Goal: Information Seeking & Learning: Learn about a topic

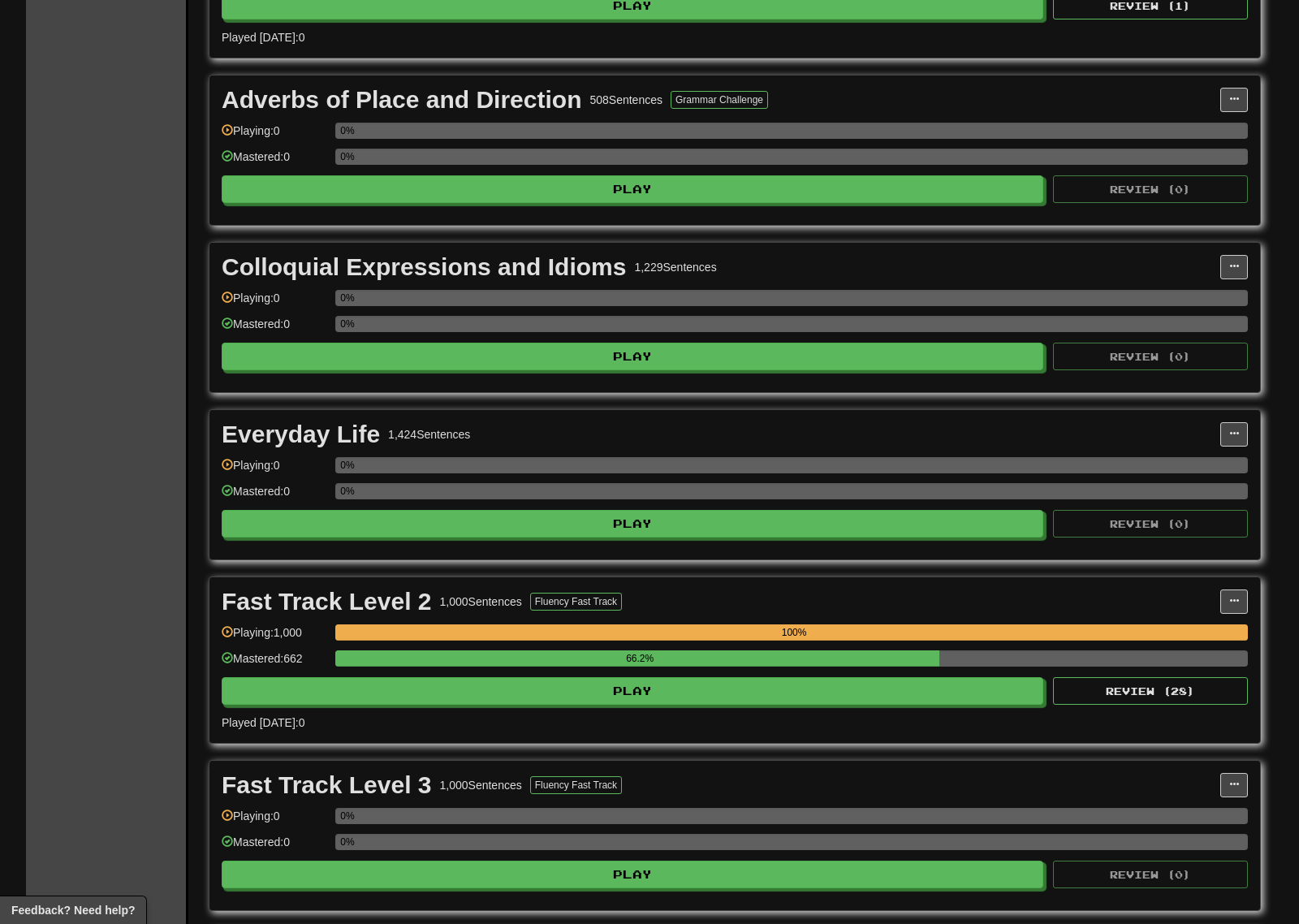
scroll to position [812, 0]
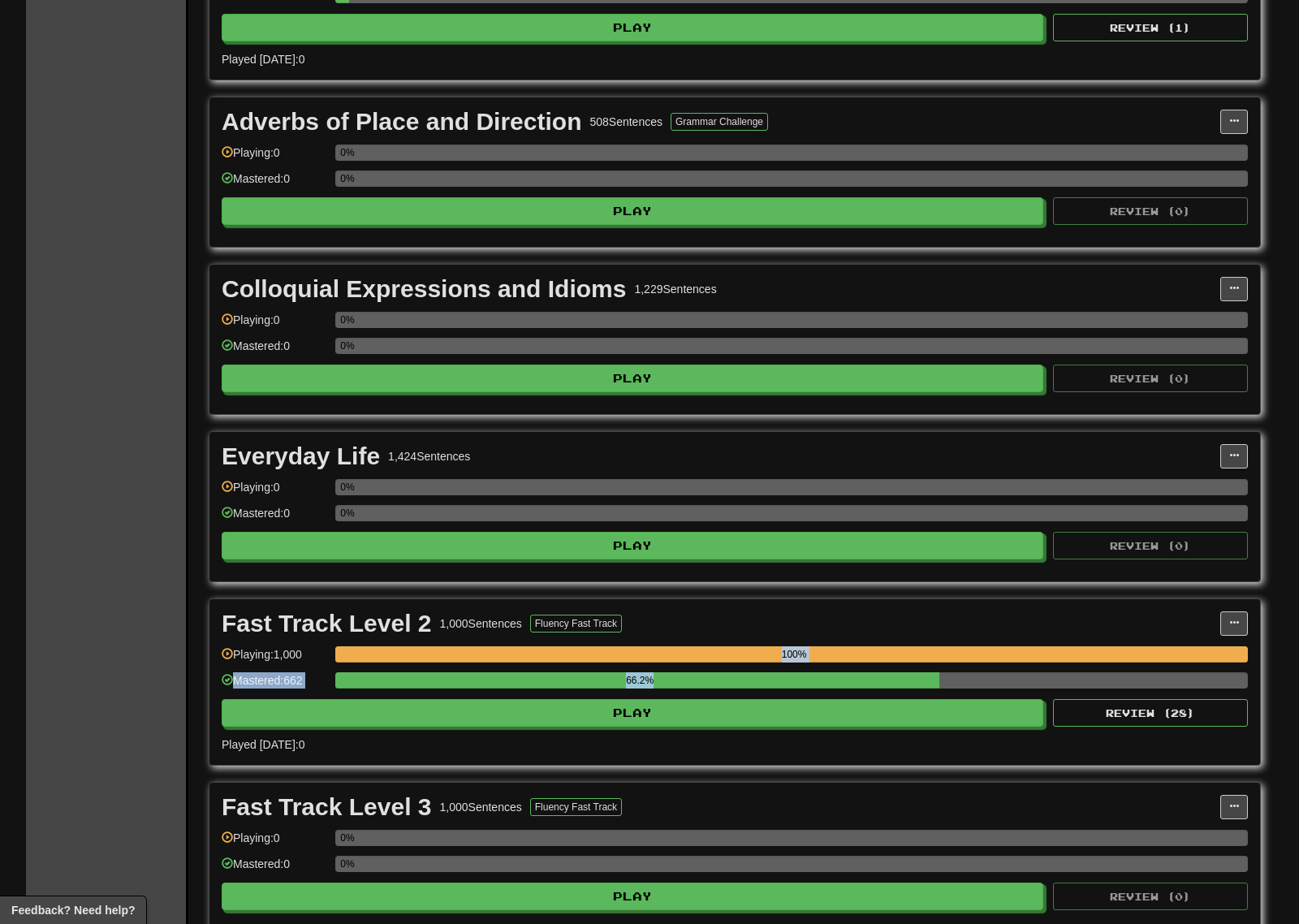
drag, startPoint x: 671, startPoint y: 668, endPoint x: 656, endPoint y: 686, distance: 23.4
click at [656, 686] on div "Fast Track Level 2 1,000 Sentences Fluency Fast Track Manage Sentences Unpin fr…" at bounding box center [734, 681] width 1051 height 165
click at [885, 644] on div "Fast Track Level 2 1,000 Sentences Fluency Fast Track Manage Sentences Unpin fr…" at bounding box center [734, 681] width 1051 height 165
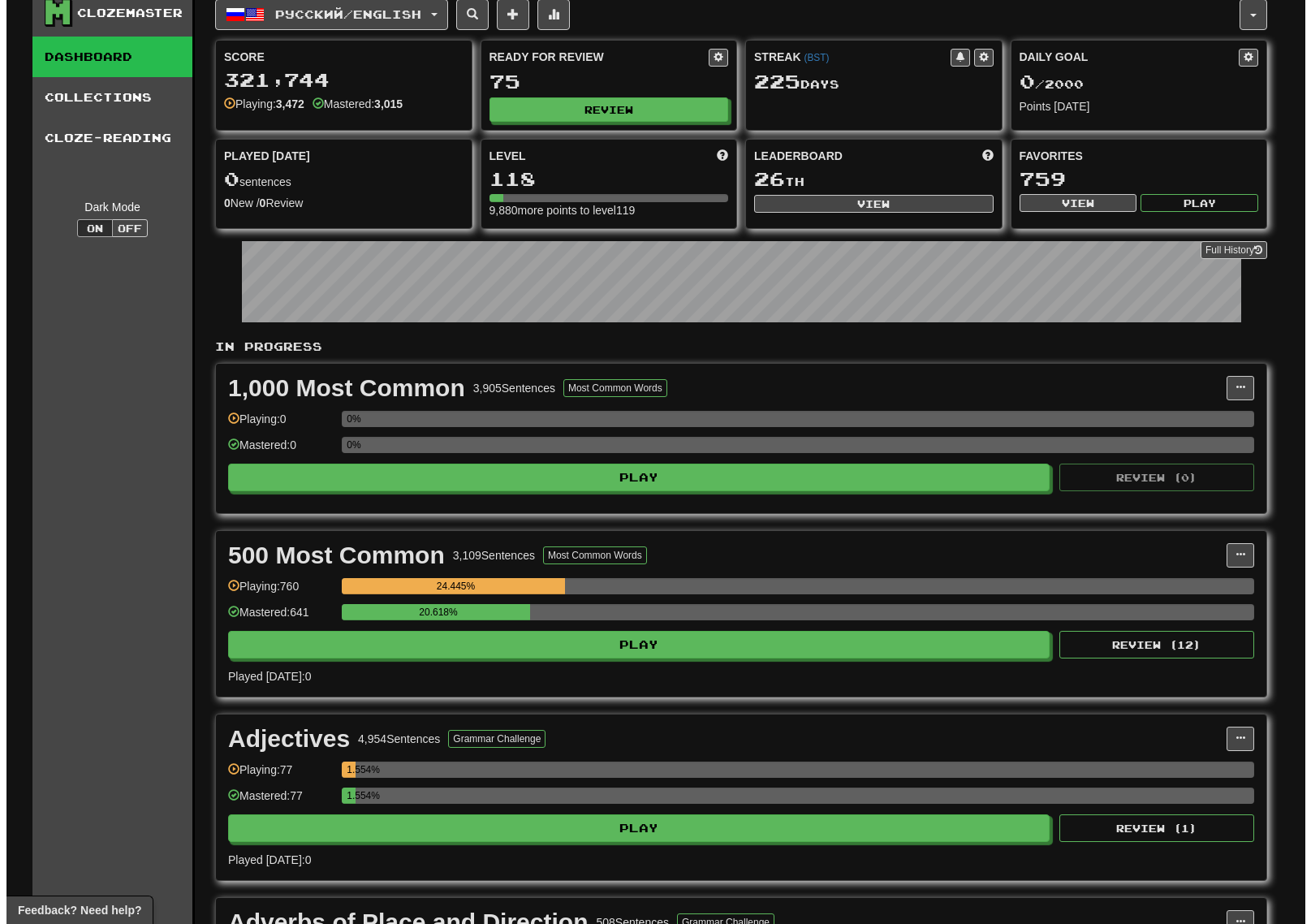
scroll to position [0, 0]
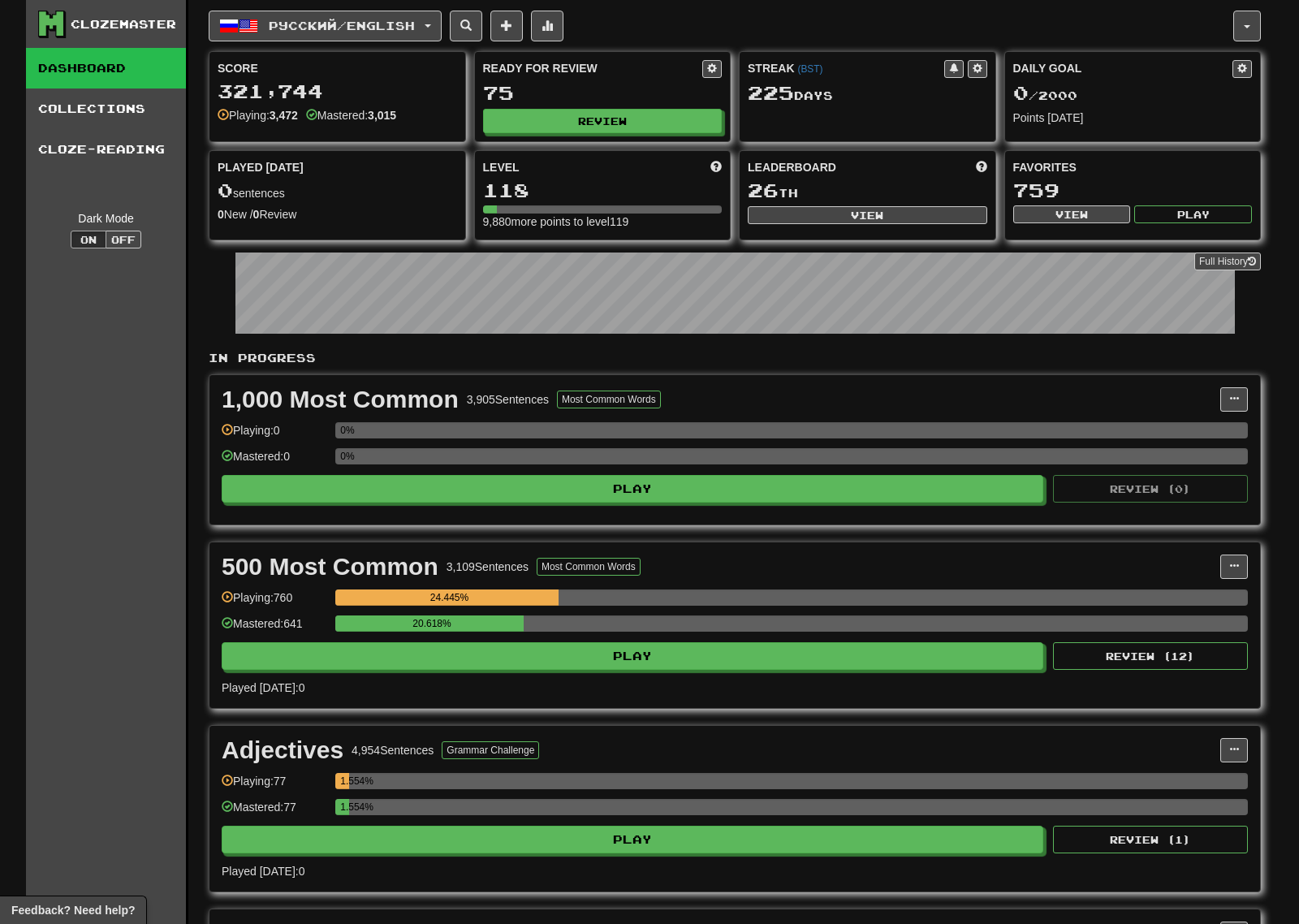
click at [686, 26] on div "Русский / English Dansk / English Streak: 0 Review: 0 Points today: 0 Français …" at bounding box center [721, 26] width 1024 height 31
click at [616, 126] on button "Review" at bounding box center [603, 121] width 239 height 25
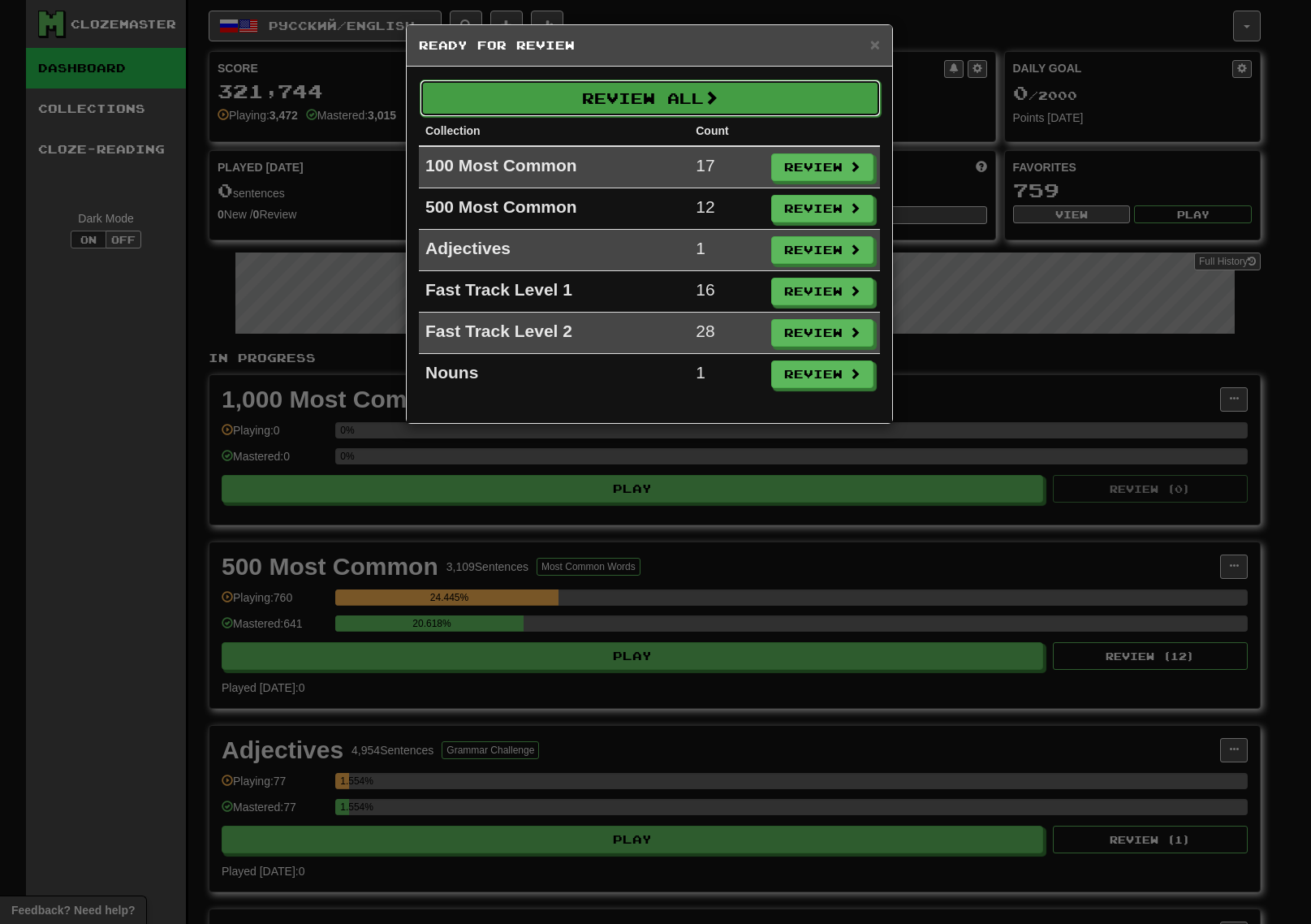
click at [697, 100] on button "Review All" at bounding box center [650, 98] width 461 height 37
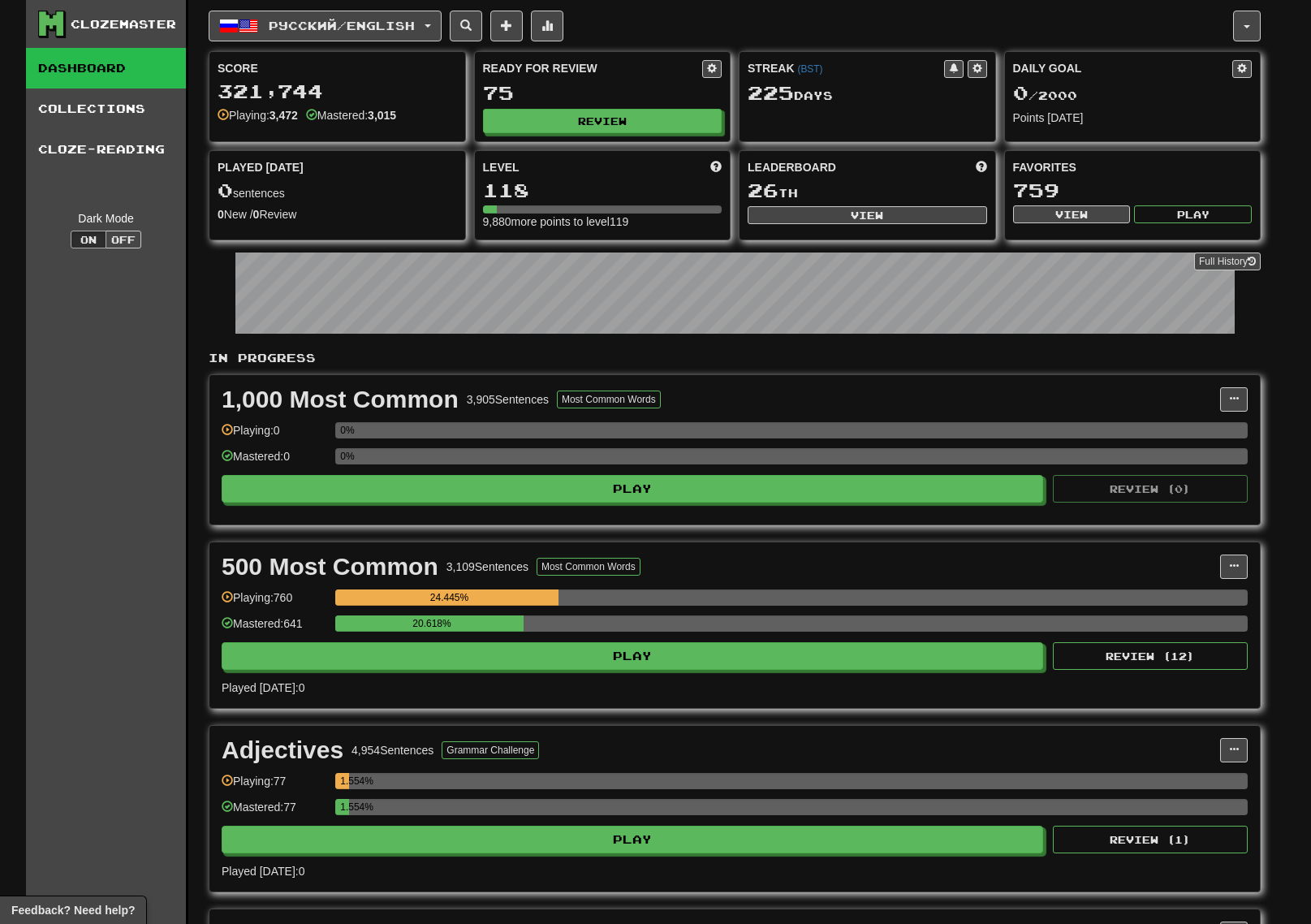
select select "***"
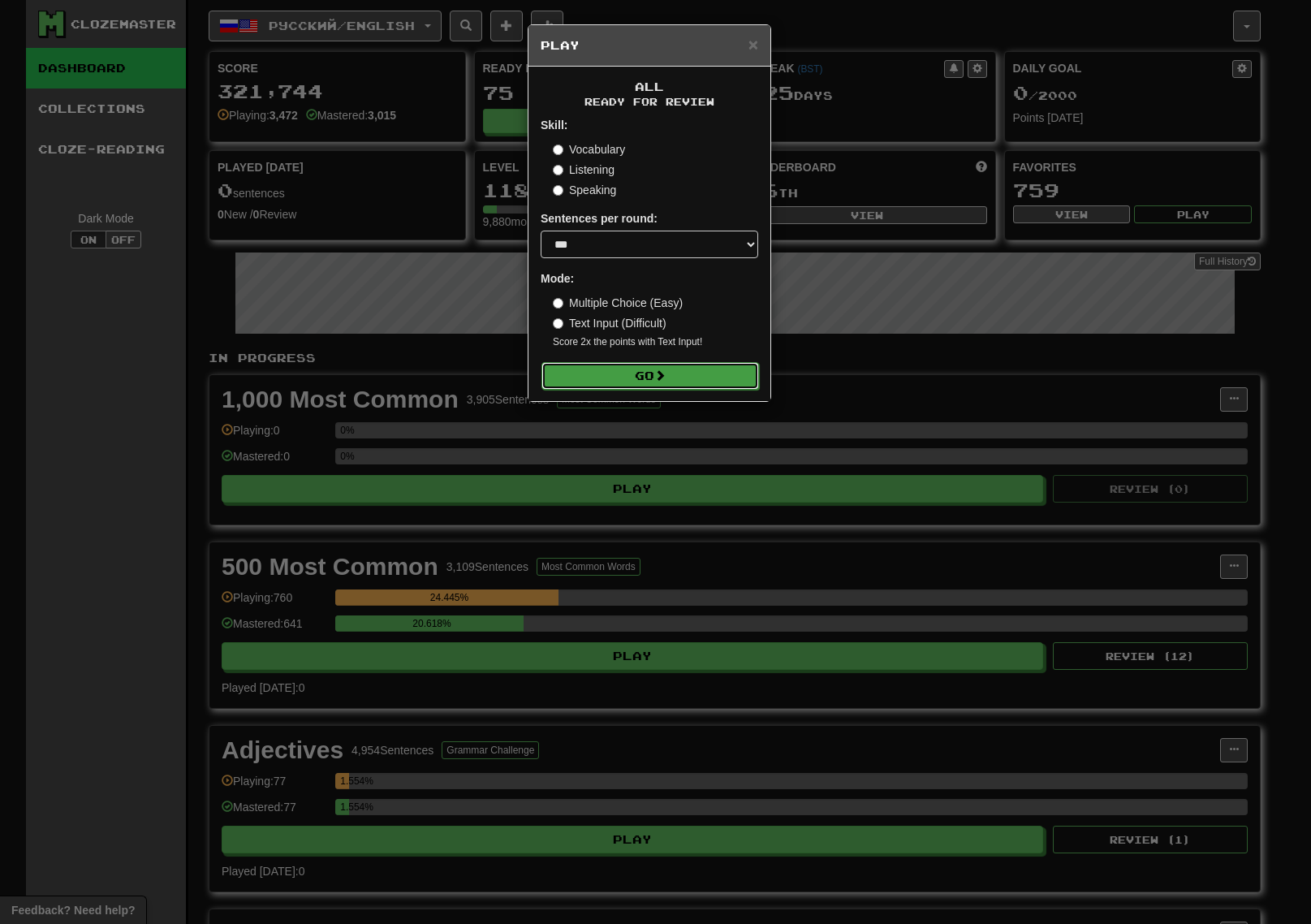
click at [676, 372] on button "Go" at bounding box center [650, 376] width 217 height 27
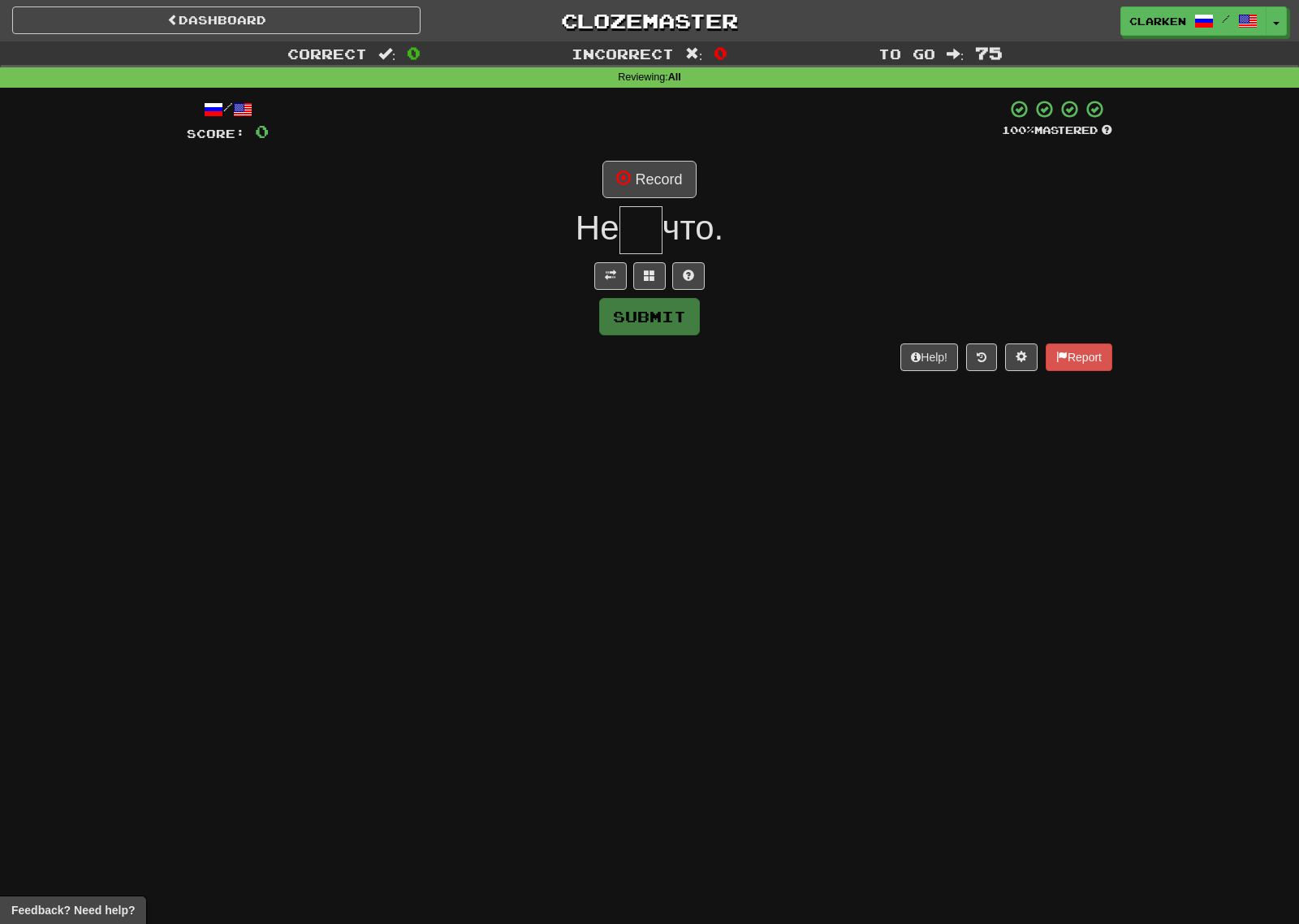
click at [623, 203] on div "/ Score: 0 100 % Mastered Record Не что. Submit Help! Report" at bounding box center [650, 234] width 926 height 271
click at [630, 194] on button "Record" at bounding box center [649, 179] width 93 height 37
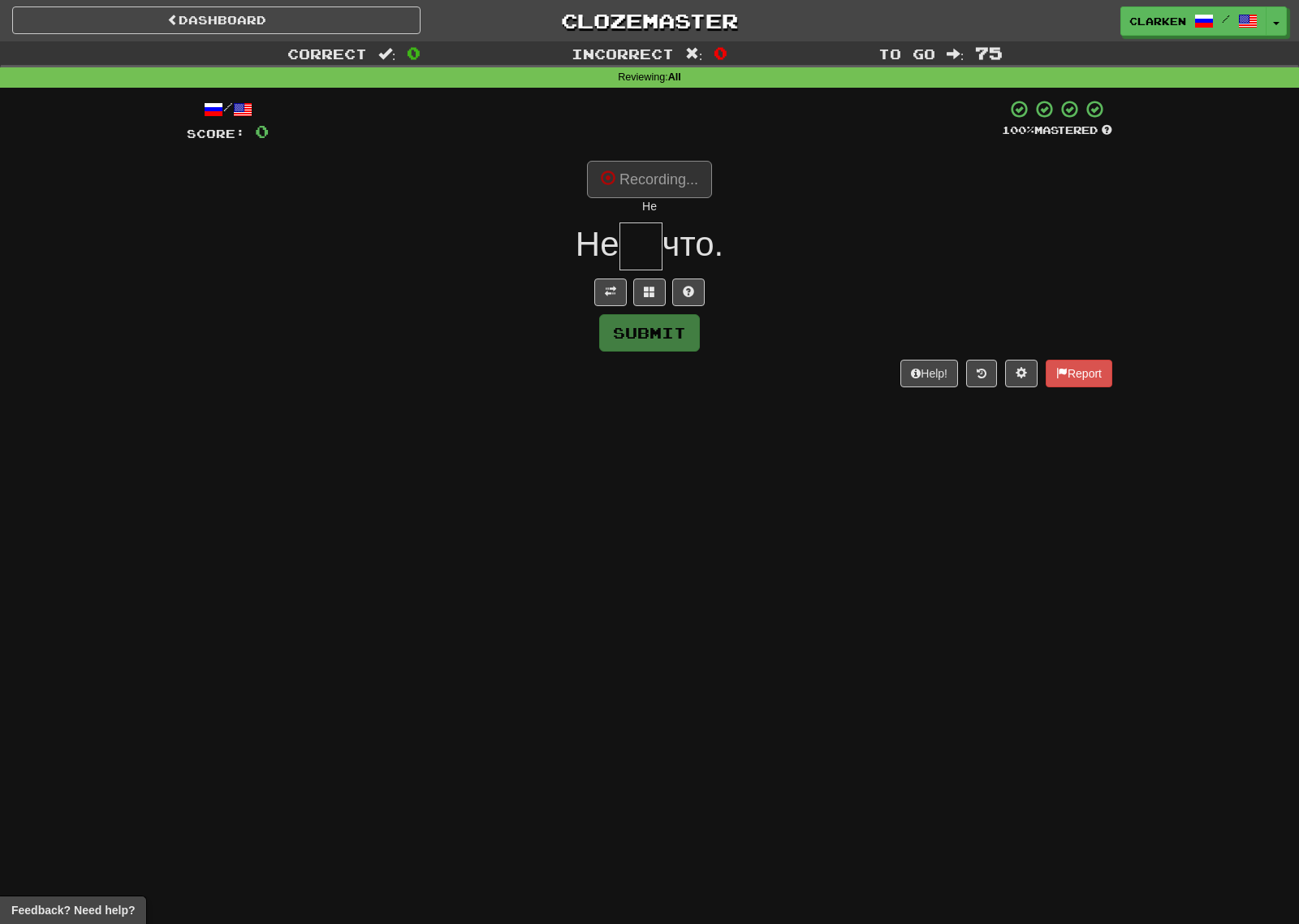
type input "**"
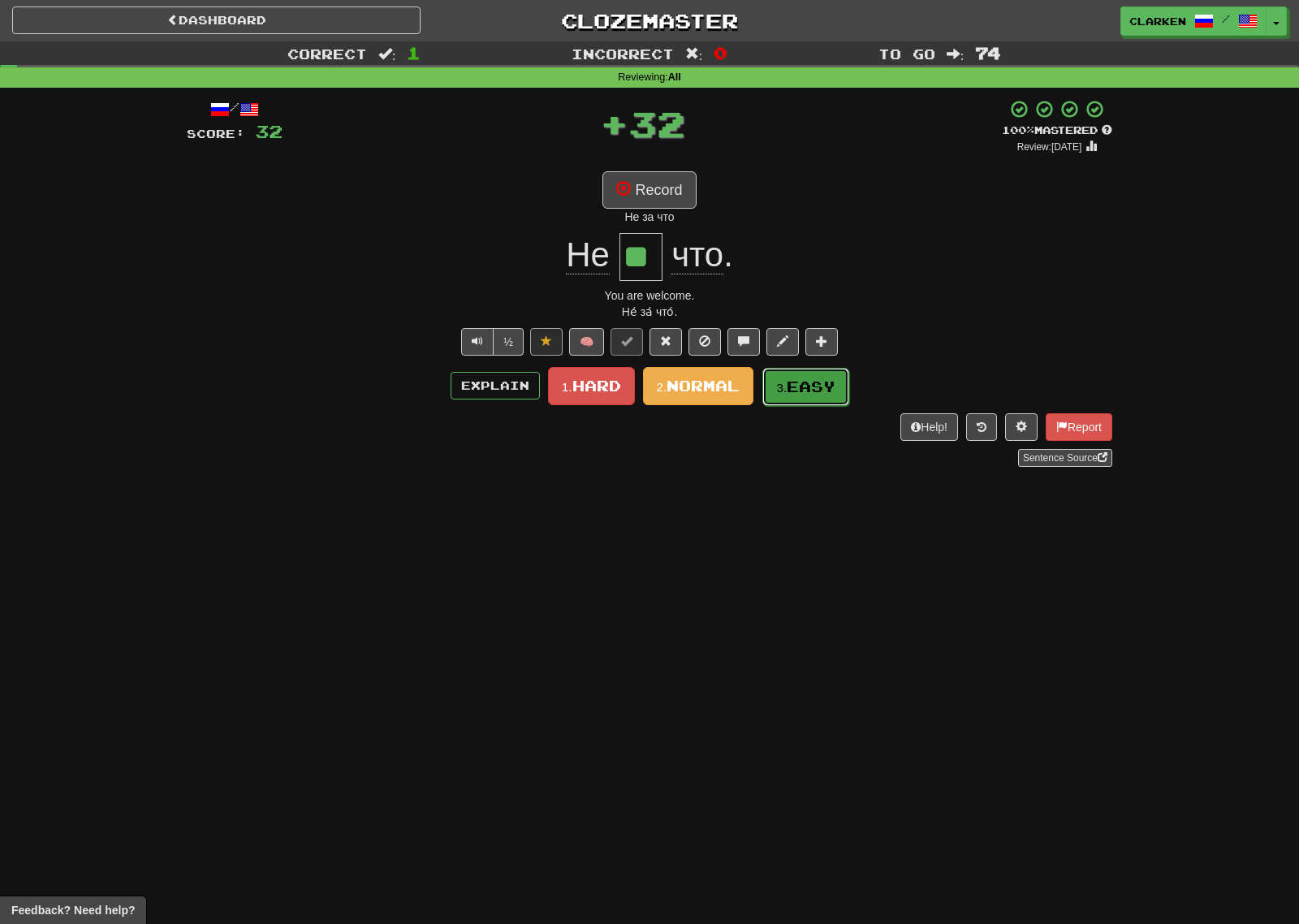
click at [789, 400] on button "3. Easy" at bounding box center [805, 387] width 87 height 38
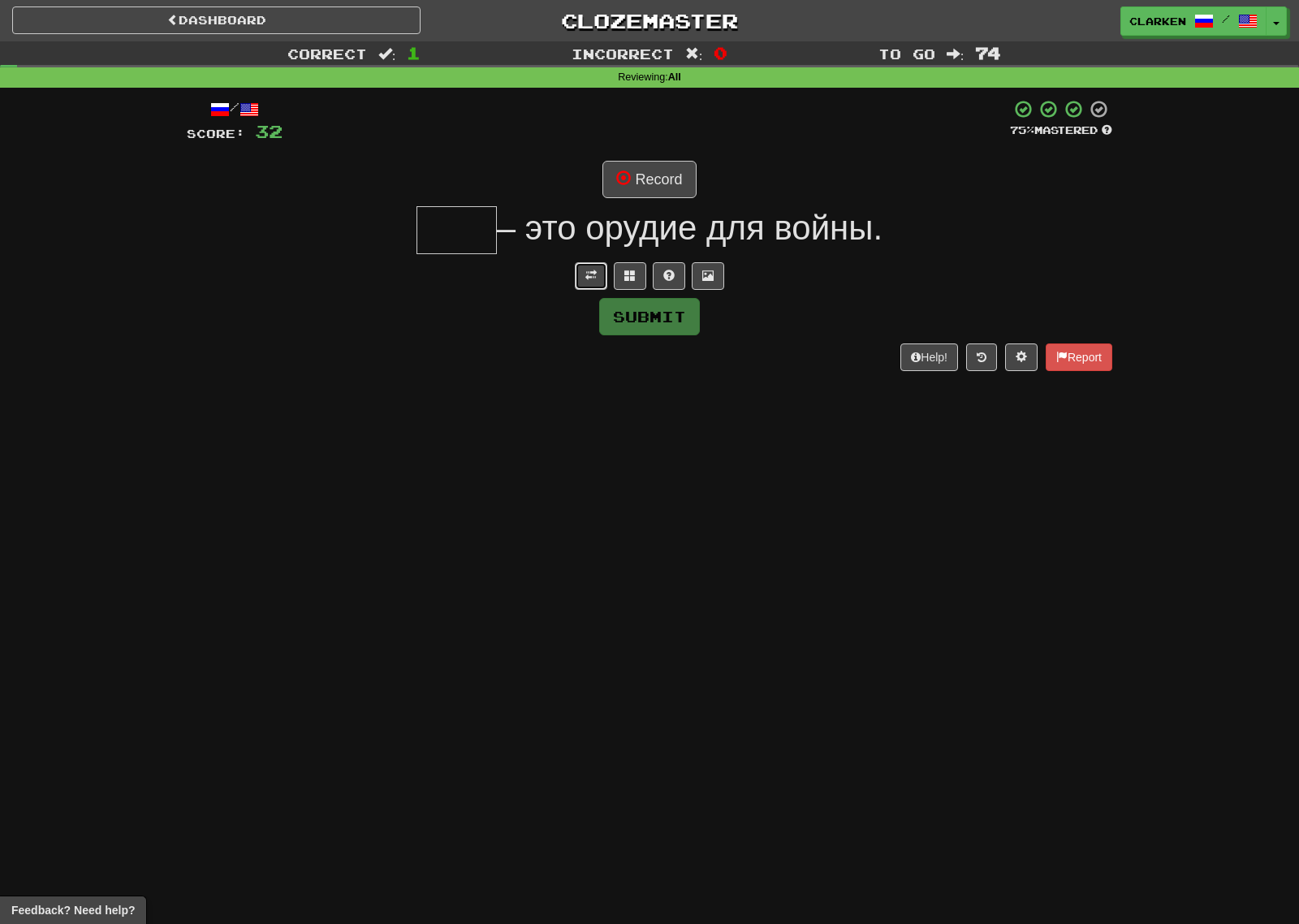
click at [595, 289] on button at bounding box center [592, 276] width 33 height 27
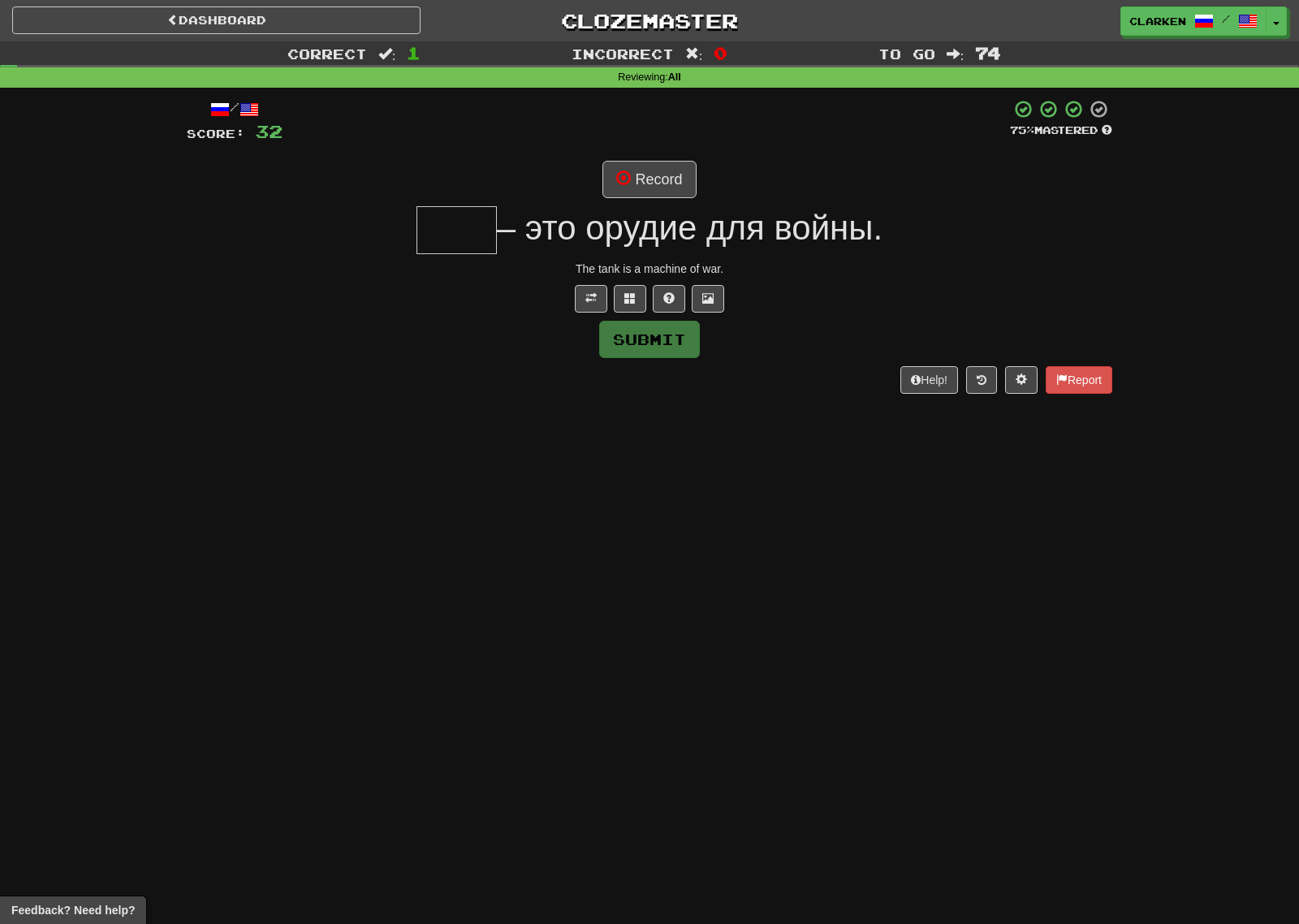
click at [650, 211] on span "– это орудие для войны." at bounding box center [689, 228] width 385 height 38
click at [665, 194] on button "Record" at bounding box center [649, 179] width 93 height 37
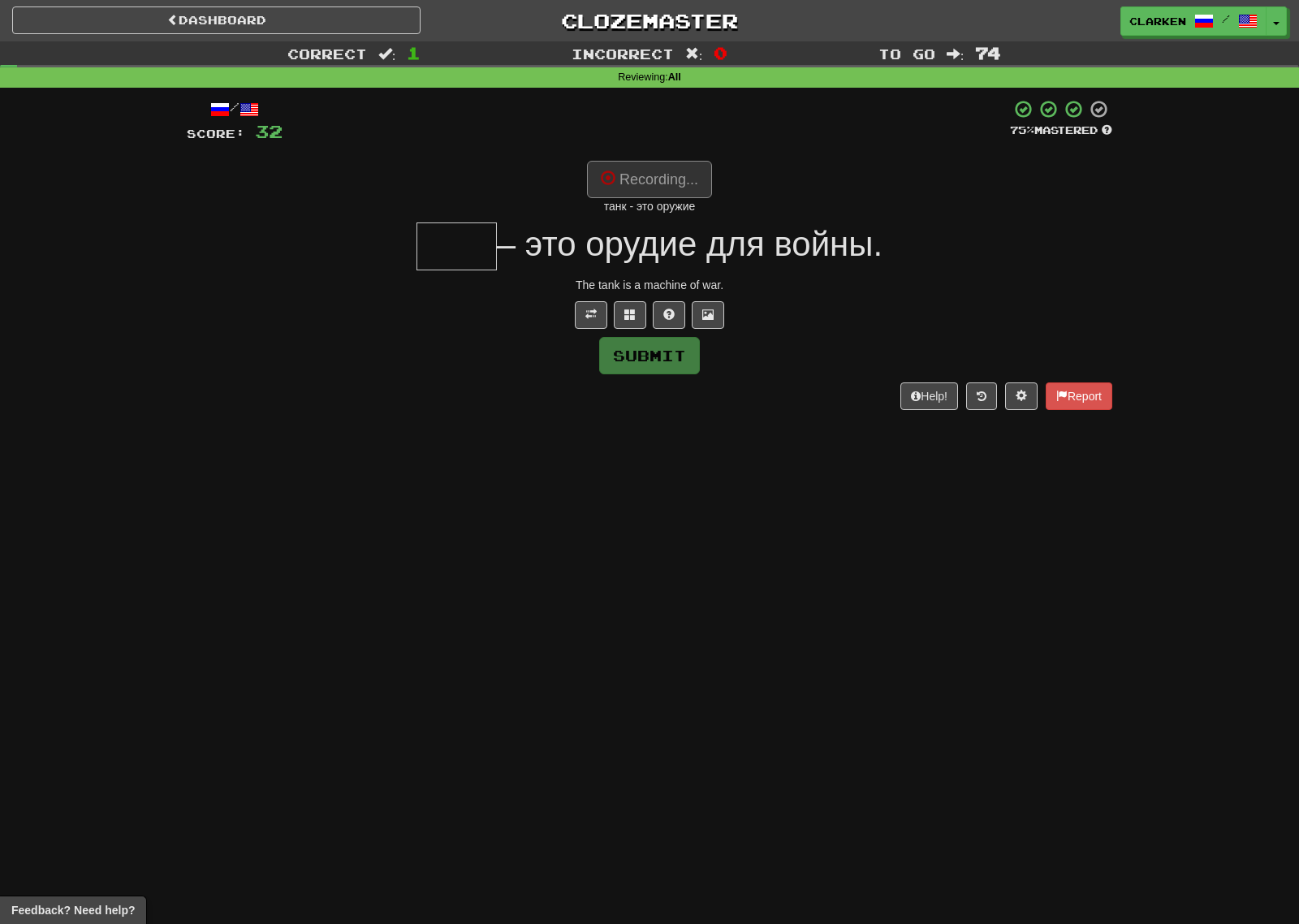
type input "****"
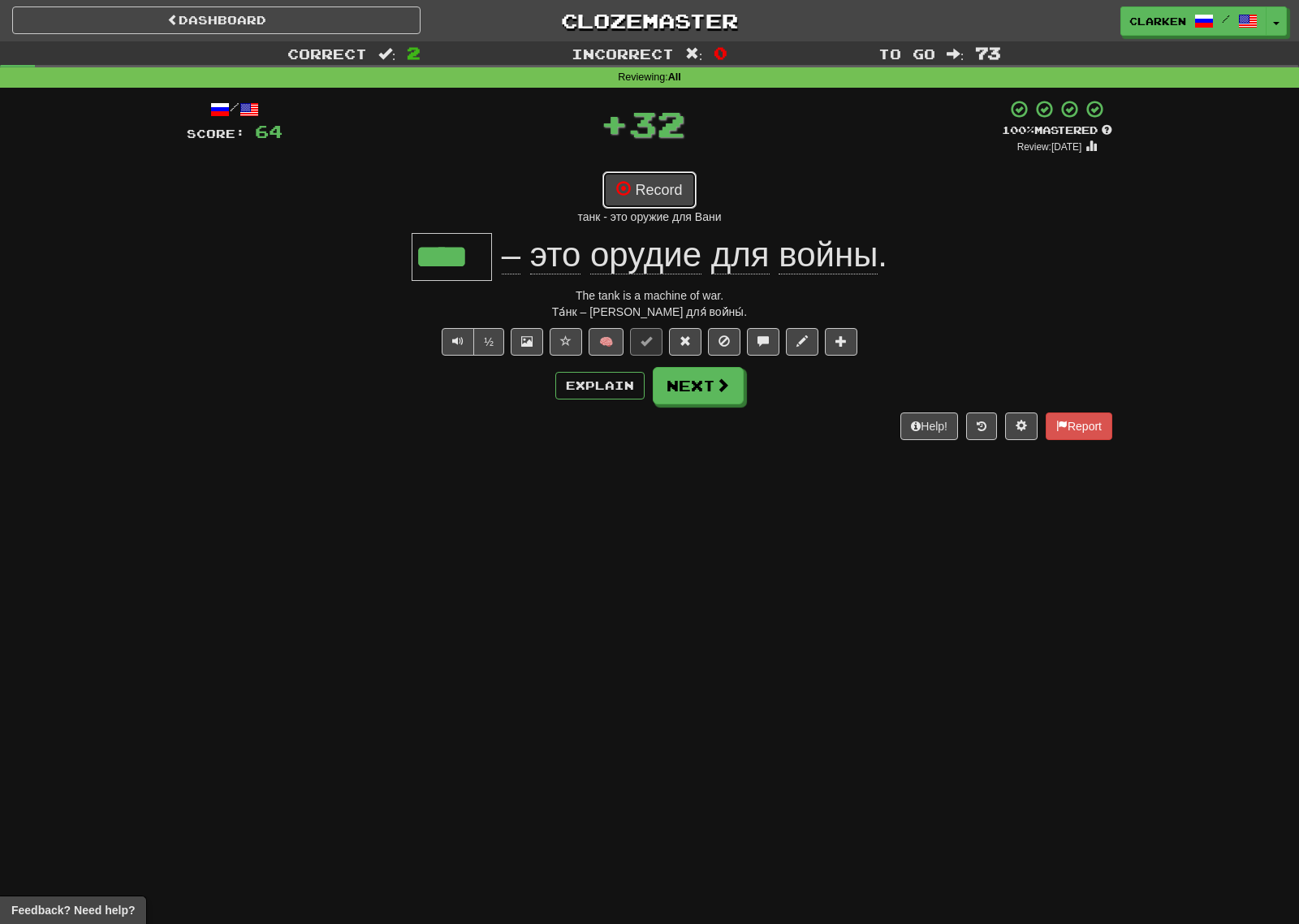
click at [628, 199] on button "Record" at bounding box center [649, 190] width 93 height 37
click at [692, 383] on button "Next" at bounding box center [698, 385] width 91 height 37
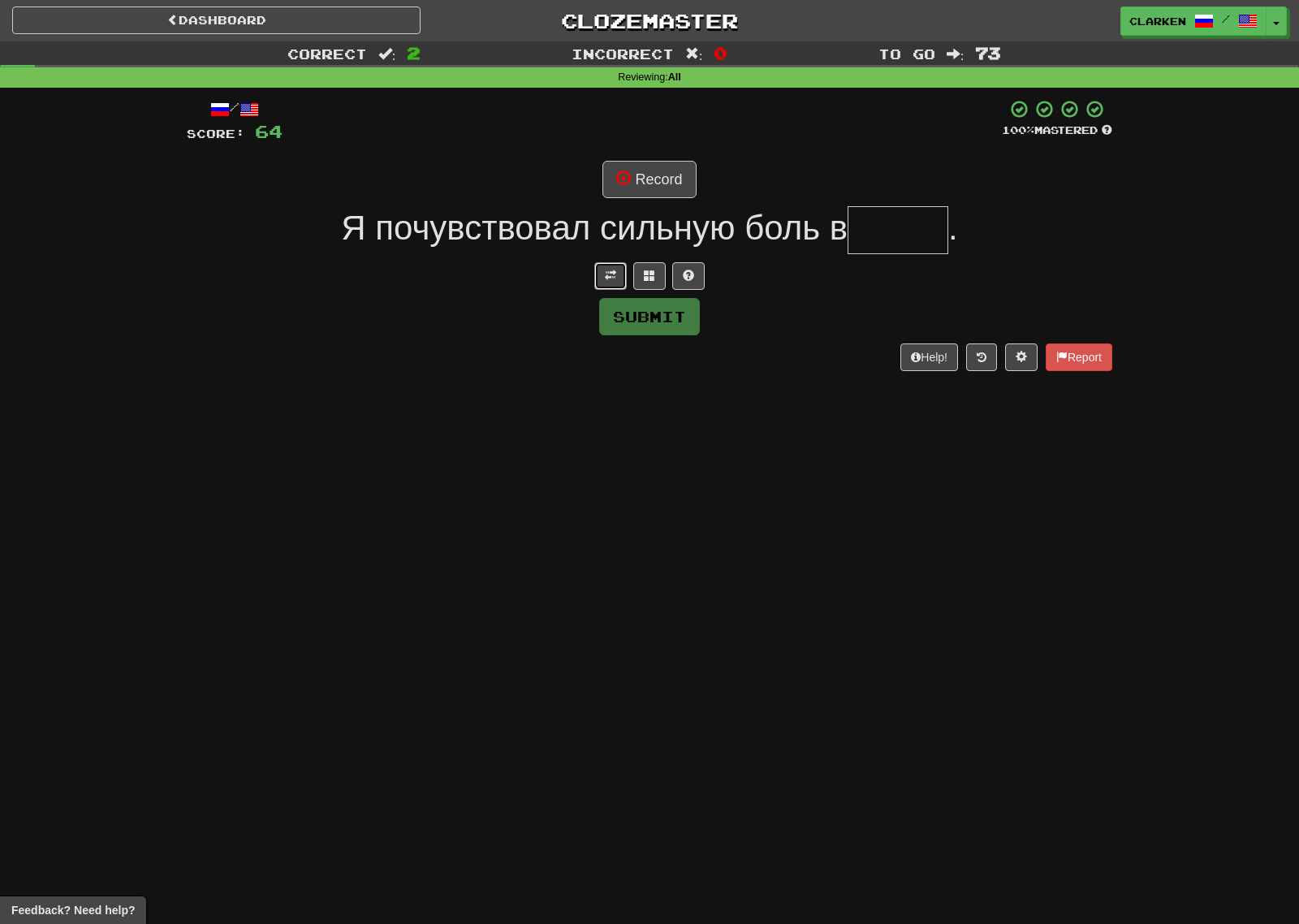
drag, startPoint x: 604, startPoint y: 275, endPoint x: 620, endPoint y: 253, distance: 27.2
click at [603, 275] on button at bounding box center [611, 276] width 33 height 27
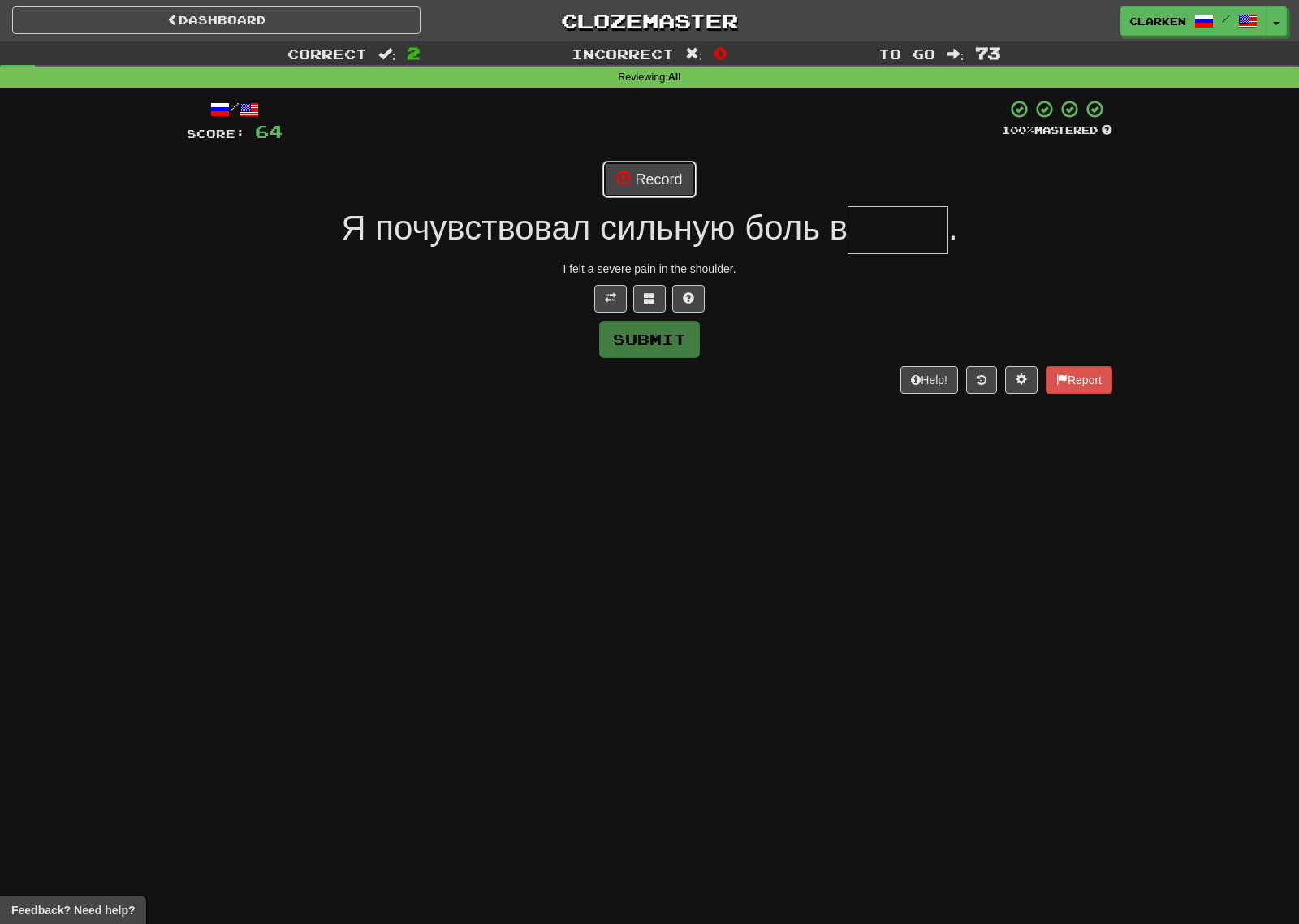
click at [665, 194] on button "Record" at bounding box center [649, 179] width 93 height 37
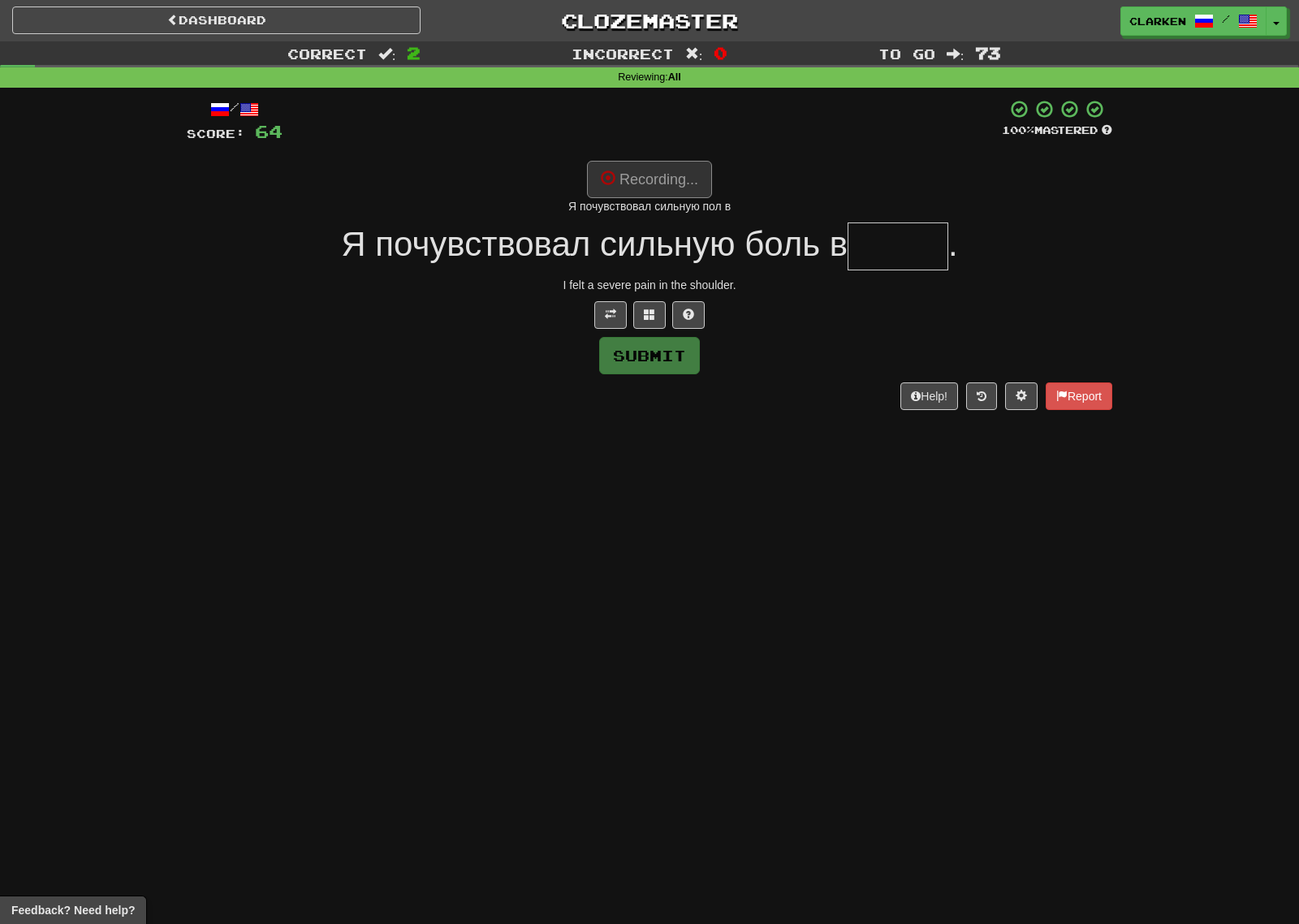
type input "*****"
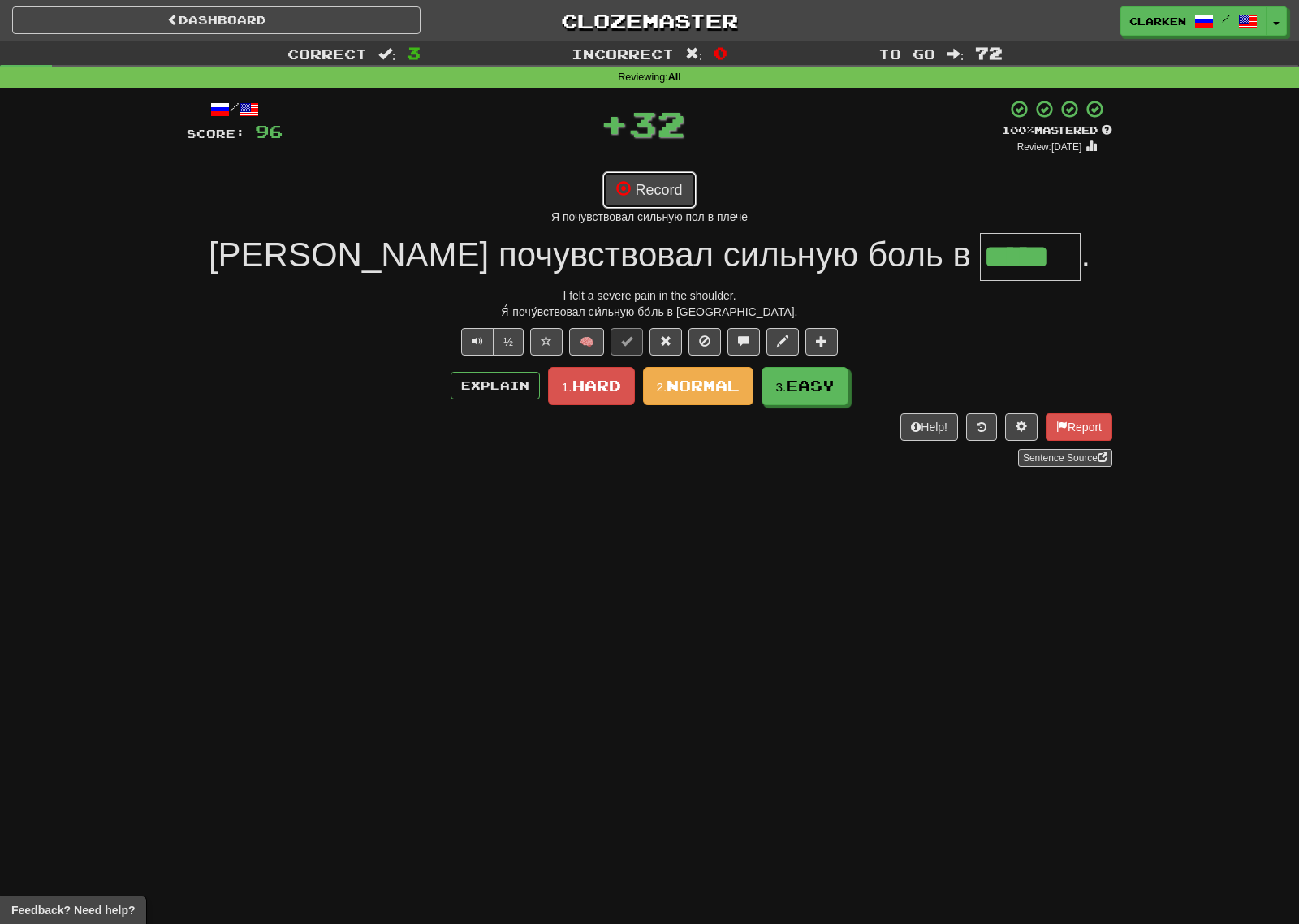
click at [649, 198] on button "Record" at bounding box center [649, 190] width 93 height 37
click at [632, 180] on button "Record" at bounding box center [649, 190] width 93 height 37
click at [640, 196] on button "Record" at bounding box center [649, 190] width 93 height 37
click at [799, 390] on span "Easy" at bounding box center [811, 387] width 48 height 18
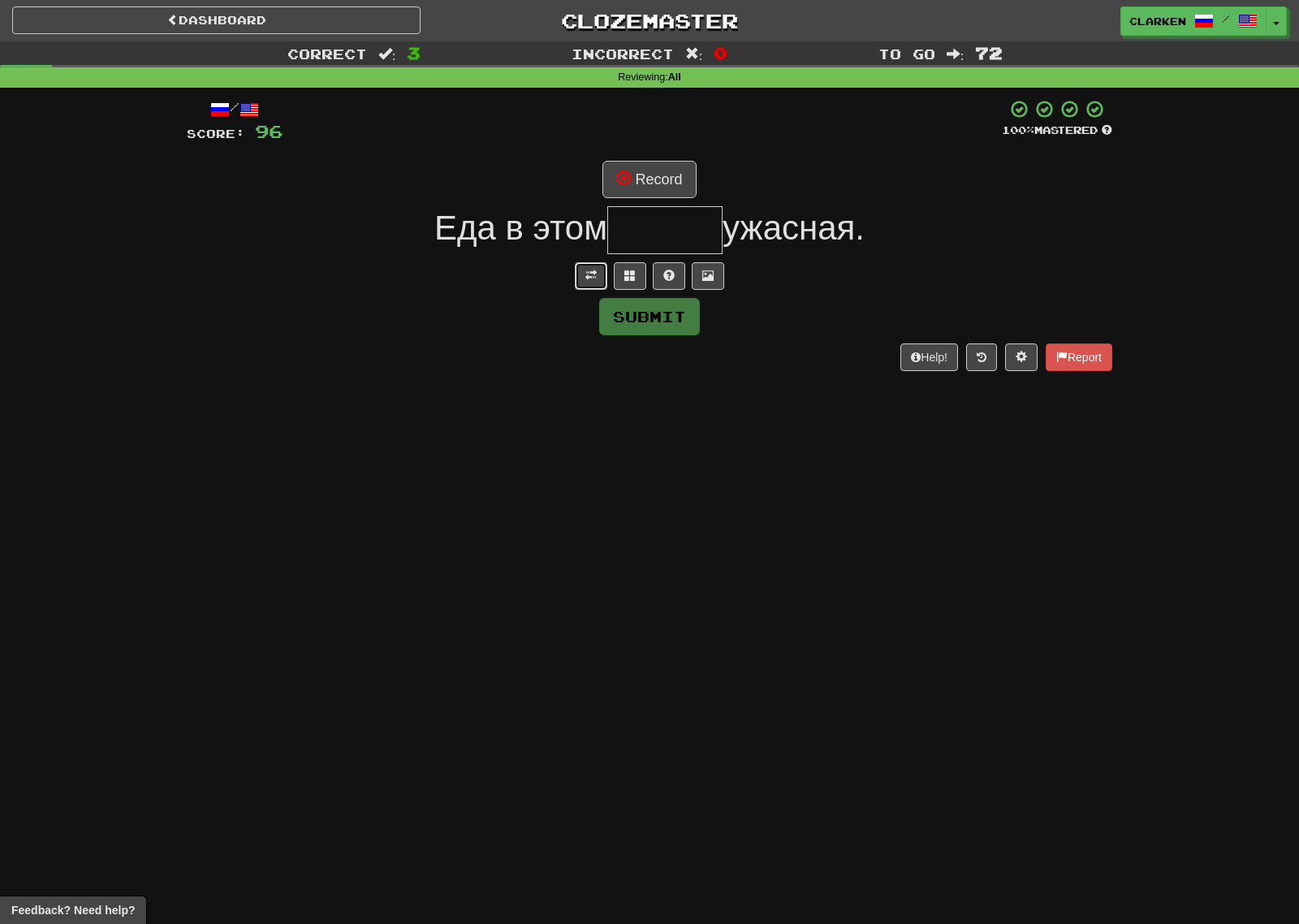
click at [592, 274] on span at bounding box center [591, 275] width 11 height 11
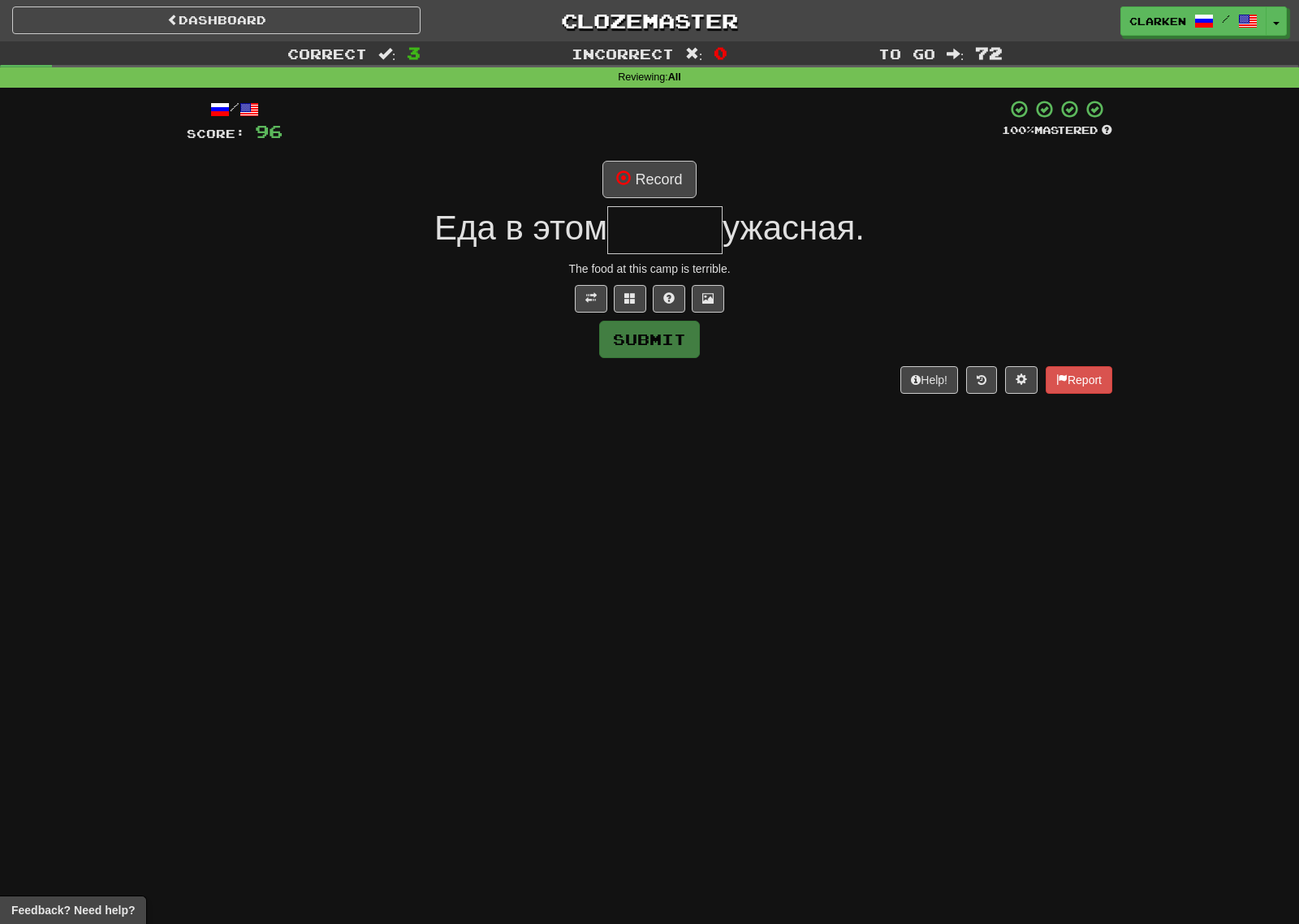
click at [674, 156] on div "/ Score: 96 100 % Mastered Record Еда в этом ужасная. The food at this camp is …" at bounding box center [650, 246] width 926 height 294
click at [668, 168] on button "Record" at bounding box center [649, 179] width 93 height 37
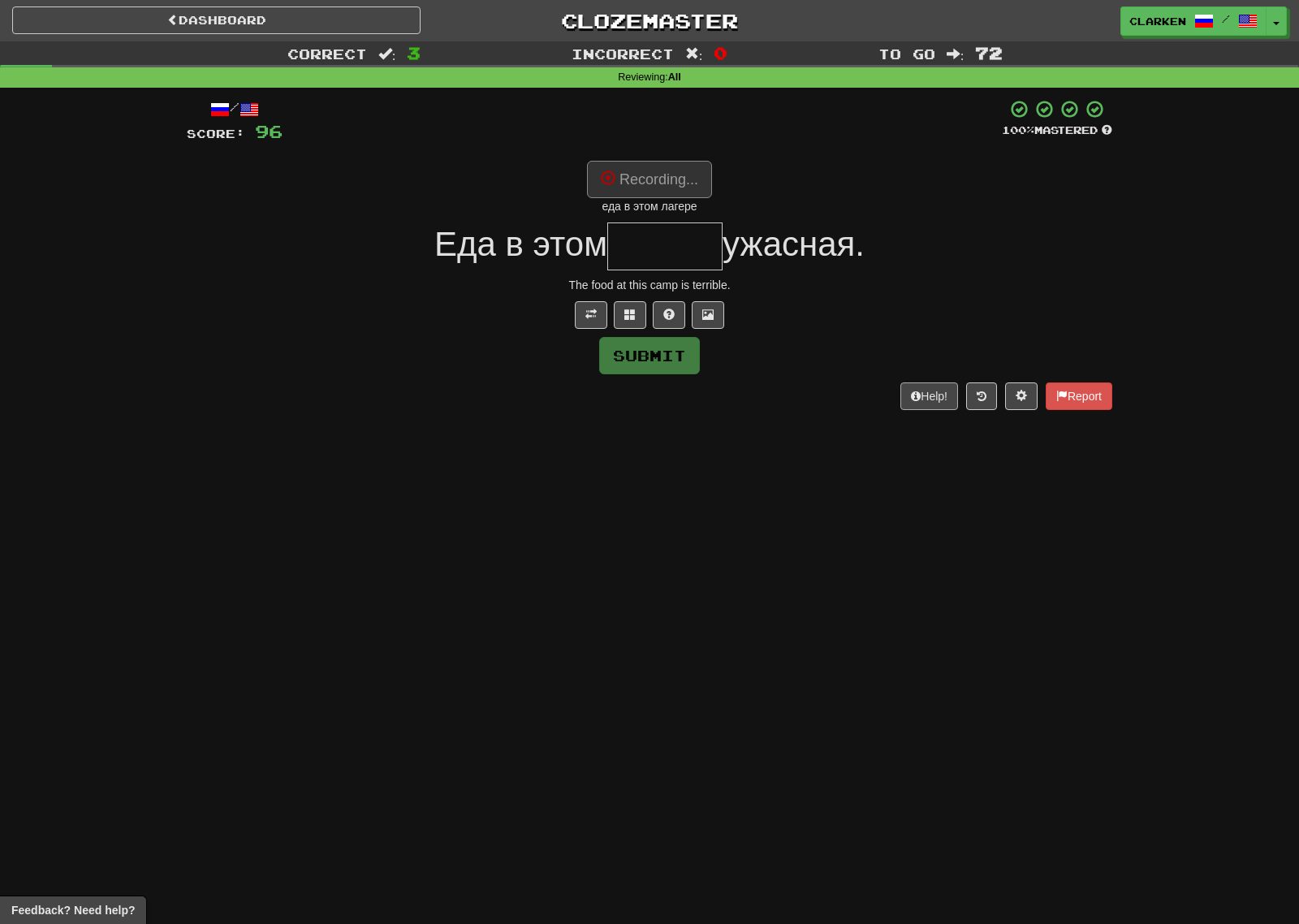
type input "******"
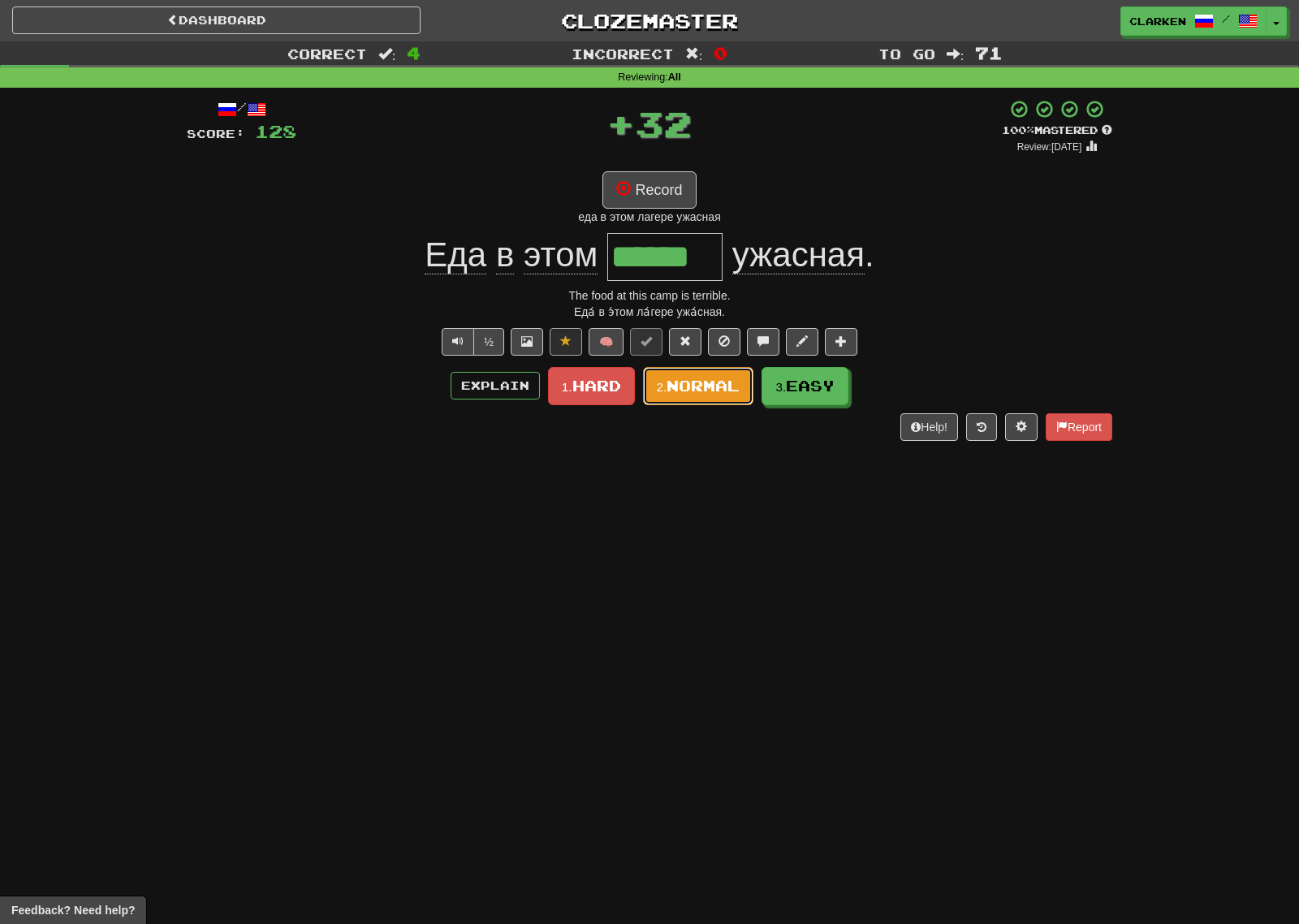
click at [710, 389] on span "Normal" at bounding box center [703, 386] width 73 height 18
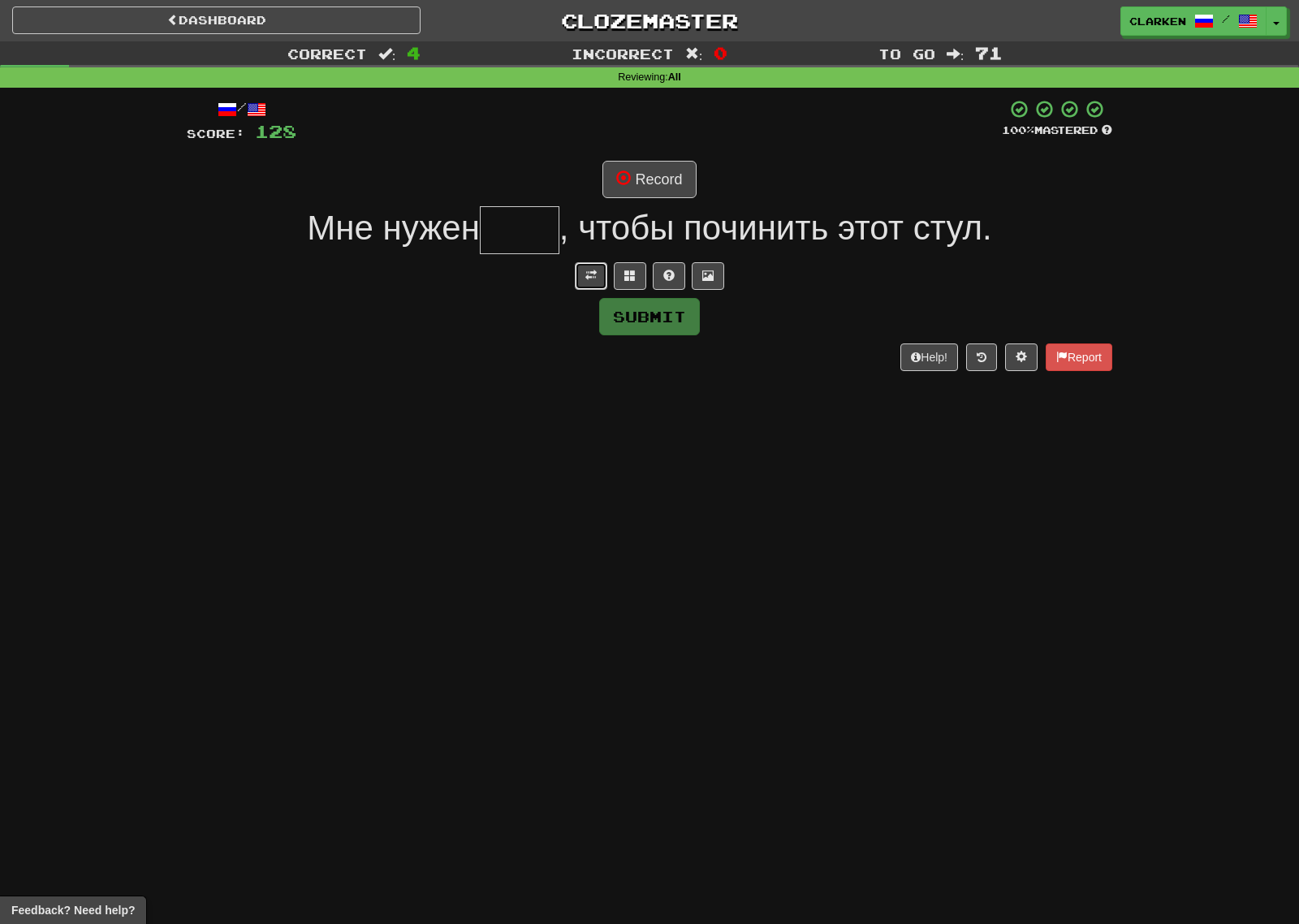
click at [591, 280] on span at bounding box center [591, 275] width 11 height 11
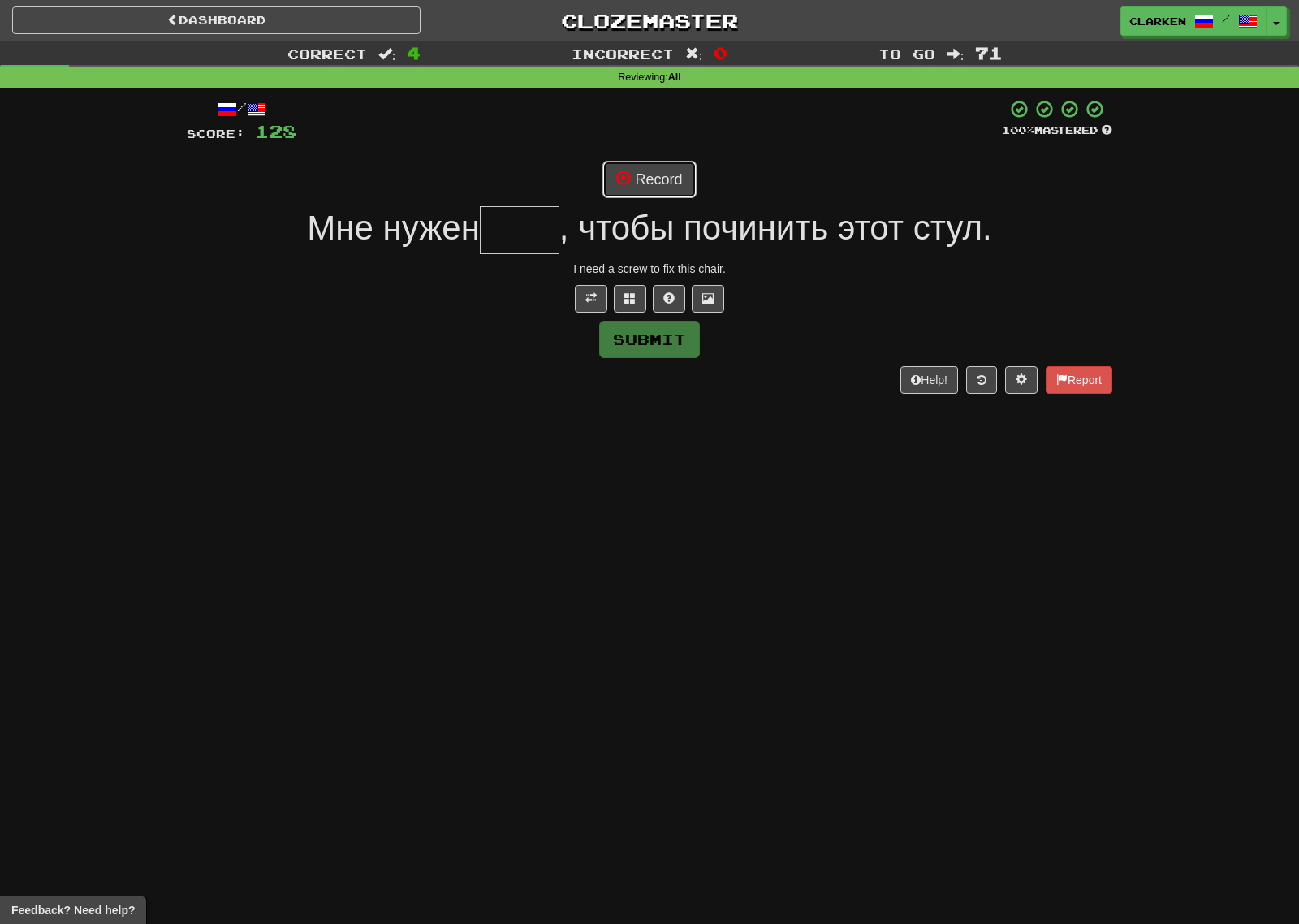
click at [641, 187] on button "Record" at bounding box center [649, 179] width 93 height 37
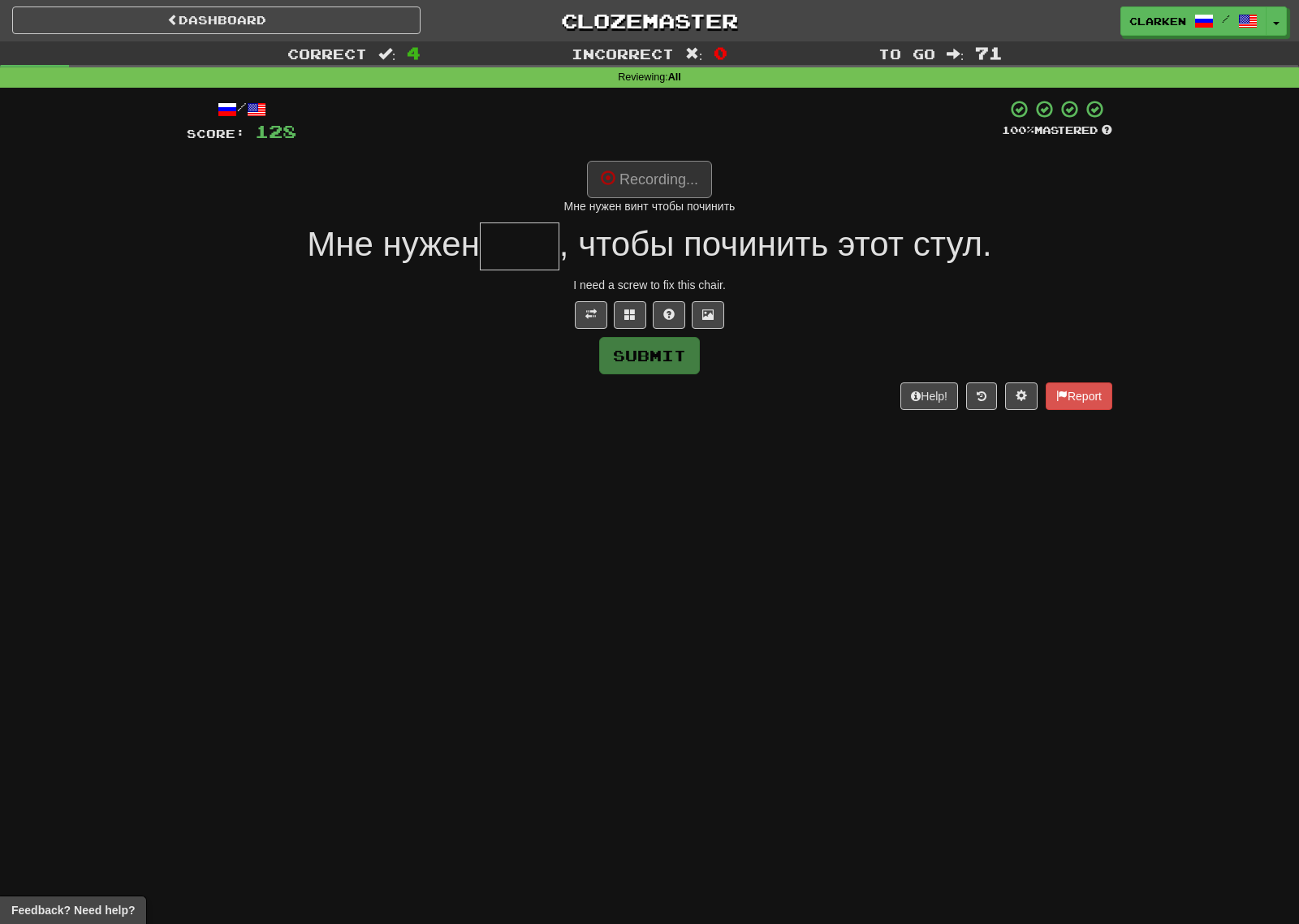
type input "****"
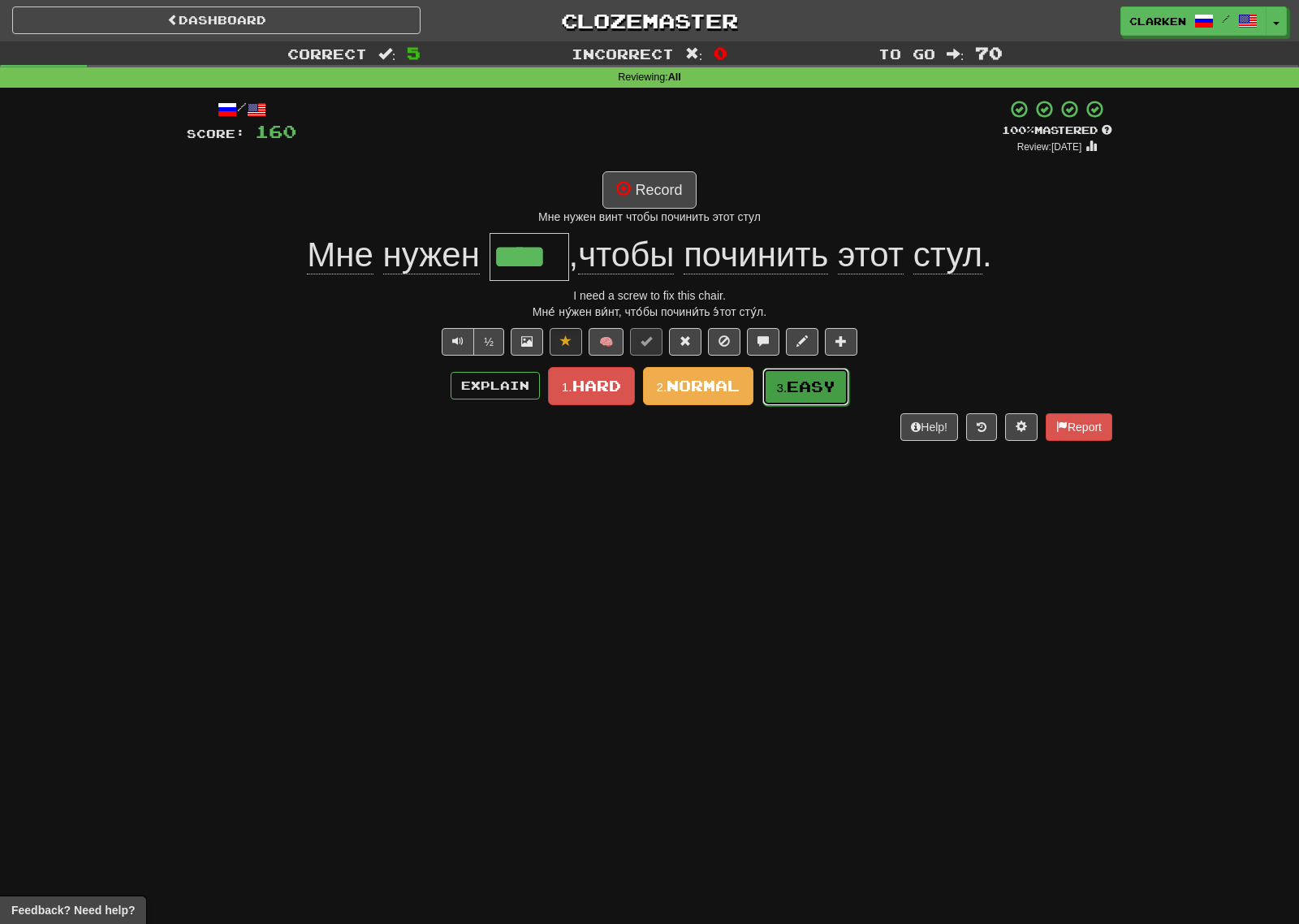
click at [796, 390] on span "Easy" at bounding box center [811, 387] width 48 height 18
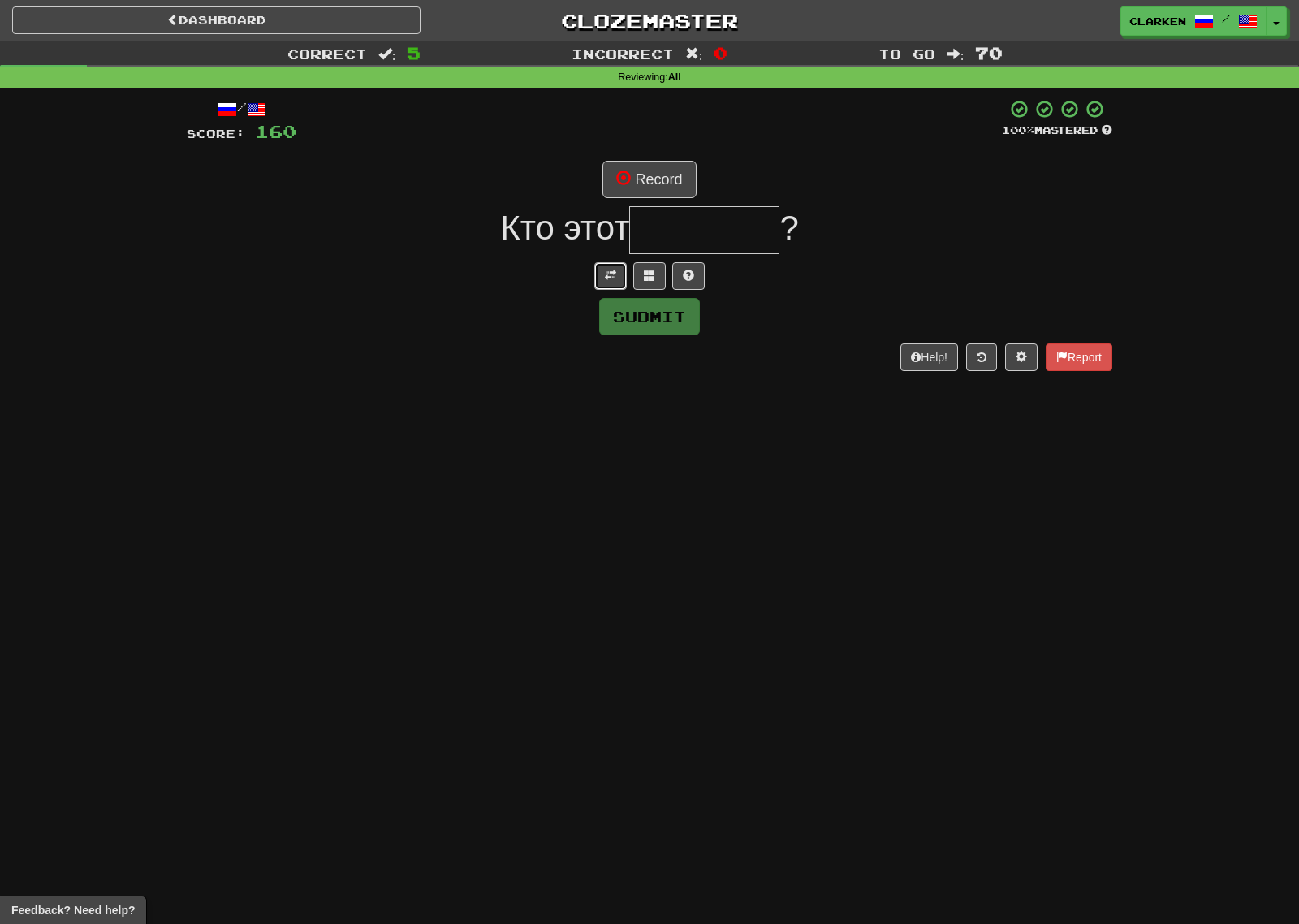
click at [610, 275] on span at bounding box center [611, 275] width 11 height 11
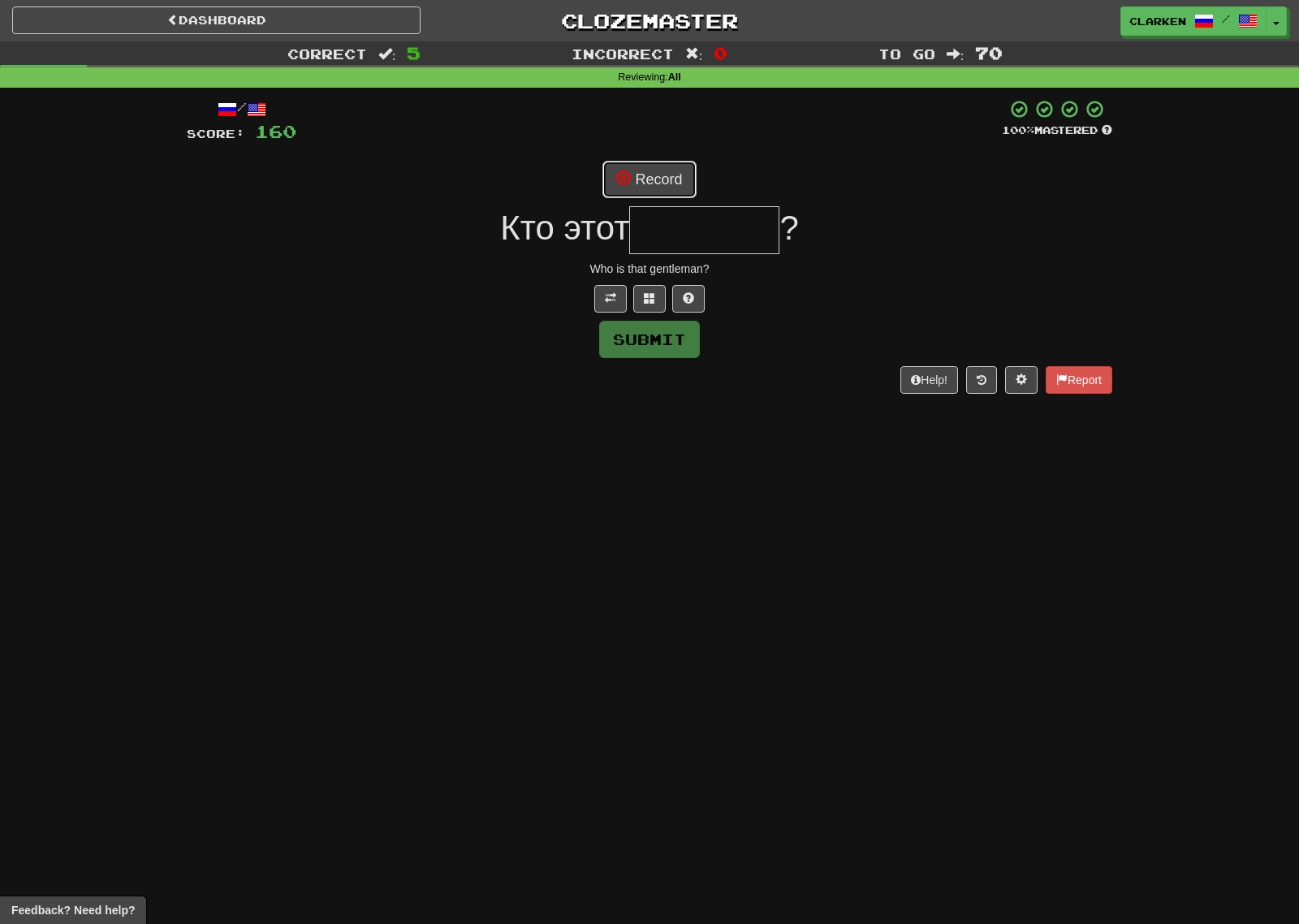
click at [677, 167] on button "Record" at bounding box center [649, 179] width 93 height 37
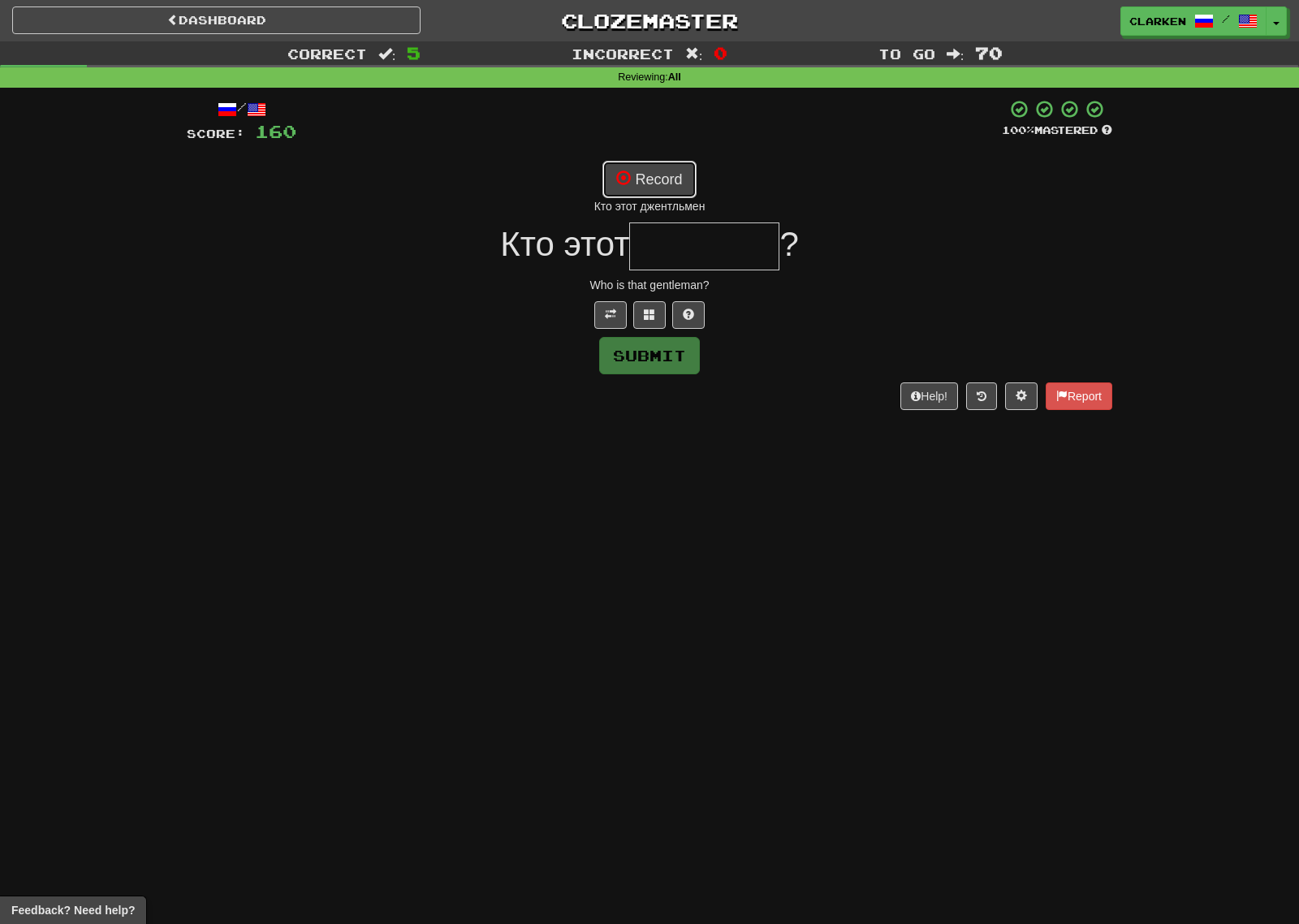
click at [661, 173] on button "Record" at bounding box center [649, 179] width 93 height 37
click at [650, 304] on button at bounding box center [650, 315] width 33 height 27
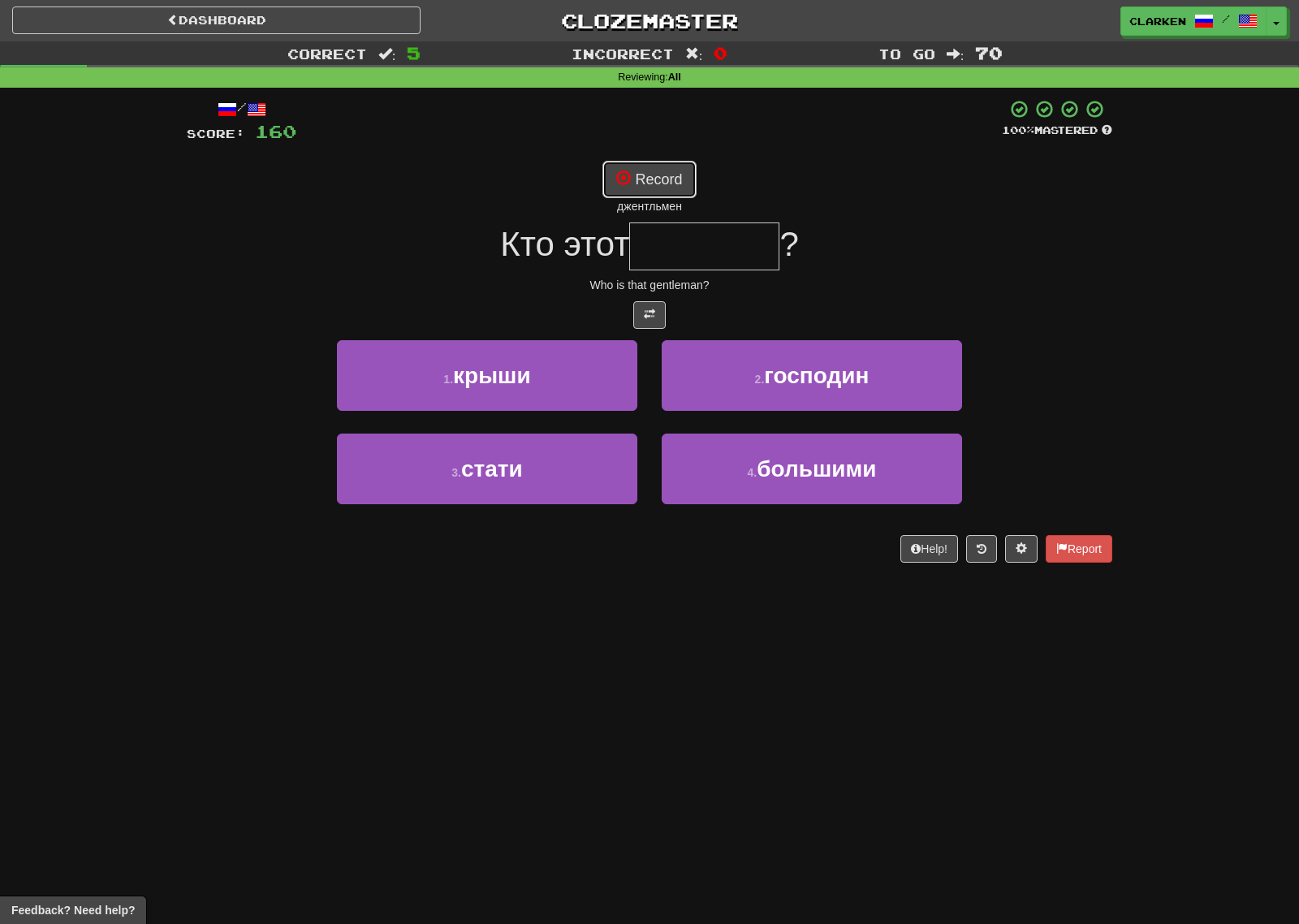
click at [665, 185] on button "Record" at bounding box center [649, 179] width 93 height 37
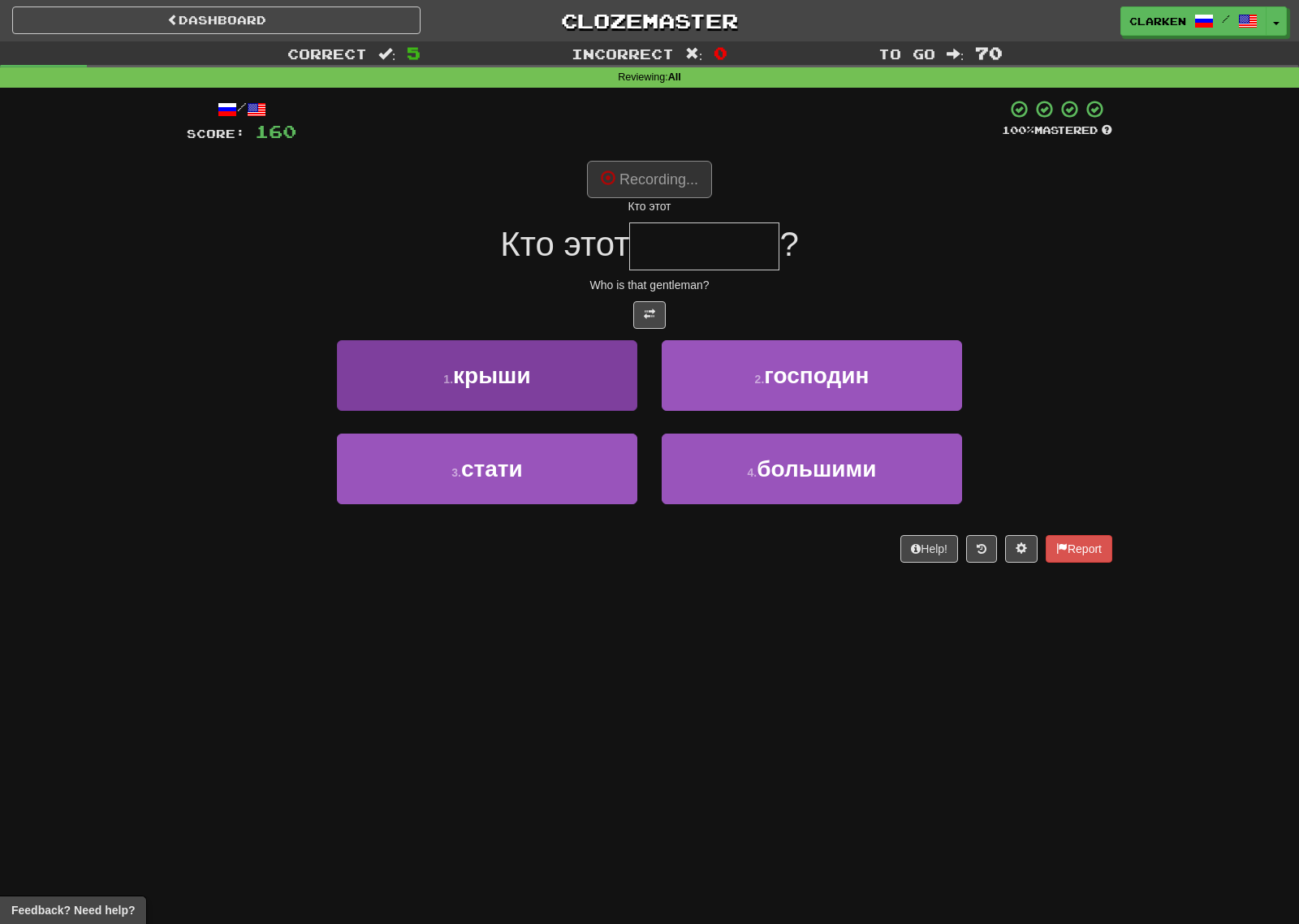
type input "********"
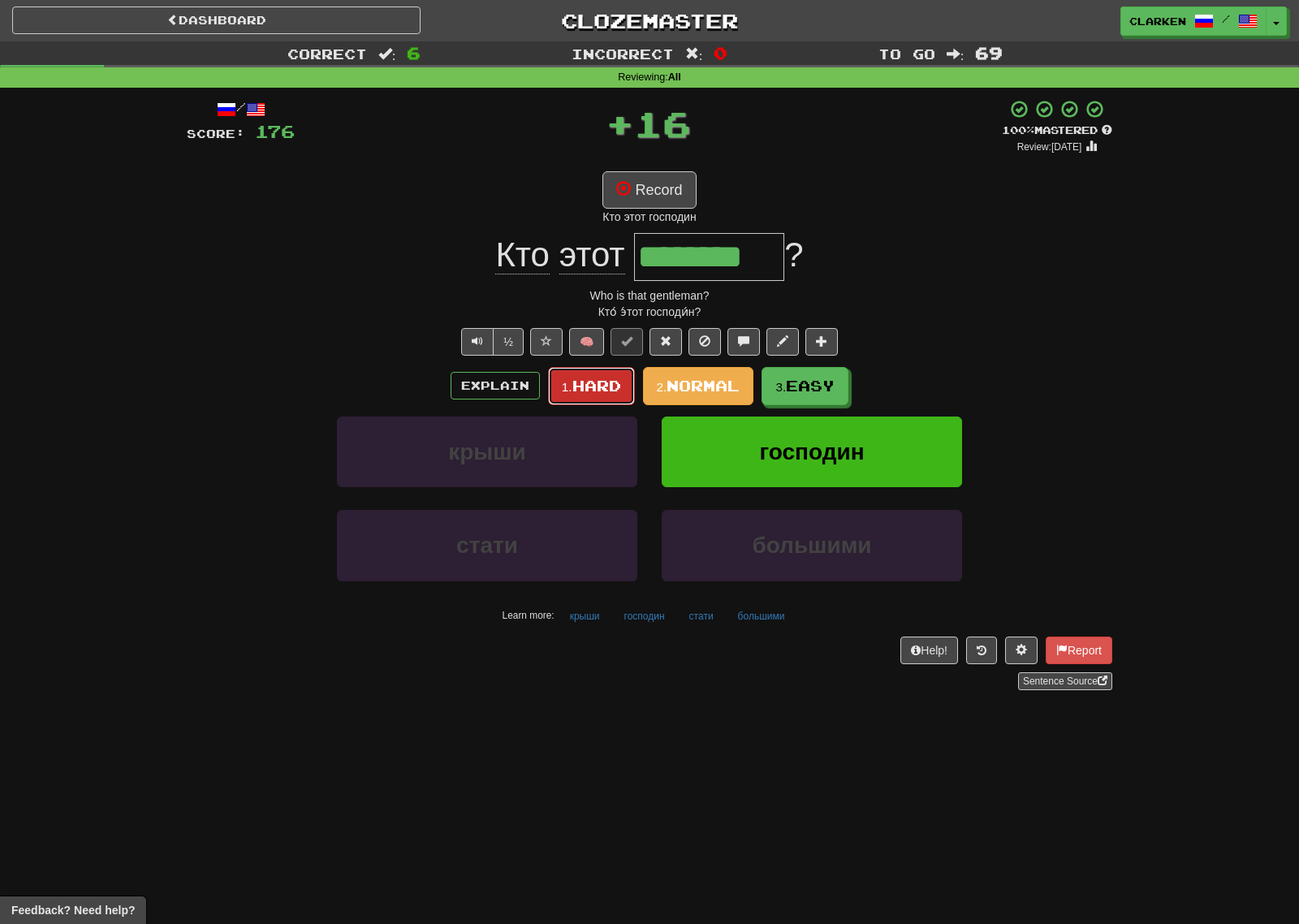
click at [605, 375] on button "1. Hard" at bounding box center [591, 386] width 87 height 38
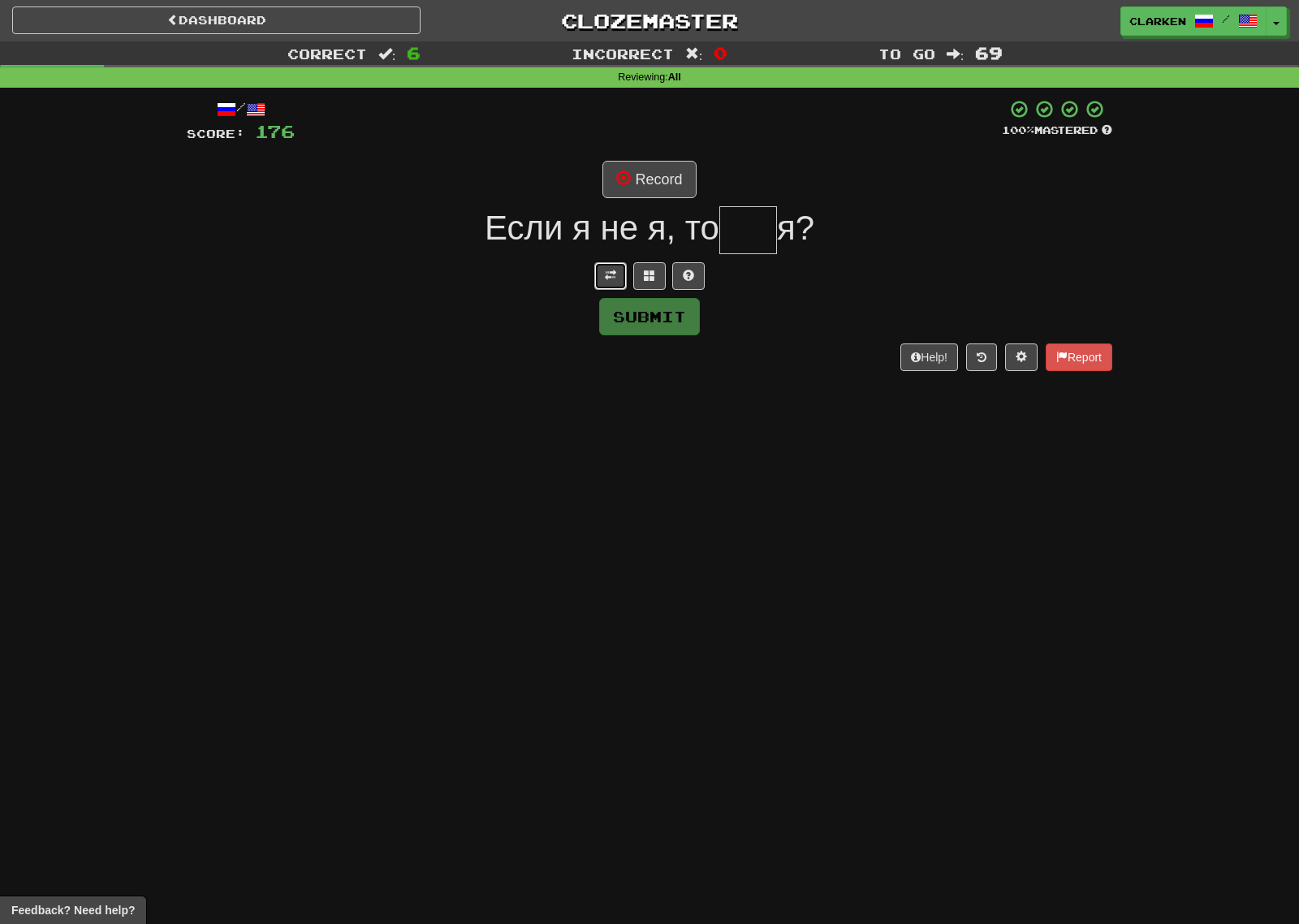
click at [602, 282] on button at bounding box center [611, 276] width 33 height 27
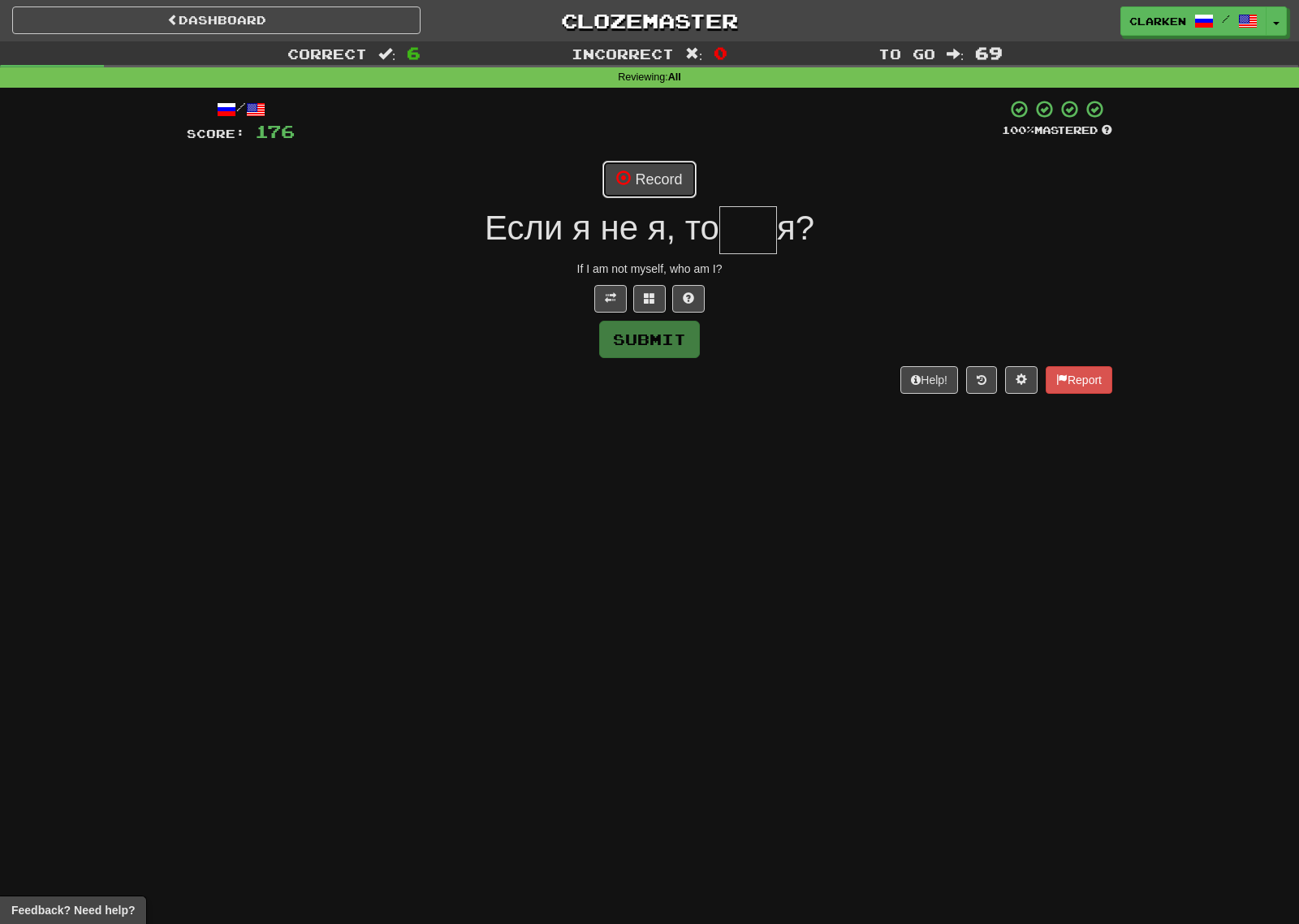
click at [645, 187] on button "Record" at bounding box center [649, 179] width 93 height 37
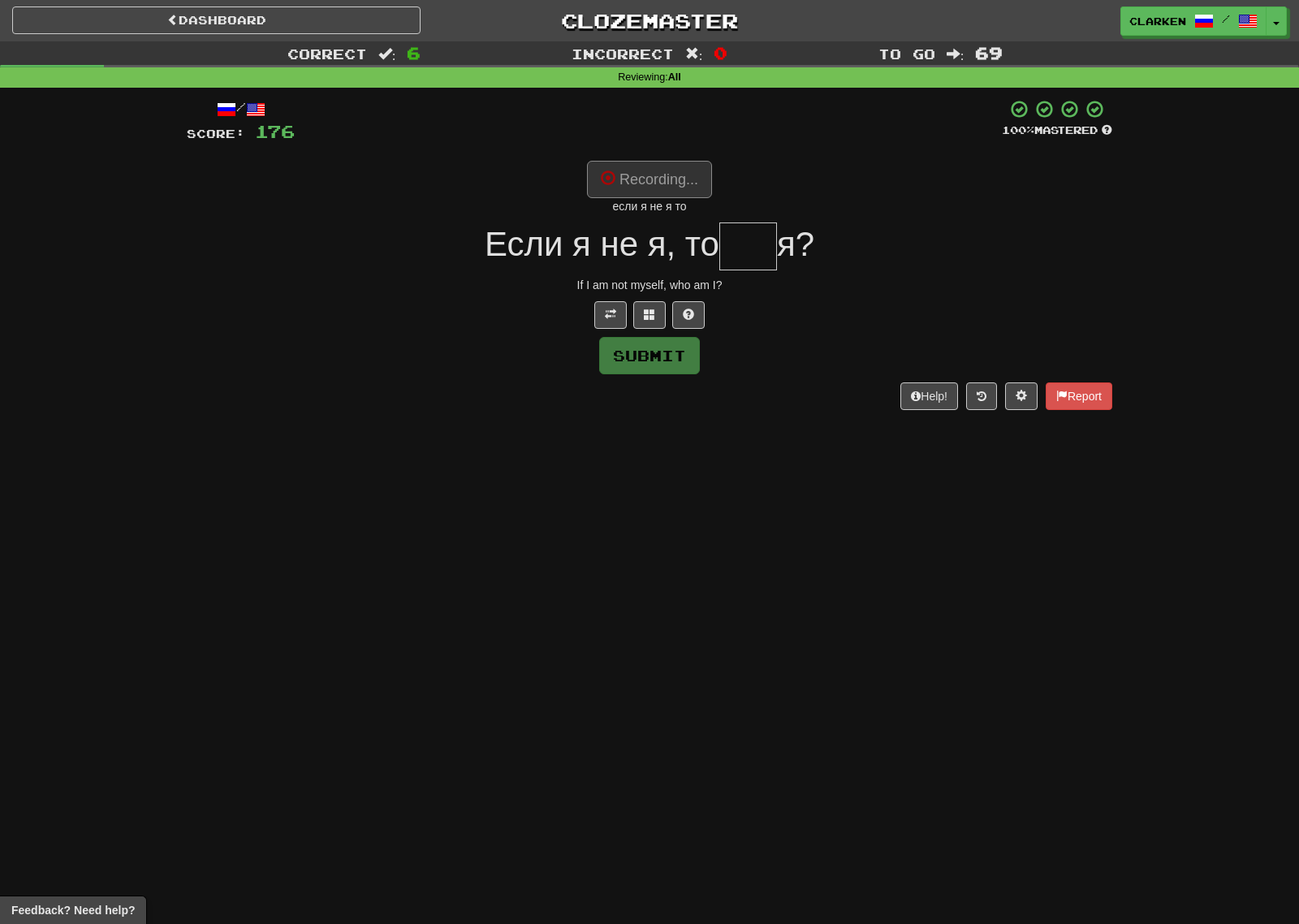
type input "***"
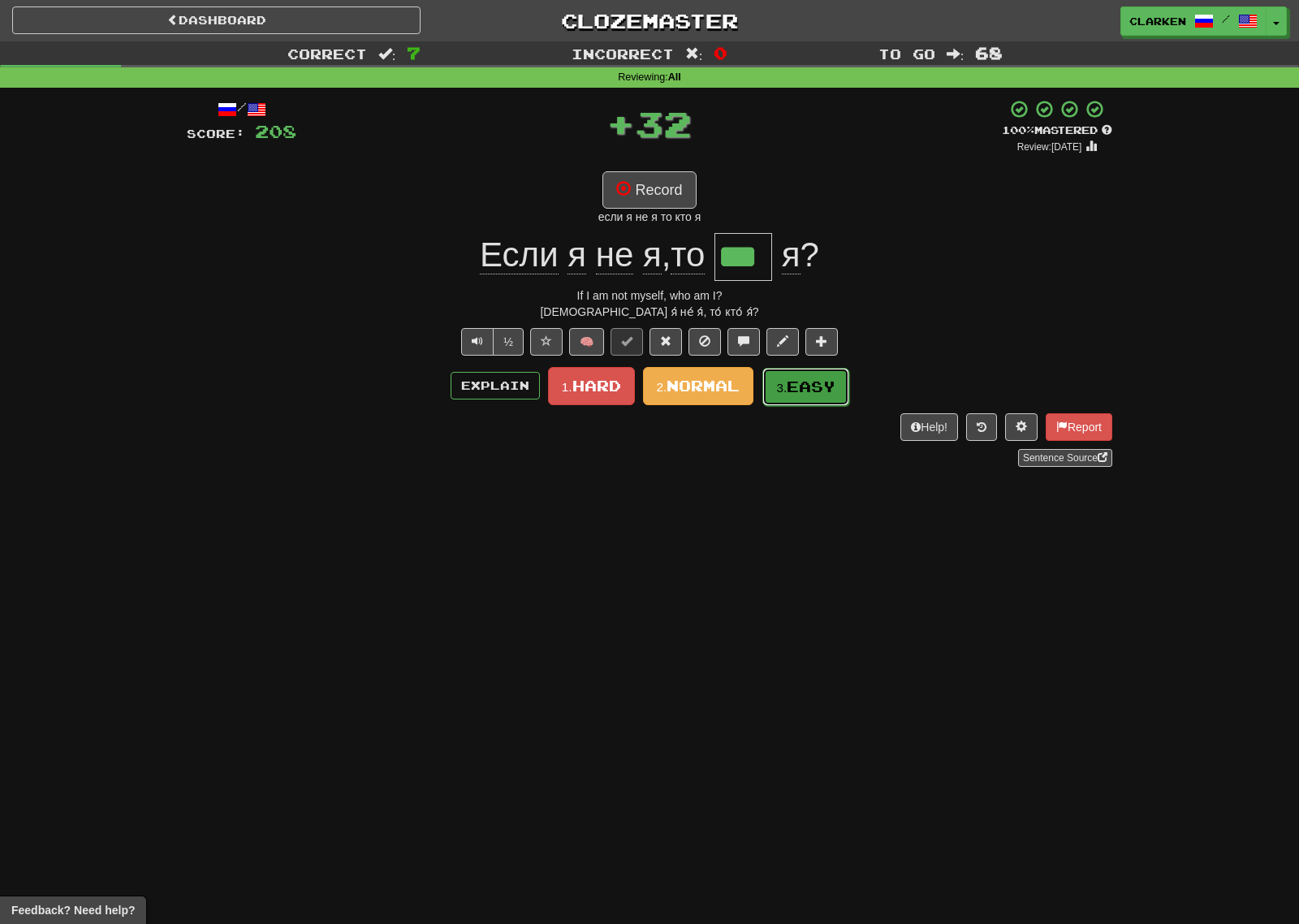
click at [806, 396] on button "3. Easy" at bounding box center [805, 387] width 87 height 38
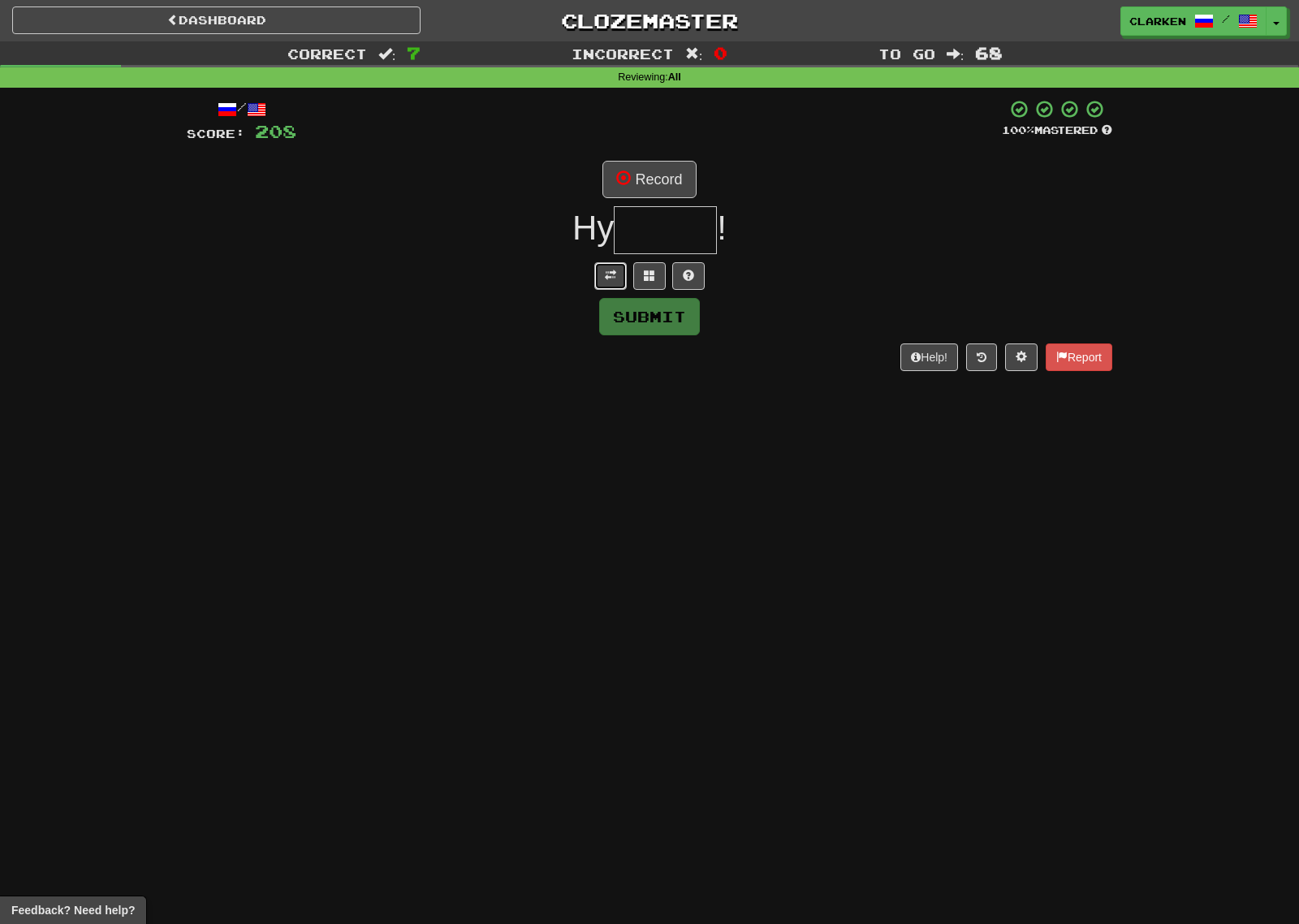
click at [605, 265] on button at bounding box center [611, 276] width 33 height 27
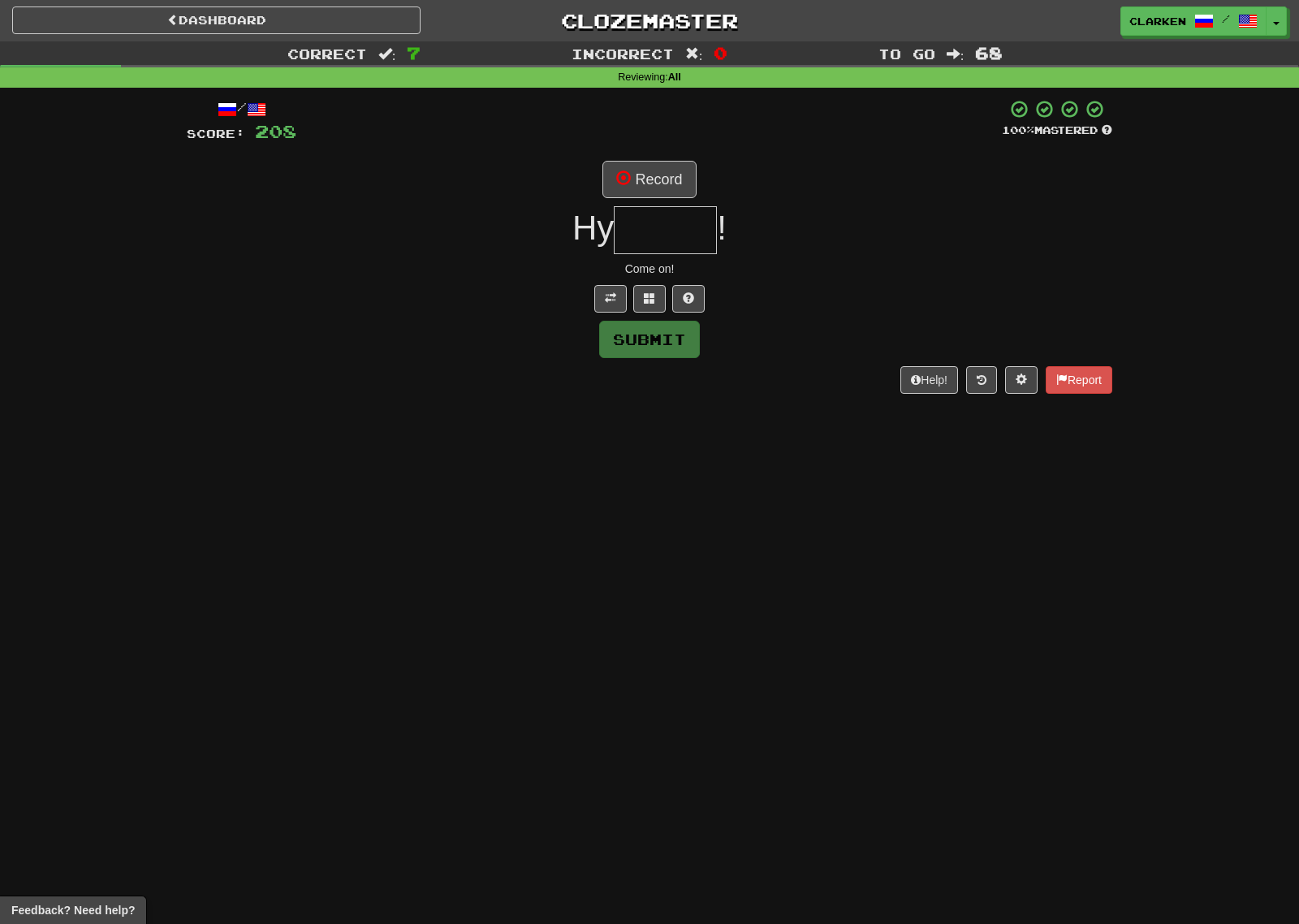
click at [647, 199] on div "/ Score: 208 100 % Mastered Record Ну ! Come on! Submit Help! Report" at bounding box center [650, 246] width 926 height 294
click at [647, 187] on button "Record" at bounding box center [649, 179] width 93 height 37
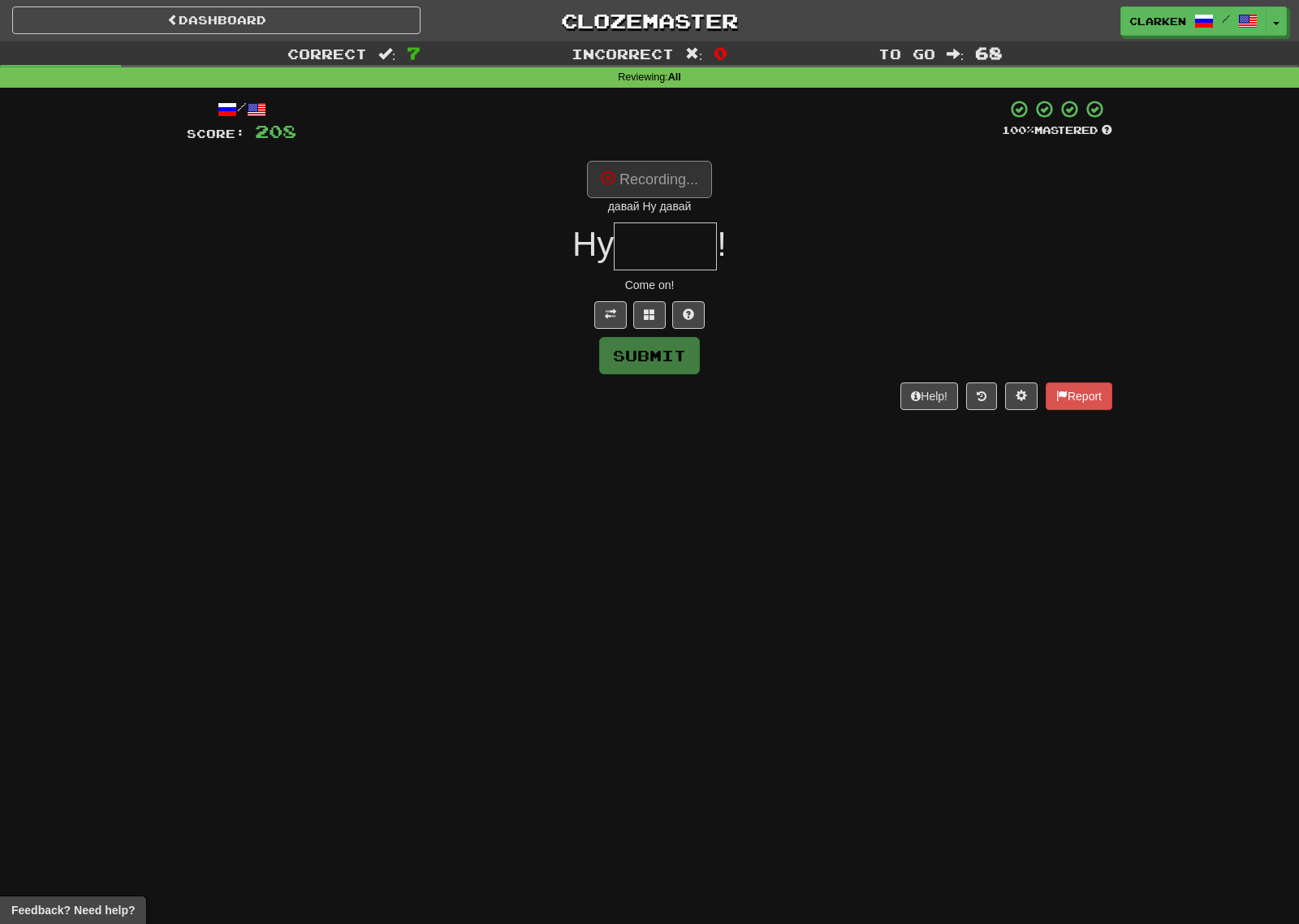
type input "*****"
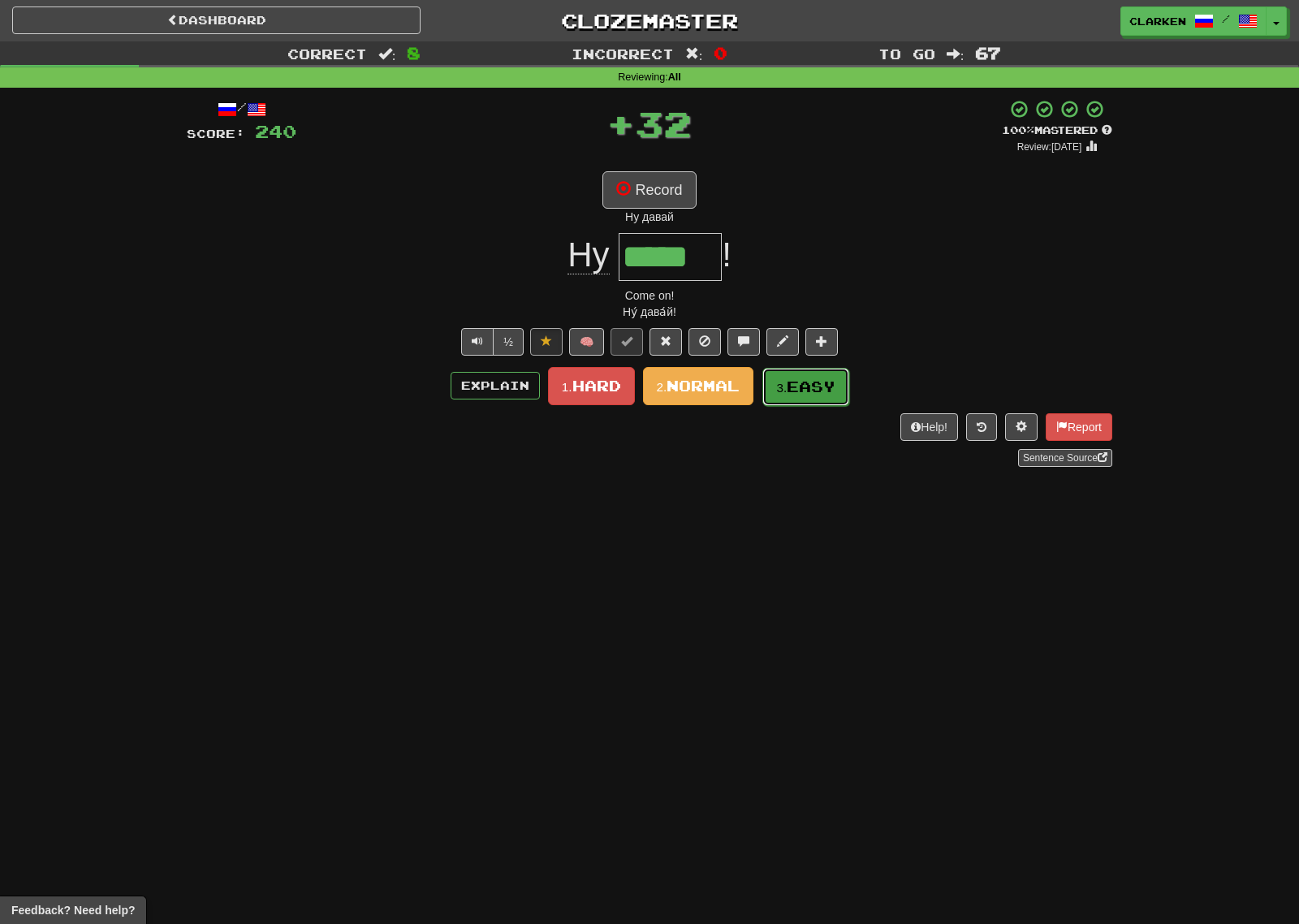
click at [809, 386] on span "Easy" at bounding box center [811, 387] width 48 height 18
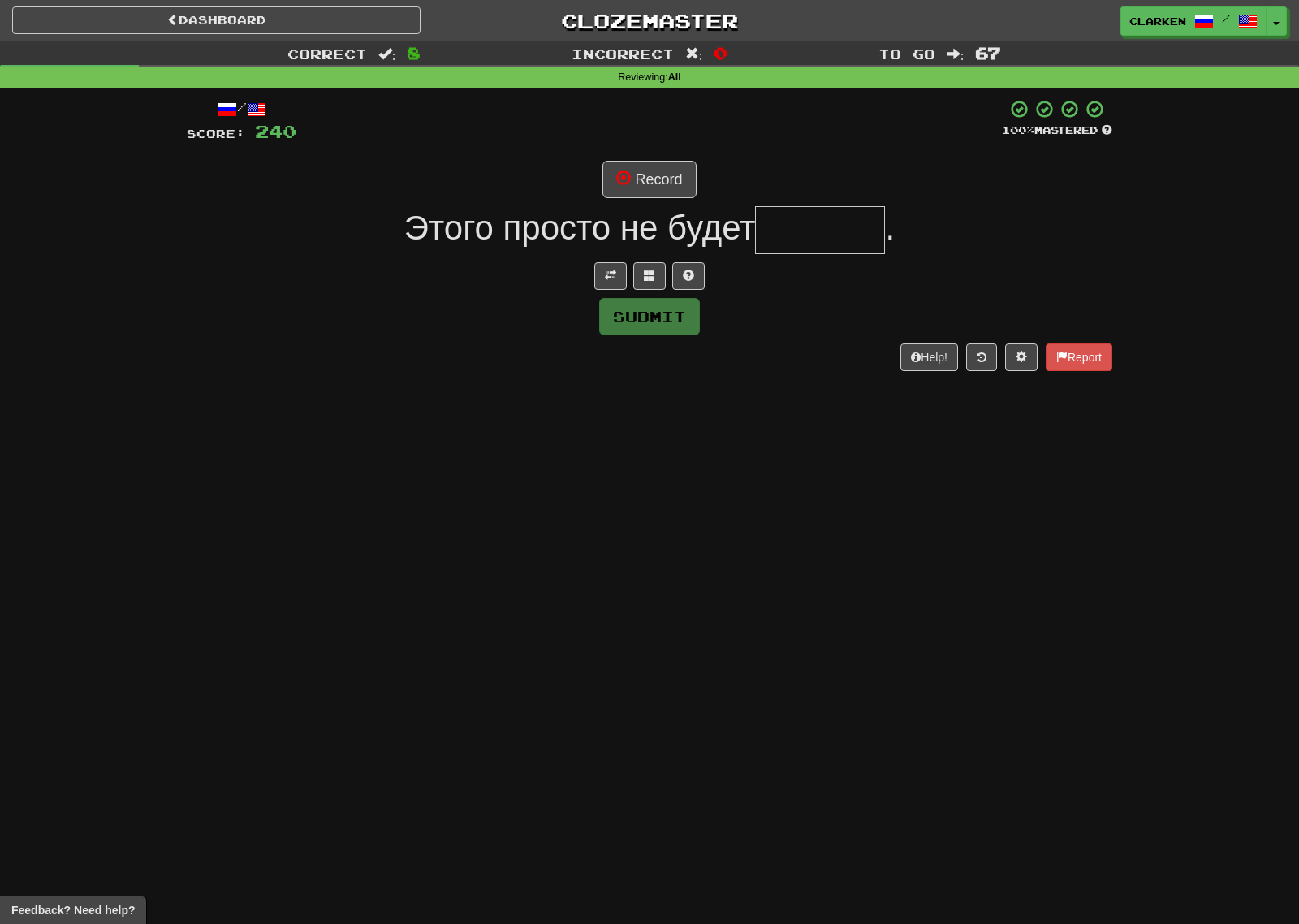
click at [612, 260] on div "/ Score: 240 100 % Mastered Record Этого просто не будет . Submit Help! Report" at bounding box center [650, 234] width 926 height 271
click at [612, 262] on button at bounding box center [611, 276] width 33 height 27
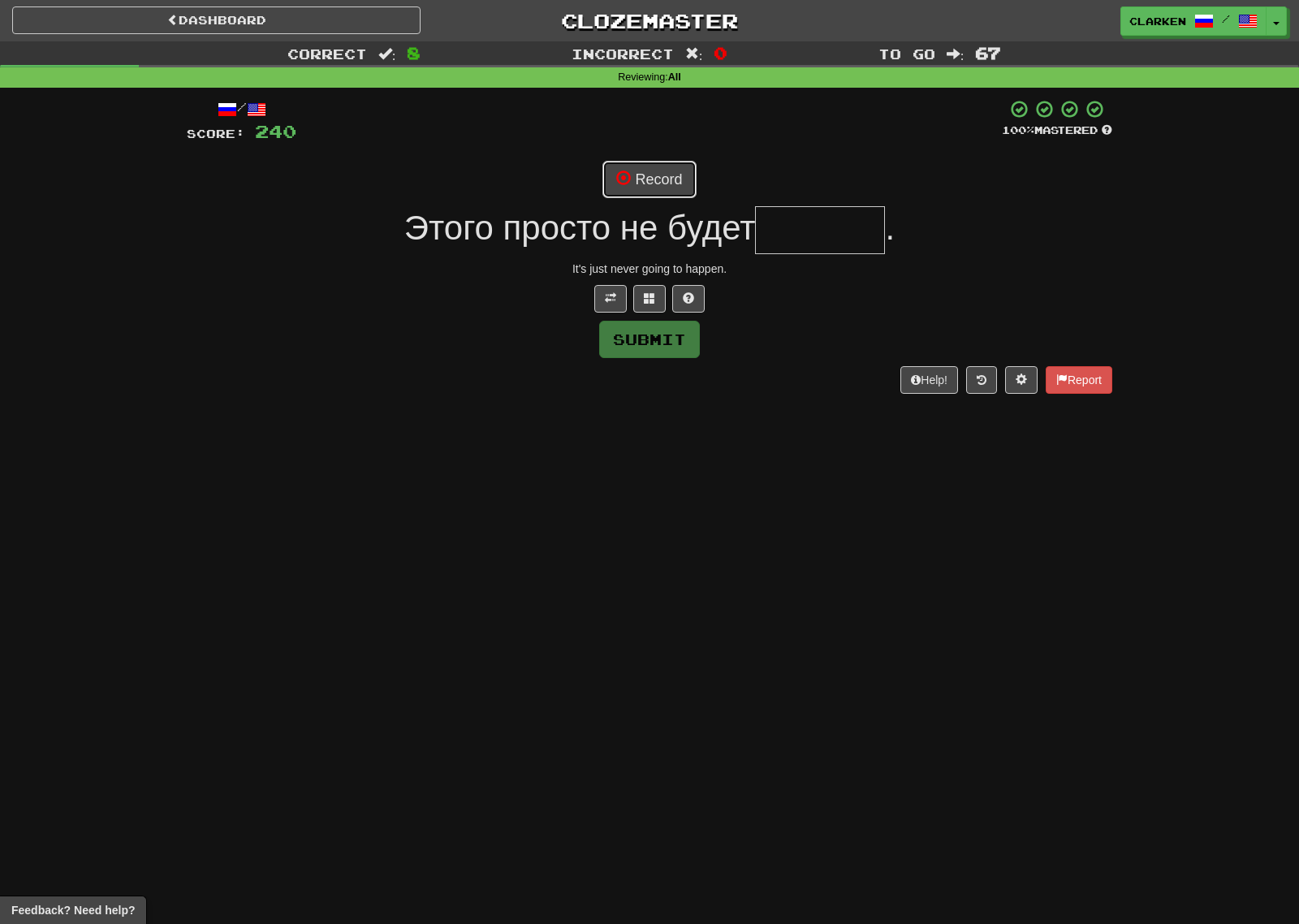
click at [639, 186] on button "Record" at bounding box center [649, 179] width 93 height 37
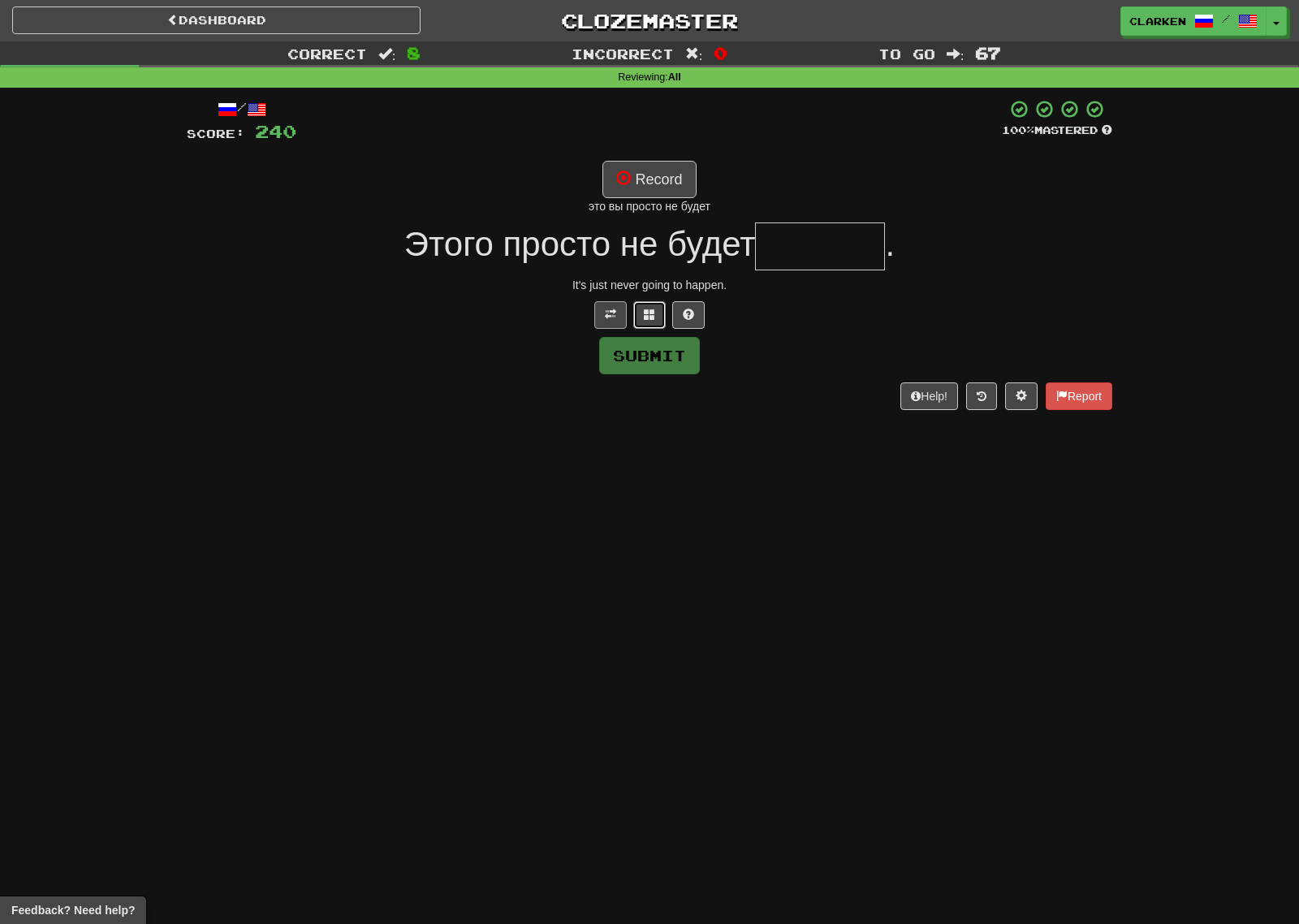
click at [653, 301] on button at bounding box center [650, 315] width 33 height 27
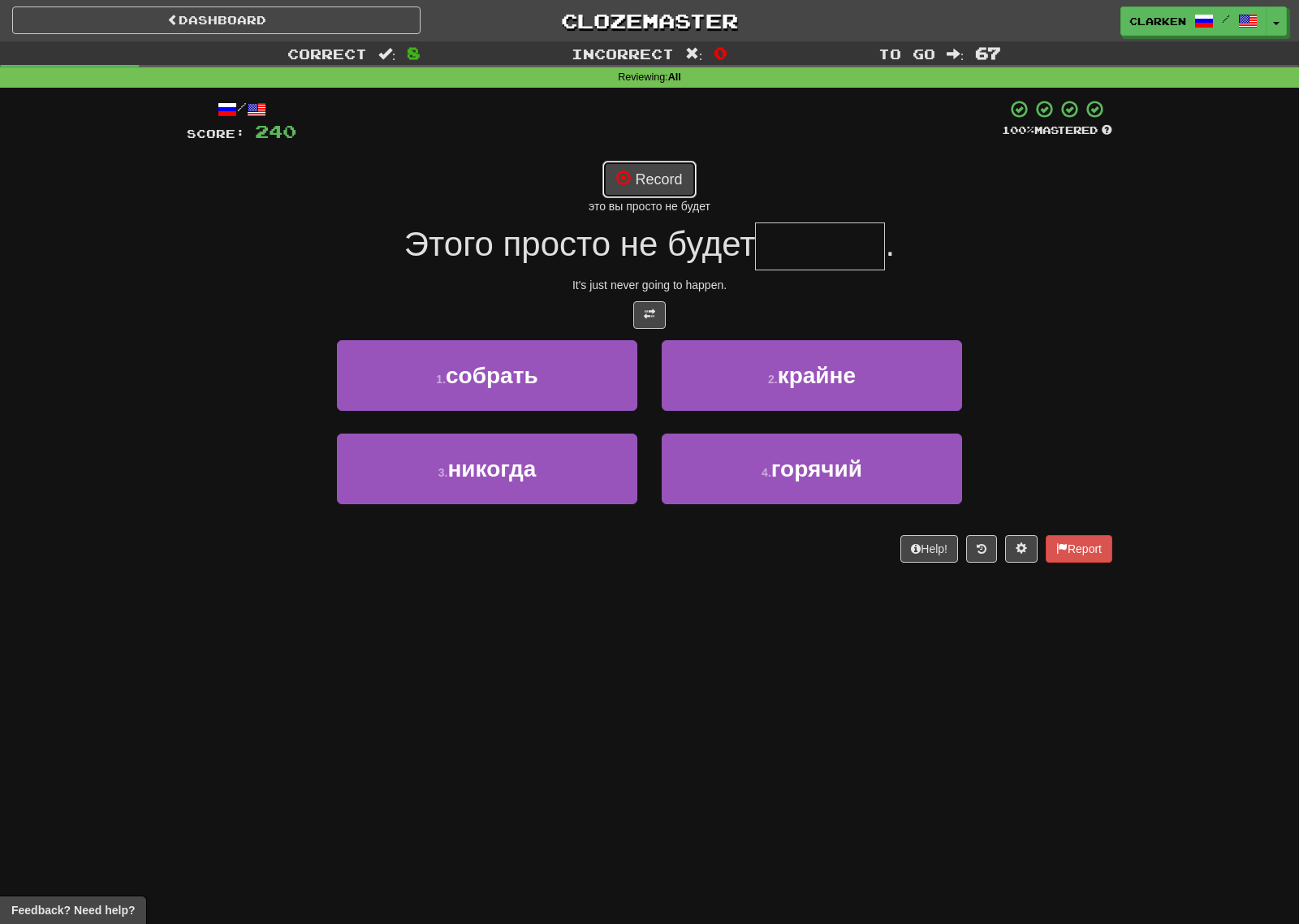
click at [635, 194] on button "Record" at bounding box center [649, 179] width 93 height 37
type input "*******"
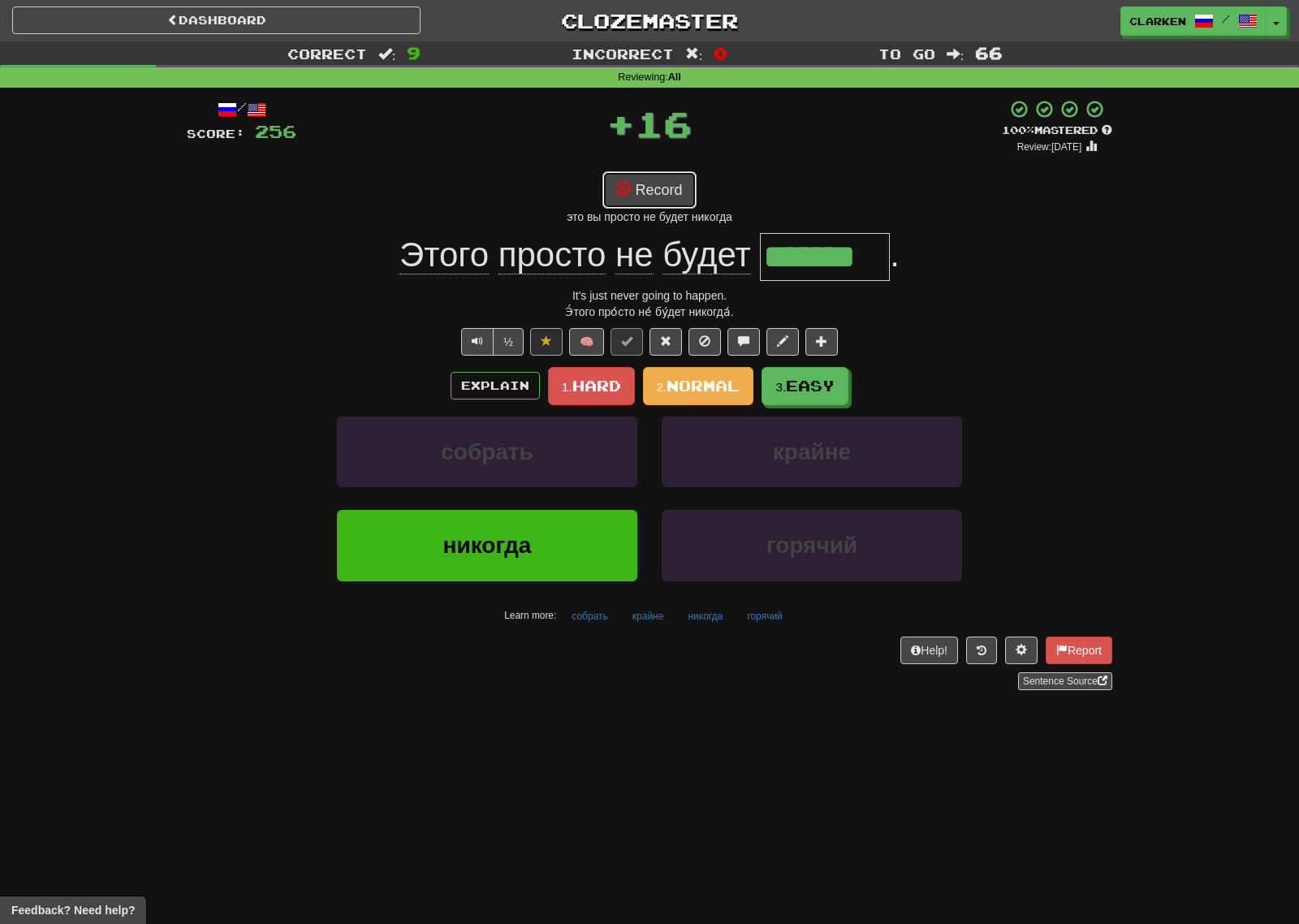
click at [644, 180] on button "Record" at bounding box center [649, 190] width 93 height 37
click at [661, 197] on button "Record" at bounding box center [649, 190] width 93 height 37
click at [721, 388] on span "Normal" at bounding box center [703, 386] width 73 height 18
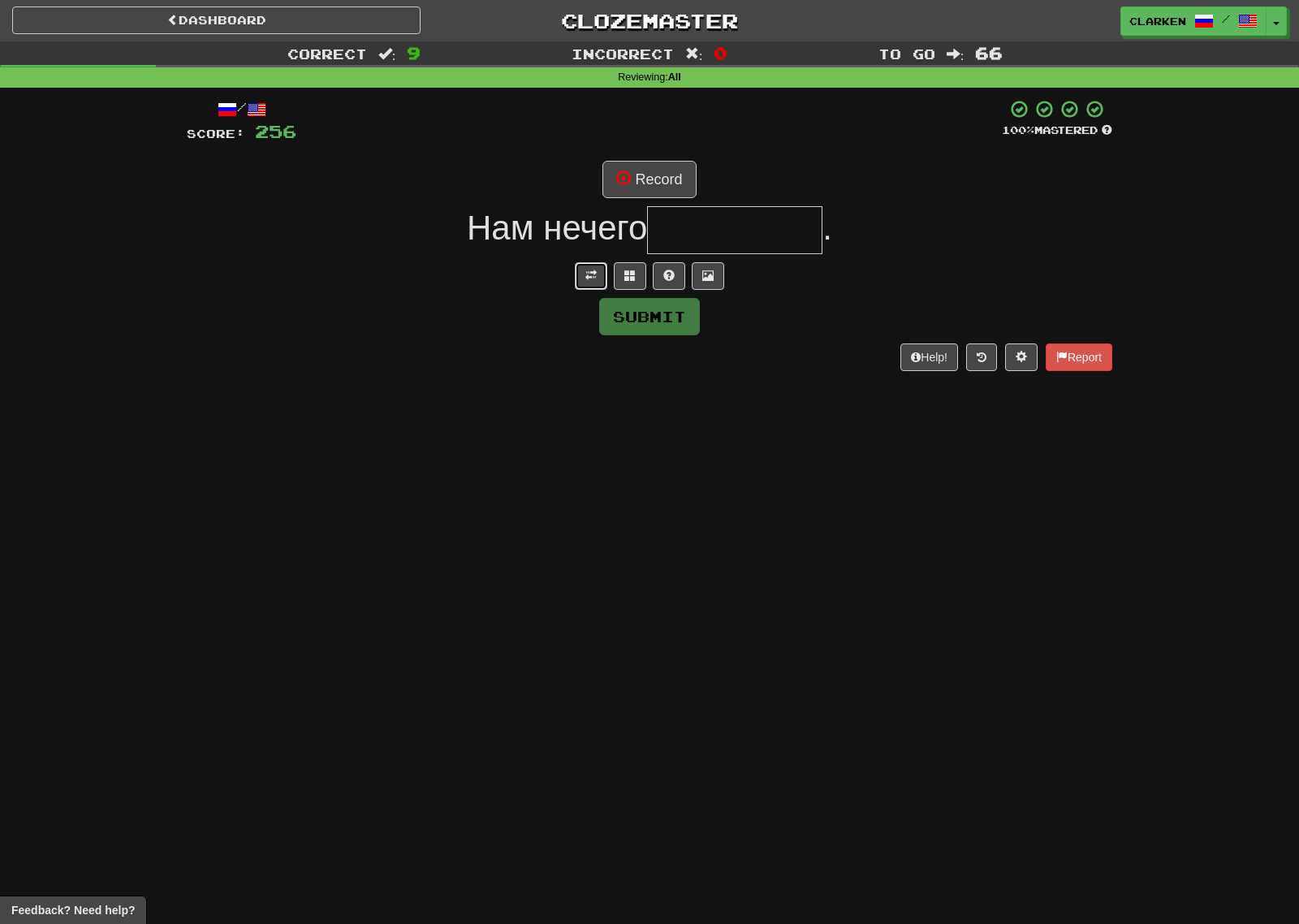
click at [600, 269] on button at bounding box center [592, 276] width 33 height 27
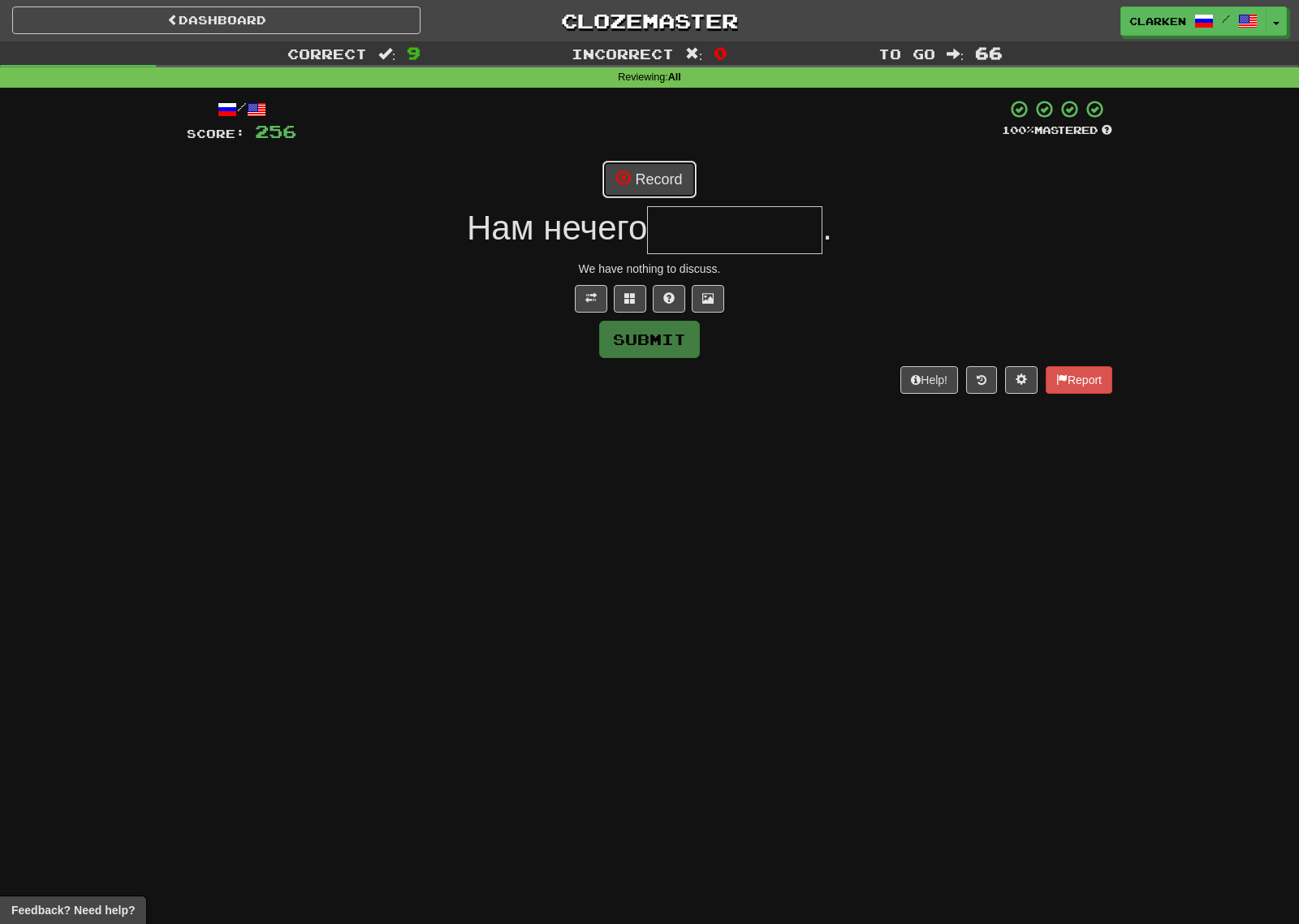
click at [651, 170] on button "Record" at bounding box center [649, 179] width 93 height 37
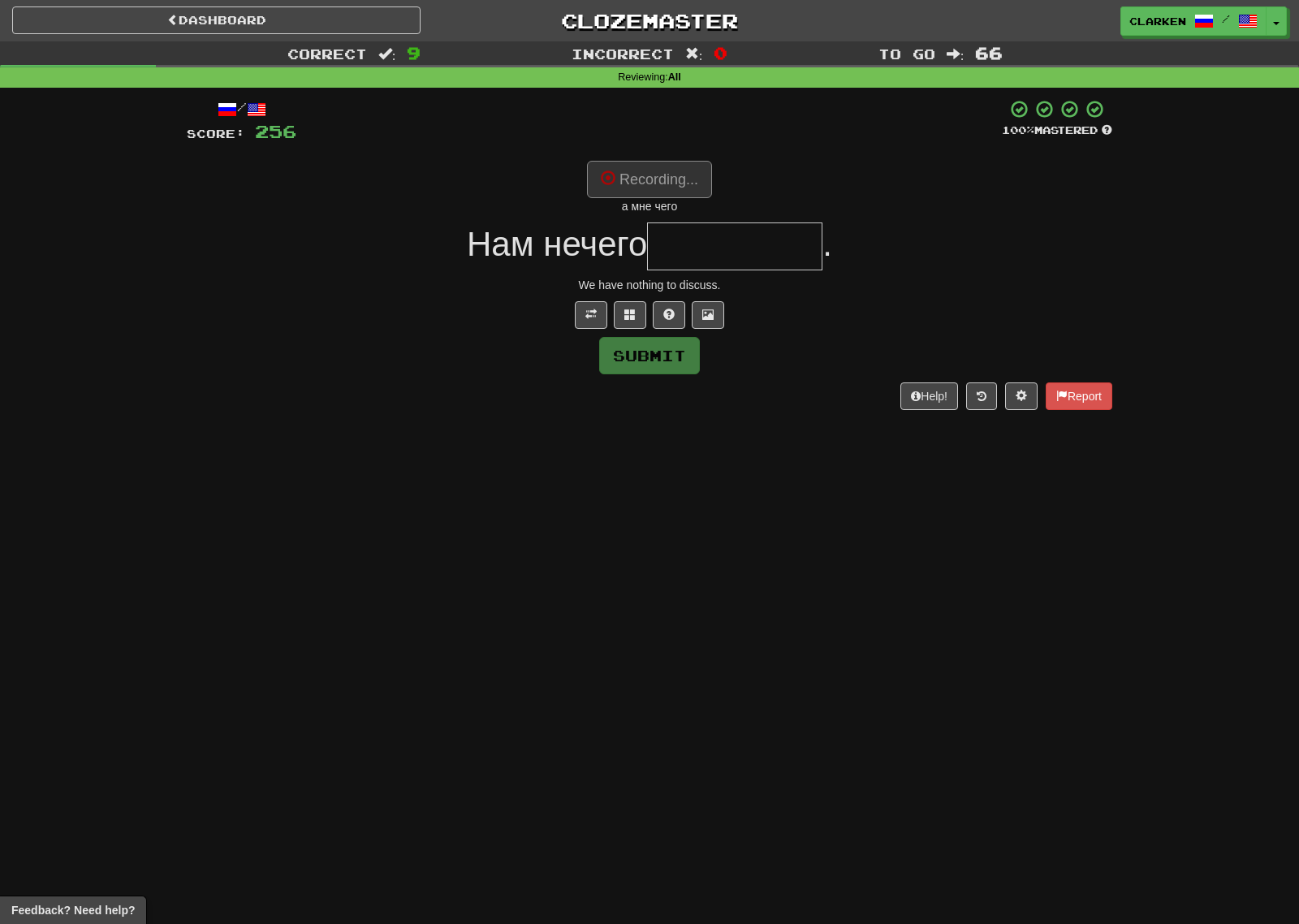
type input "*********"
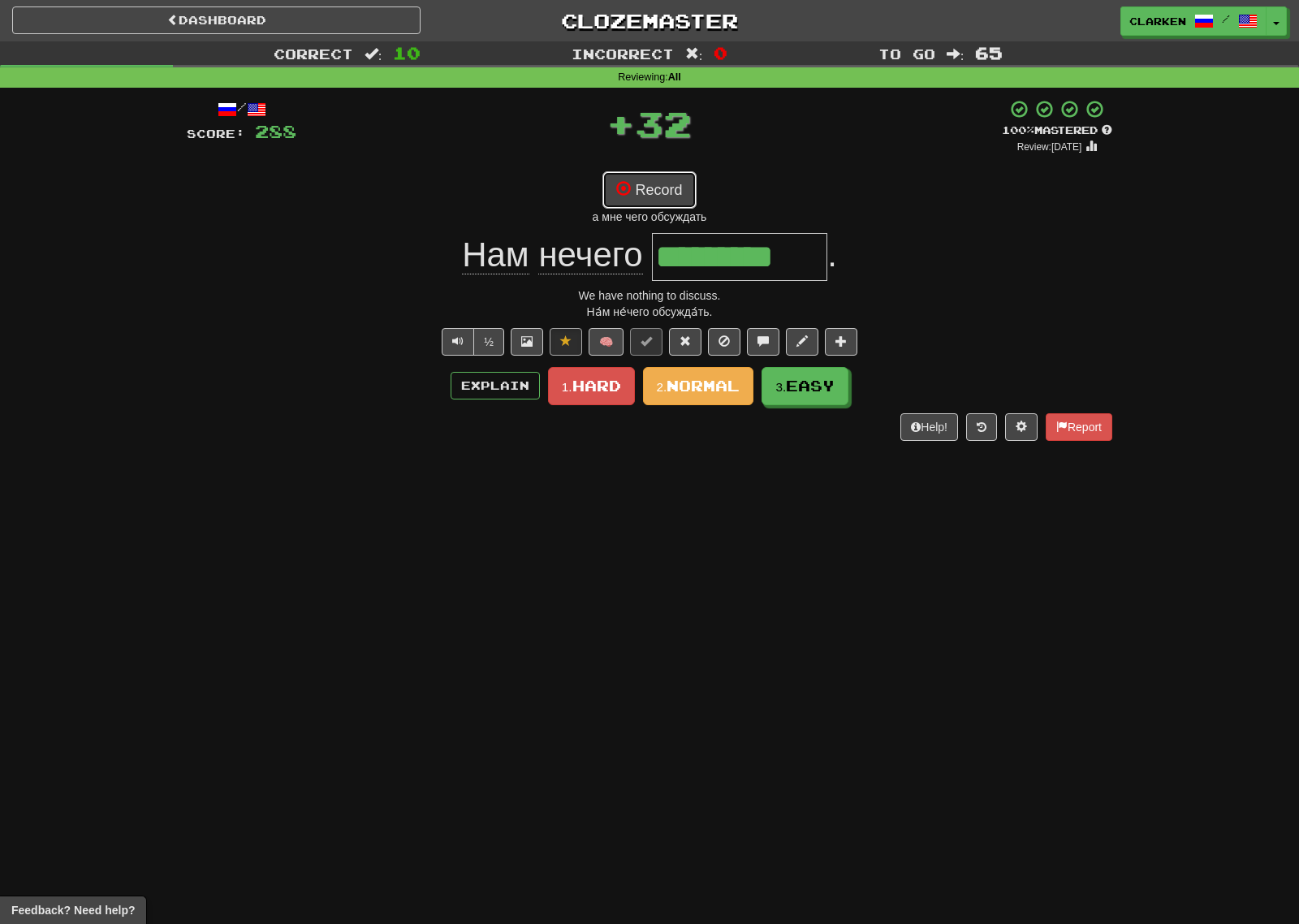
click at [665, 180] on button "Record" at bounding box center [649, 190] width 93 height 37
click at [791, 401] on button "3. Easy" at bounding box center [805, 387] width 87 height 38
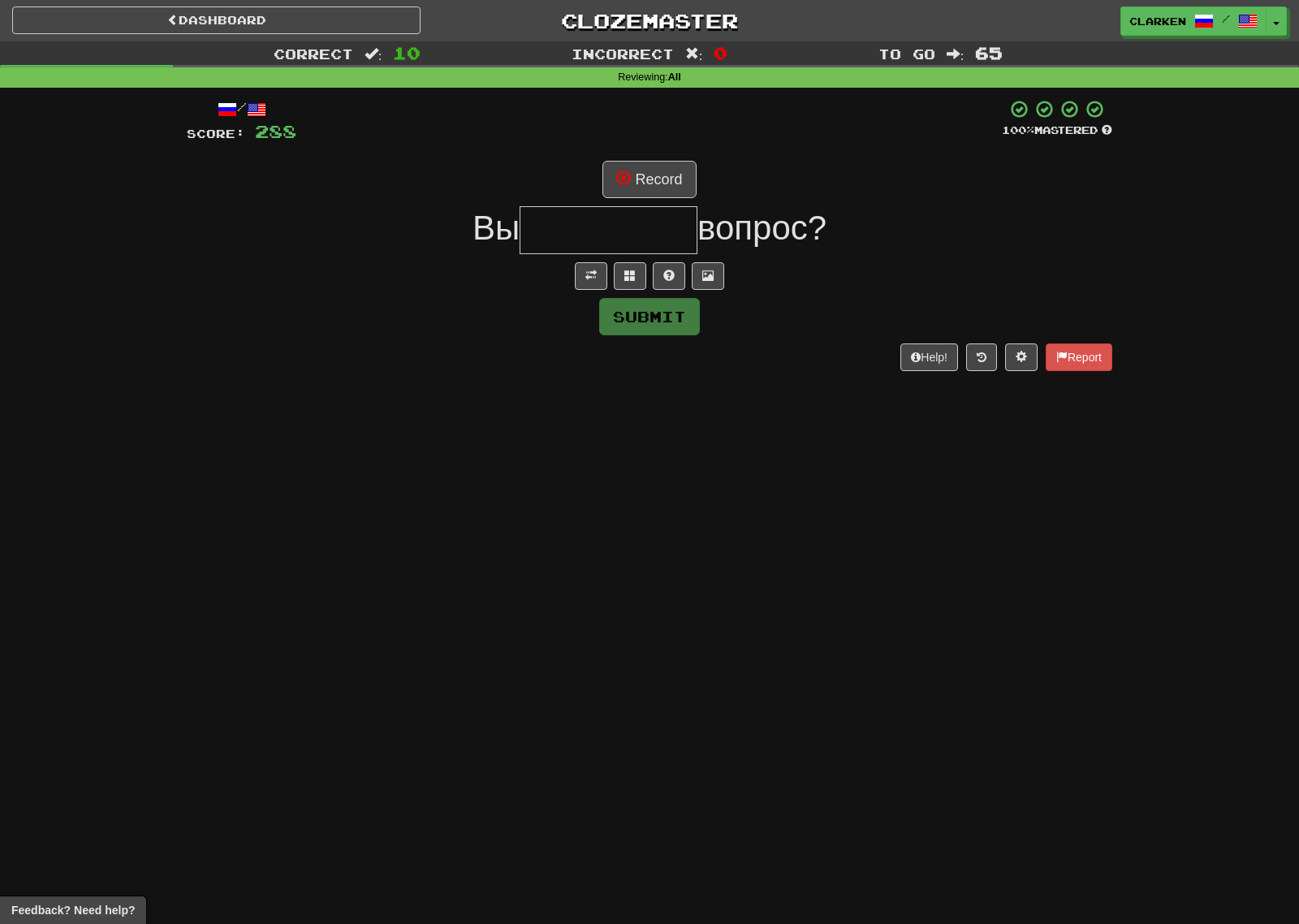
click at [574, 276] on div at bounding box center [650, 276] width 926 height 27
click at [591, 268] on button at bounding box center [592, 276] width 33 height 27
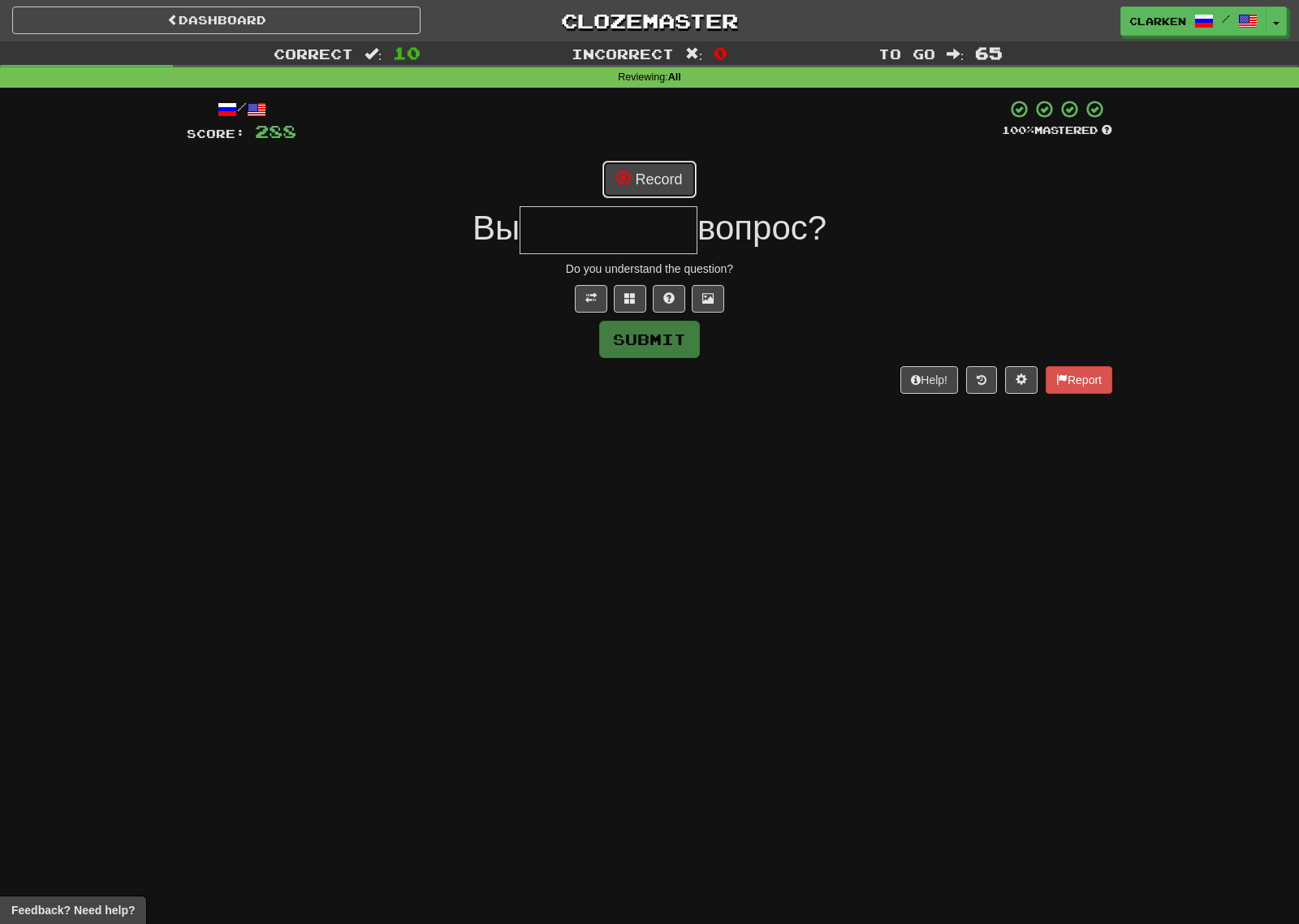
click at [670, 172] on button "Record" at bounding box center [649, 179] width 93 height 37
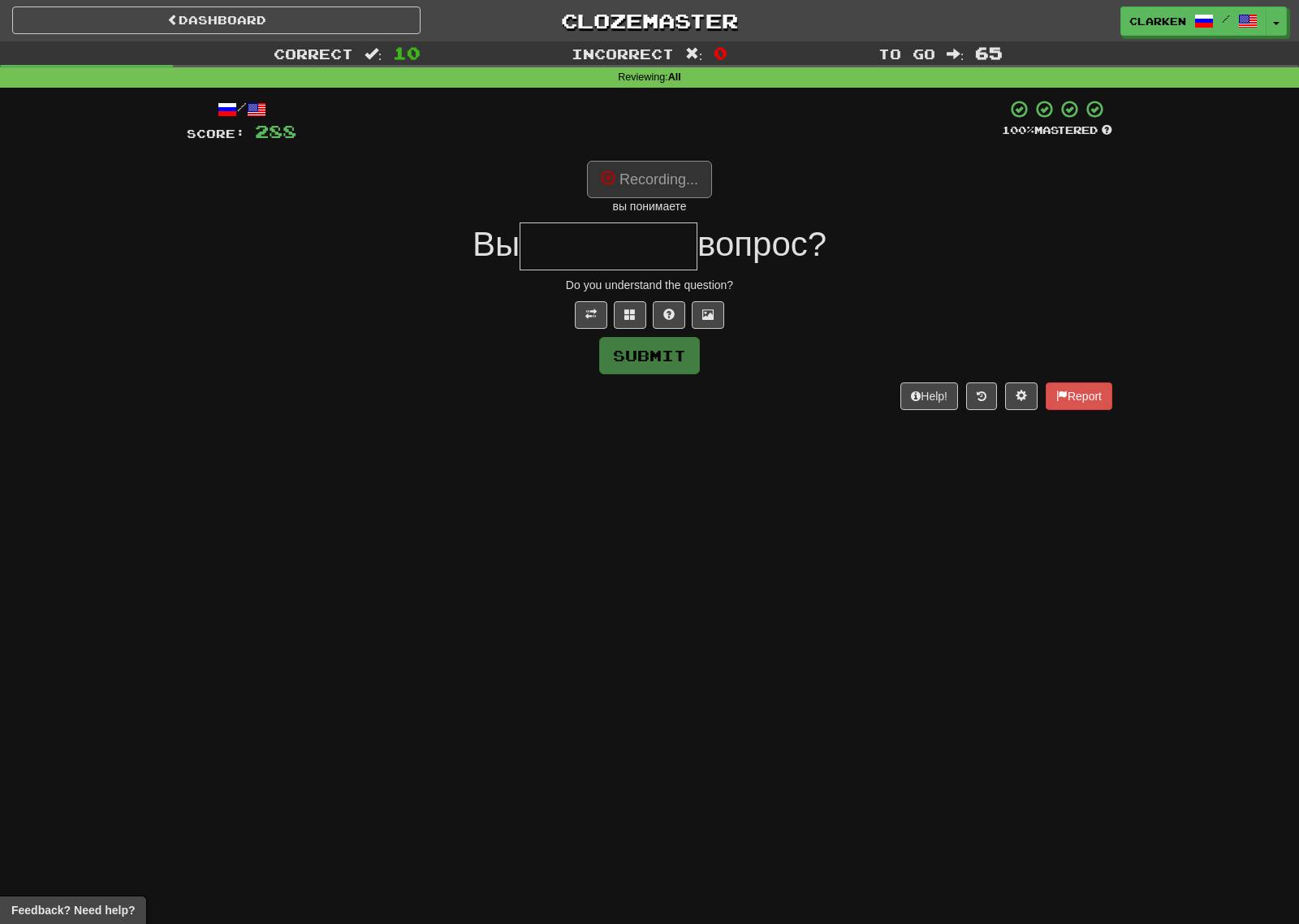
type input "*********"
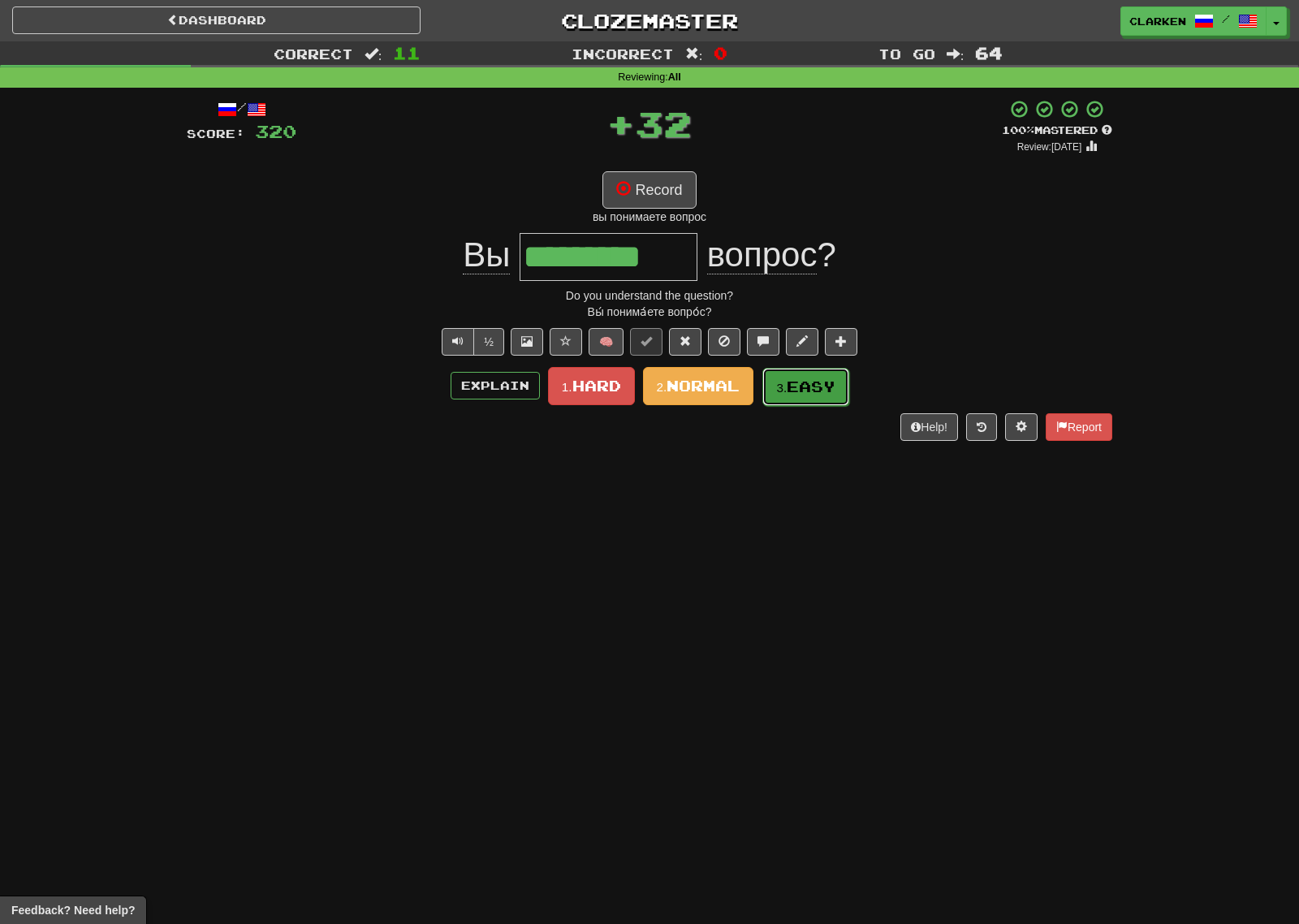
click at [815, 381] on span "Easy" at bounding box center [811, 387] width 48 height 18
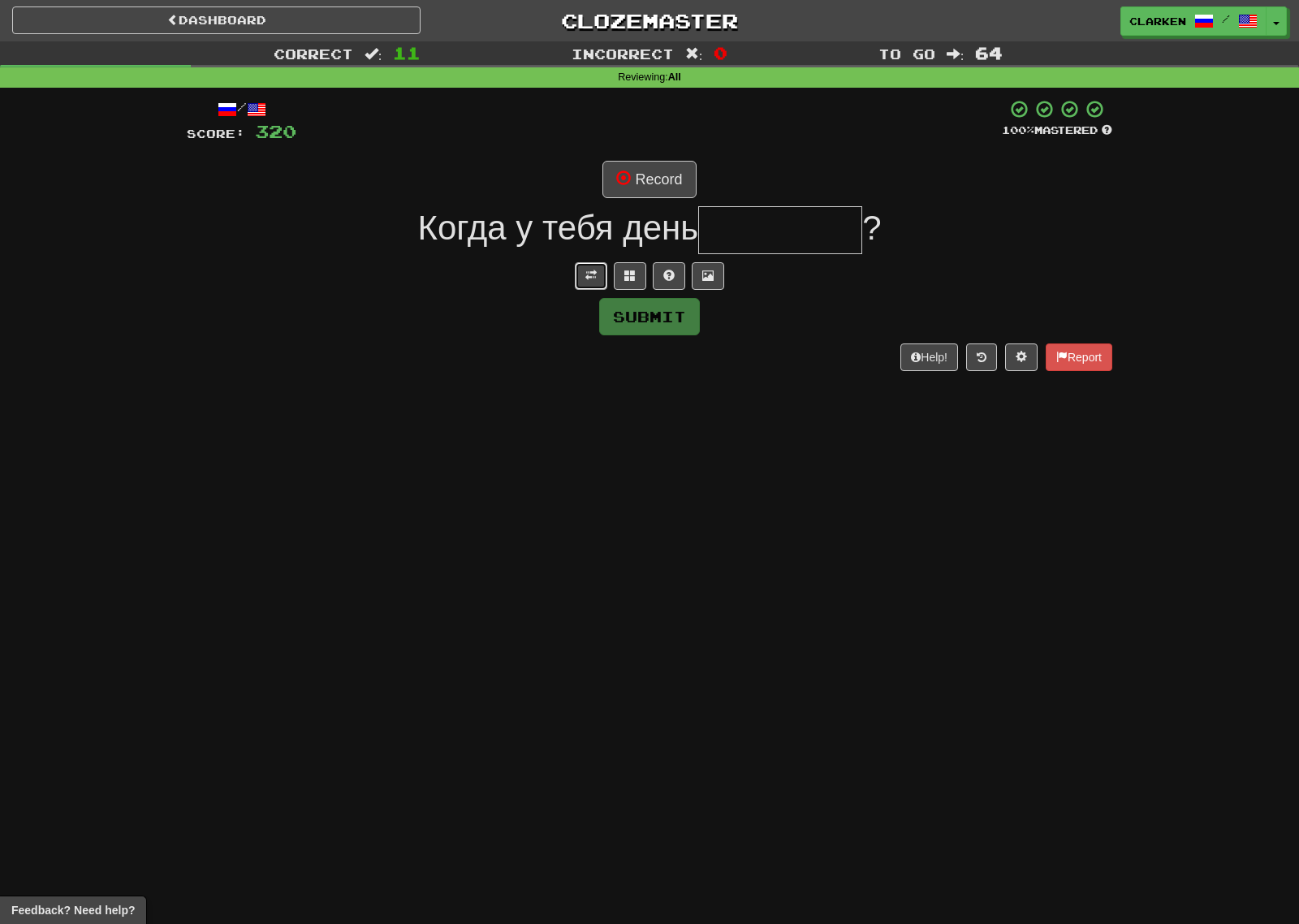
click at [604, 289] on button at bounding box center [592, 276] width 33 height 27
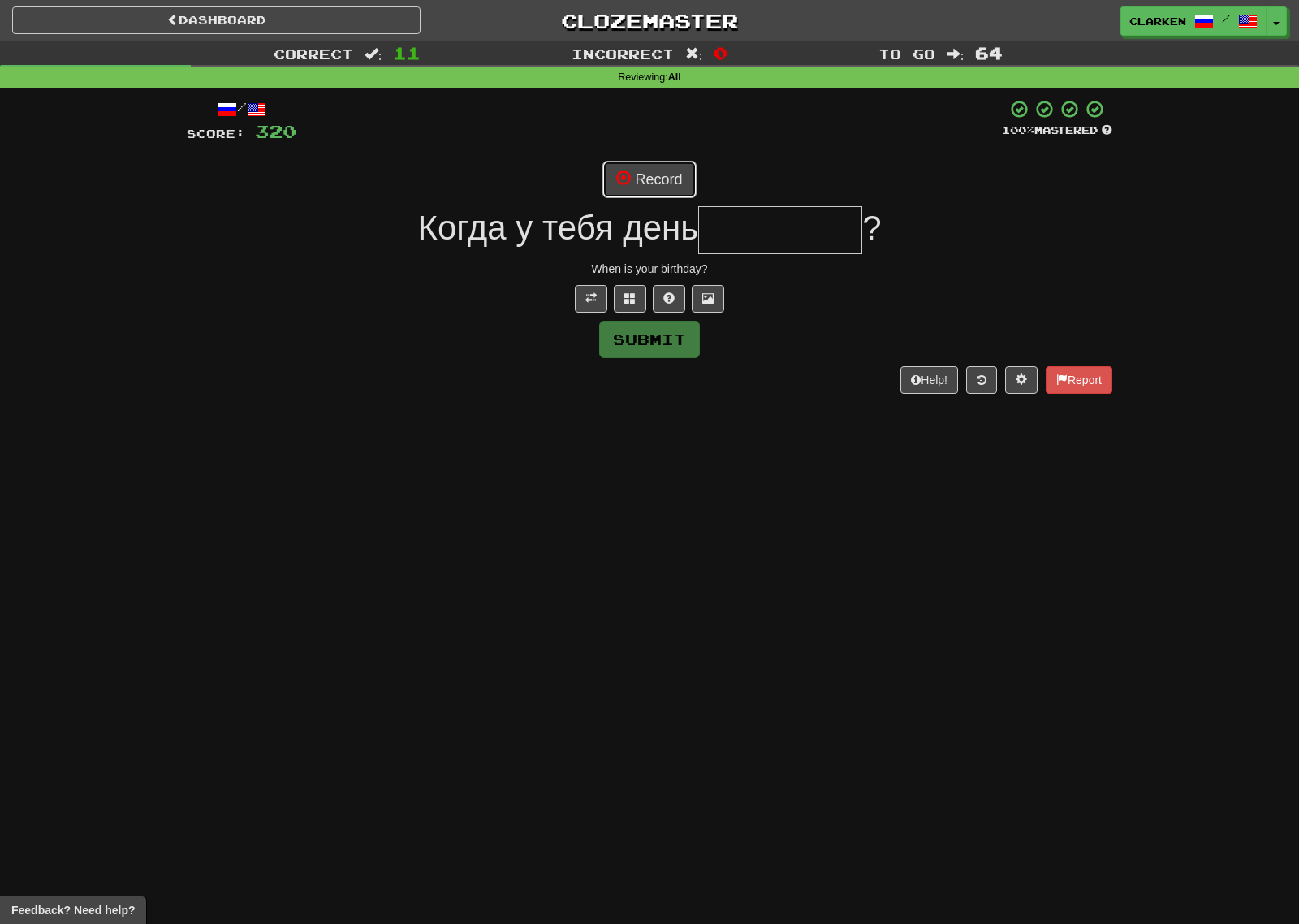
click at [644, 193] on button "Record" at bounding box center [649, 179] width 93 height 37
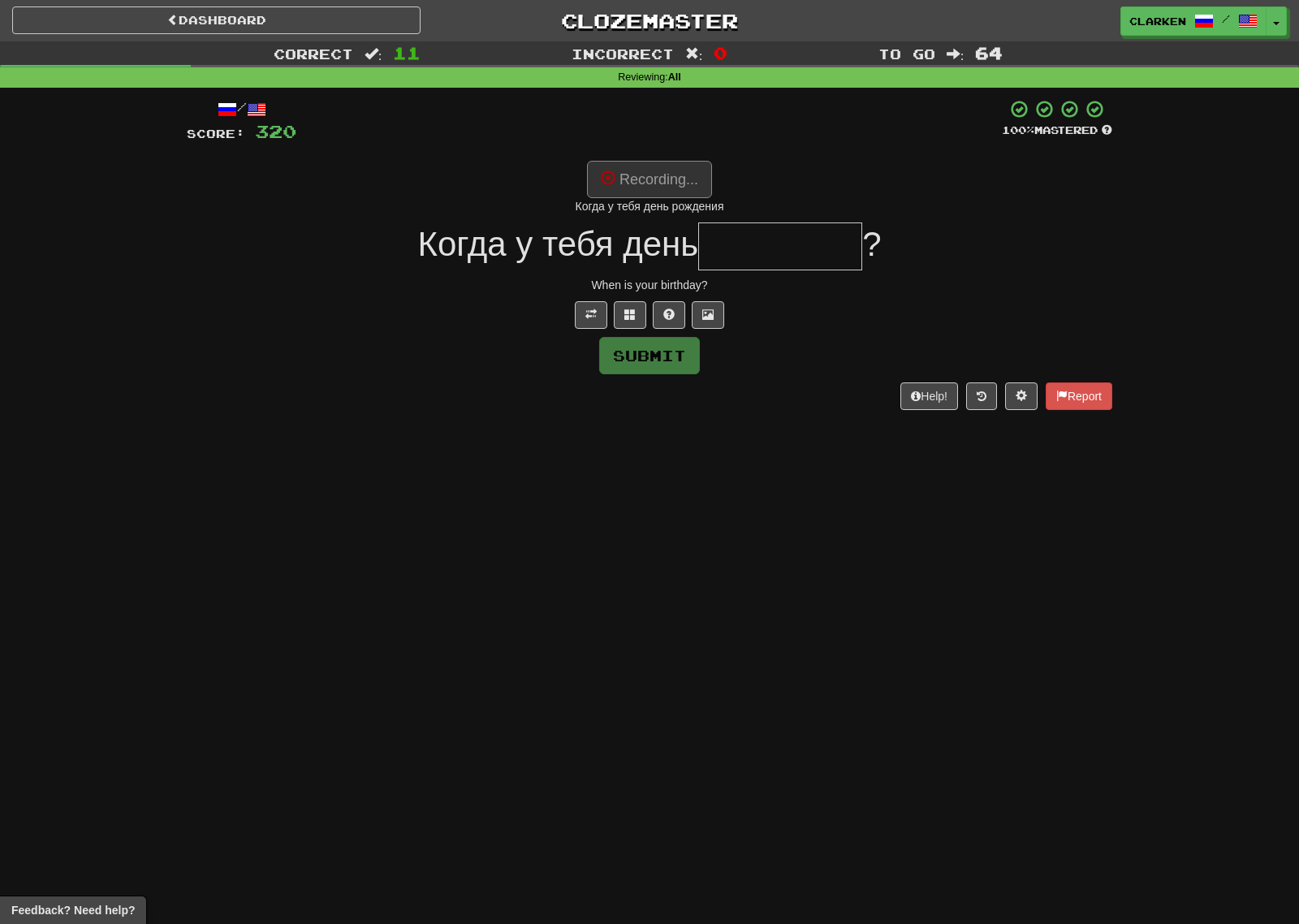
type input "********"
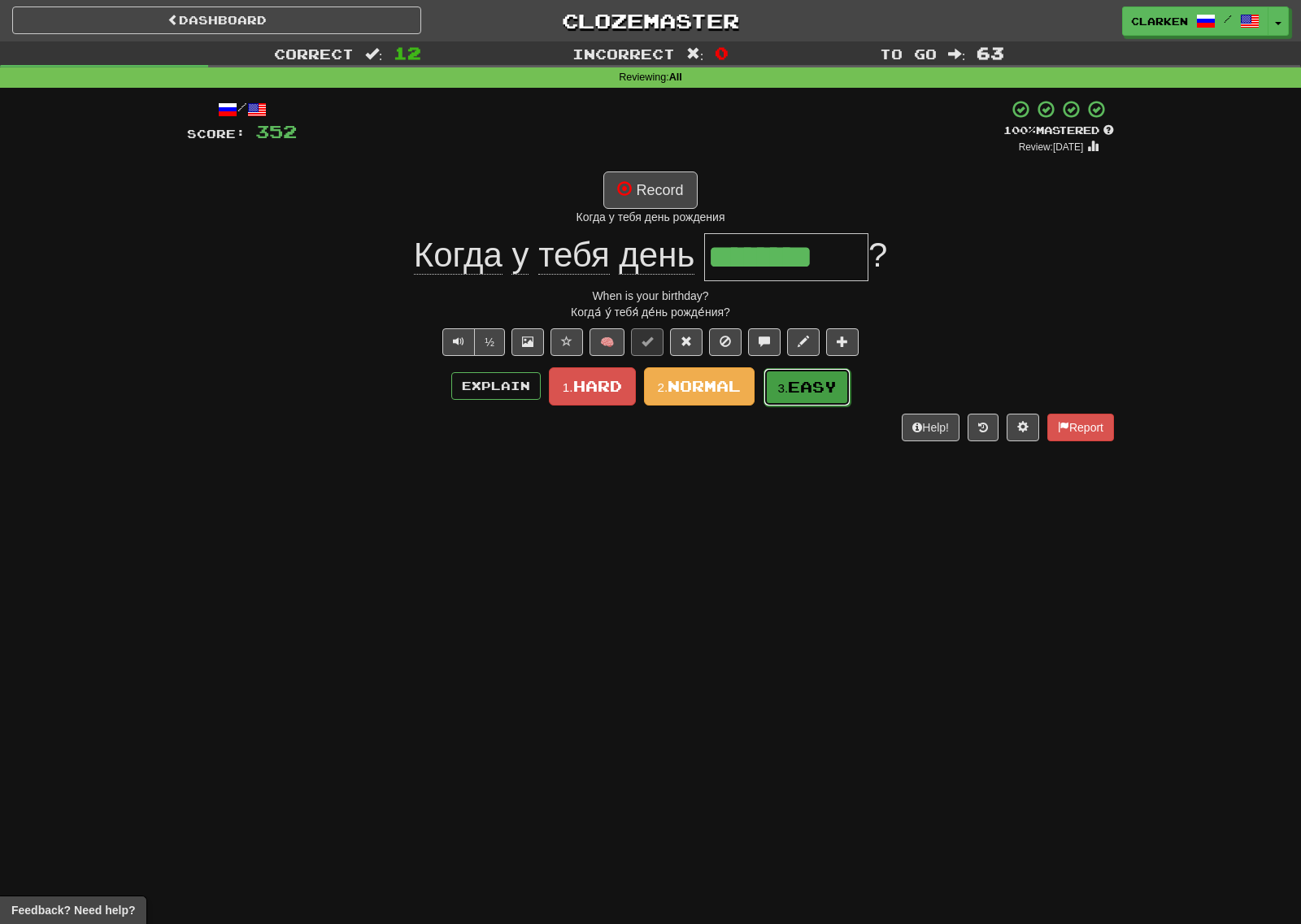
click at [826, 387] on span "Easy" at bounding box center [812, 388] width 48 height 18
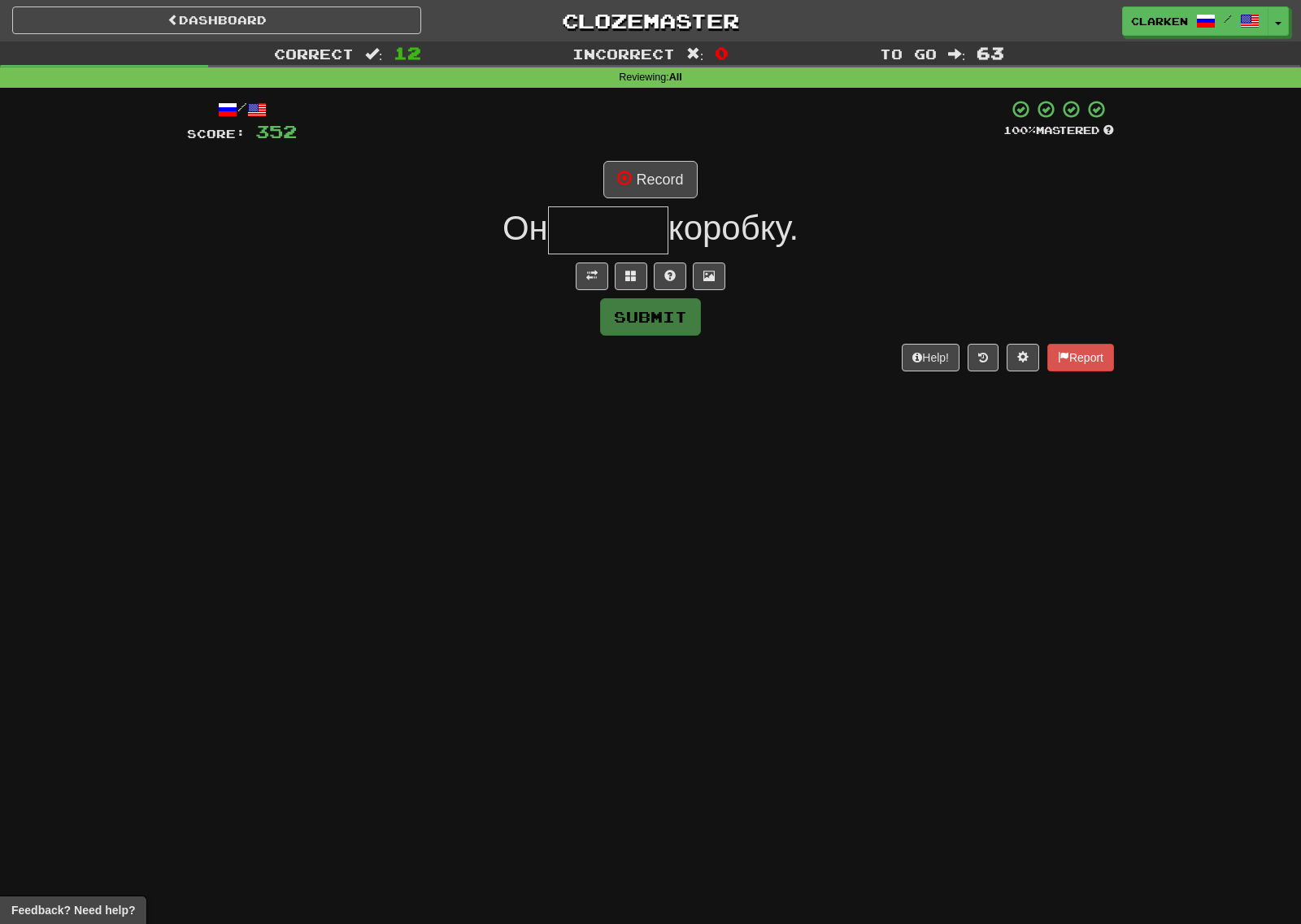
click at [571, 266] on div at bounding box center [651, 276] width 927 height 27
click at [587, 268] on button at bounding box center [592, 276] width 33 height 27
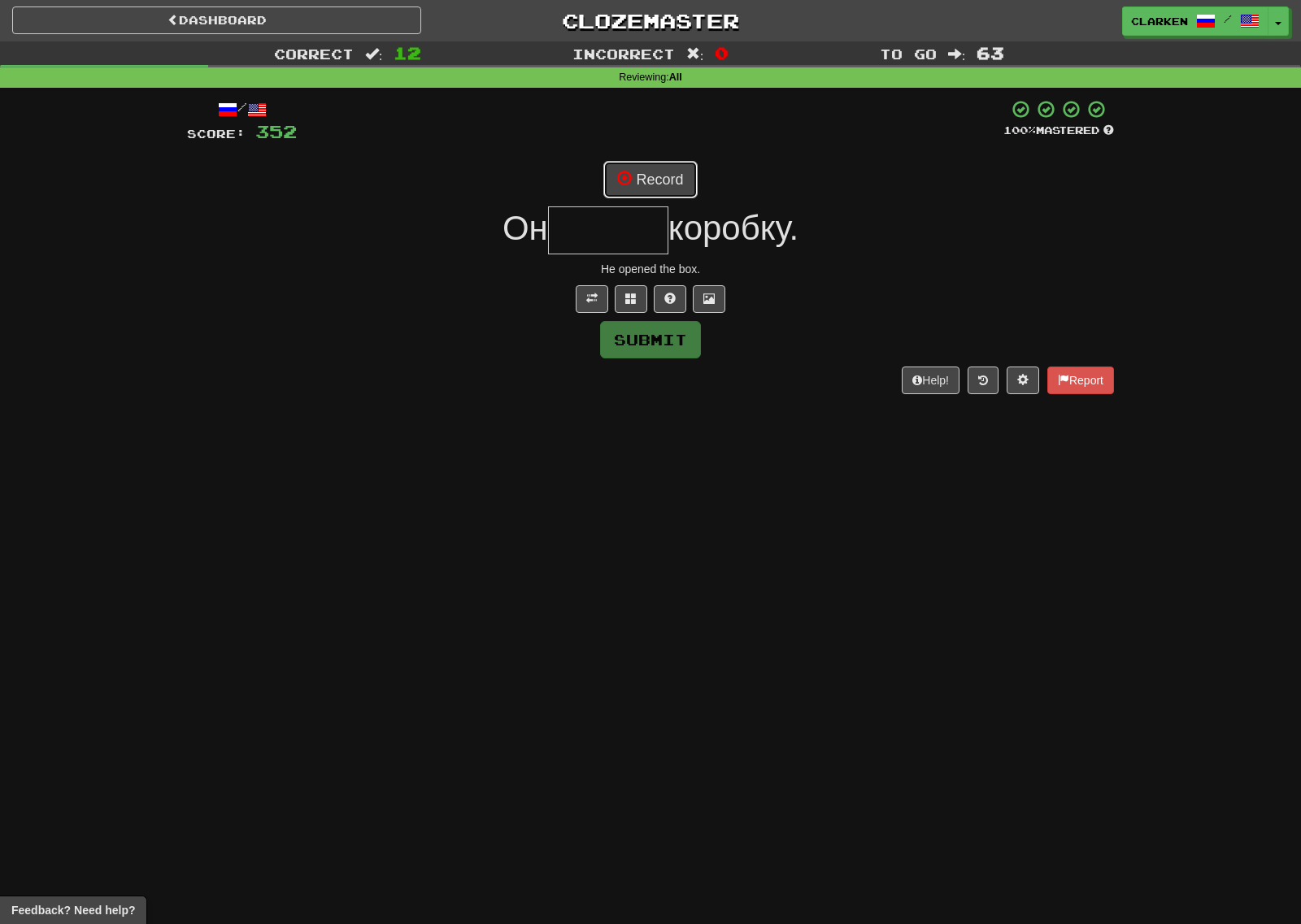
click at [661, 177] on button "Record" at bounding box center [650, 179] width 93 height 37
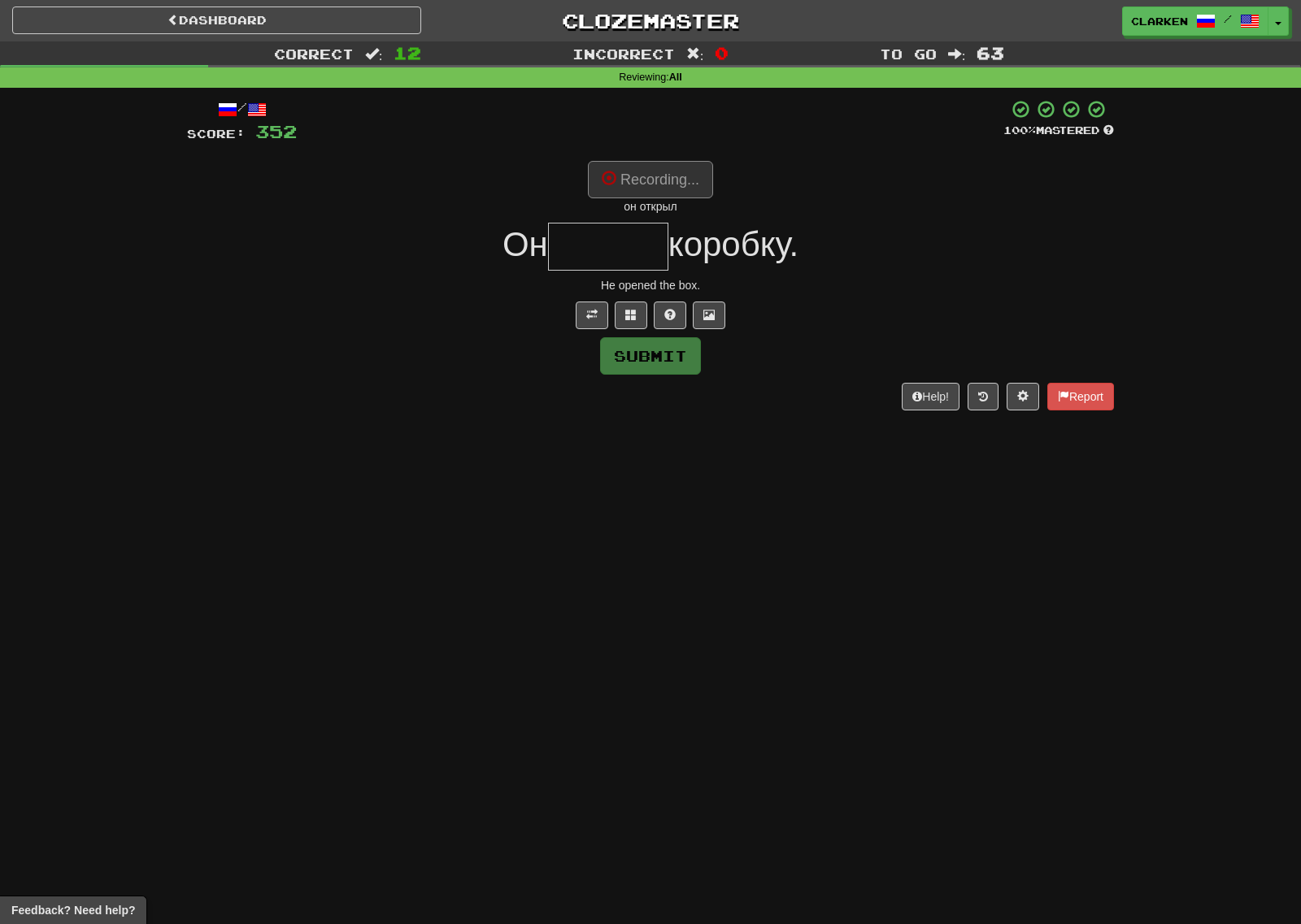
type input "******"
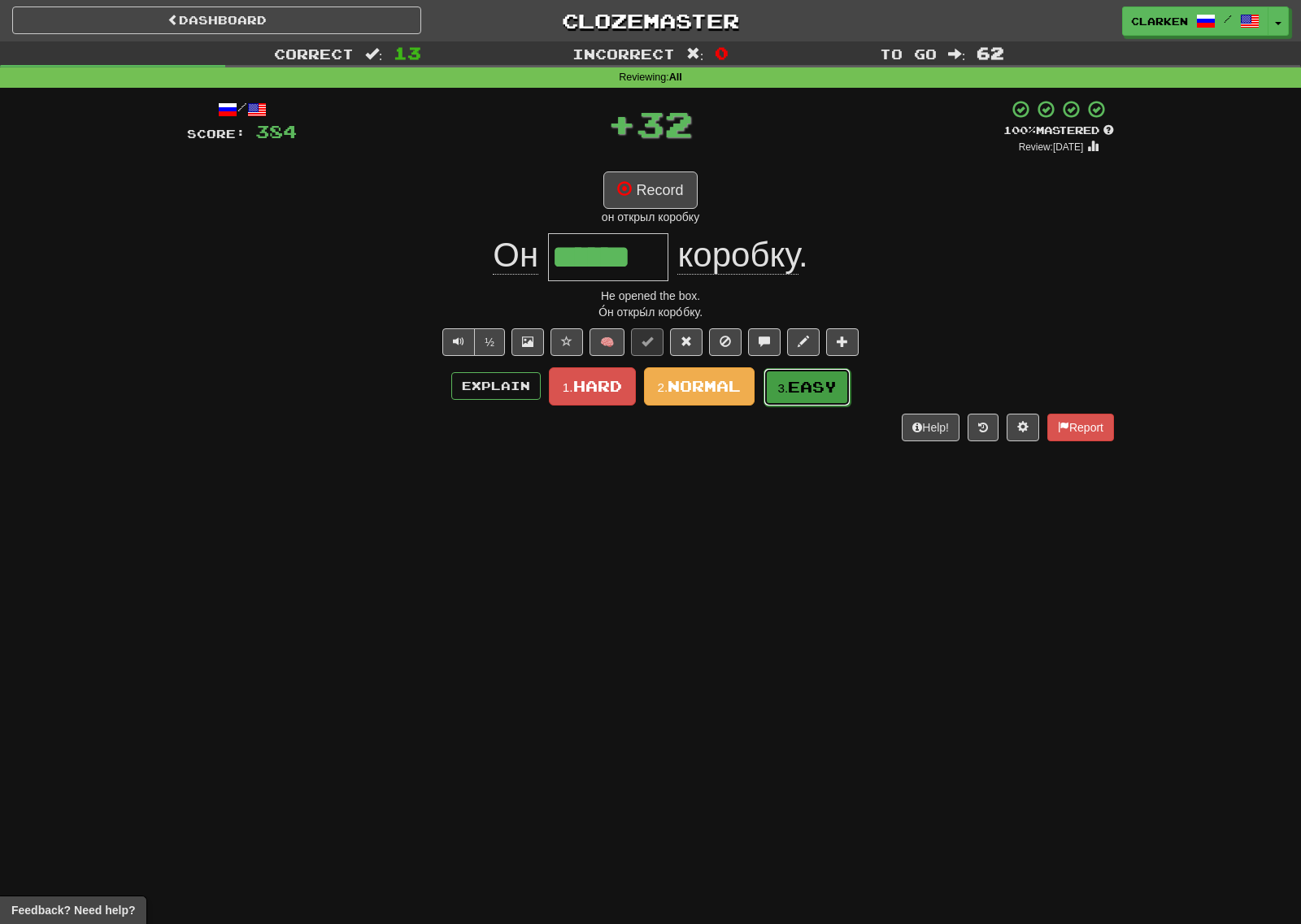
click at [792, 368] on button "3. Easy" at bounding box center [806, 388] width 87 height 38
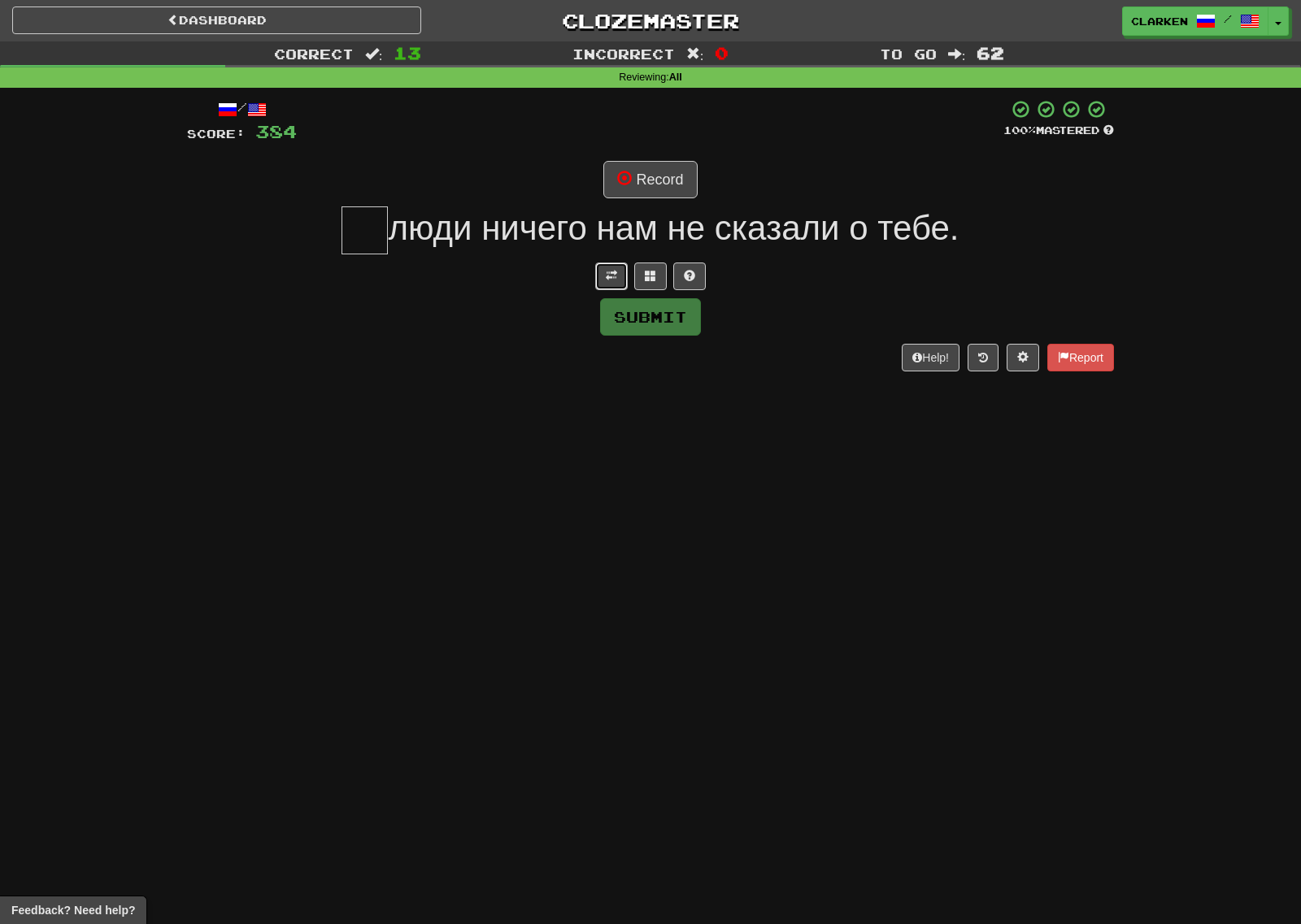
click at [595, 277] on button at bounding box center [612, 276] width 33 height 27
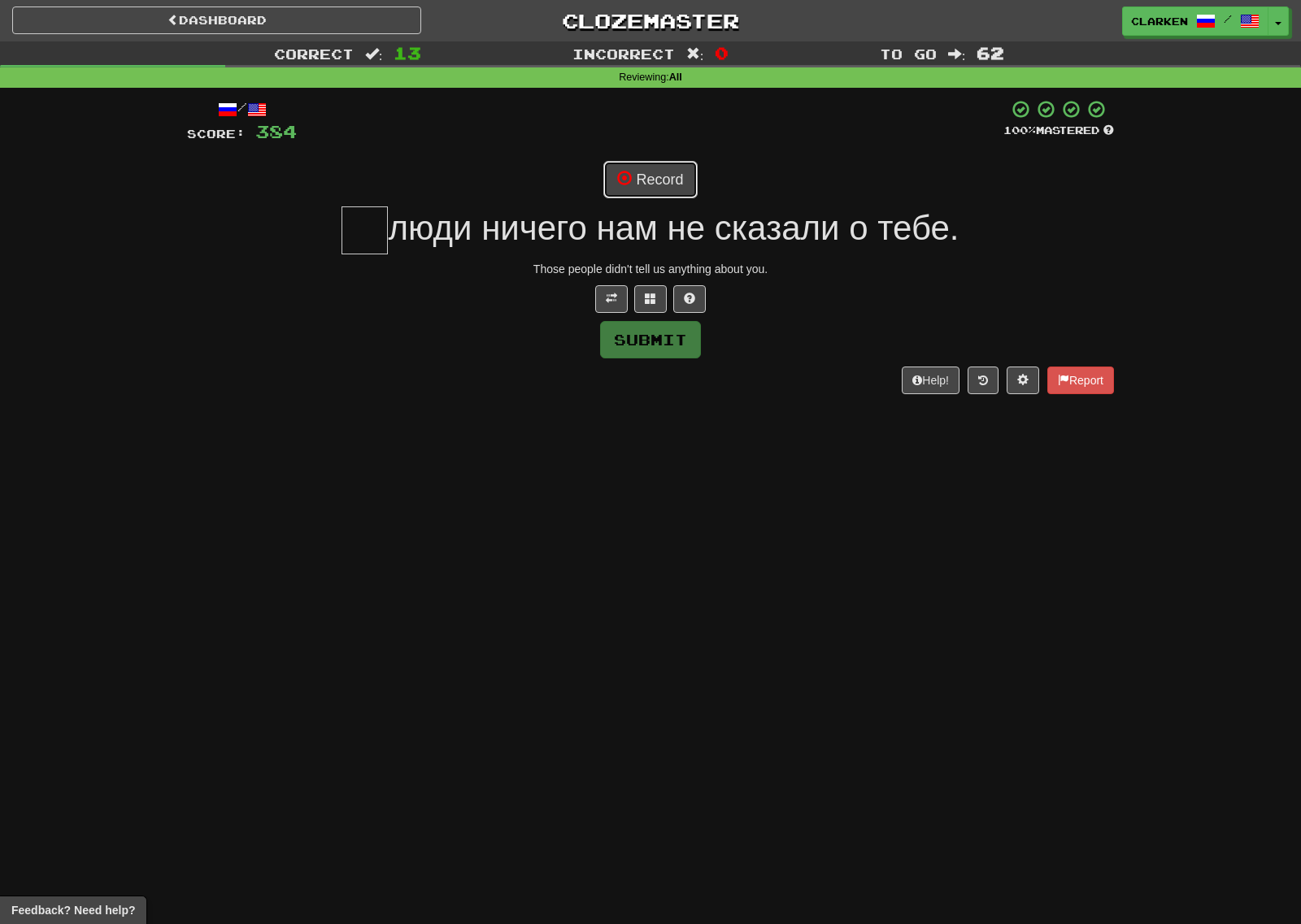
click at [655, 181] on button "Record" at bounding box center [650, 179] width 93 height 37
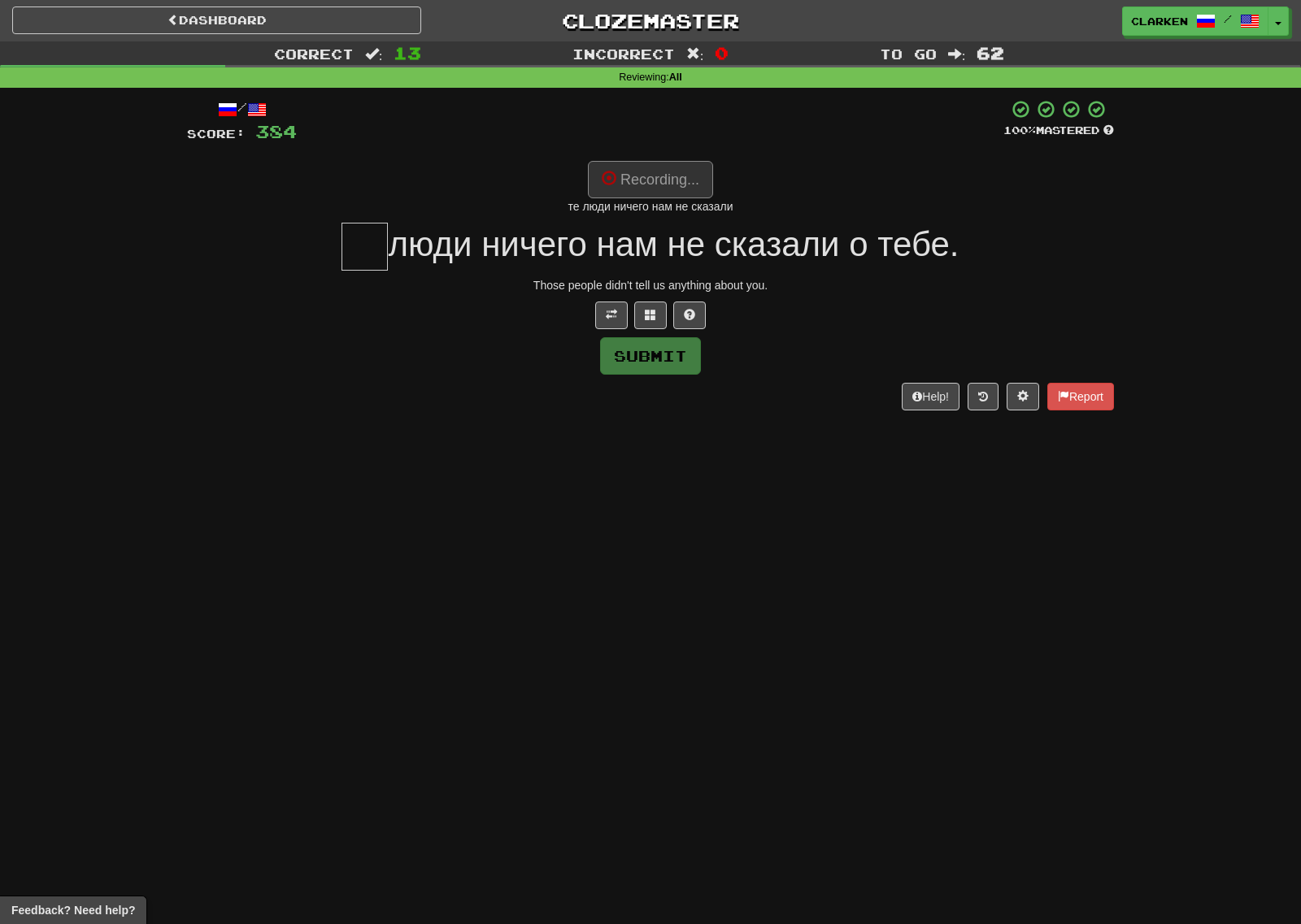
type input "**"
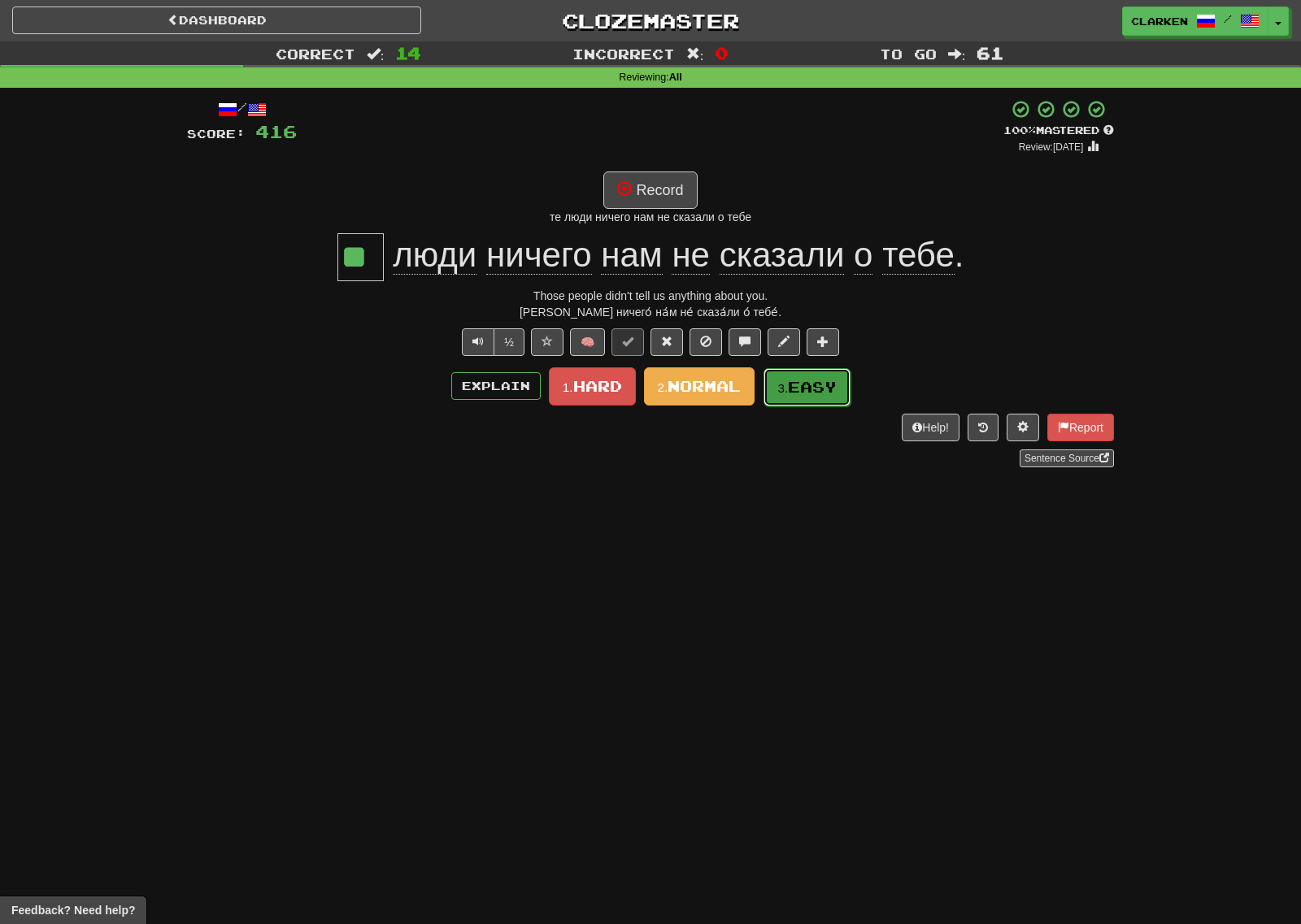
click at [805, 379] on span "Easy" at bounding box center [812, 388] width 48 height 18
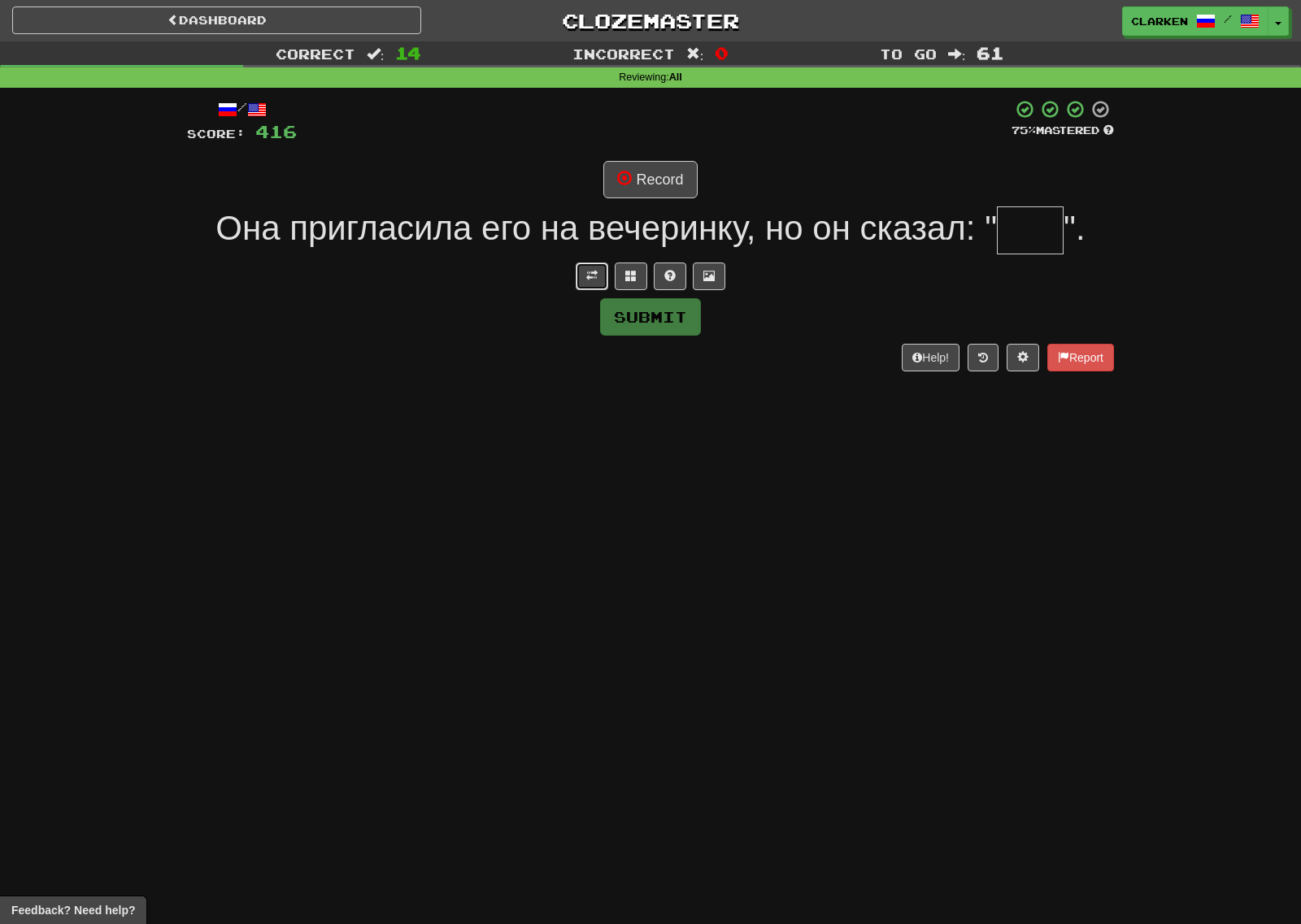
click at [592, 273] on span at bounding box center [592, 275] width 11 height 11
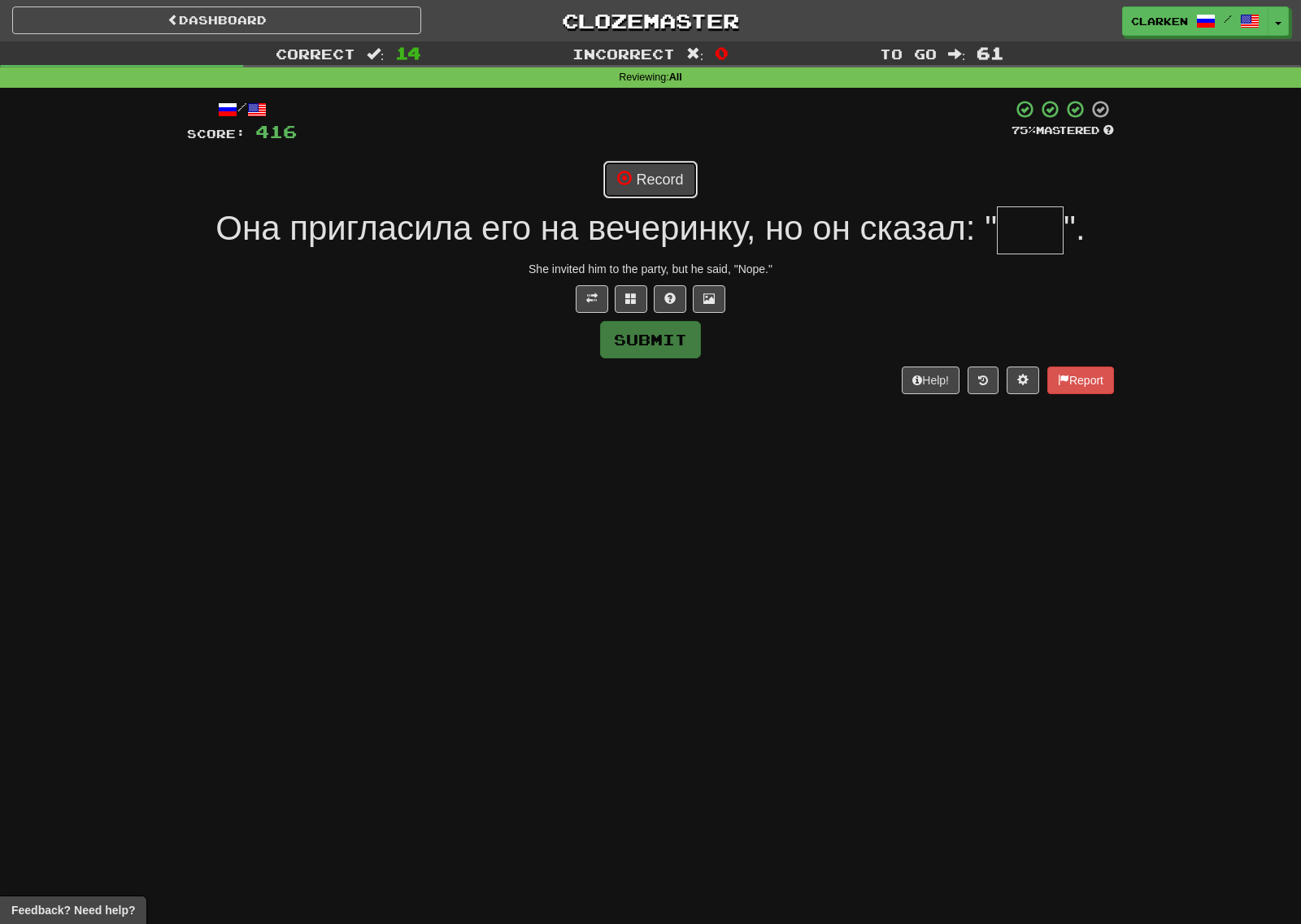
click at [646, 187] on button "Record" at bounding box center [650, 179] width 93 height 37
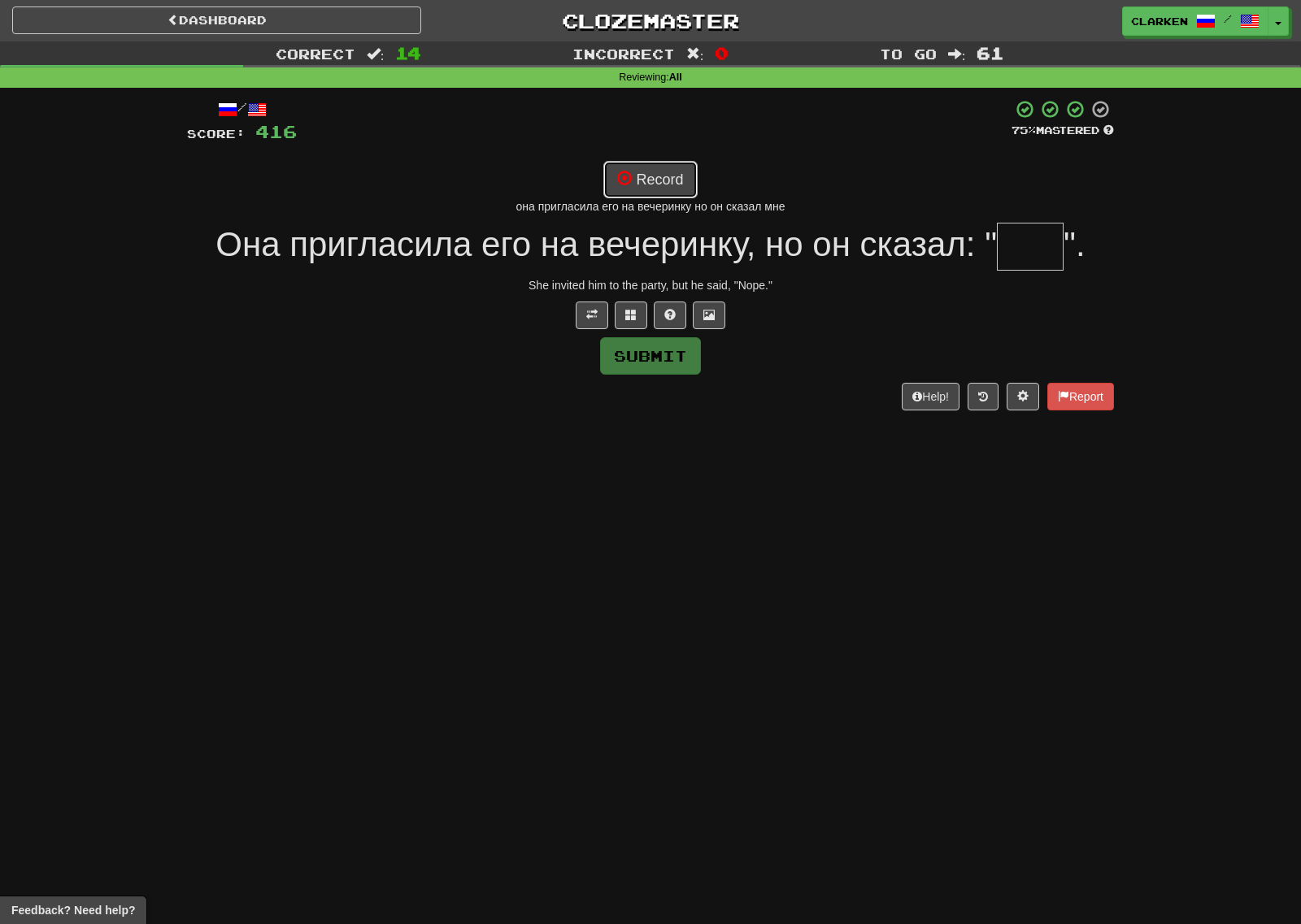
click at [645, 189] on button "Record" at bounding box center [650, 179] width 93 height 37
type input "***"
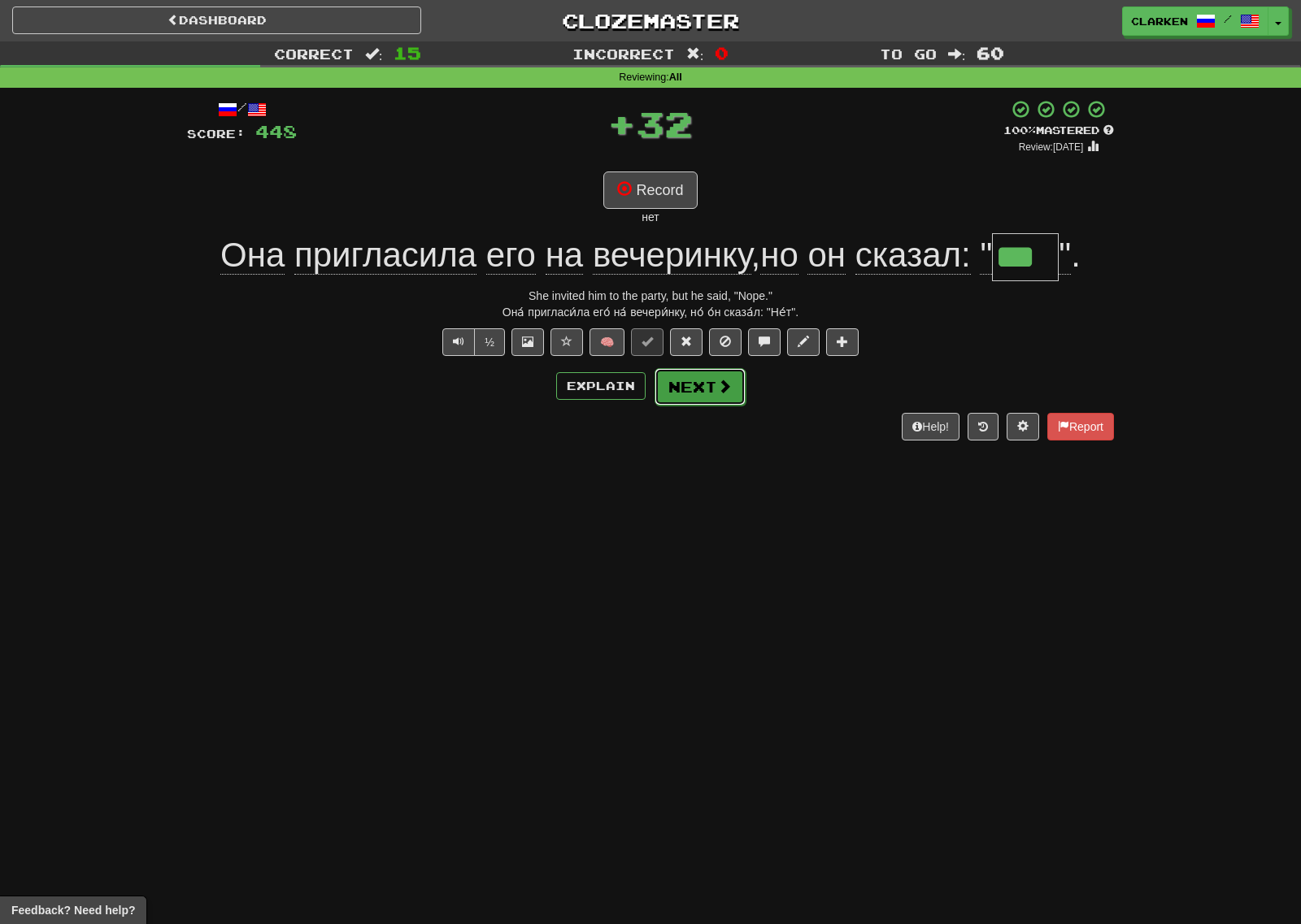
click at [709, 401] on button "Next" at bounding box center [700, 387] width 91 height 37
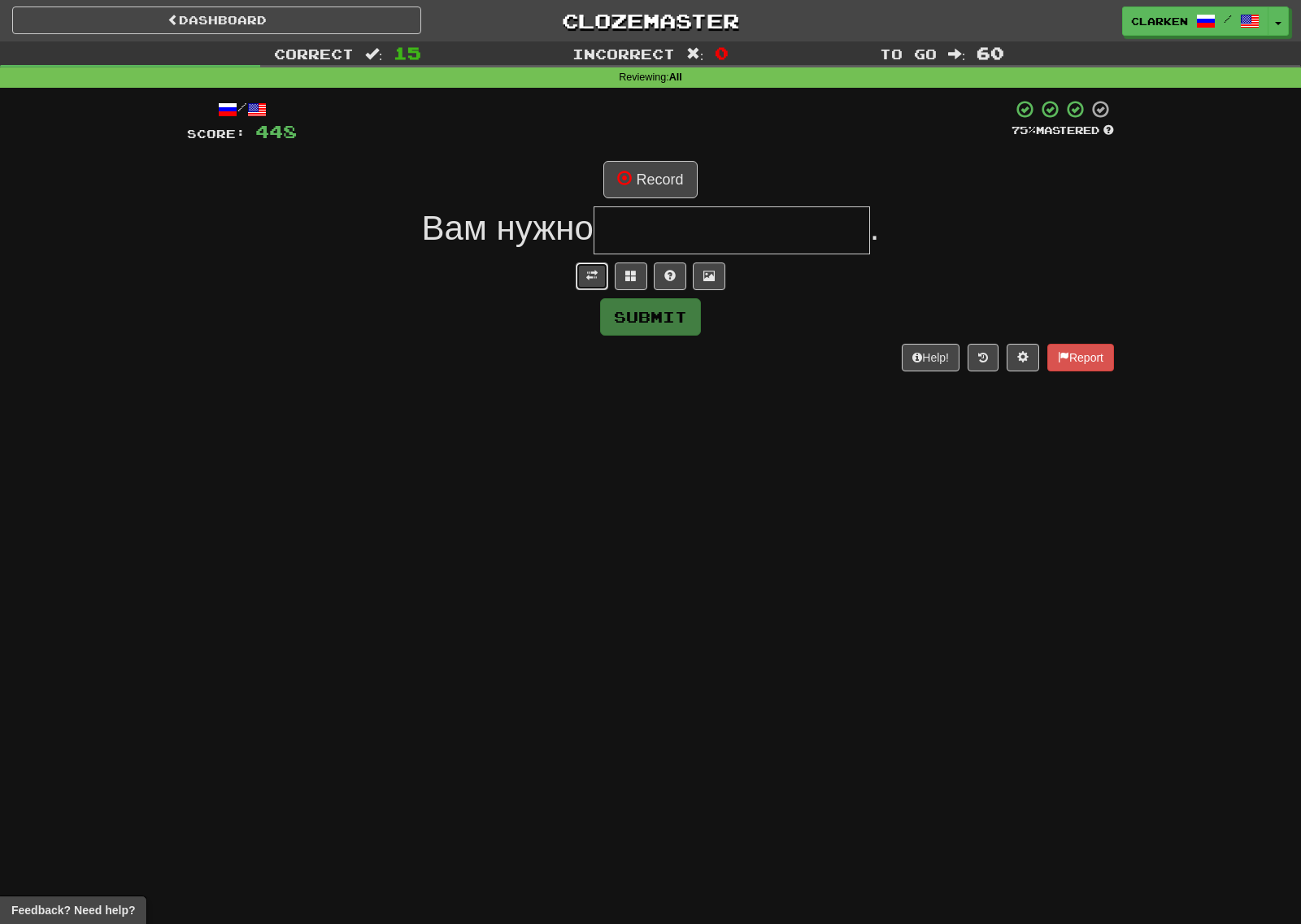
click at [584, 280] on button at bounding box center [592, 276] width 33 height 27
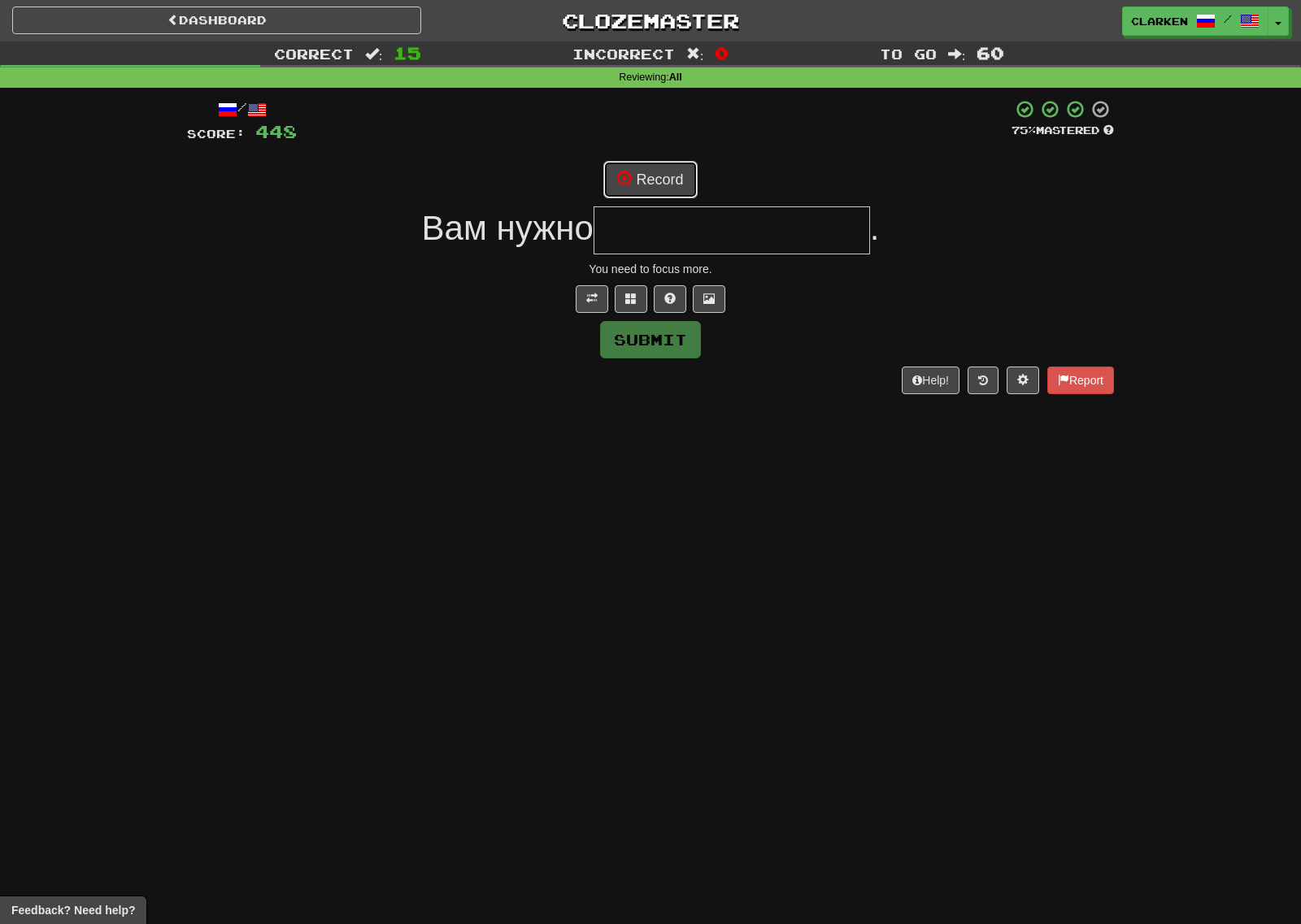
click at [653, 183] on button "Record" at bounding box center [650, 179] width 93 height 37
click at [635, 301] on span at bounding box center [631, 298] width 11 height 11
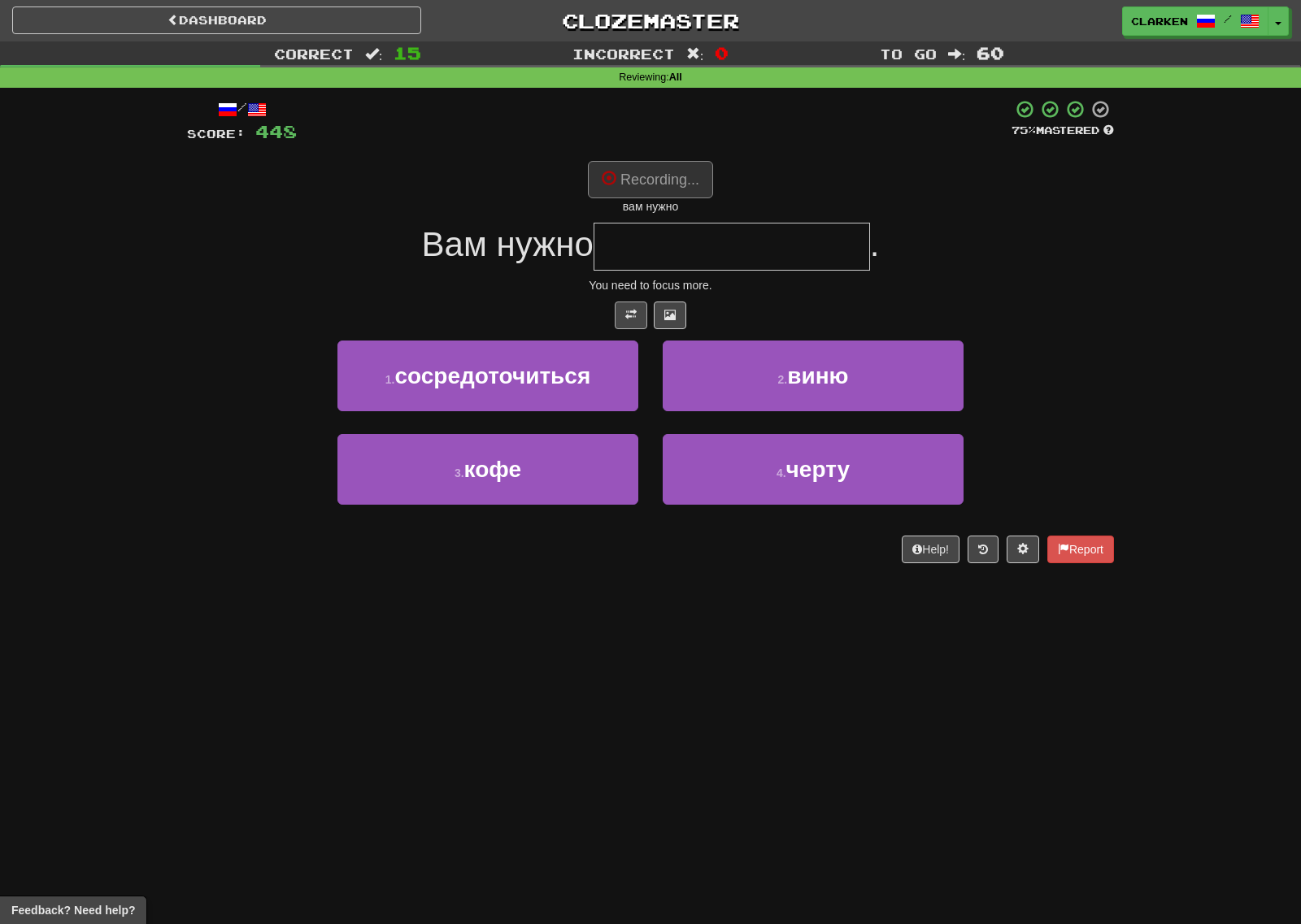
type input "**********"
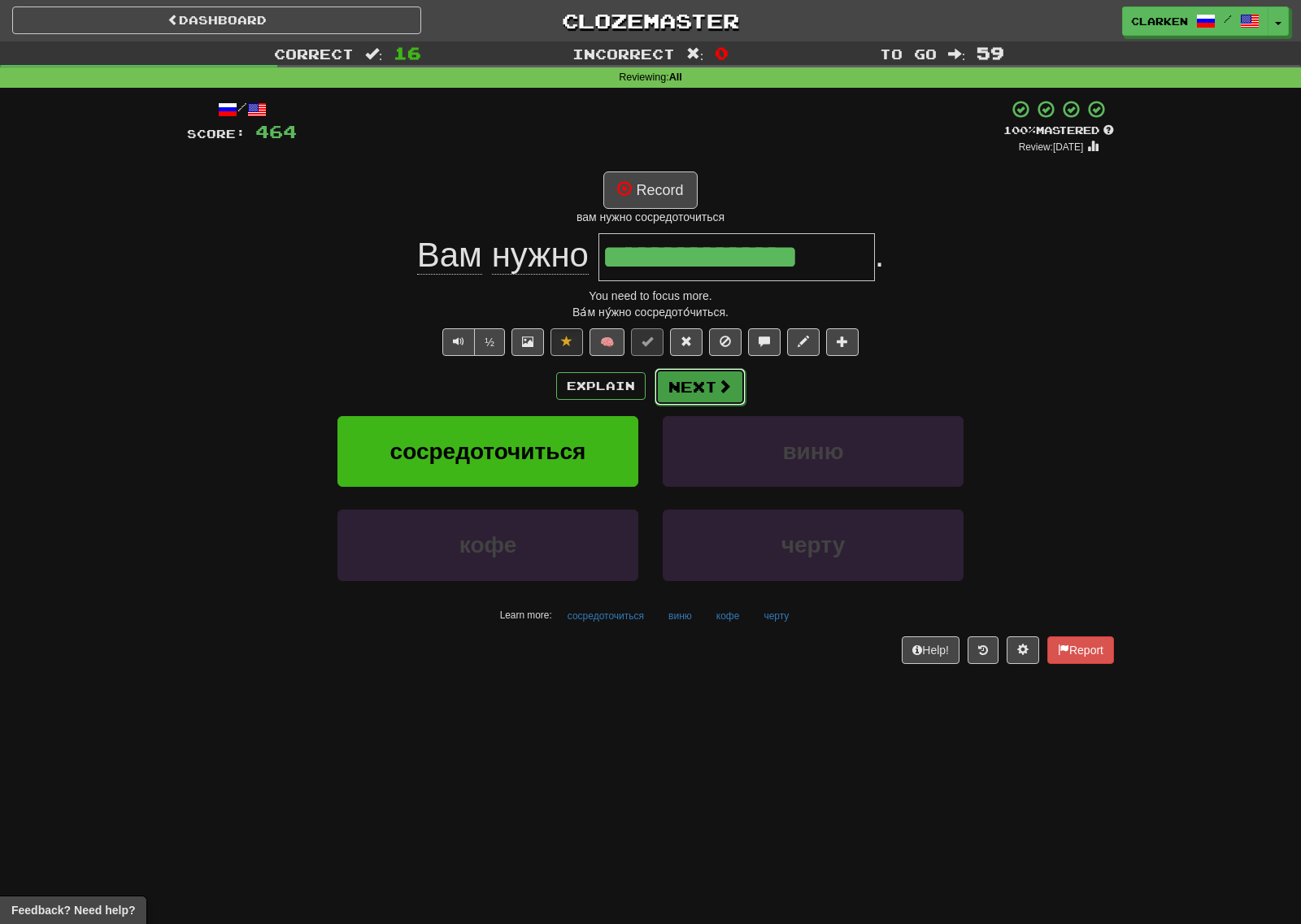
click at [666, 387] on button "Next" at bounding box center [700, 387] width 91 height 37
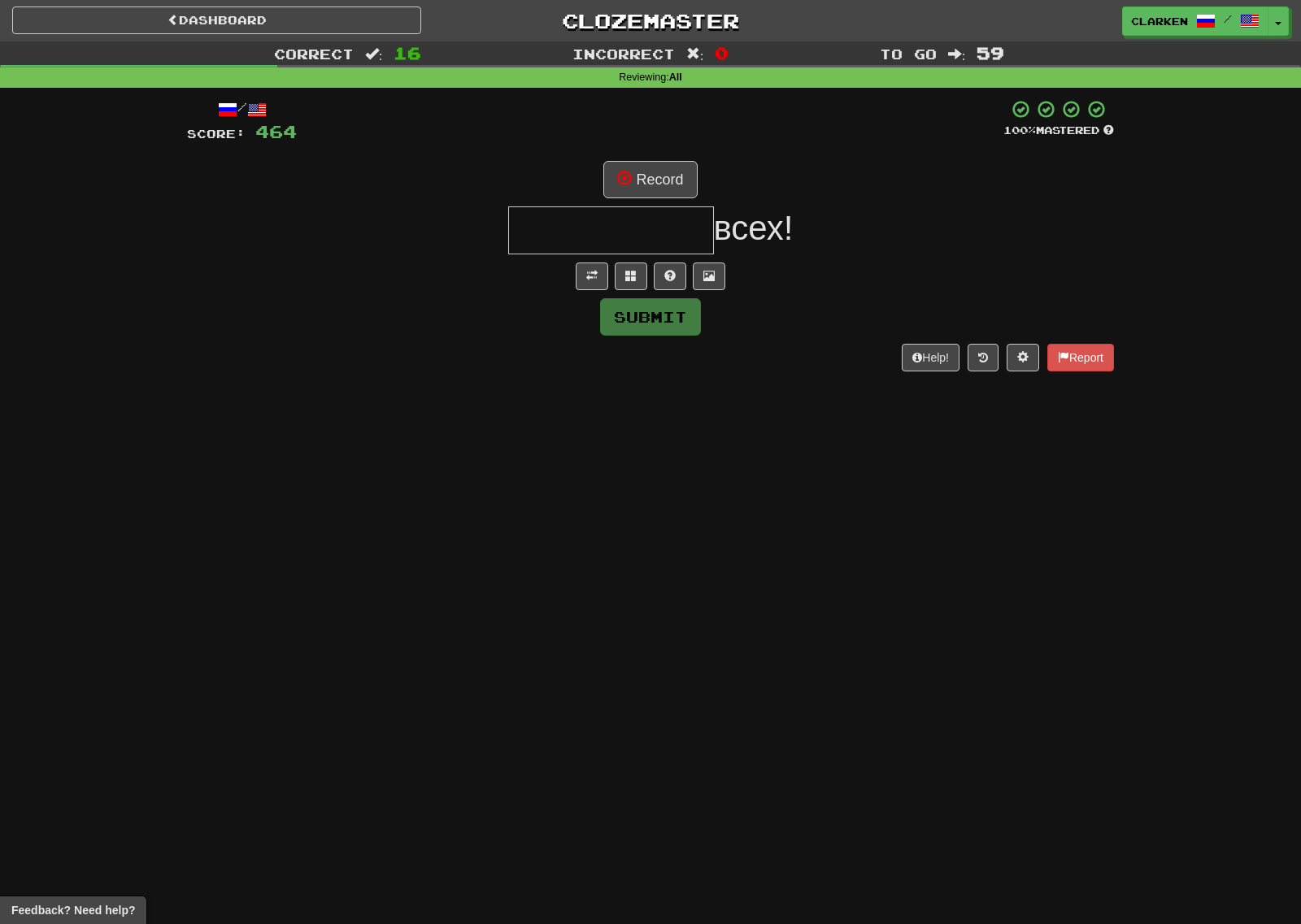
click at [603, 298] on div "Submit" at bounding box center [651, 316] width 927 height 37
drag, startPoint x: 594, startPoint y: 280, endPoint x: 630, endPoint y: 234, distance: 58.4
click at [593, 281] on span at bounding box center [592, 275] width 11 height 11
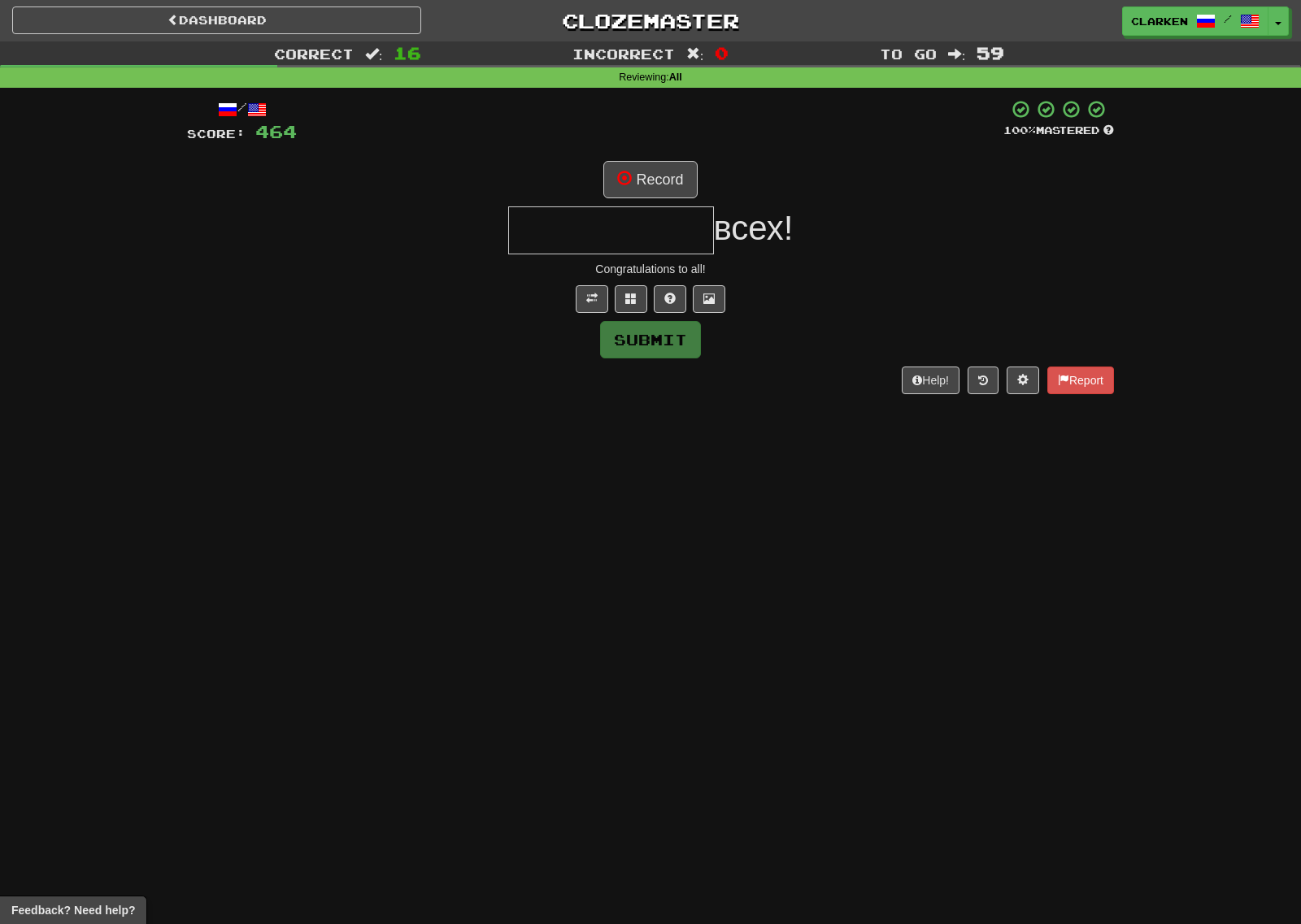
click at [636, 218] on input "text" at bounding box center [611, 230] width 206 height 48
click at [652, 184] on button "Record" at bounding box center [650, 179] width 93 height 37
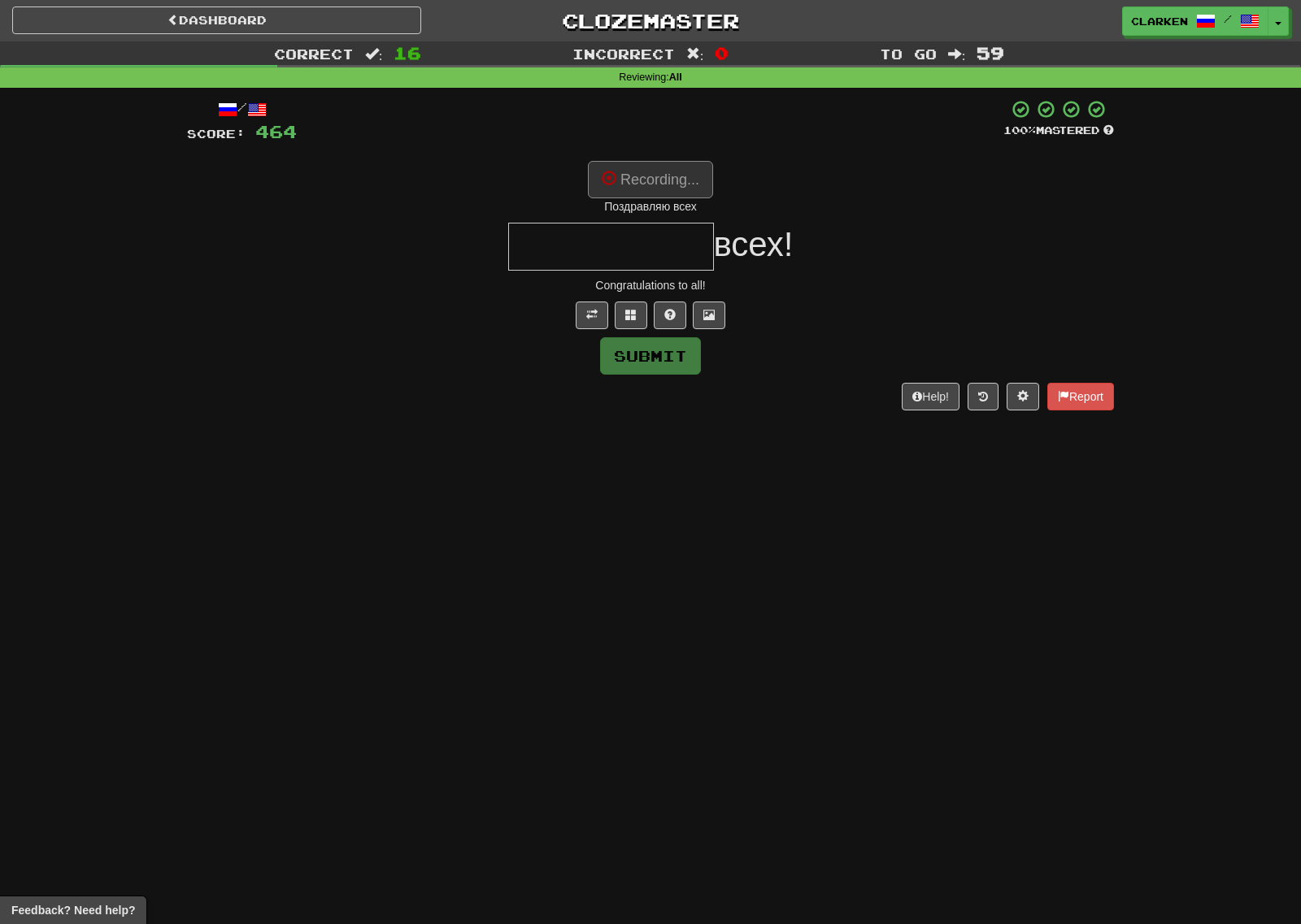
type input "**********"
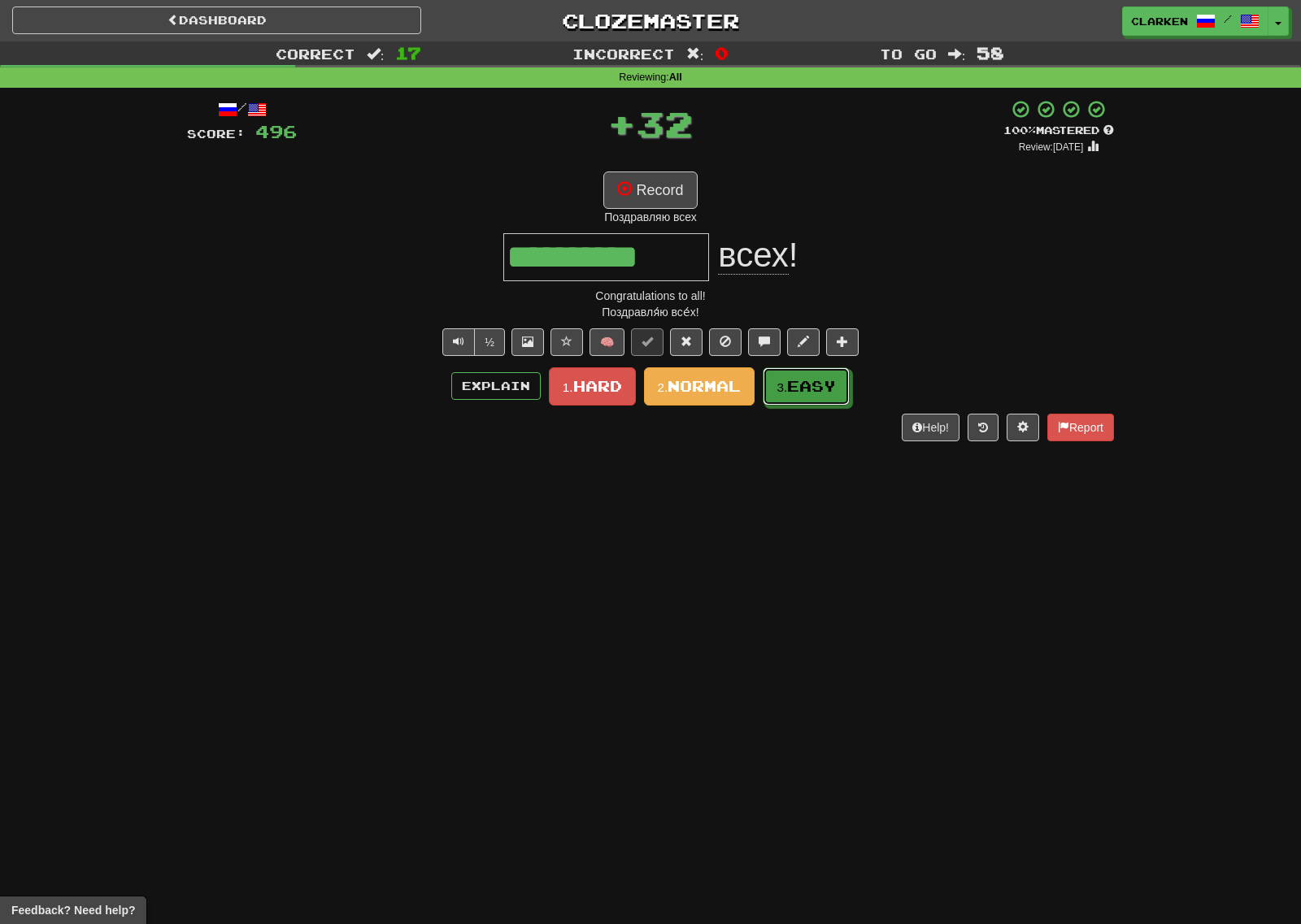
drag, startPoint x: 810, startPoint y: 392, endPoint x: 801, endPoint y: 388, distance: 9.8
click at [808, 392] on span "Easy" at bounding box center [811, 387] width 48 height 18
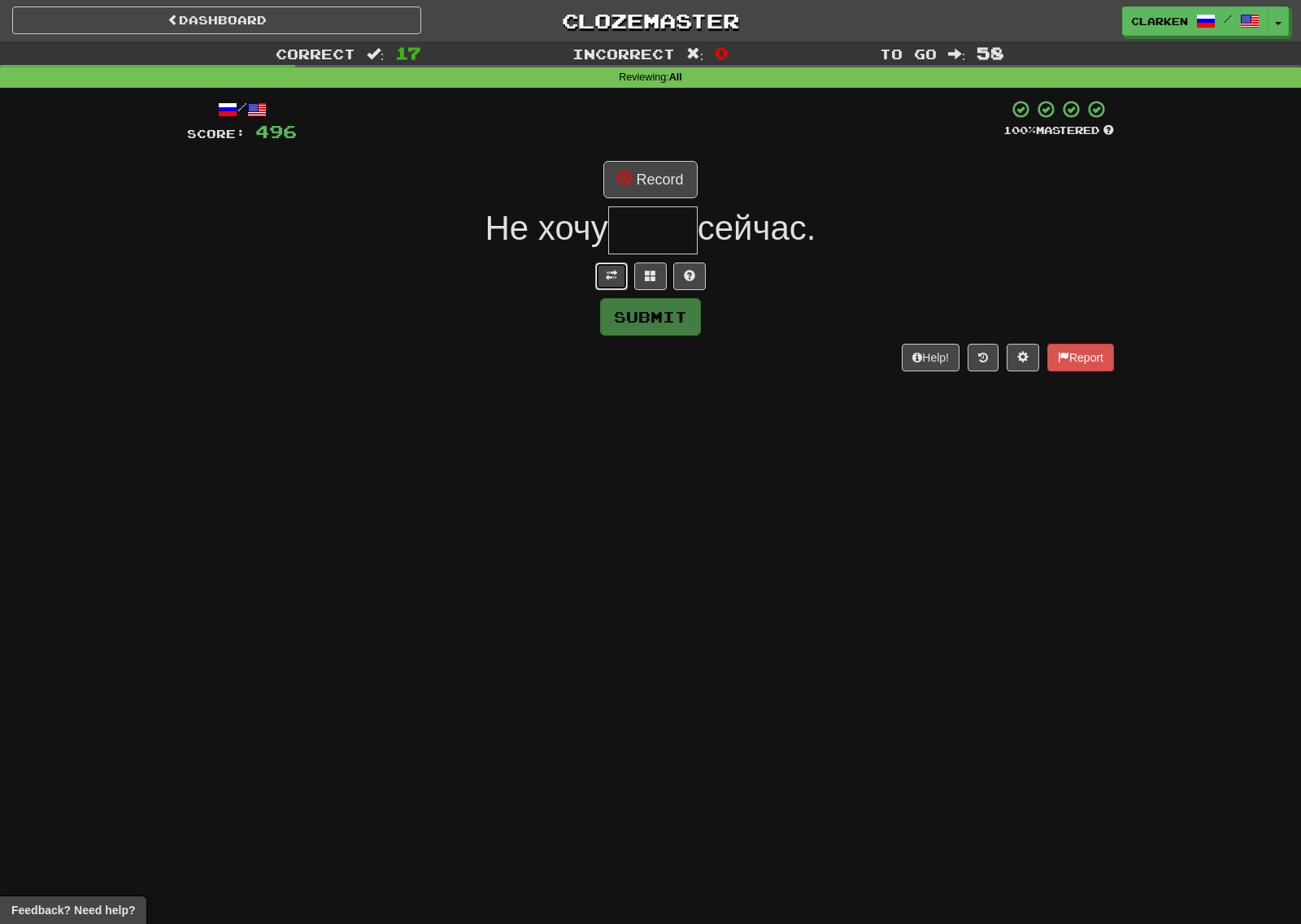
click at [610, 286] on button at bounding box center [612, 276] width 33 height 27
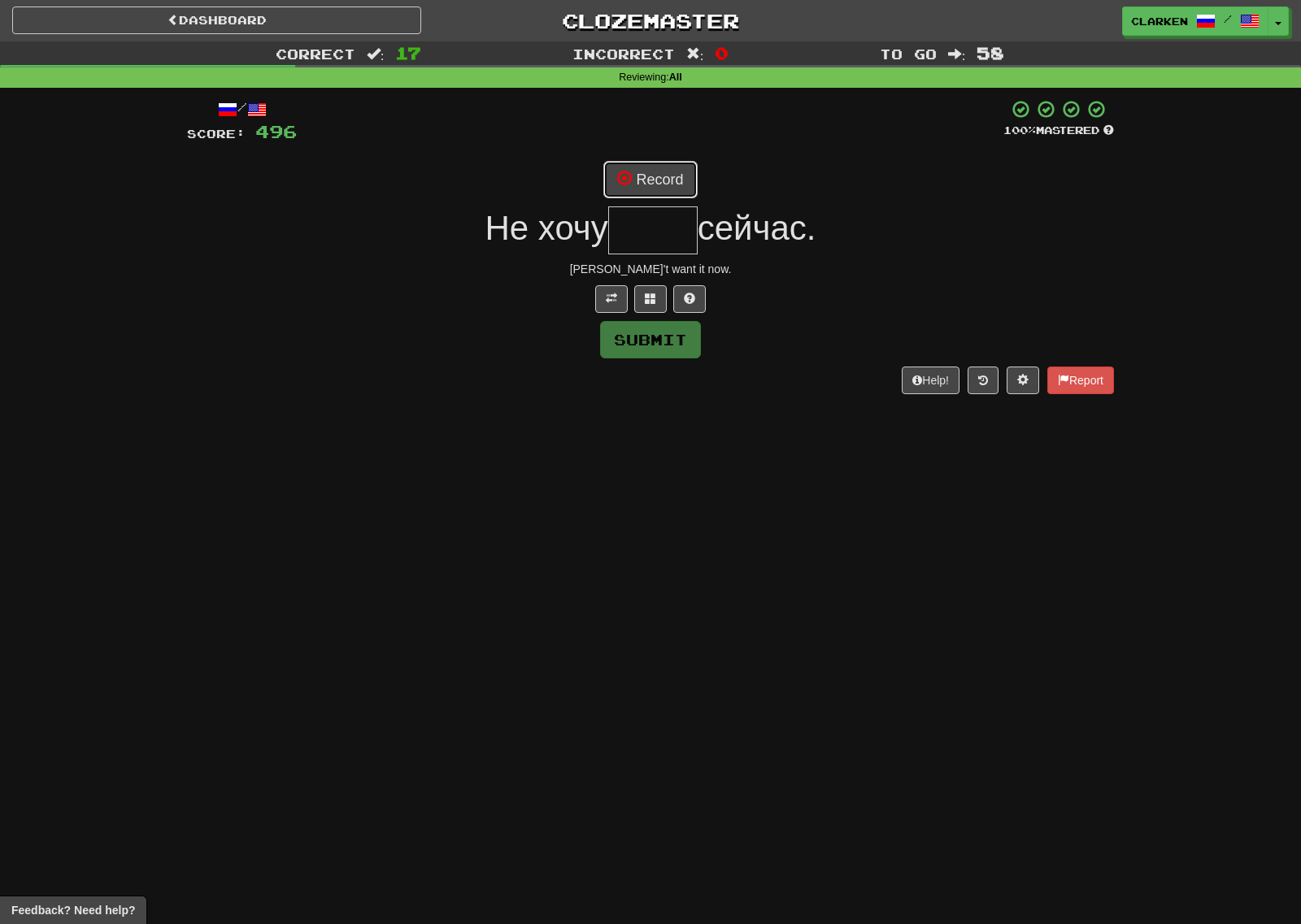
click at [664, 180] on button "Record" at bounding box center [650, 179] width 93 height 37
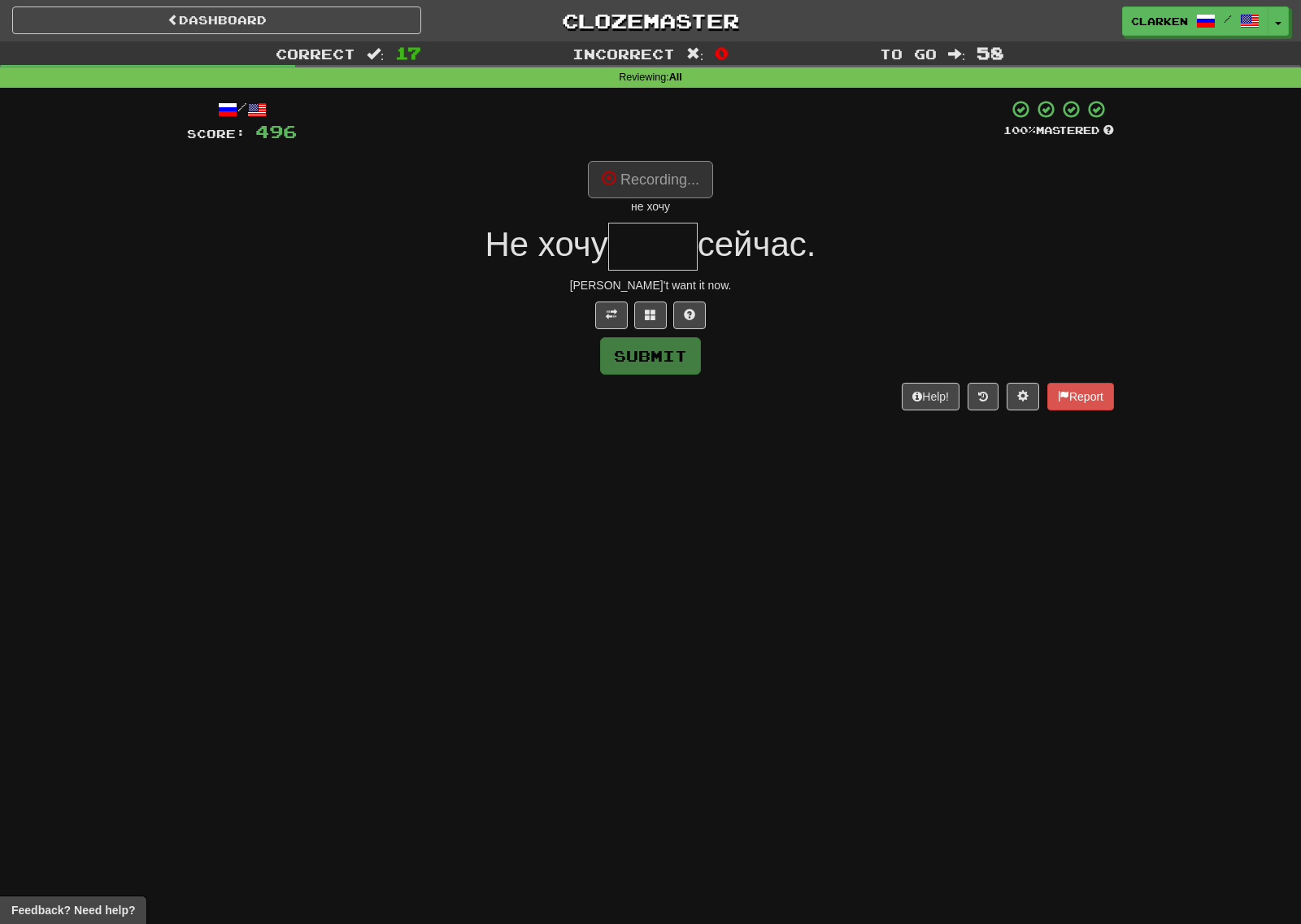
type input "*****"
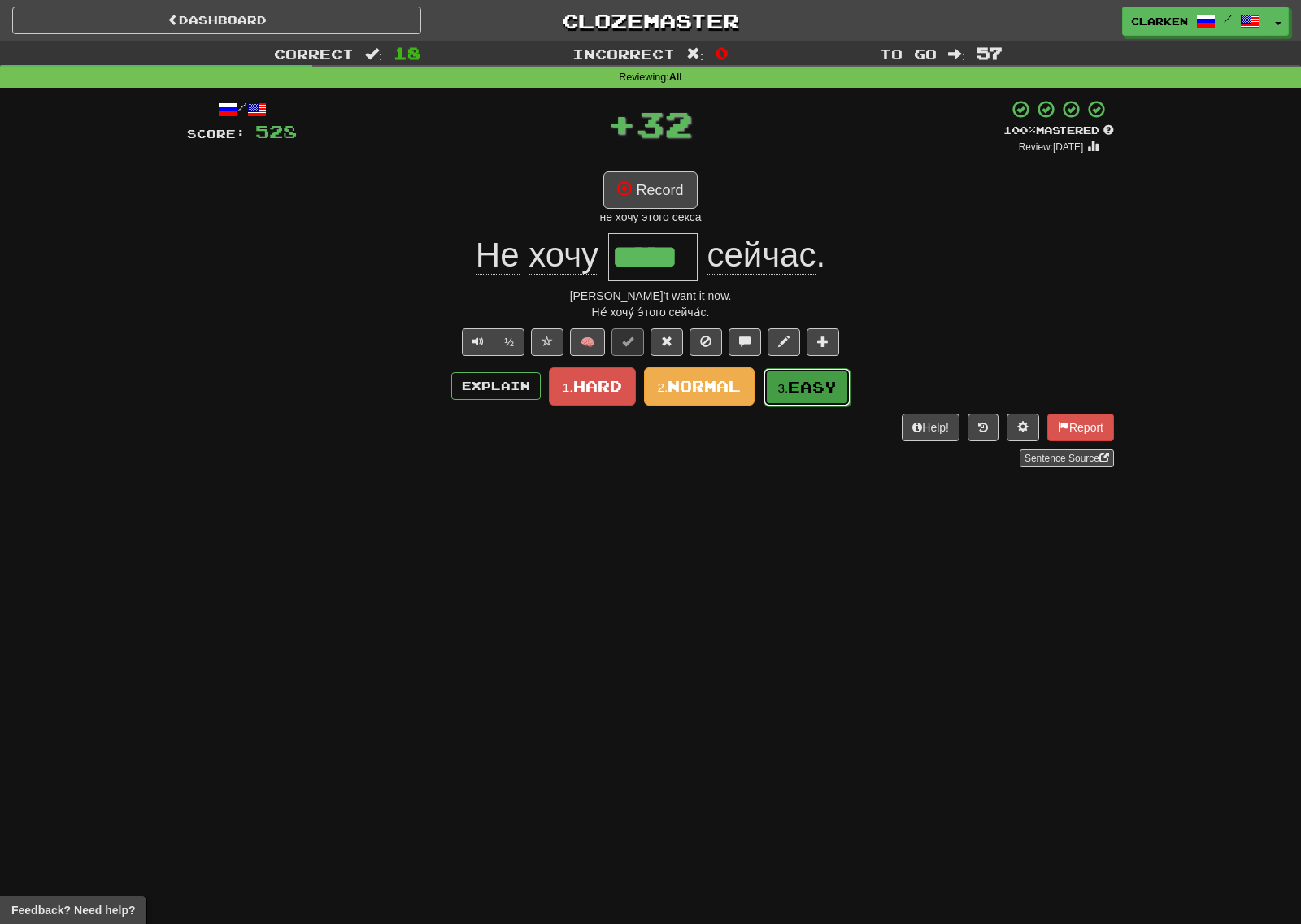
click at [797, 374] on button "3. Easy" at bounding box center [806, 388] width 87 height 38
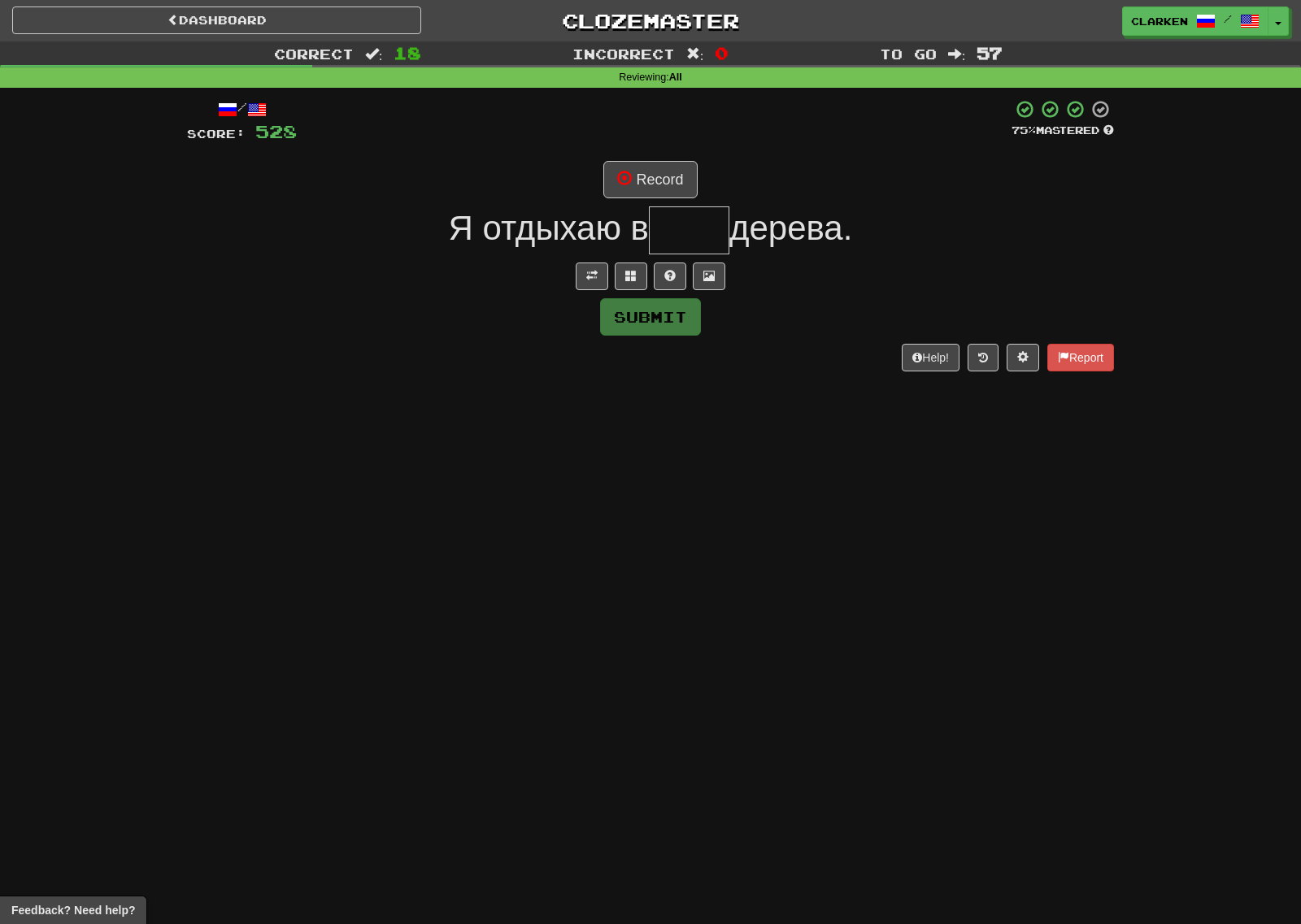
click at [571, 270] on div at bounding box center [651, 276] width 927 height 27
drag, startPoint x: 592, startPoint y: 255, endPoint x: 592, endPoint y: 267, distance: 12.0
click at [592, 257] on div "/ Score: 528 75 % Mastered Record Я отдыхаю в дерева. Submit Help! Report" at bounding box center [651, 234] width 927 height 271
click at [594, 272] on span at bounding box center [592, 275] width 11 height 11
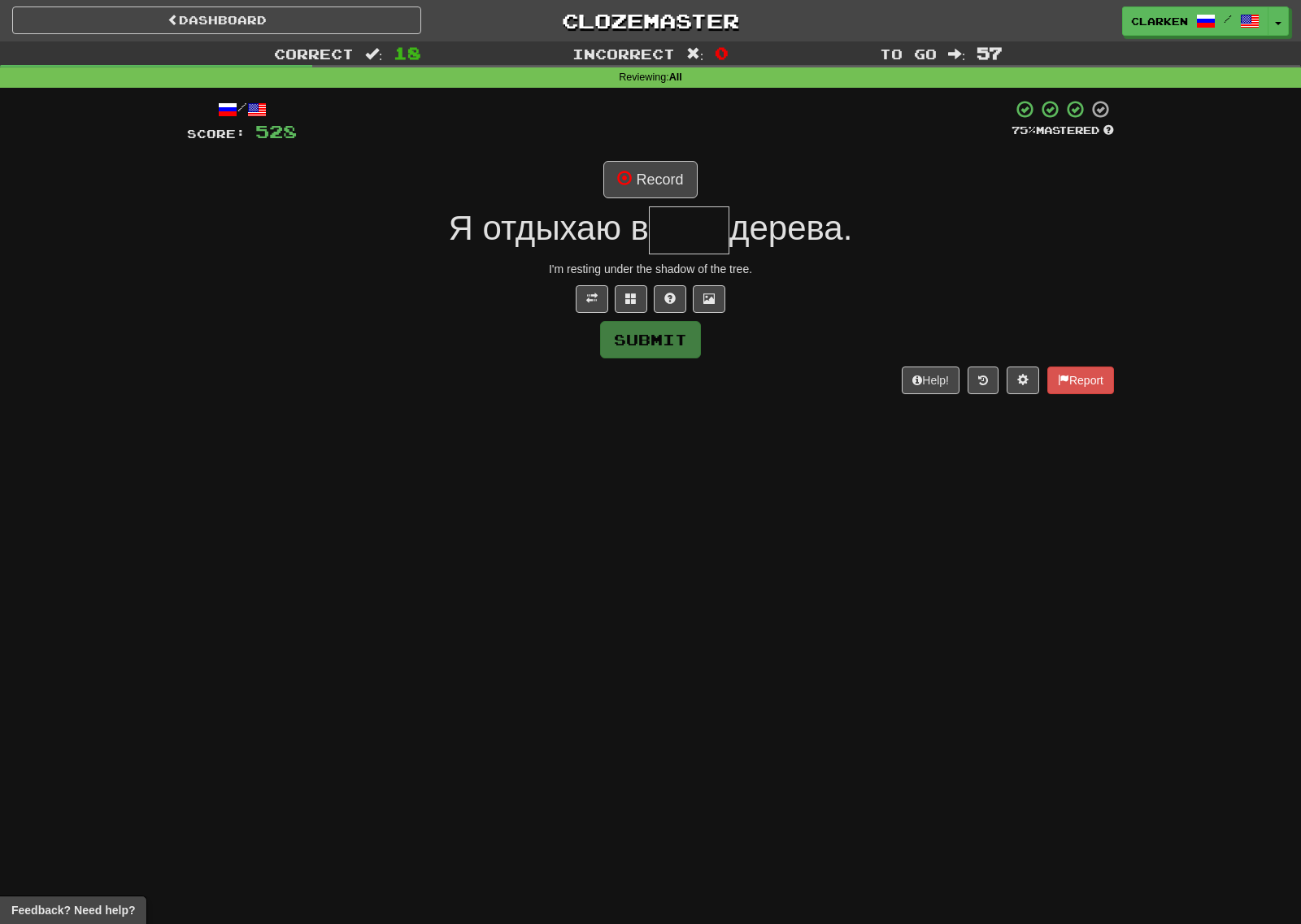
click at [663, 153] on div "/ Score: 528 75 % Mastered Record Я отдыхаю в дерева. I'm resting under the sha…" at bounding box center [651, 246] width 927 height 294
click at [654, 189] on button "Record" at bounding box center [650, 179] width 93 height 37
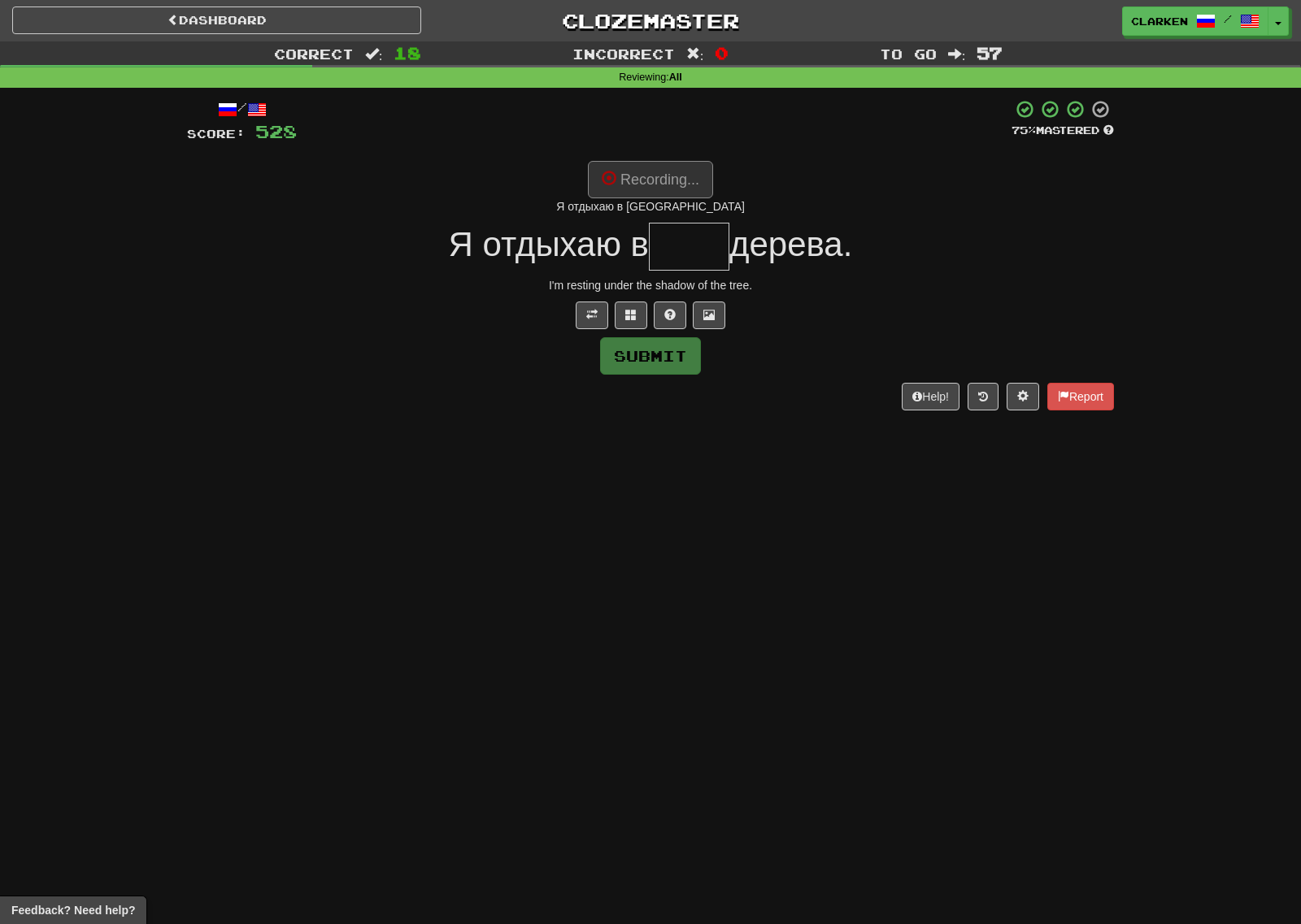
type input "****"
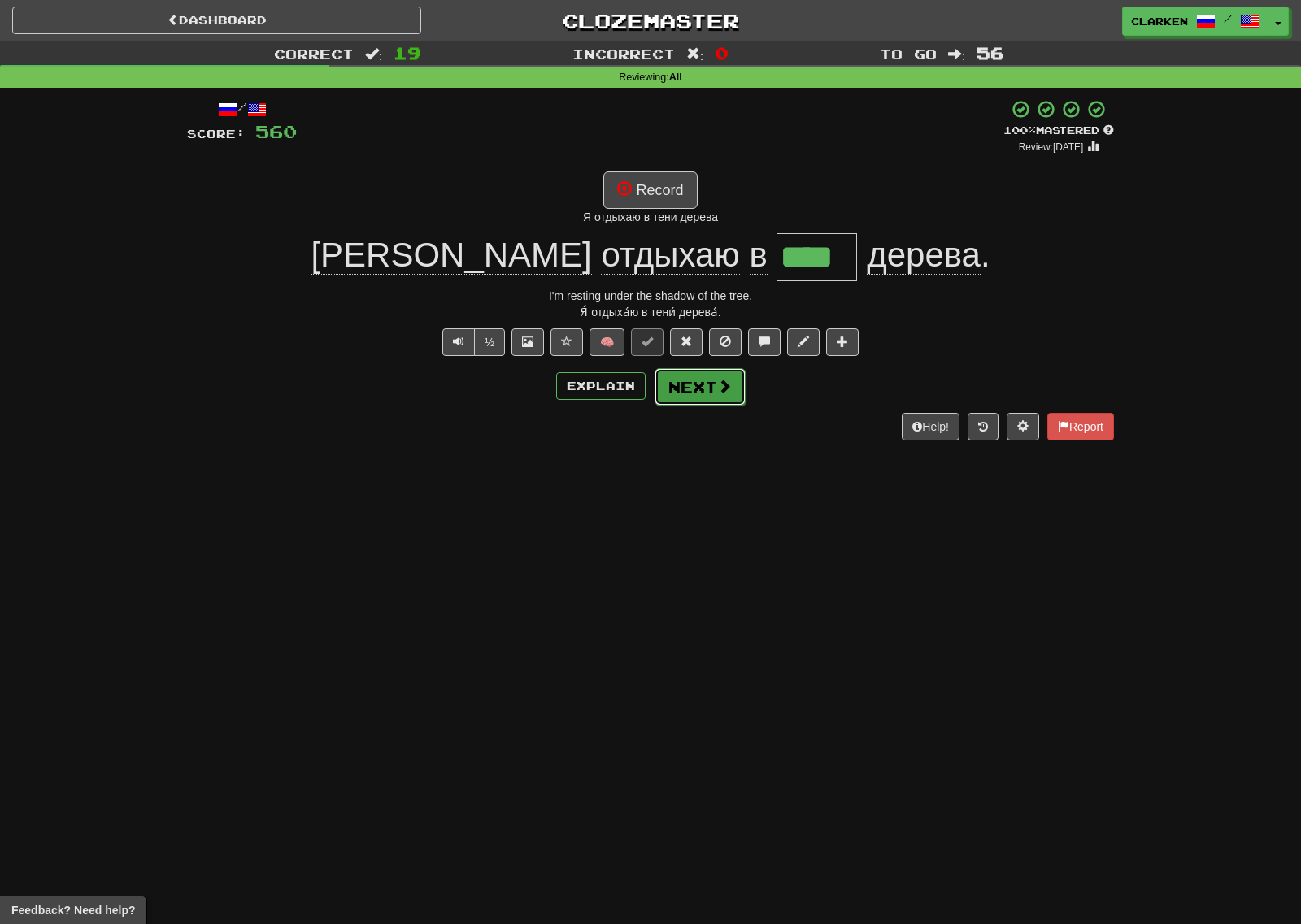
click at [727, 390] on span at bounding box center [724, 386] width 15 height 15
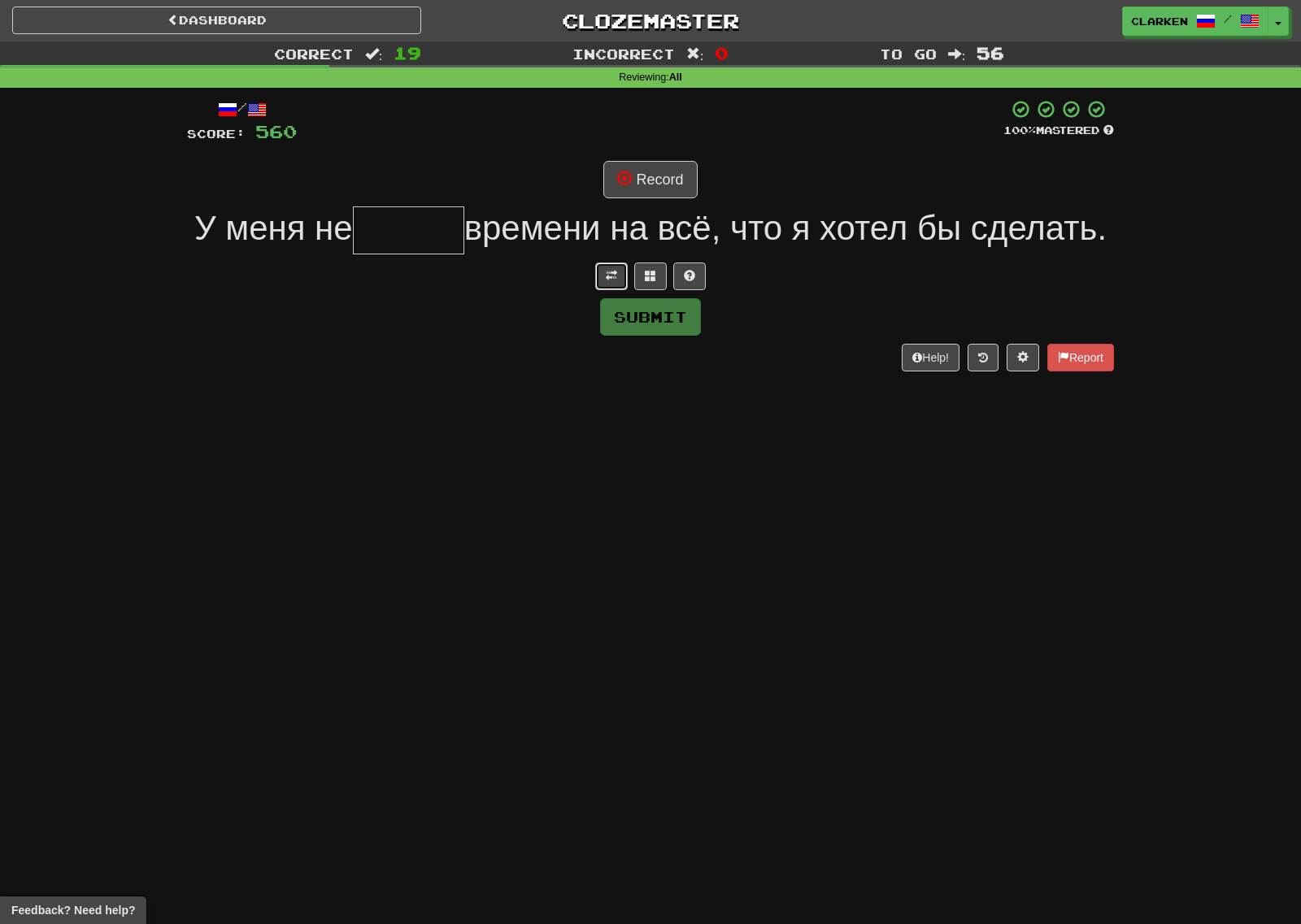
click at [614, 290] on button at bounding box center [612, 276] width 33 height 27
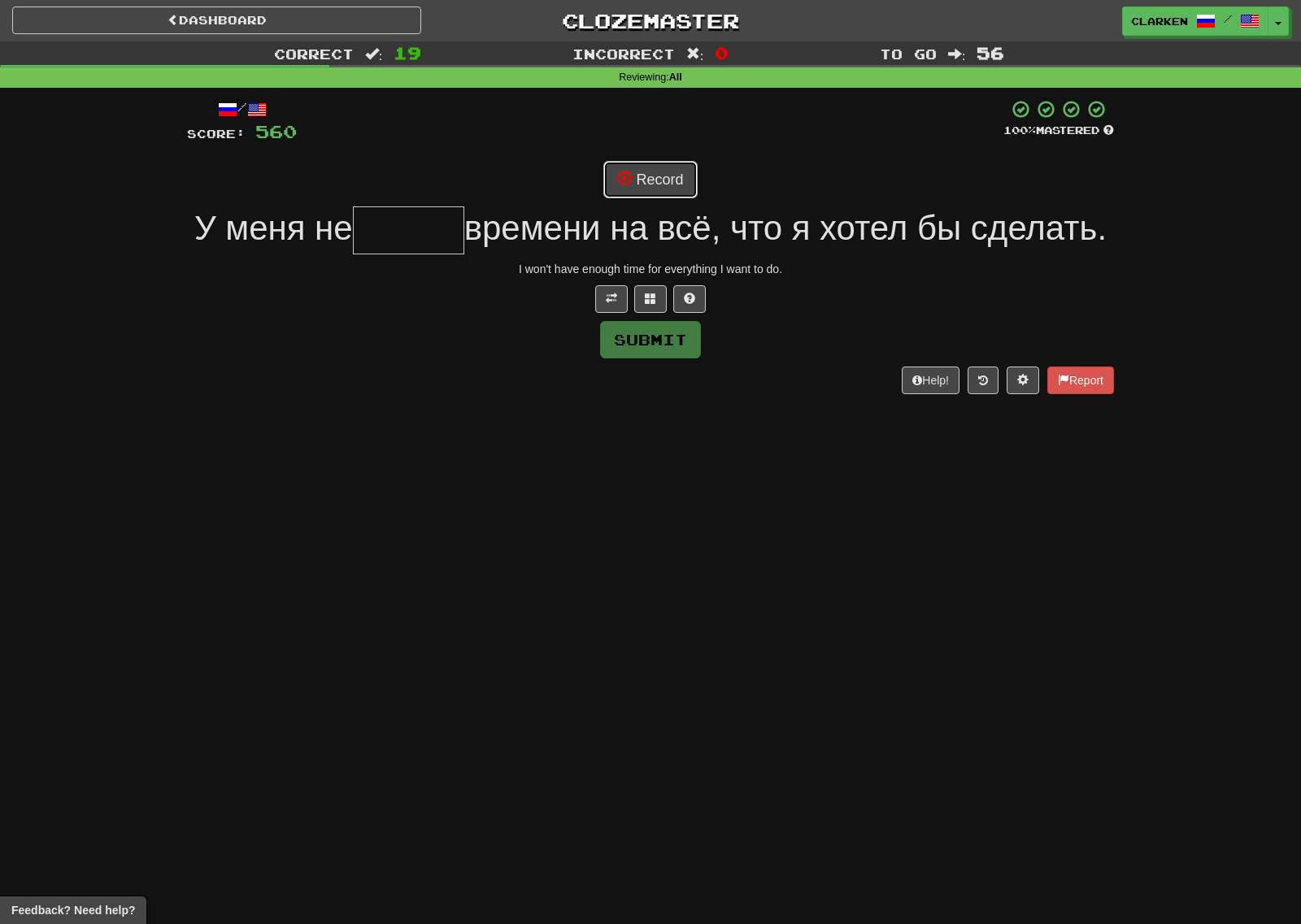
click at [679, 184] on button "Record" at bounding box center [650, 179] width 93 height 37
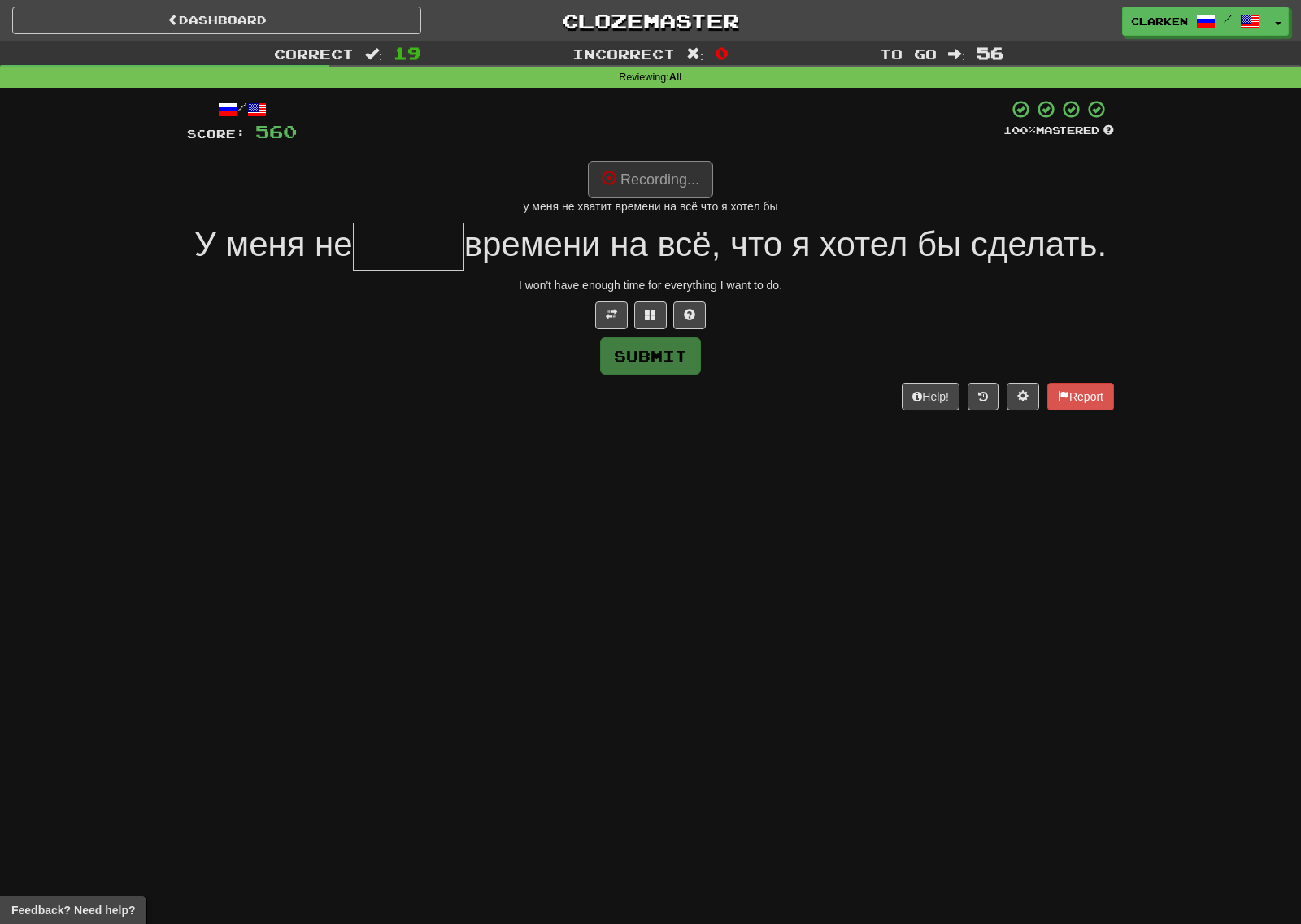
type input "******"
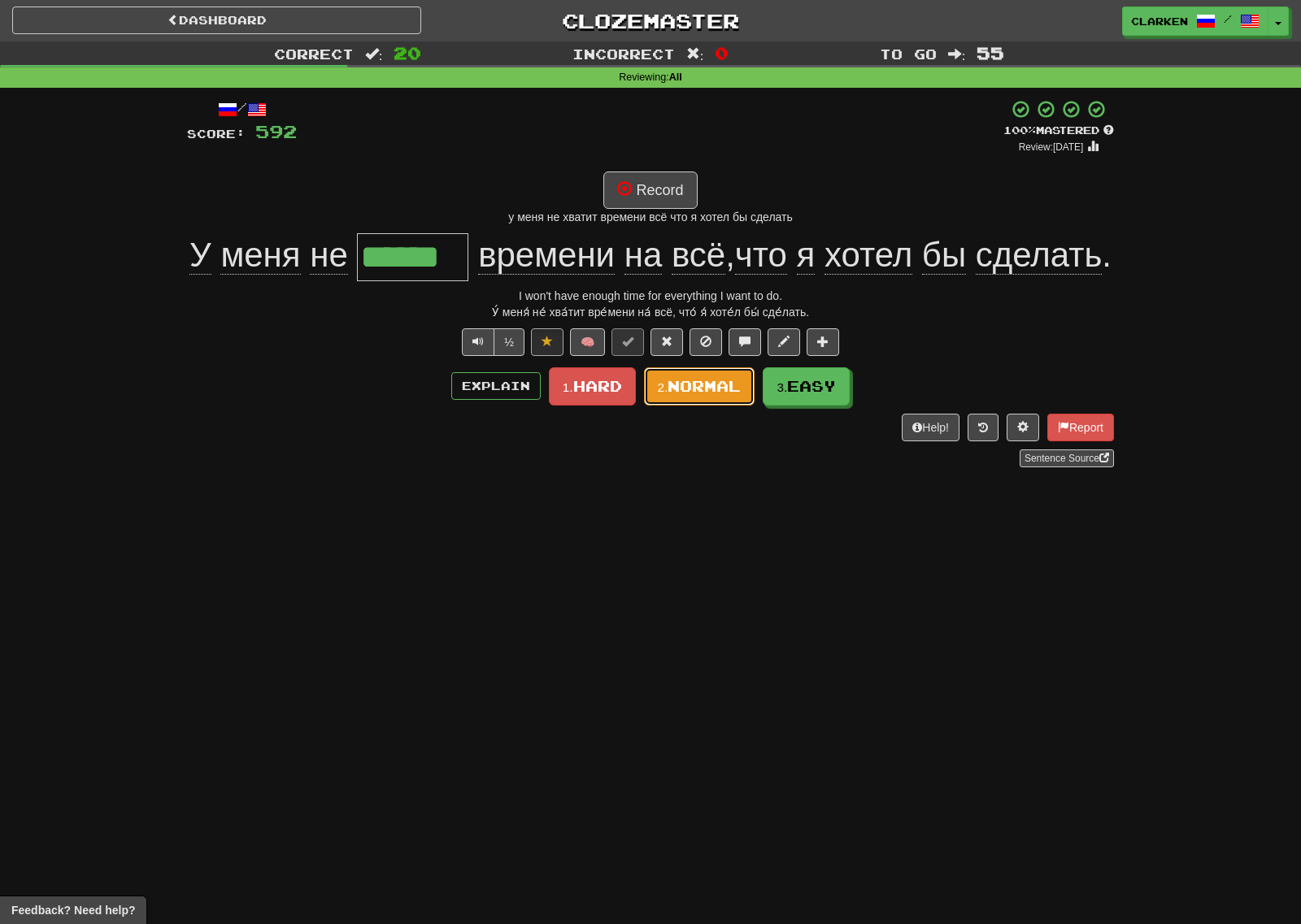
click at [668, 395] on span "Normal" at bounding box center [704, 387] width 73 height 18
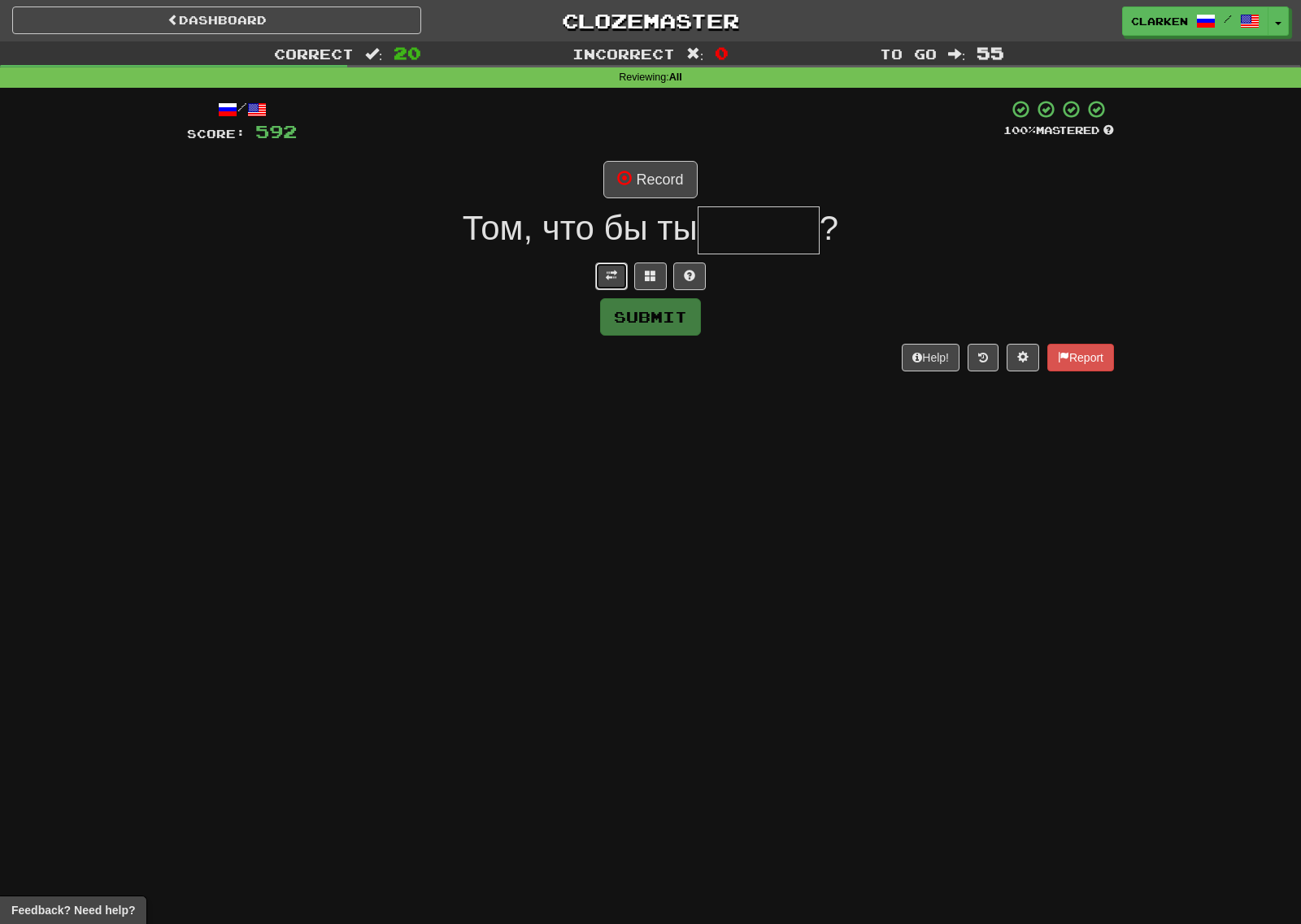
click at [601, 264] on button at bounding box center [612, 276] width 33 height 27
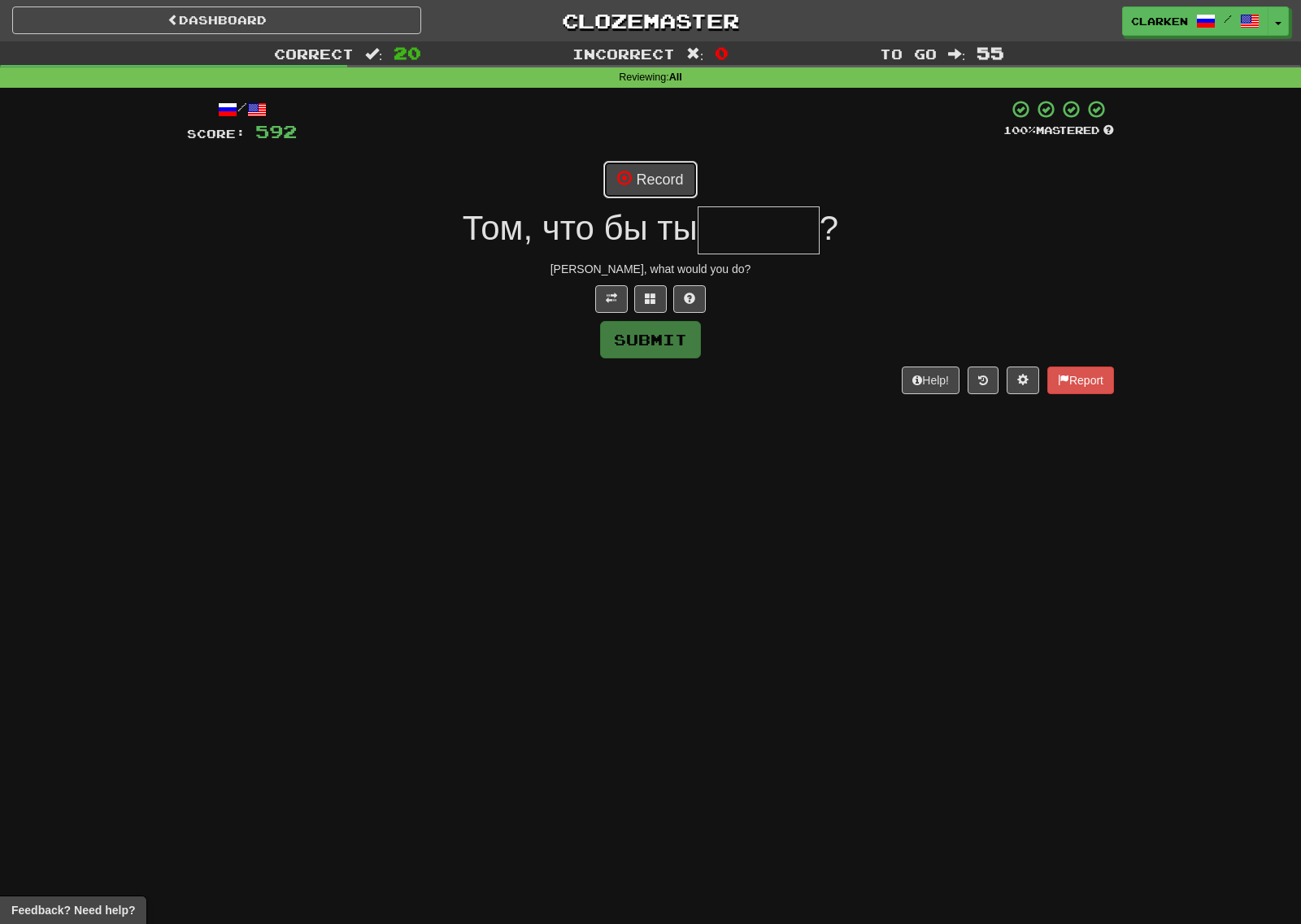
click at [653, 188] on button "Record" at bounding box center [650, 179] width 93 height 37
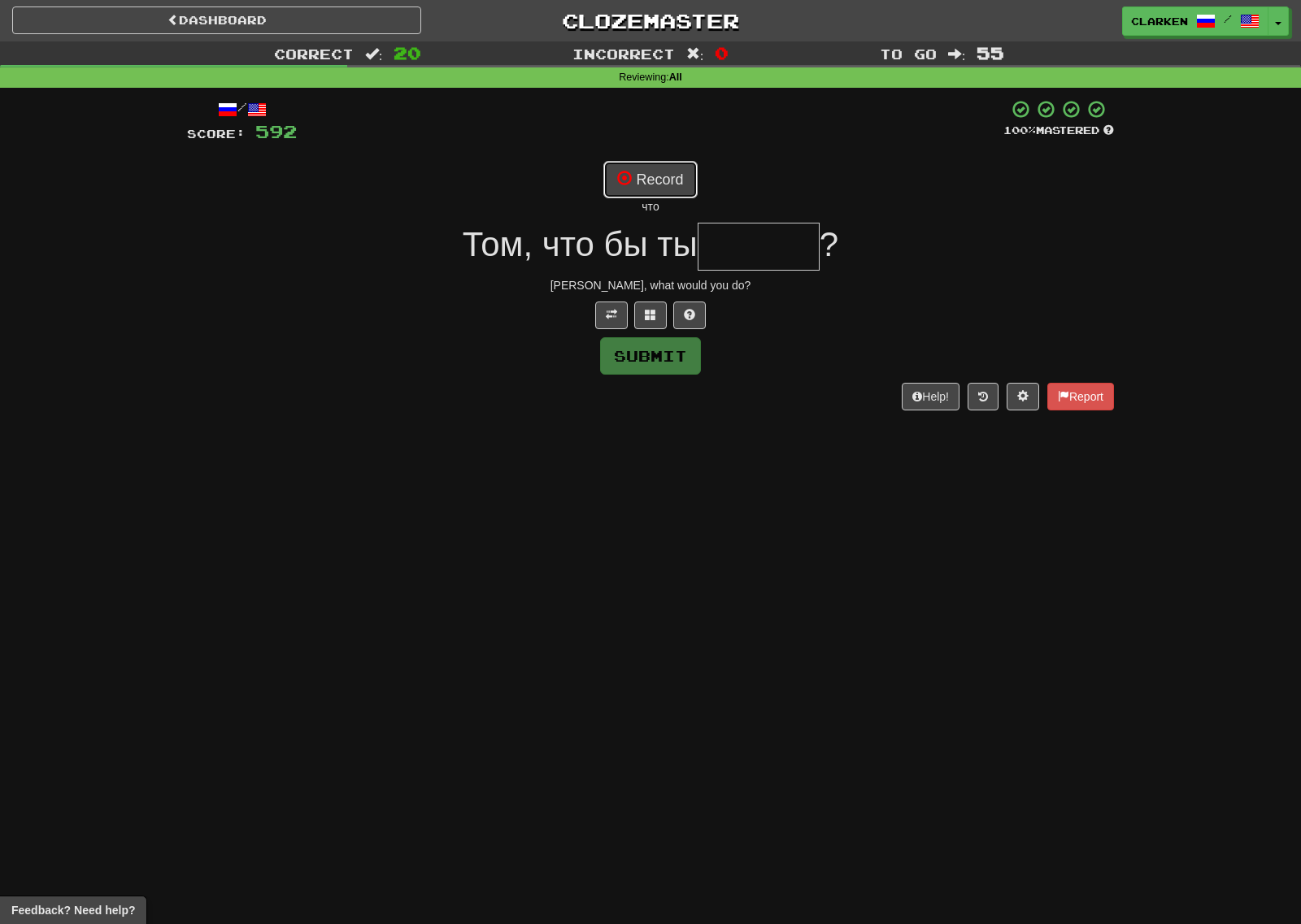
click at [665, 194] on button "Record" at bounding box center [650, 179] width 93 height 37
type input "******"
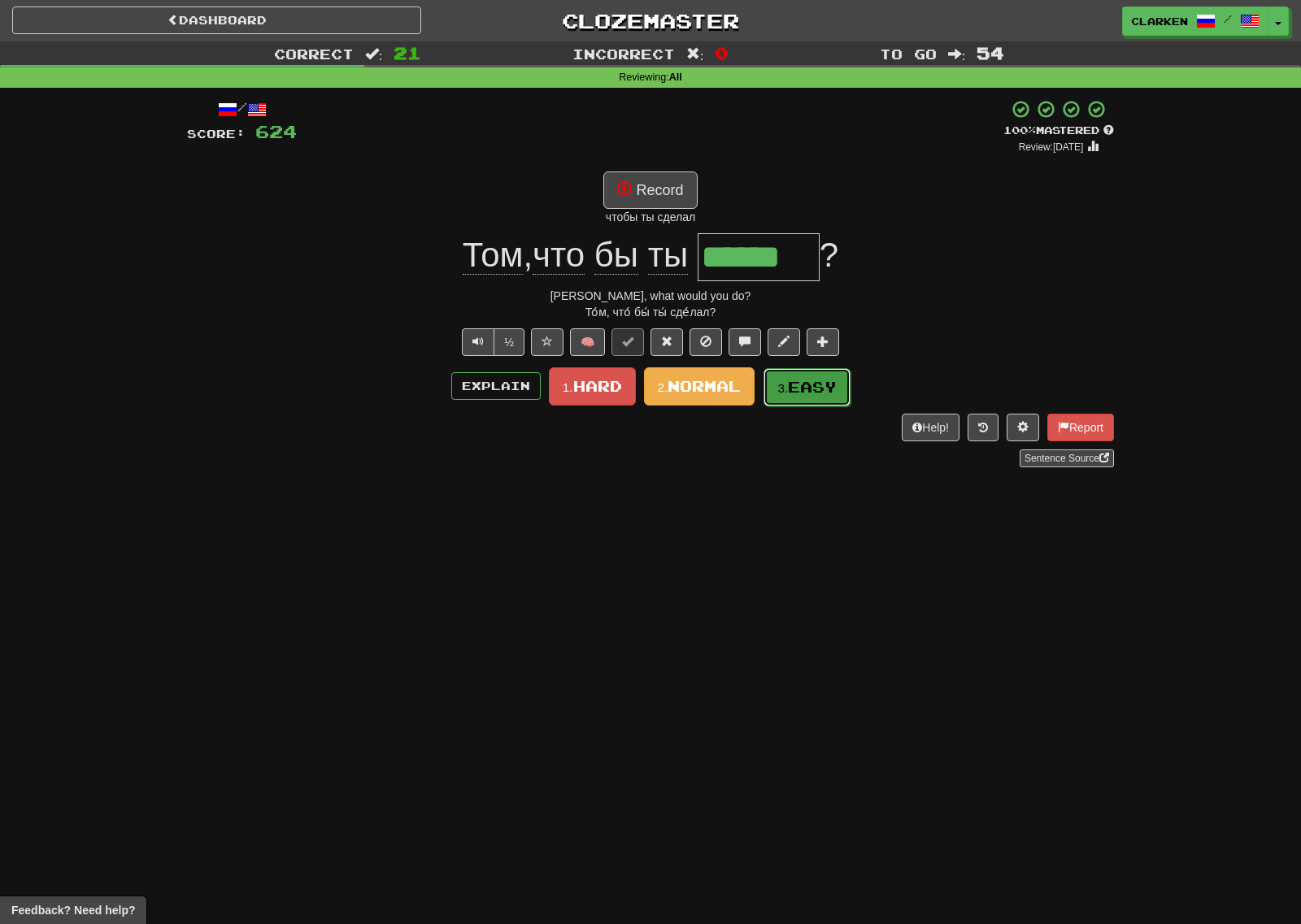
click at [812, 386] on span "Easy" at bounding box center [812, 388] width 48 height 18
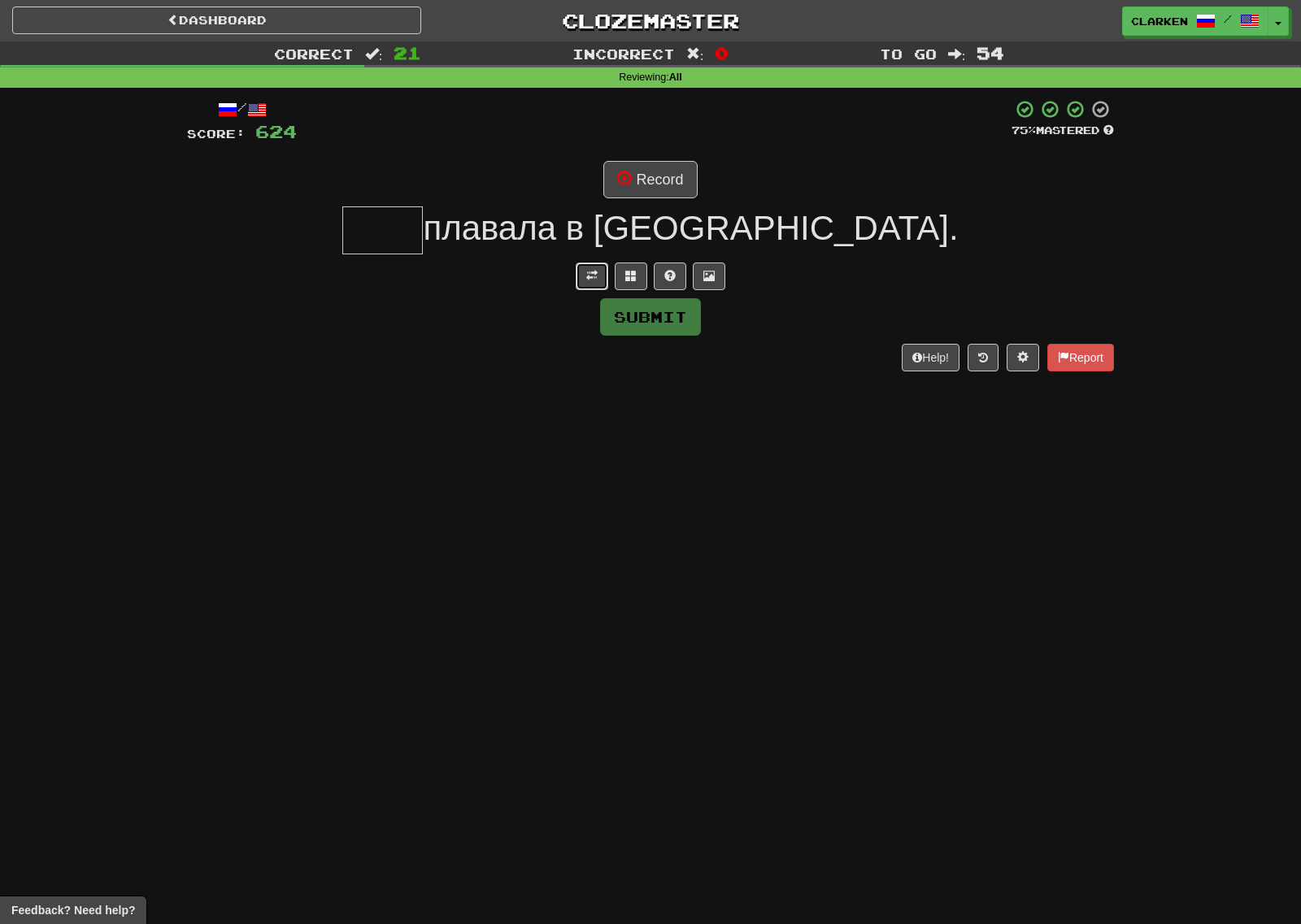
click at [584, 262] on button at bounding box center [592, 276] width 33 height 27
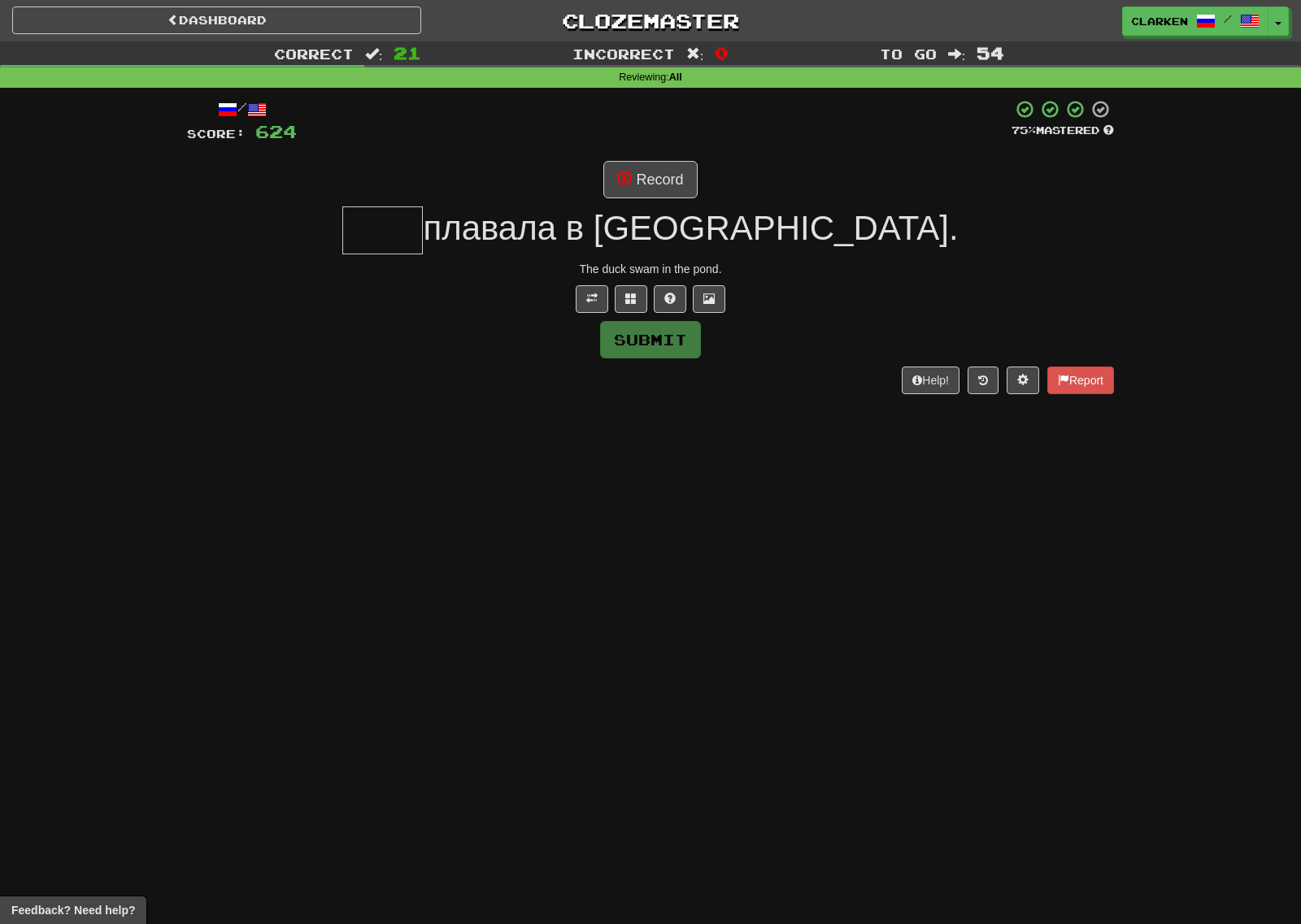
click at [650, 159] on div "/ Score: 624 75 % Mastered Record плавала в [GEOGRAPHIC_DATA]. The duck swam in…" at bounding box center [651, 246] width 927 height 294
click at [650, 162] on button "Record" at bounding box center [650, 179] width 93 height 37
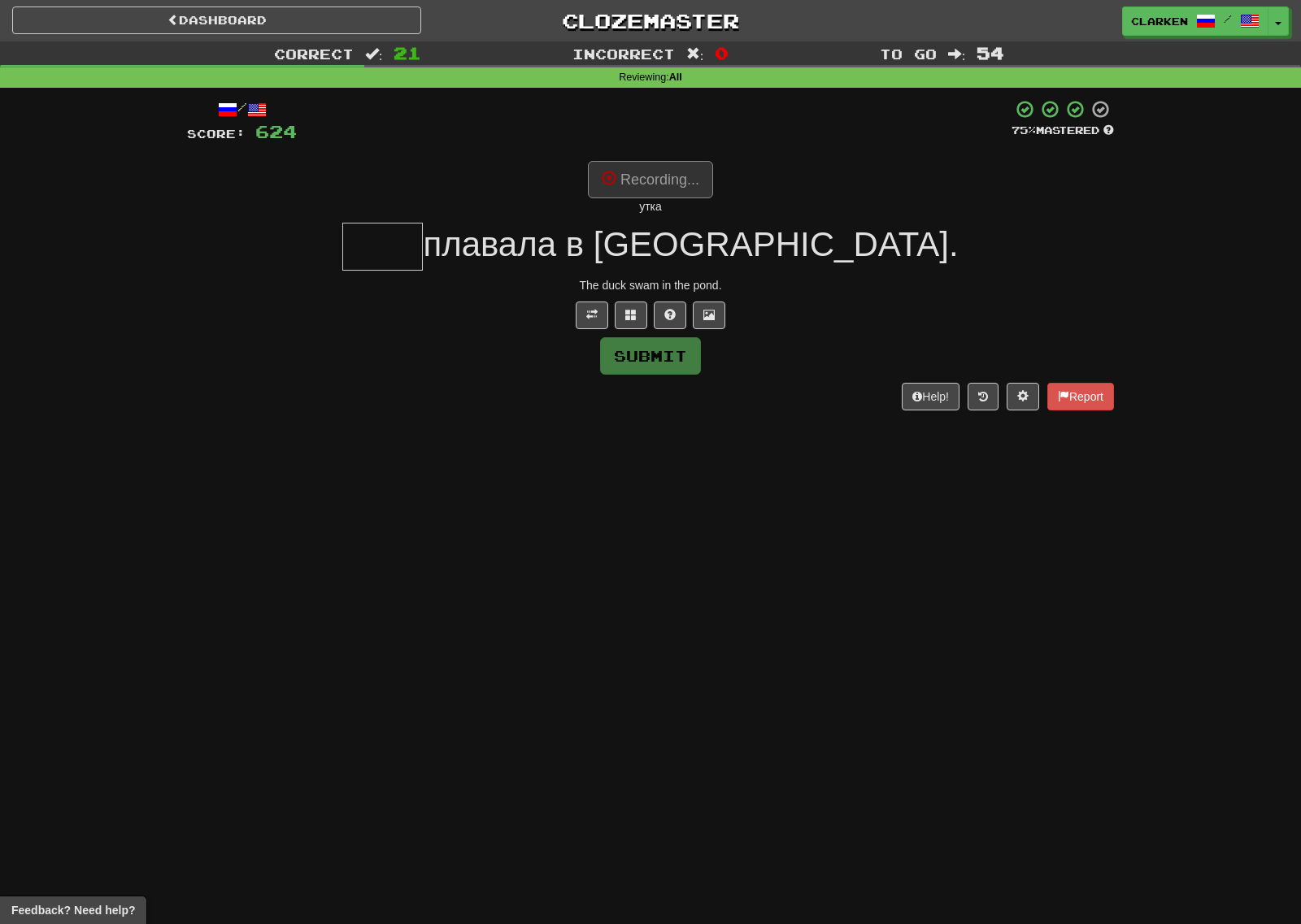
type input "****"
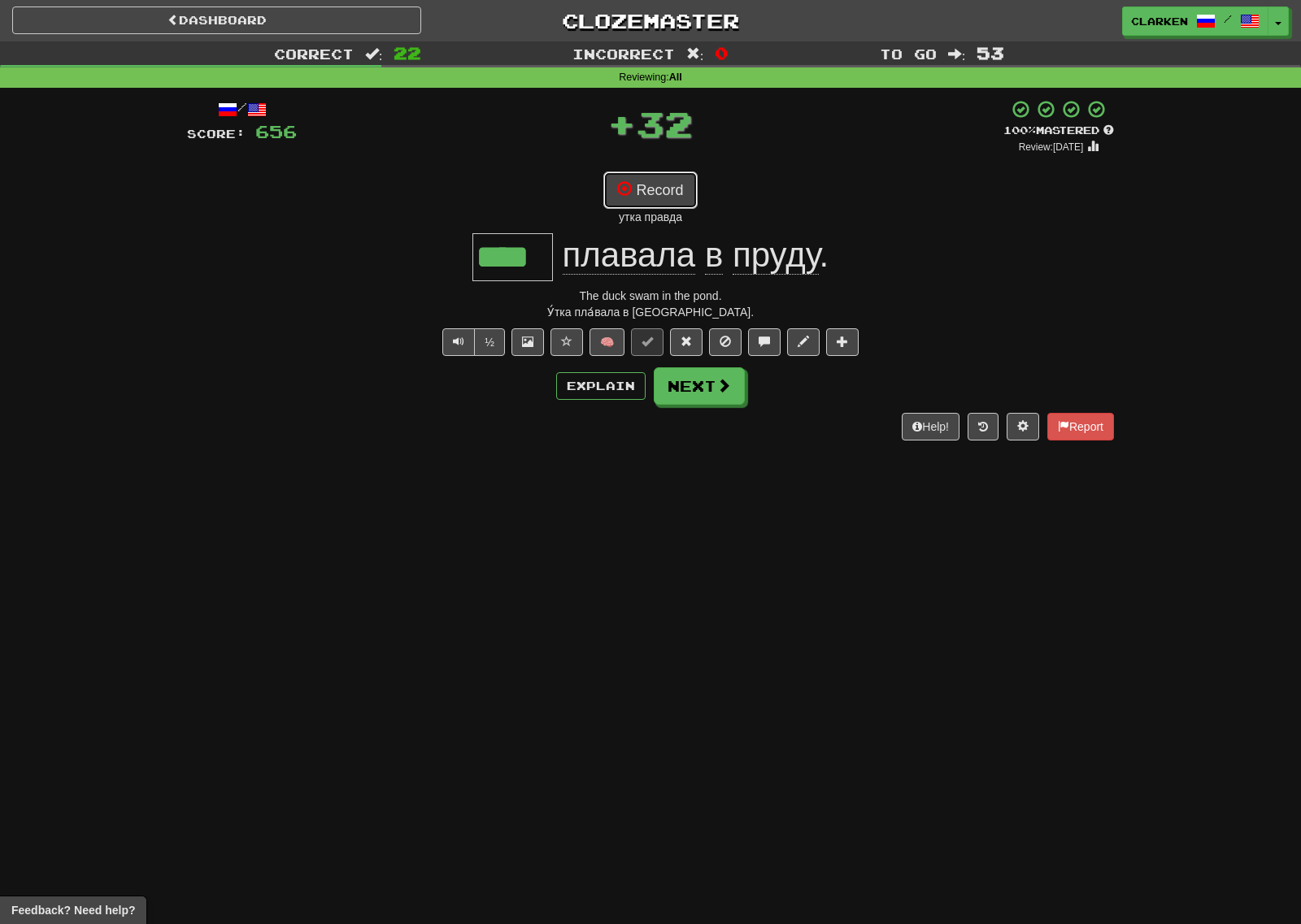
click at [672, 186] on button "Record" at bounding box center [650, 190] width 93 height 37
click at [680, 167] on div "/ Score: 656 + 32 100 % Mastered Review: [DATE] Record утка плавала в природе *…" at bounding box center [651, 270] width 927 height 342
click at [679, 171] on div "/ Score: 656 + 32 100 % Mastered Review: [DATE] Record утка плавала в природе *…" at bounding box center [651, 270] width 927 height 342
click at [676, 208] on button "Record" at bounding box center [650, 190] width 93 height 37
click at [707, 400] on button "Next" at bounding box center [699, 386] width 91 height 37
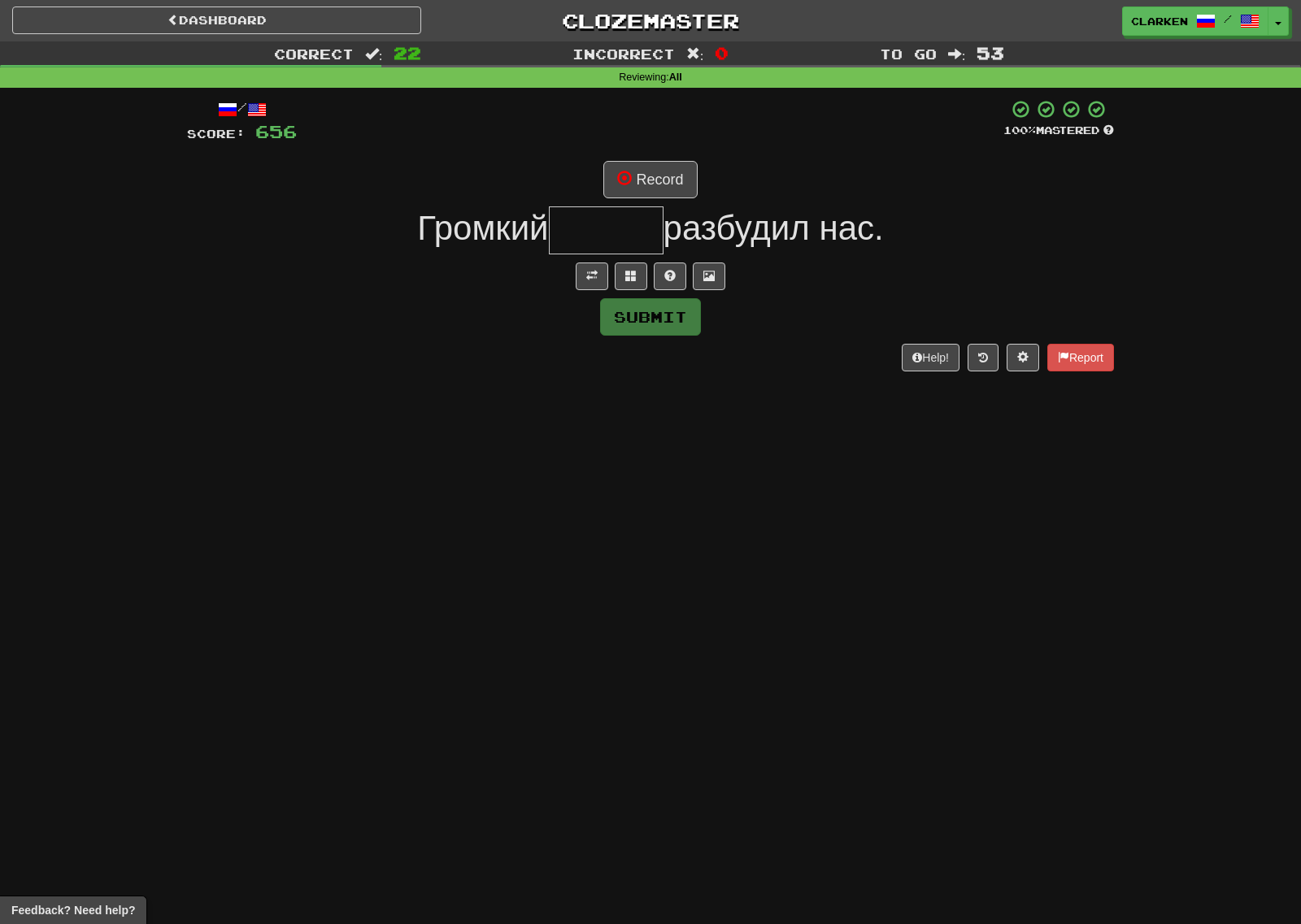
click at [573, 268] on div at bounding box center [651, 276] width 927 height 27
click at [597, 271] on span at bounding box center [592, 275] width 11 height 11
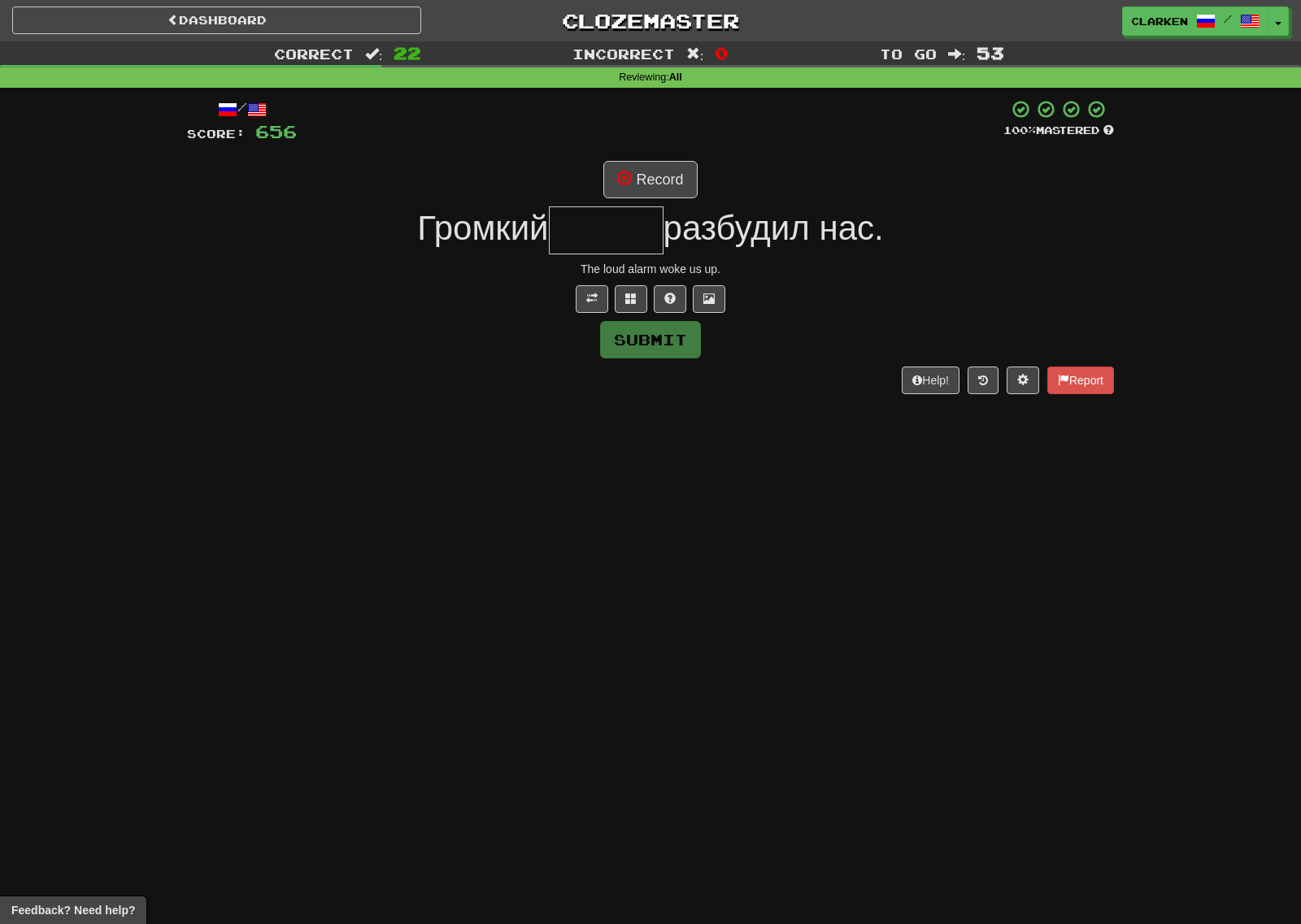
click at [678, 155] on div "/ Score: 656 100 % Mastered Record Громкий разбудил нас. The loud alarm woke us…" at bounding box center [651, 246] width 927 height 294
click at [672, 176] on button "Record" at bounding box center [650, 179] width 93 height 37
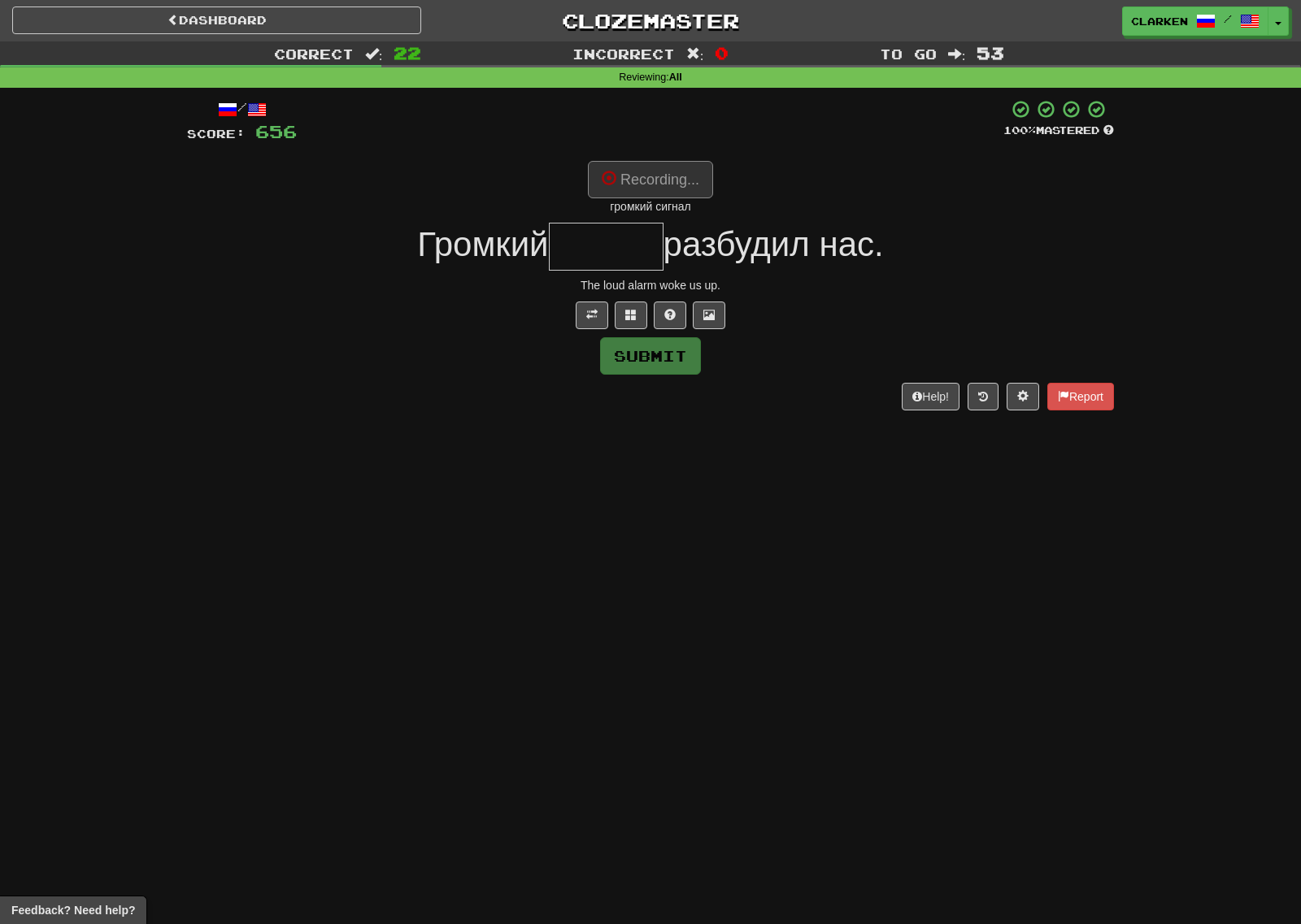
type input "******"
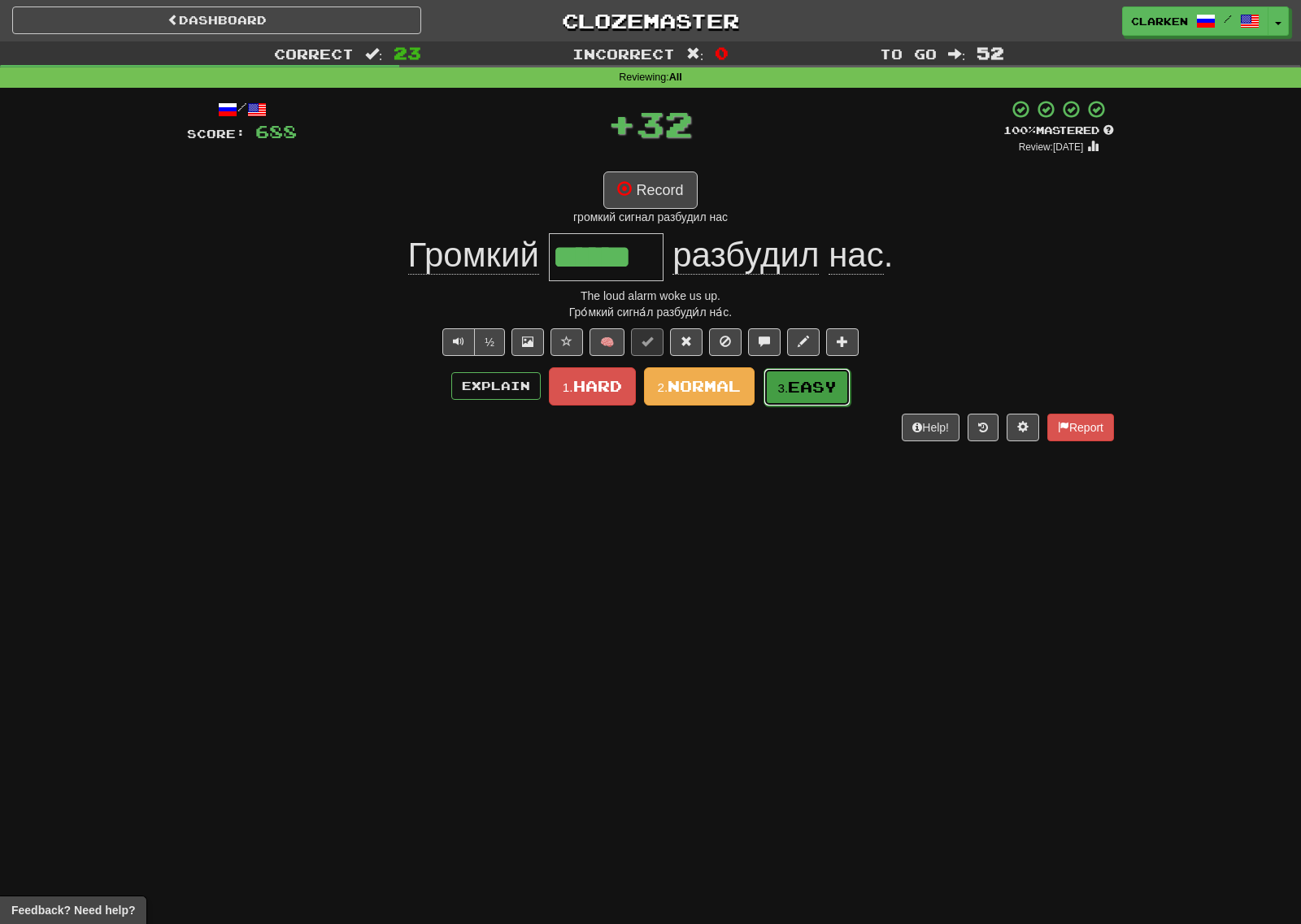
click at [820, 393] on span "Easy" at bounding box center [812, 388] width 48 height 18
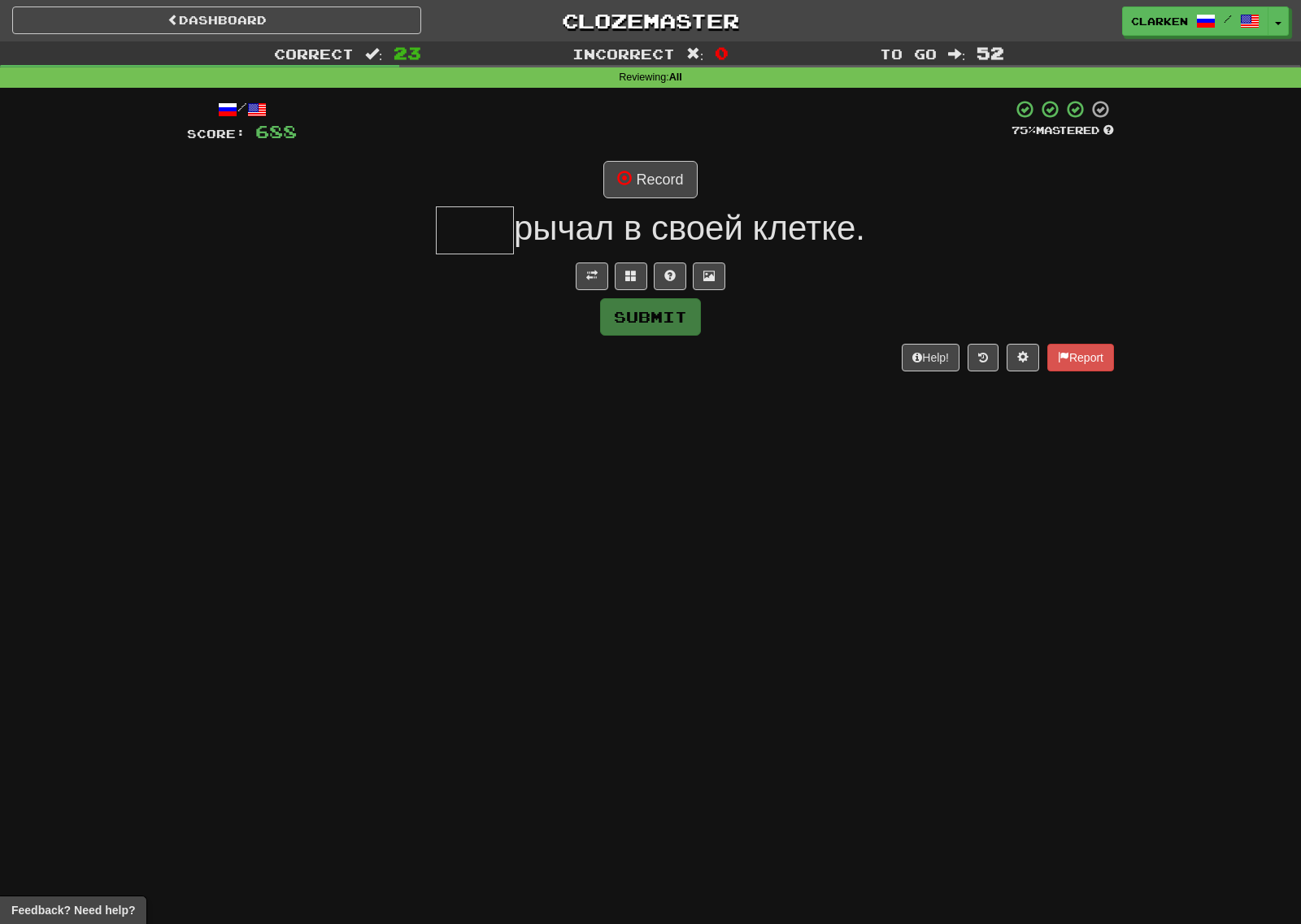
click at [587, 290] on div "/ Score: 688 75 % Mastered Record рычал в своей клетке. Submit Help! Report" at bounding box center [651, 234] width 927 height 271
click at [587, 290] on button at bounding box center [592, 276] width 33 height 27
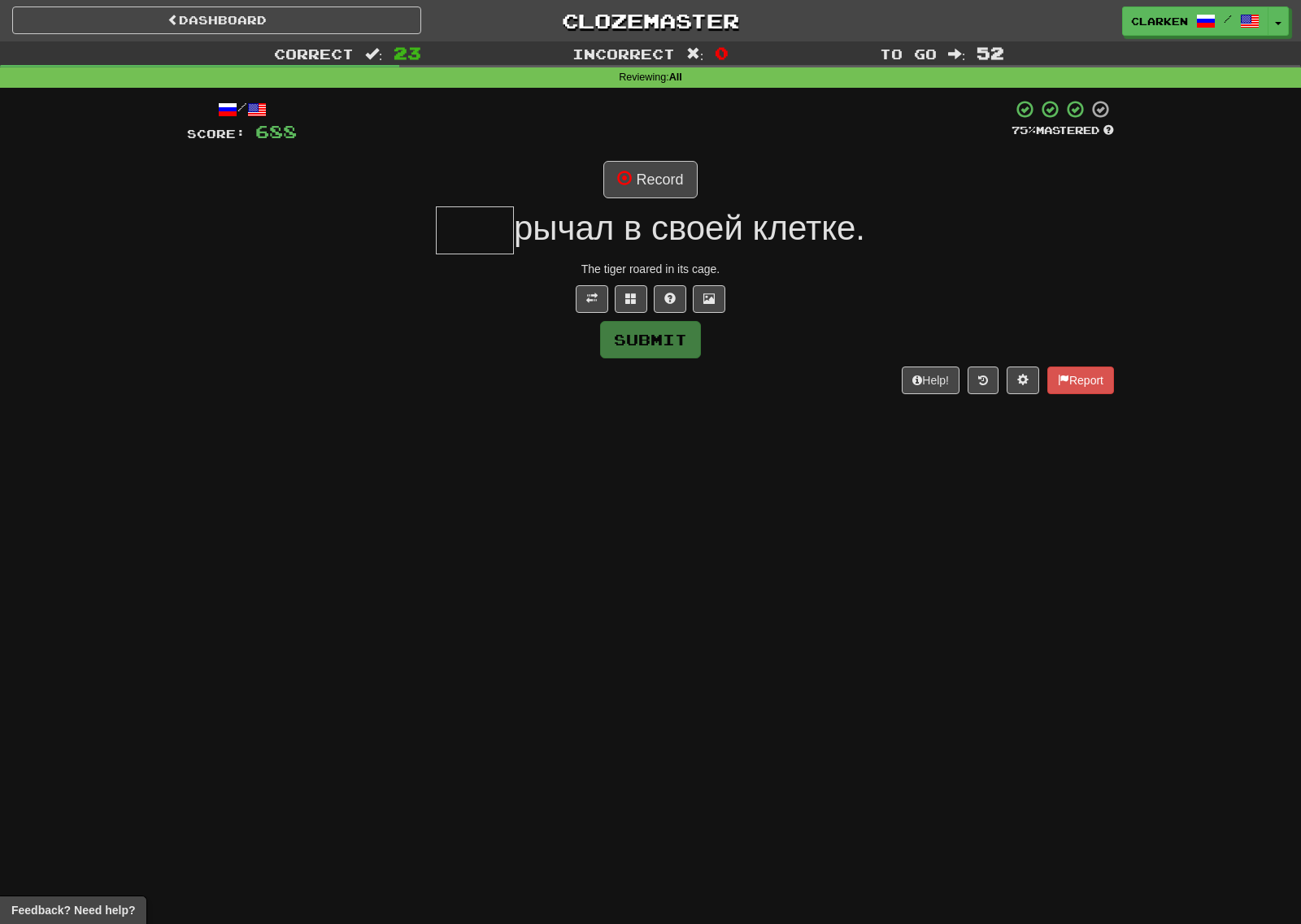
click at [641, 149] on div "/ Score: 688 75 % Mastered Record рычал в своей клетке. The tiger roared in its…" at bounding box center [651, 246] width 927 height 294
drag, startPoint x: 647, startPoint y: 158, endPoint x: 657, endPoint y: 167, distance: 13.5
click at [654, 162] on div "/ Score: 688 75 % Mastered Record рычал в своей клетке. The tiger roared in its…" at bounding box center [651, 246] width 927 height 294
click at [660, 169] on button "Record" at bounding box center [650, 179] width 93 height 37
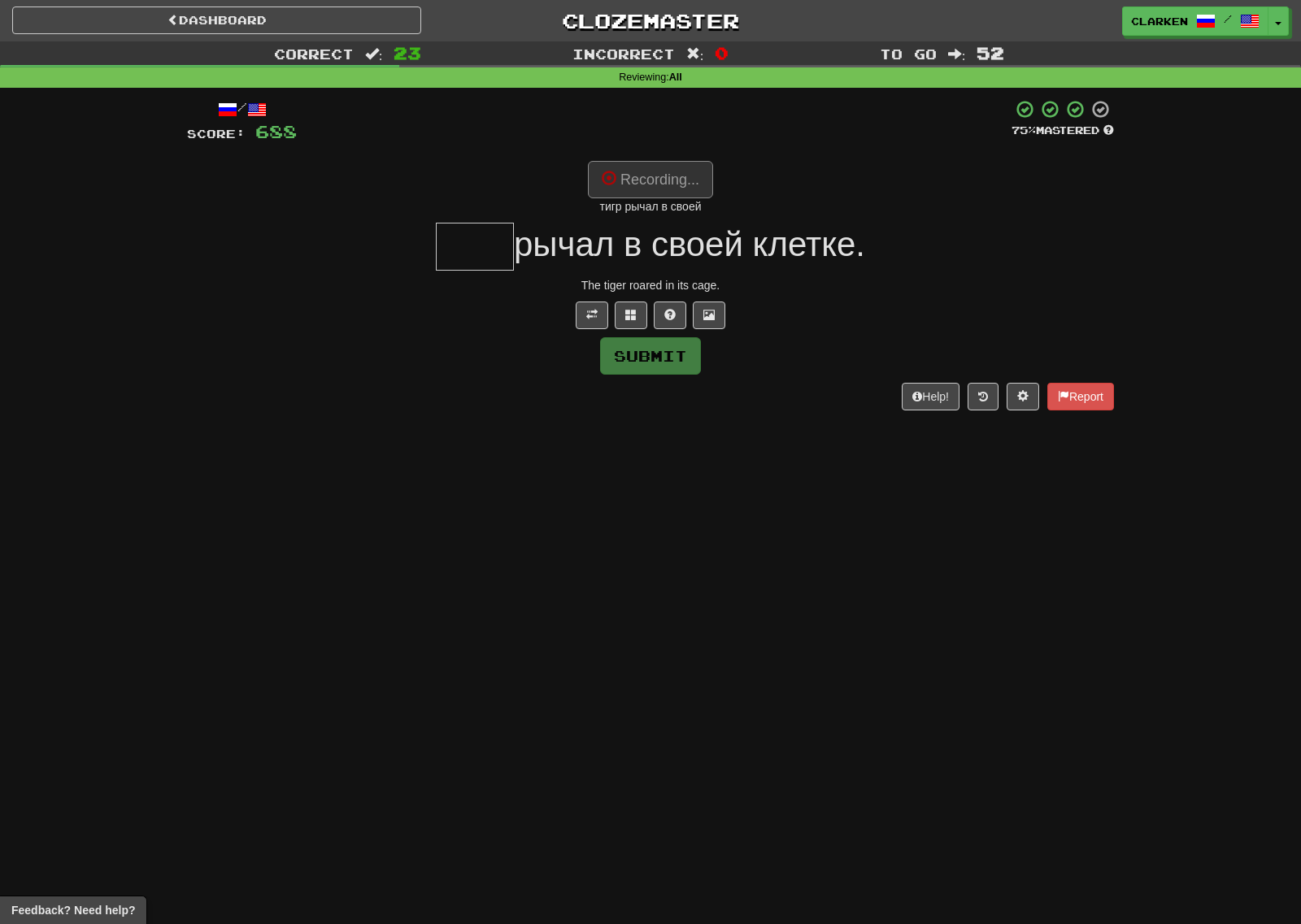
type input "****"
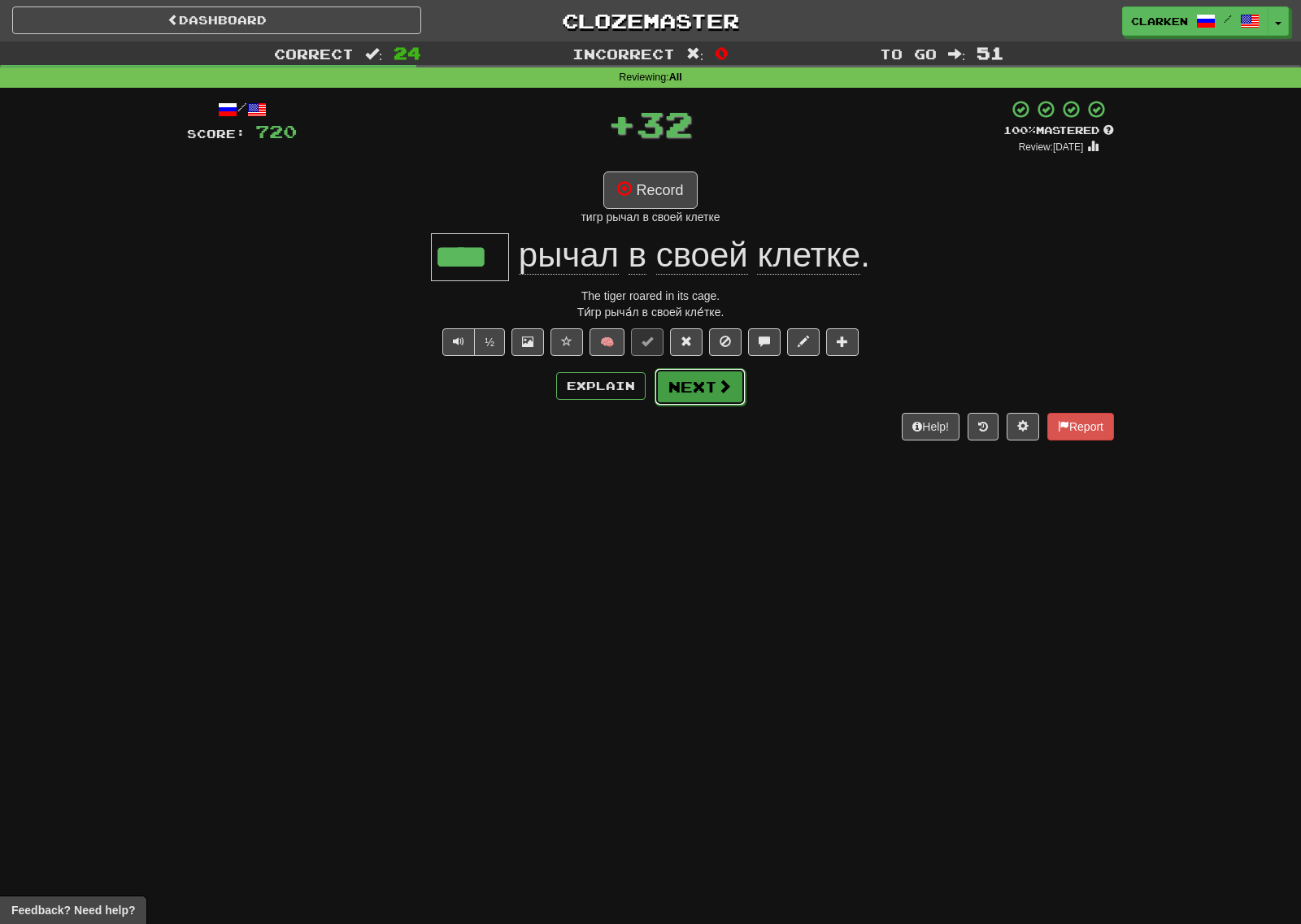
click at [724, 382] on span at bounding box center [724, 386] width 15 height 15
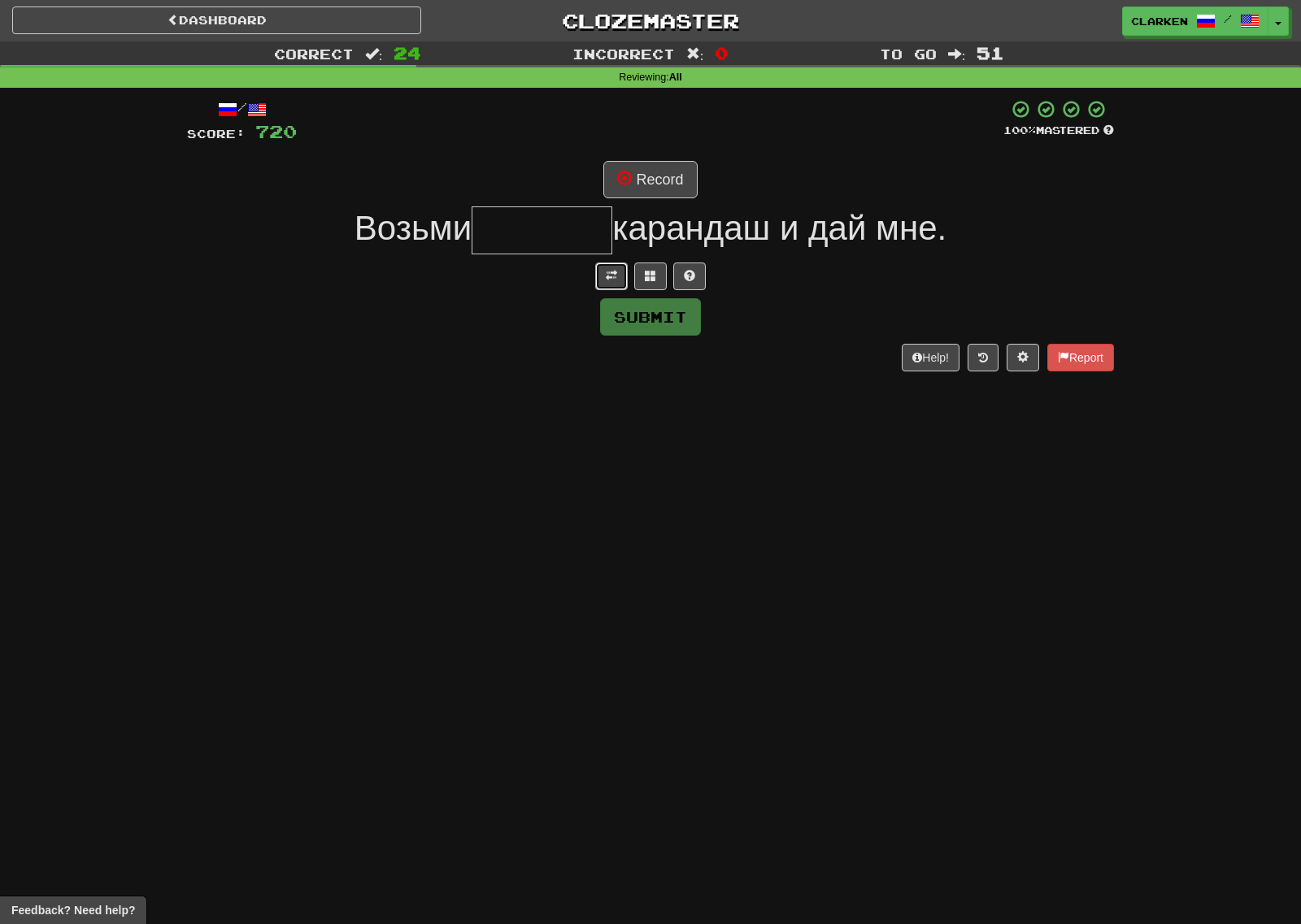
click at [603, 289] on button at bounding box center [612, 276] width 33 height 27
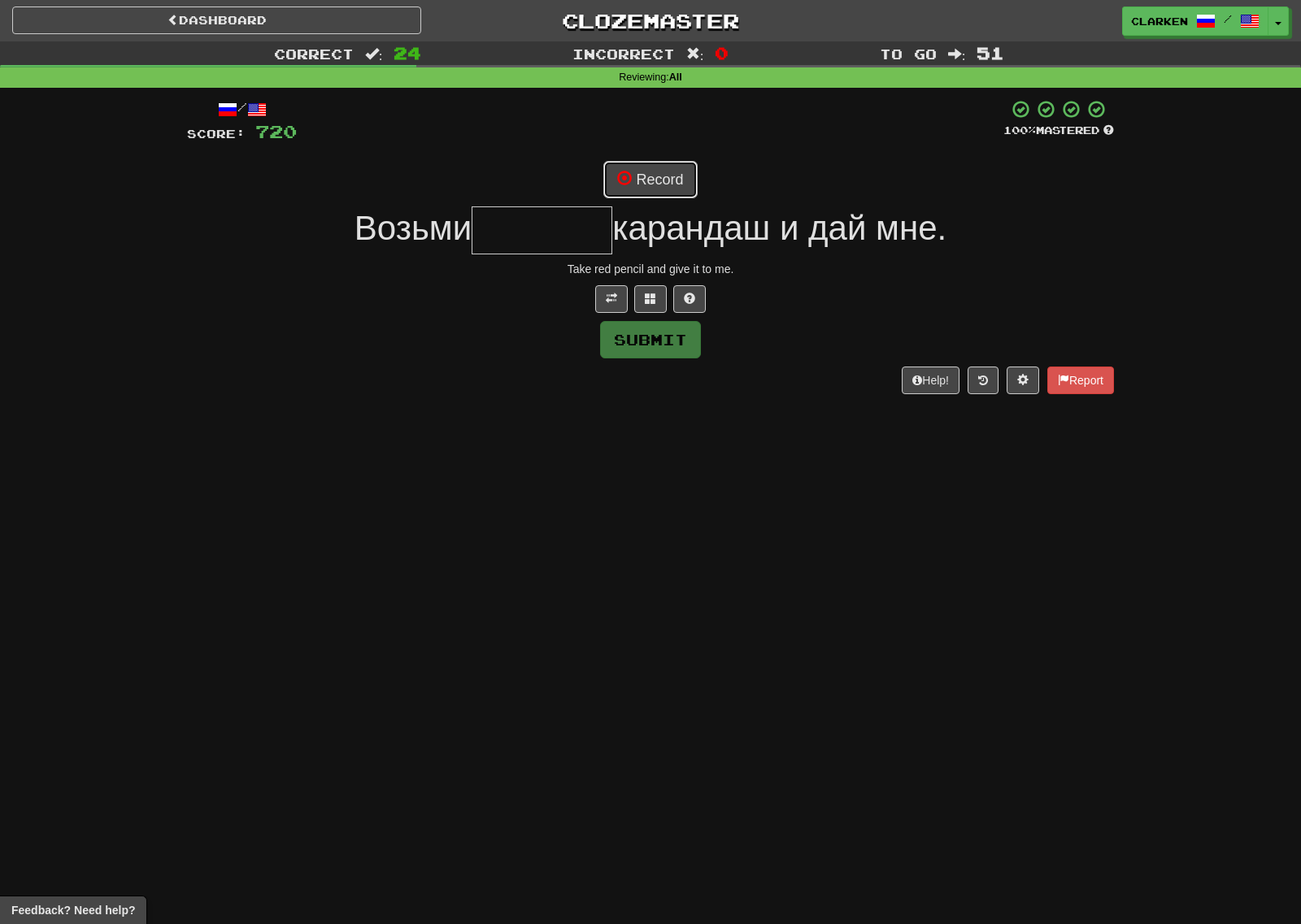
click at [657, 196] on button "Record" at bounding box center [650, 179] width 93 height 37
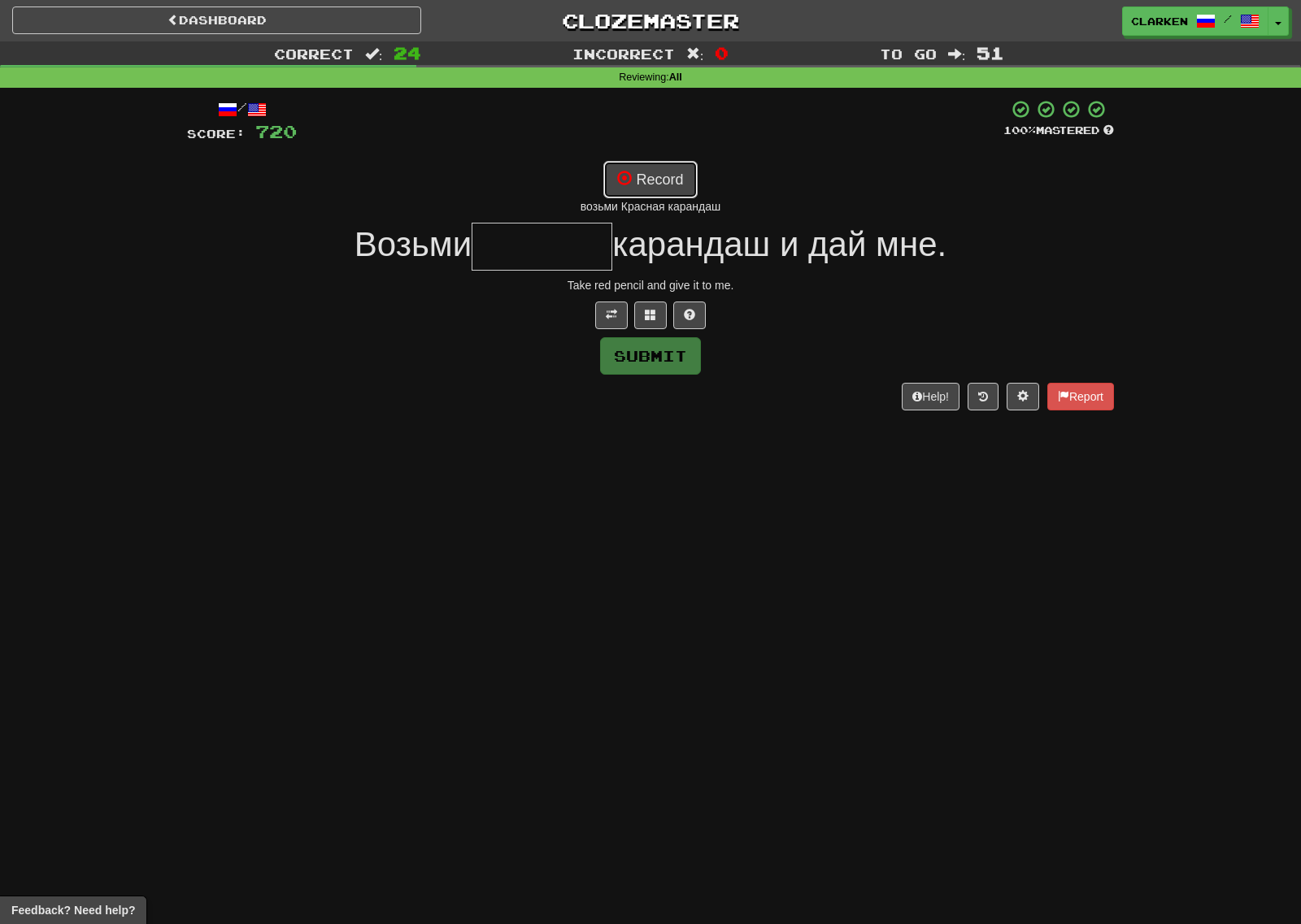
click at [665, 180] on button "Record" at bounding box center [650, 179] width 93 height 37
type input "*******"
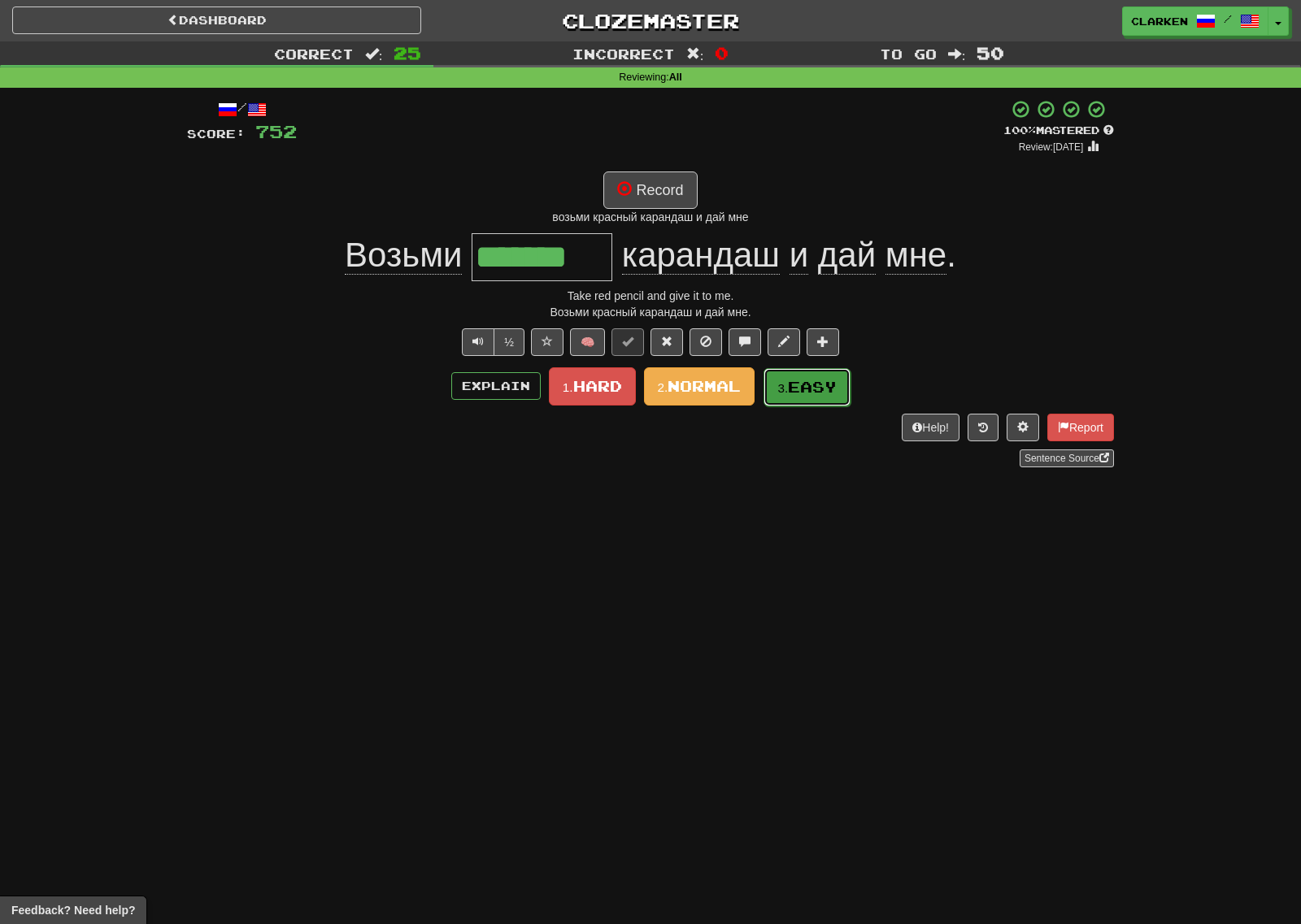
click at [816, 400] on button "3. Easy" at bounding box center [806, 388] width 87 height 38
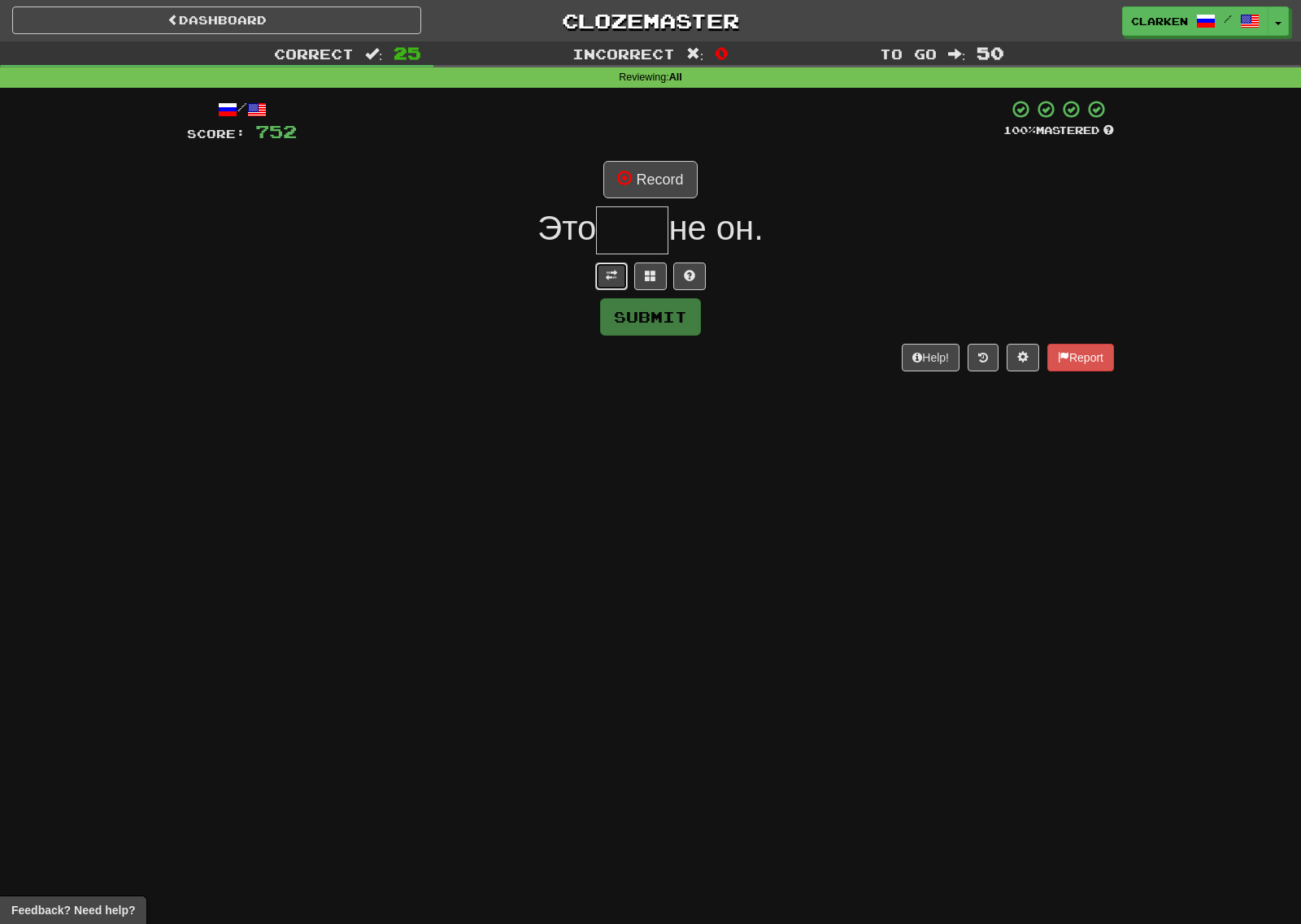
click at [608, 280] on span at bounding box center [612, 275] width 11 height 11
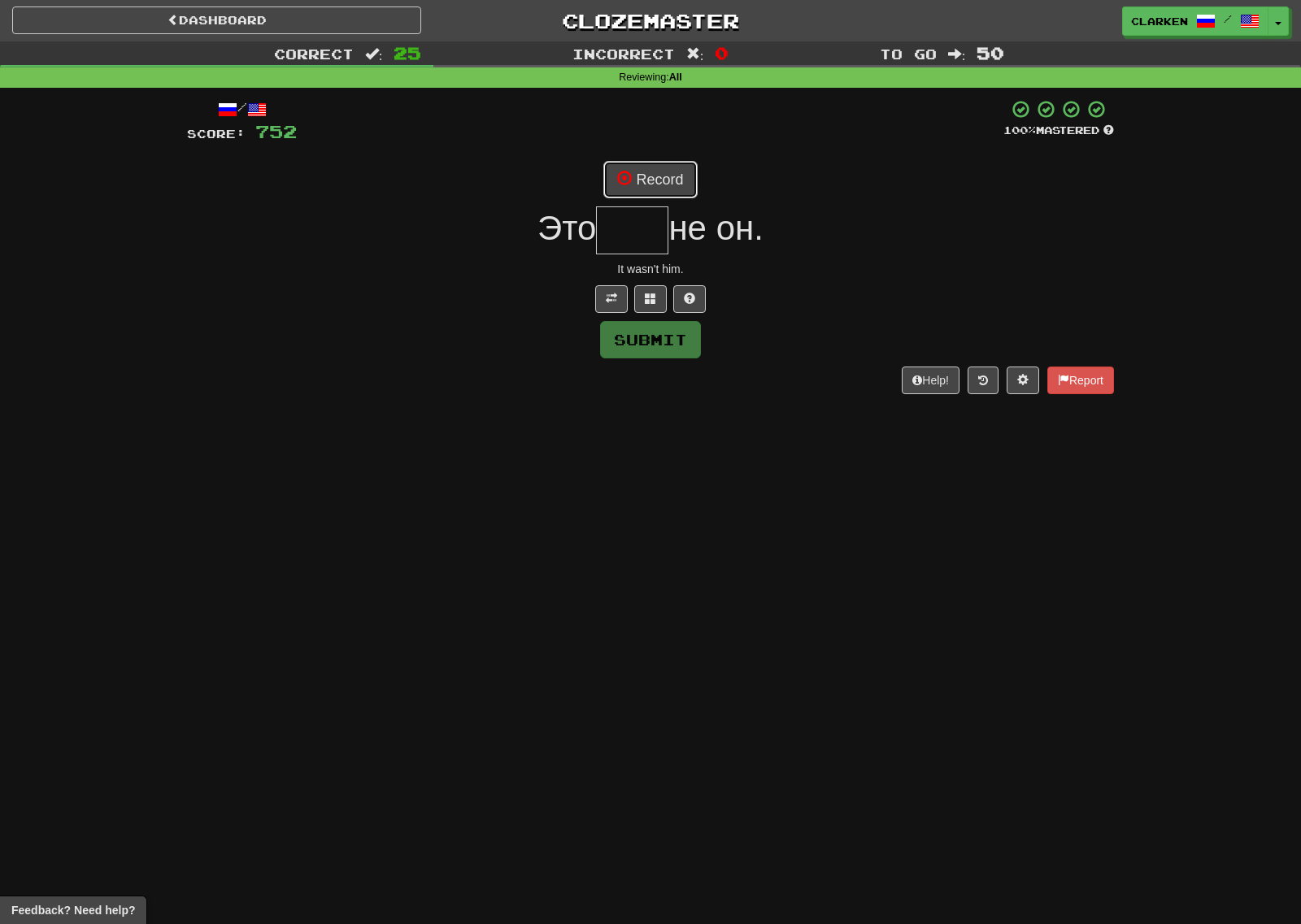
click at [630, 196] on button "Record" at bounding box center [650, 179] width 93 height 37
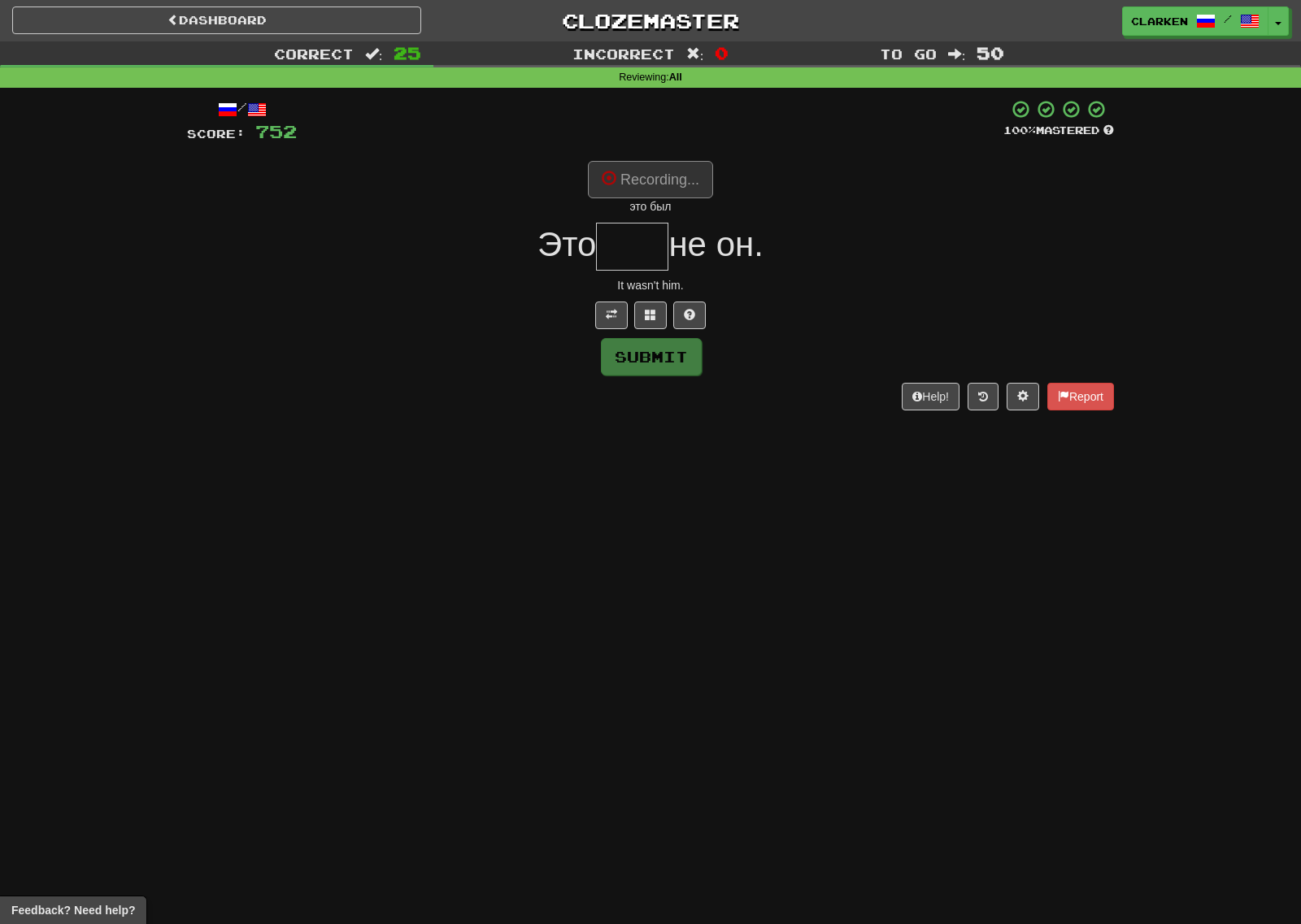
type input "***"
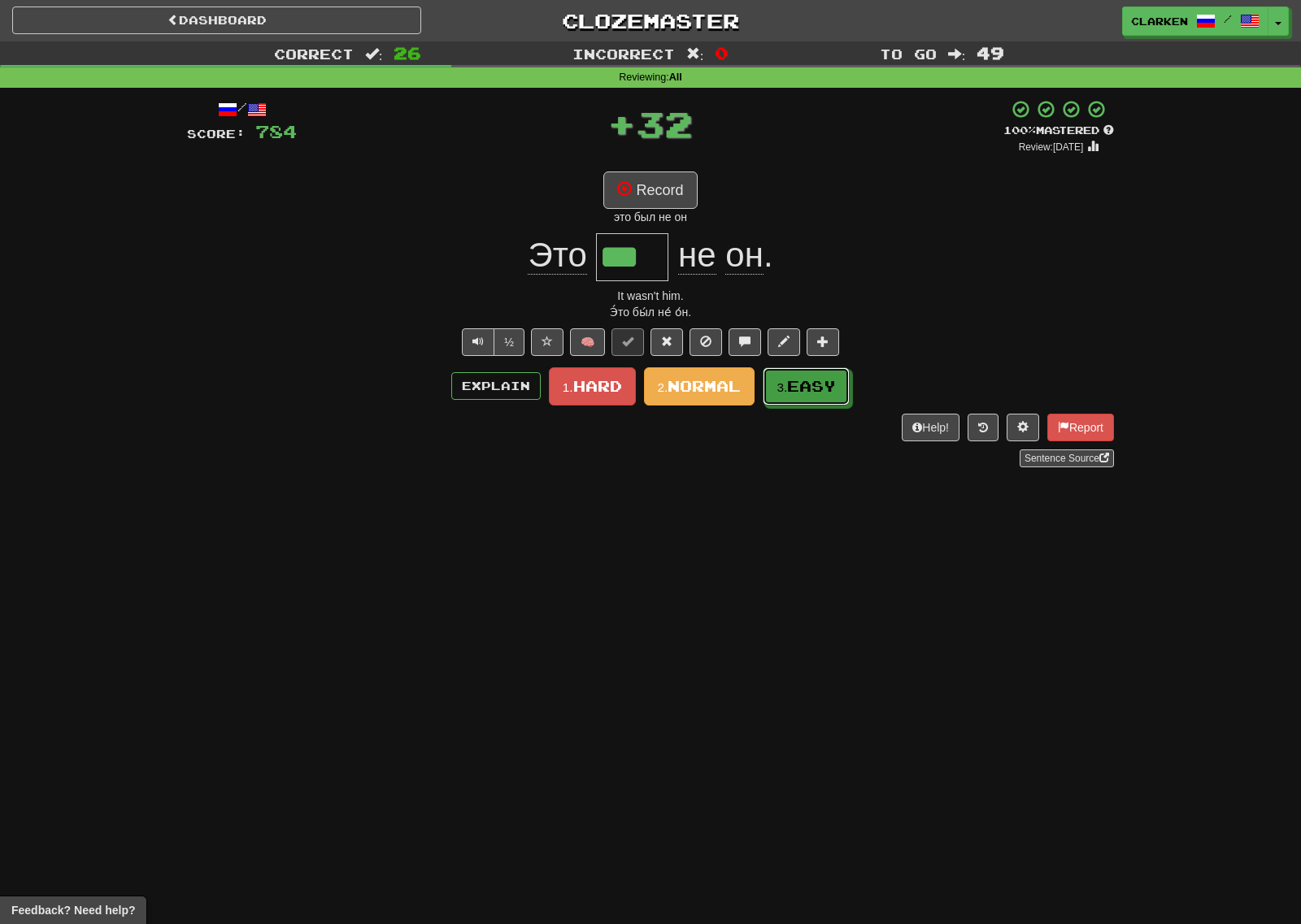
click at [798, 403] on button "3. Easy" at bounding box center [805, 387] width 87 height 38
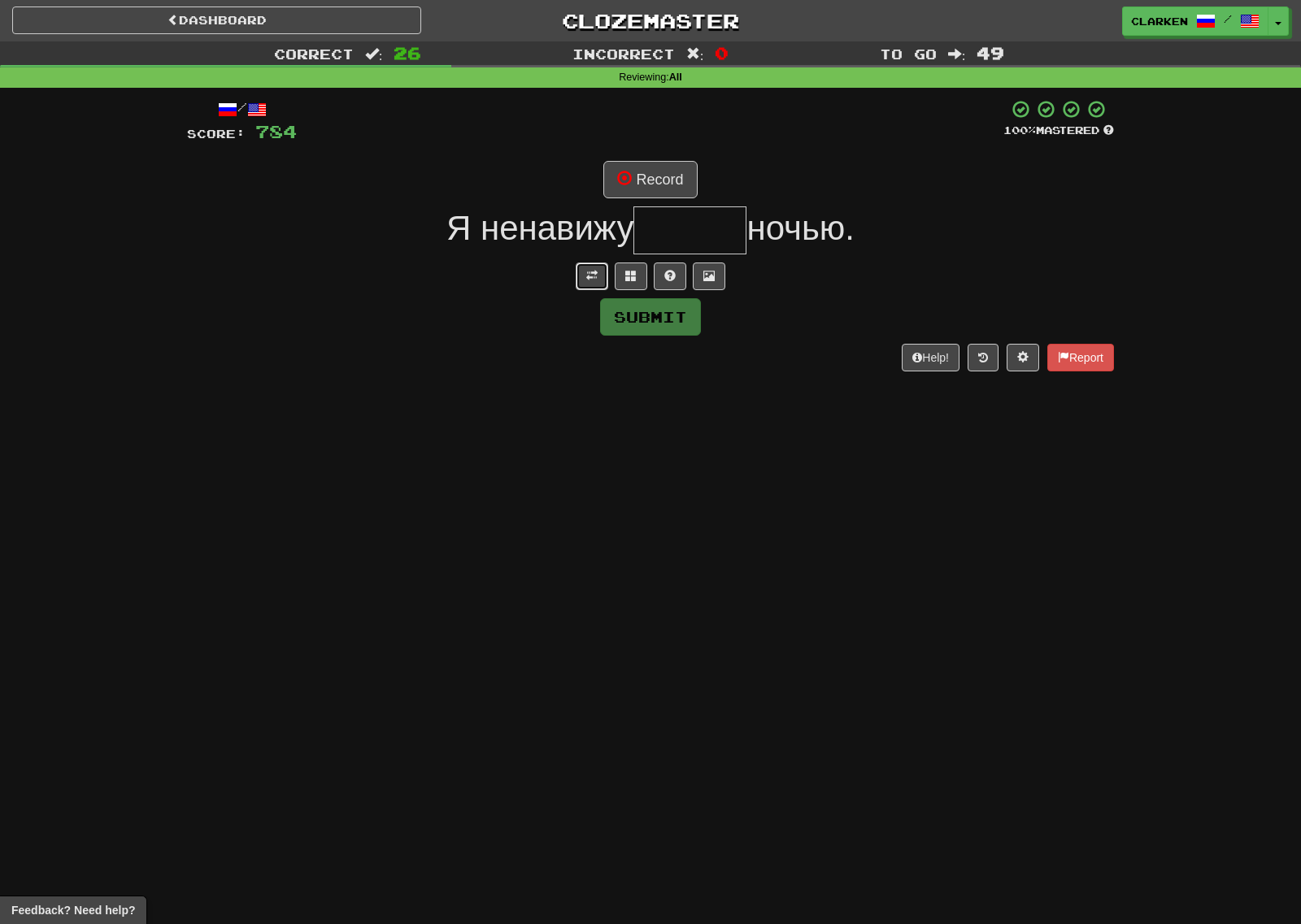
click at [582, 272] on button at bounding box center [592, 276] width 33 height 27
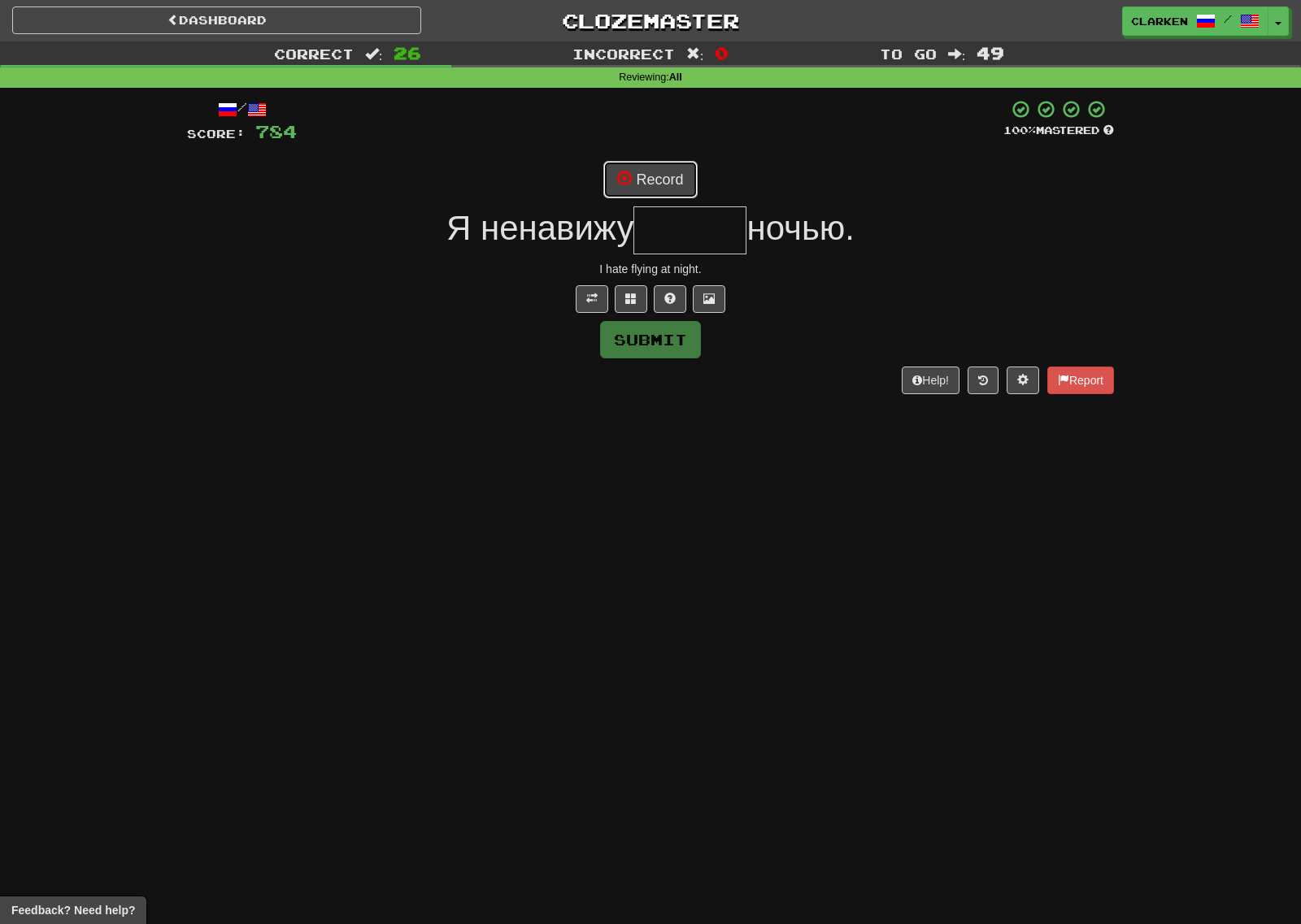
click at [656, 196] on button "Record" at bounding box center [650, 179] width 93 height 37
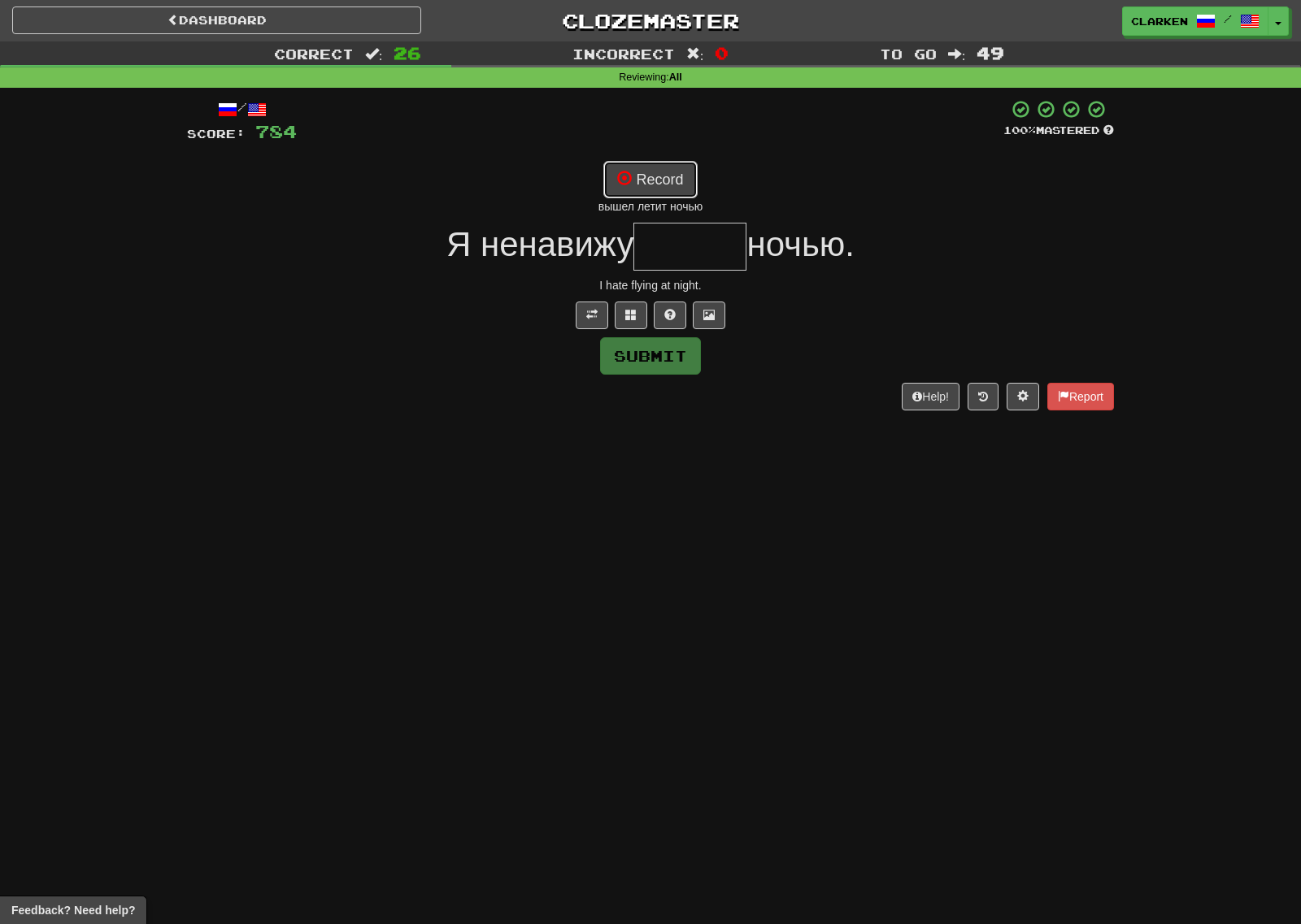
click at [688, 187] on button "Record" at bounding box center [650, 179] width 93 height 37
click at [697, 185] on button "Record" at bounding box center [650, 179] width 93 height 37
click at [697, 183] on button "Record" at bounding box center [650, 179] width 93 height 37
type input "******"
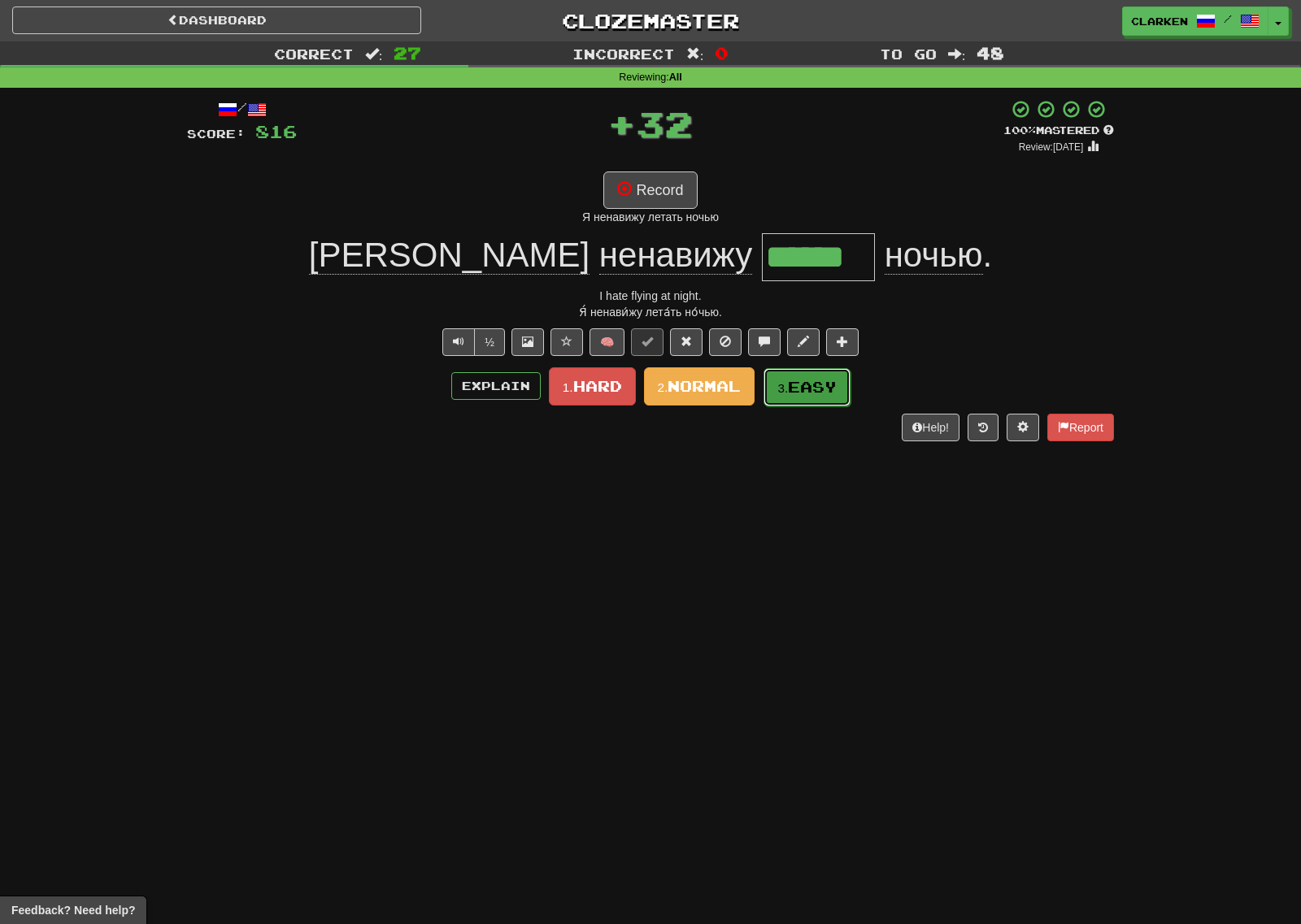
click at [821, 398] on button "3. Easy" at bounding box center [806, 388] width 87 height 38
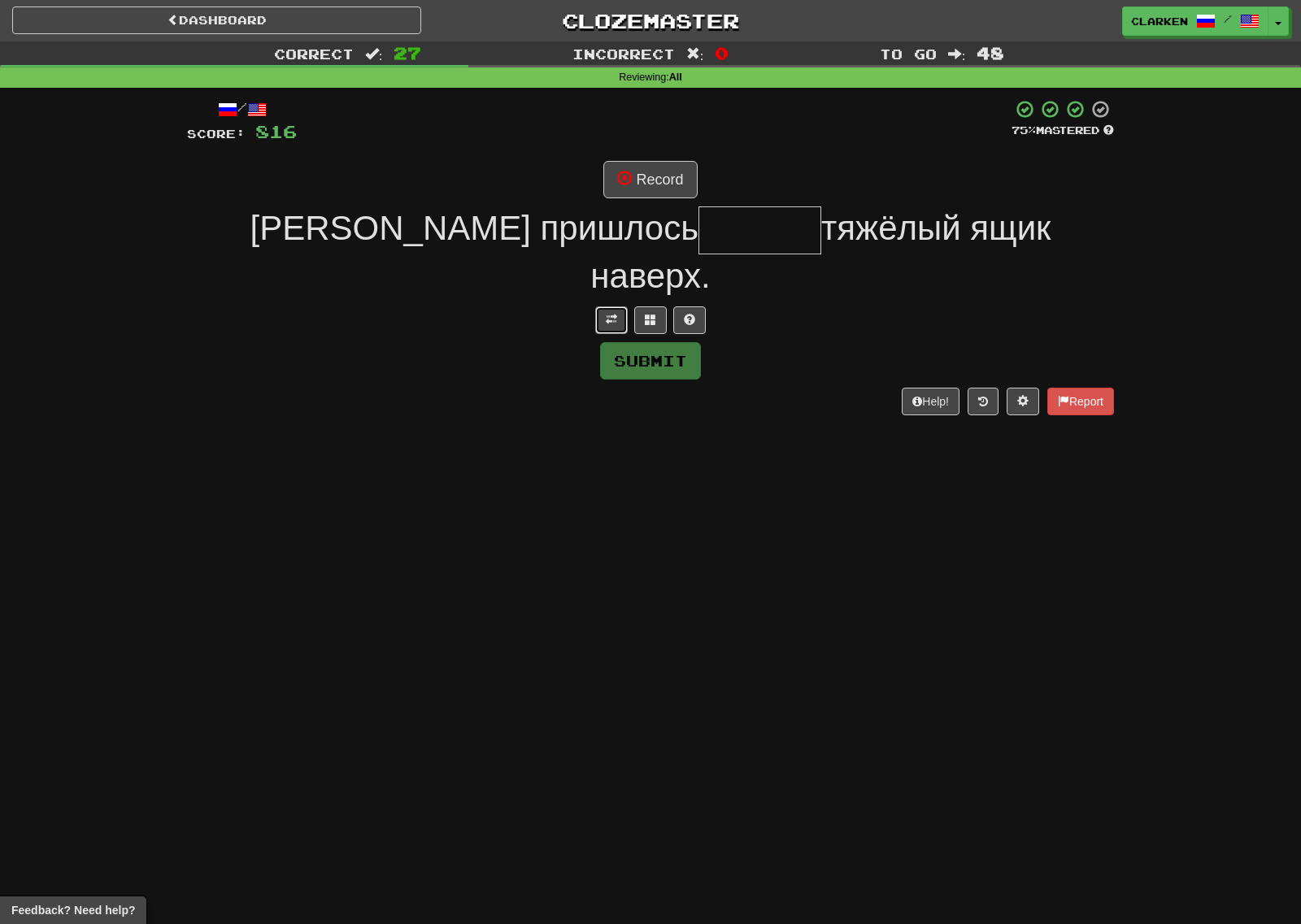
drag, startPoint x: 613, startPoint y: 290, endPoint x: 611, endPoint y: 281, distance: 9.2
click at [613, 306] on button at bounding box center [612, 320] width 33 height 27
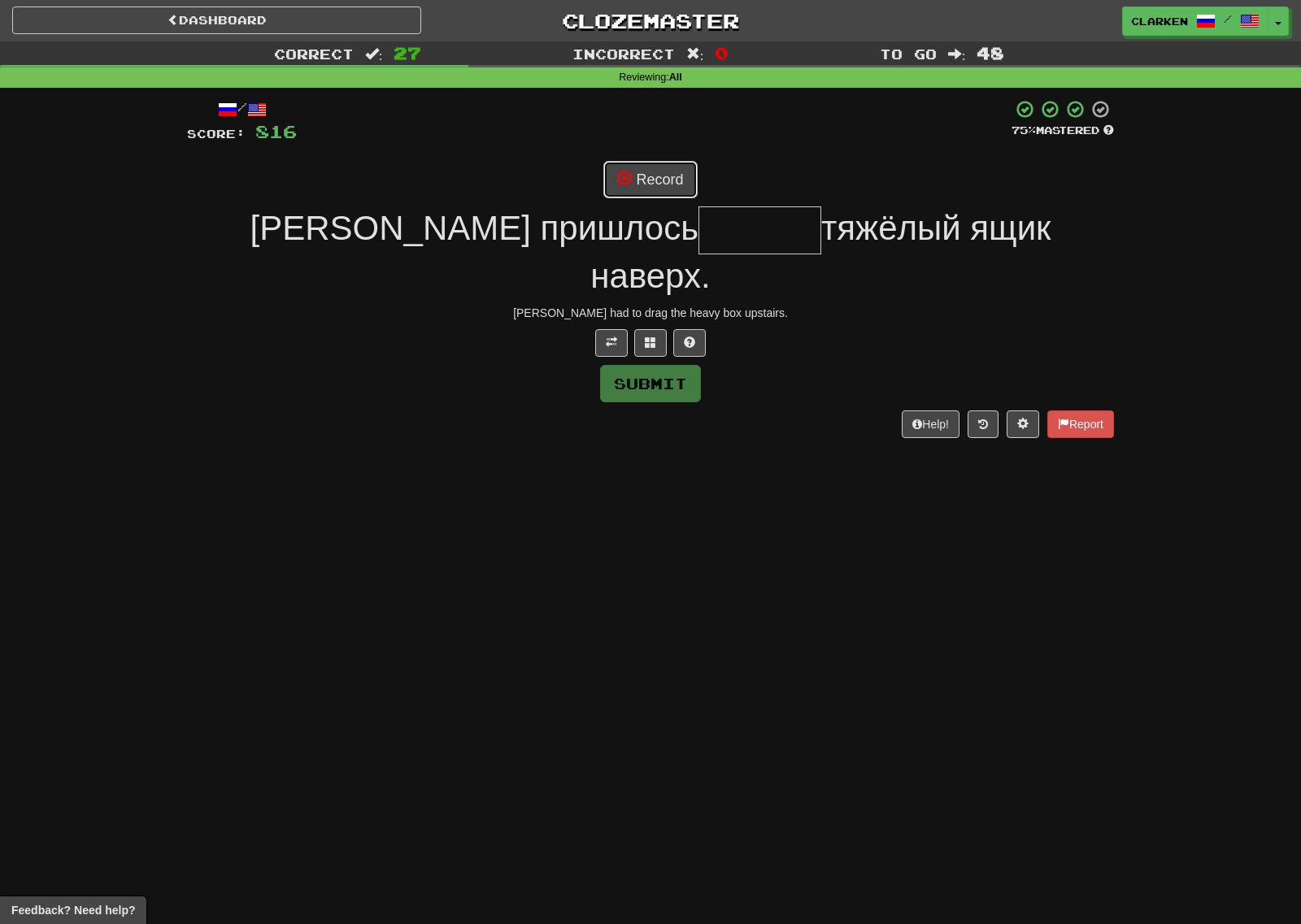
click at [635, 163] on button "Record" at bounding box center [650, 179] width 93 height 37
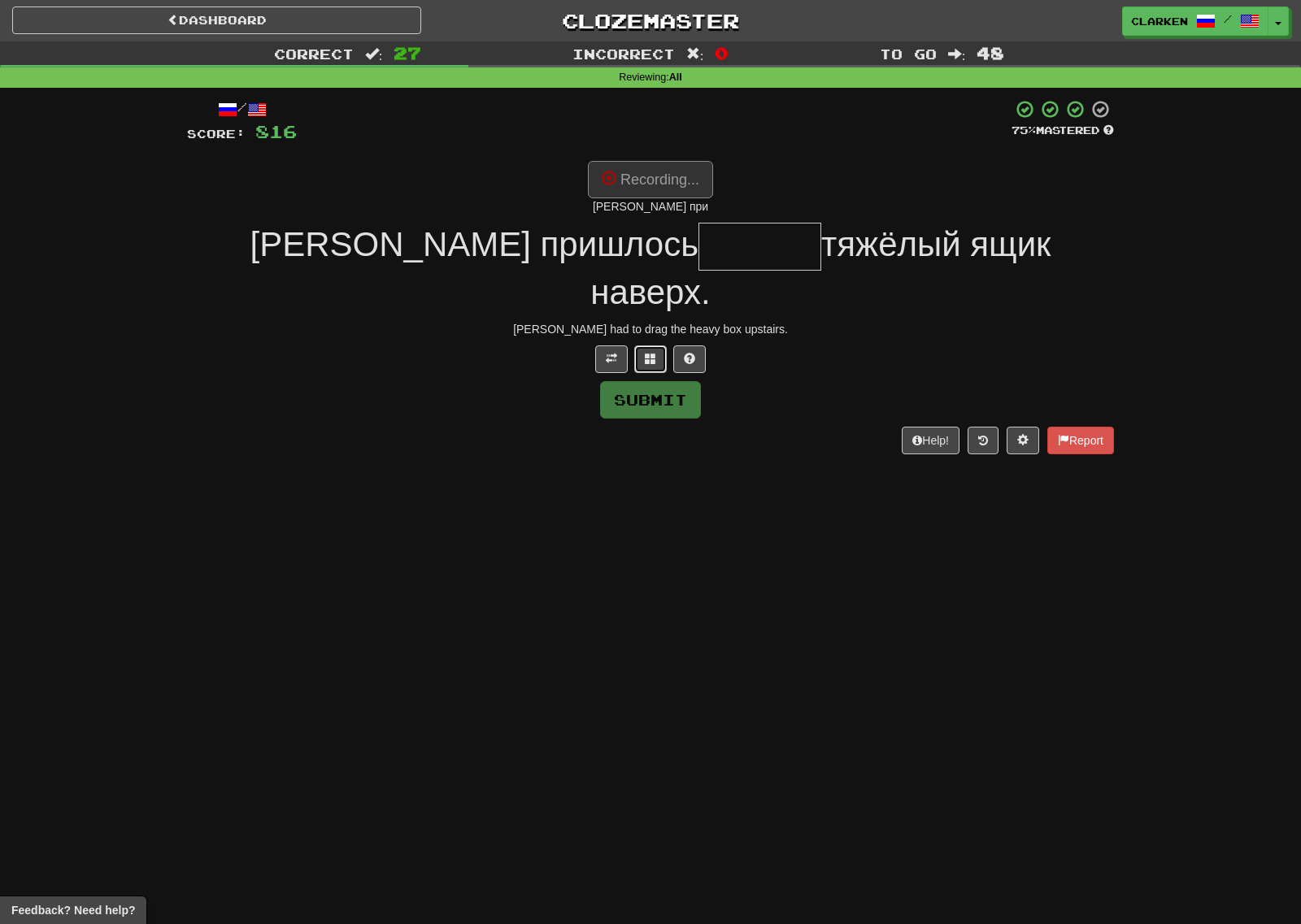
click at [649, 353] on span at bounding box center [650, 358] width 11 height 11
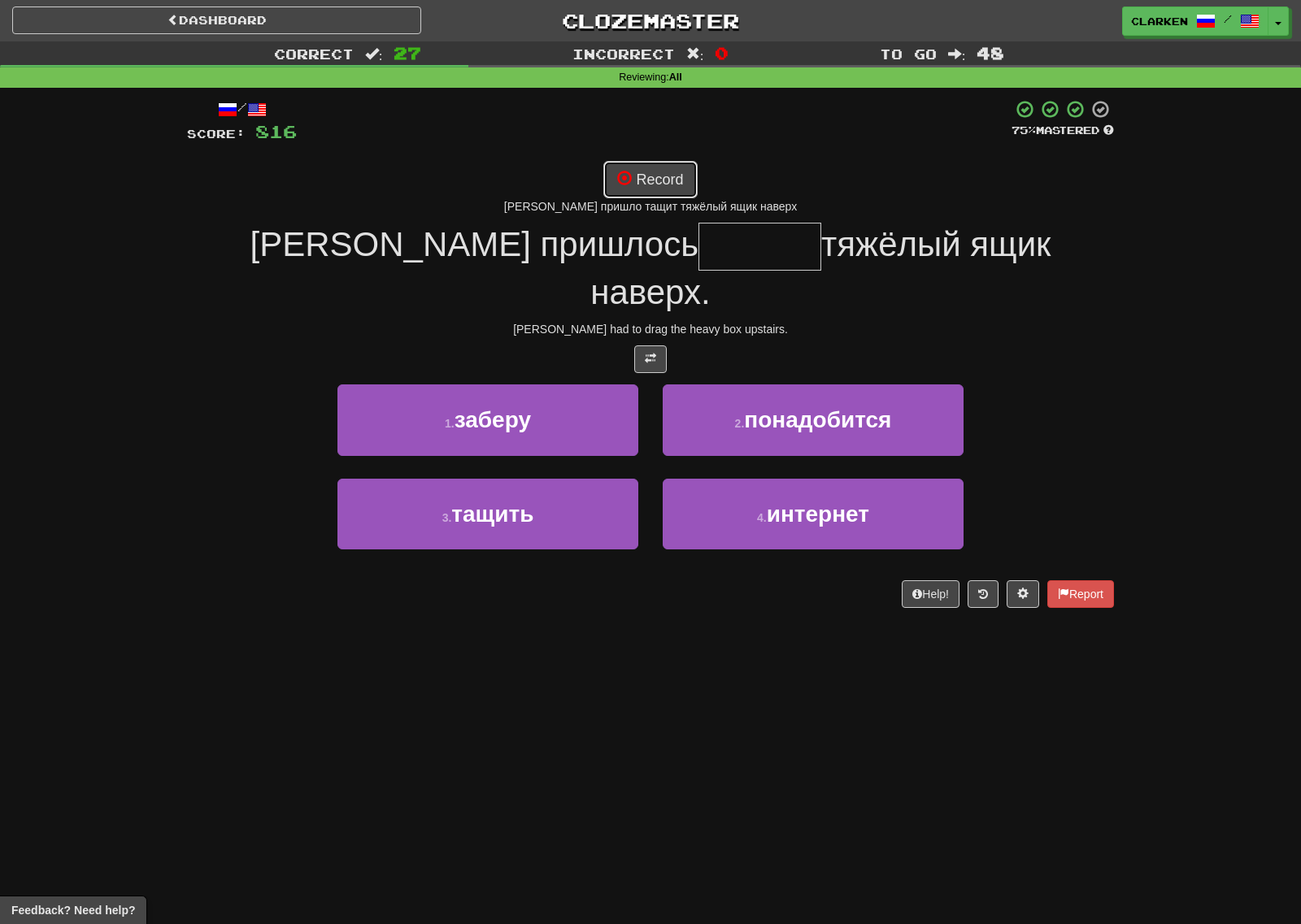
click at [657, 166] on button "Record" at bounding box center [650, 179] width 93 height 37
type input "******"
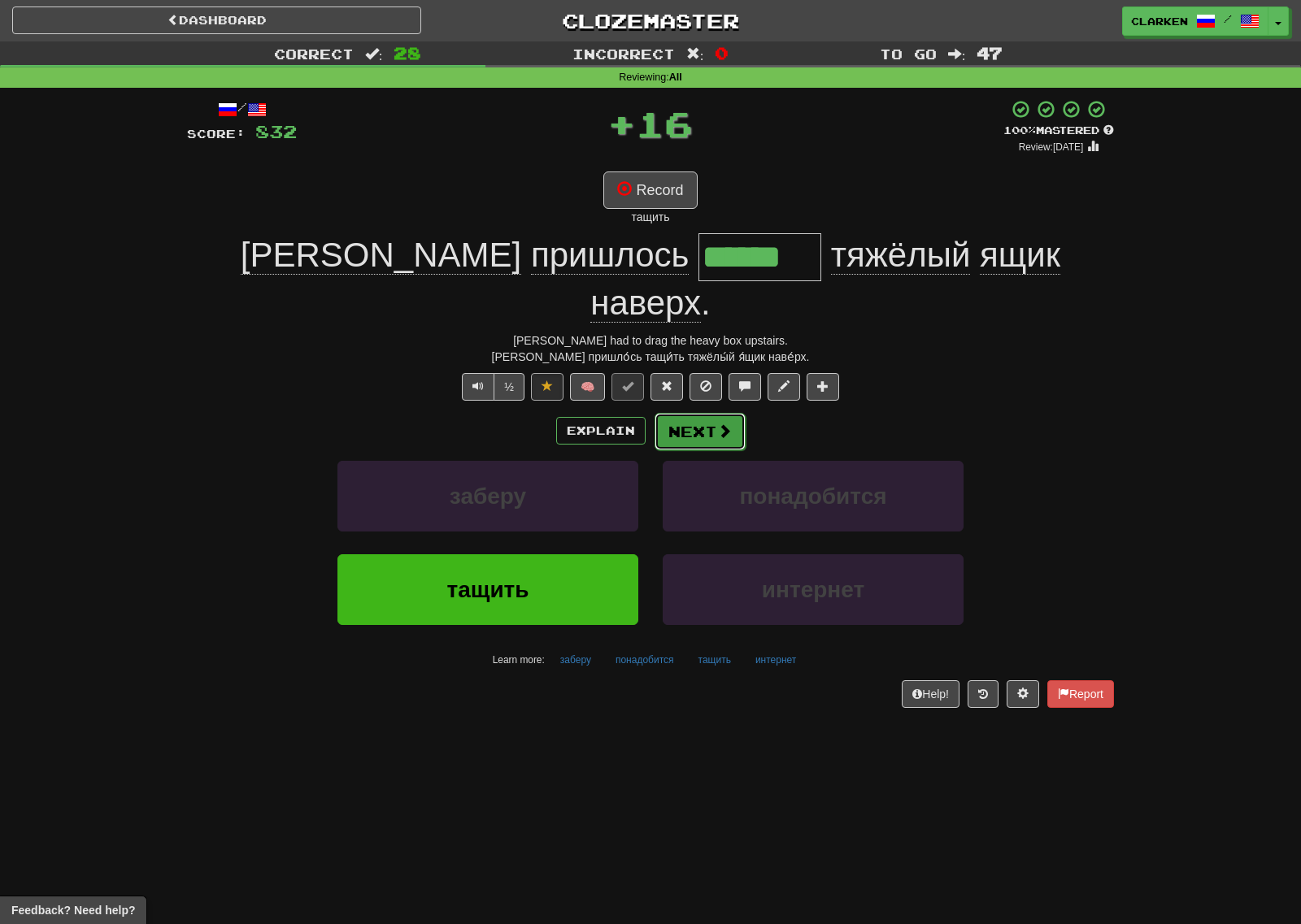
click at [709, 413] on button "Next" at bounding box center [700, 431] width 91 height 37
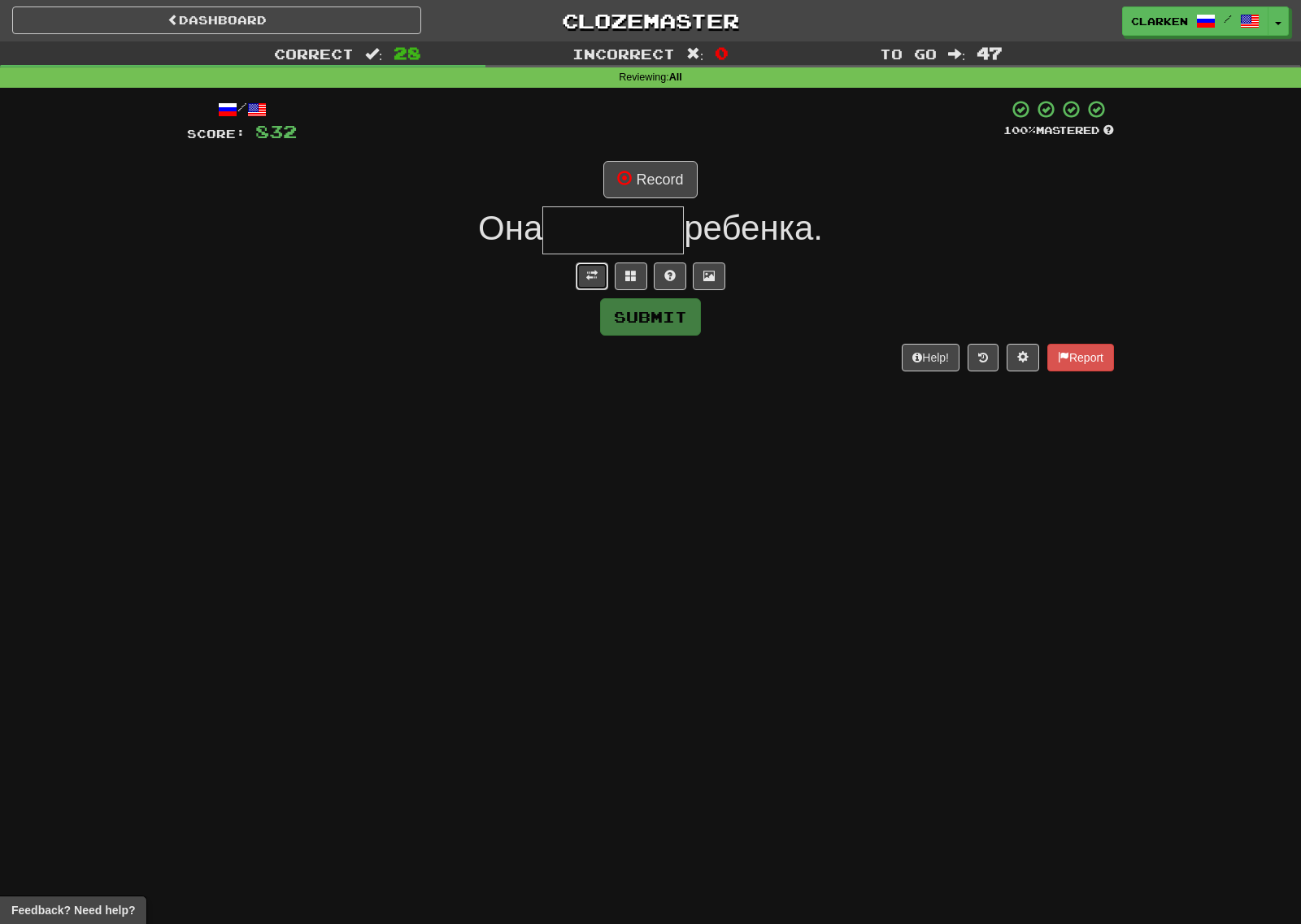
click at [595, 272] on span at bounding box center [592, 275] width 11 height 11
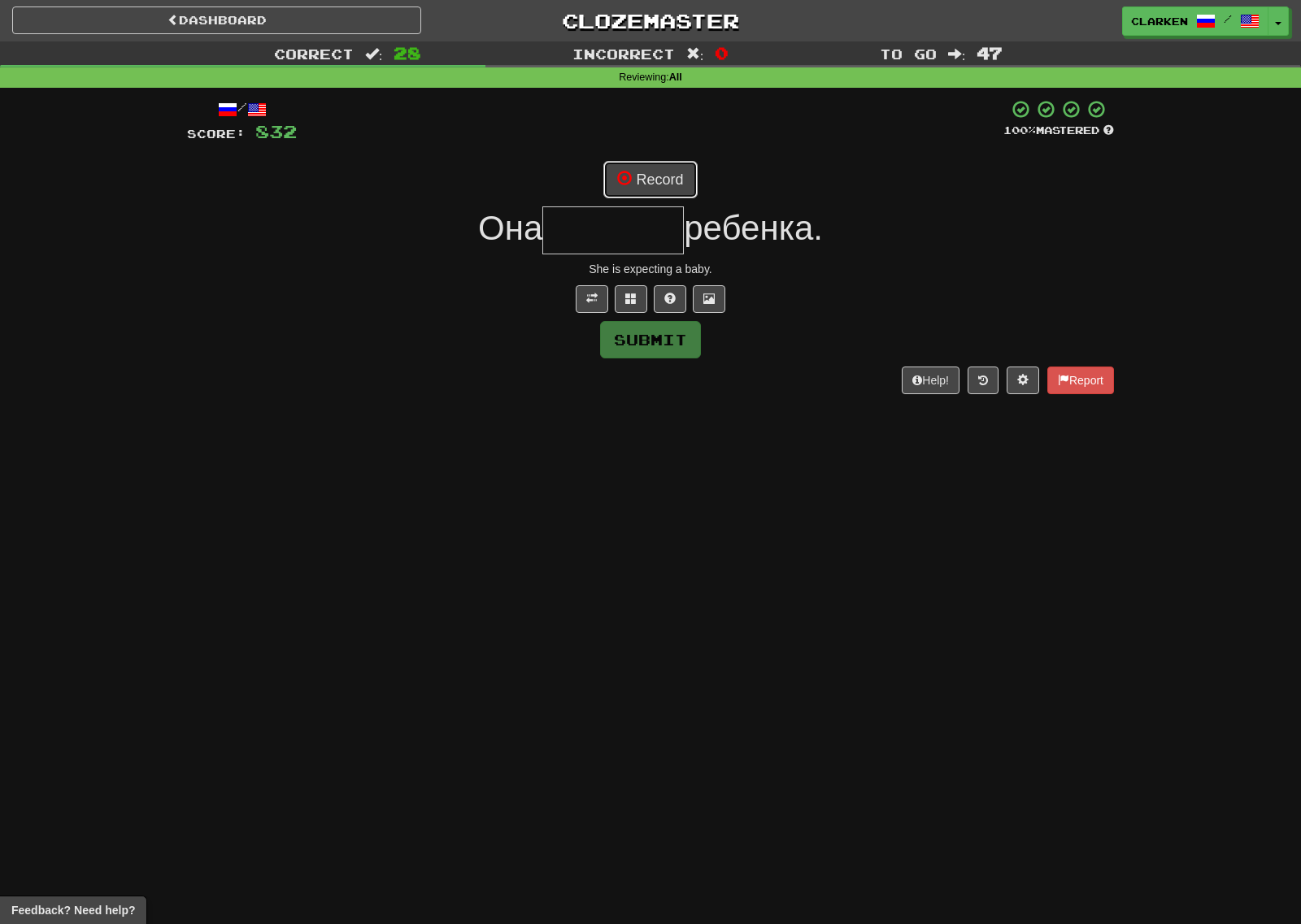
click at [630, 191] on button "Record" at bounding box center [650, 179] width 93 height 37
click at [640, 292] on button at bounding box center [631, 299] width 33 height 27
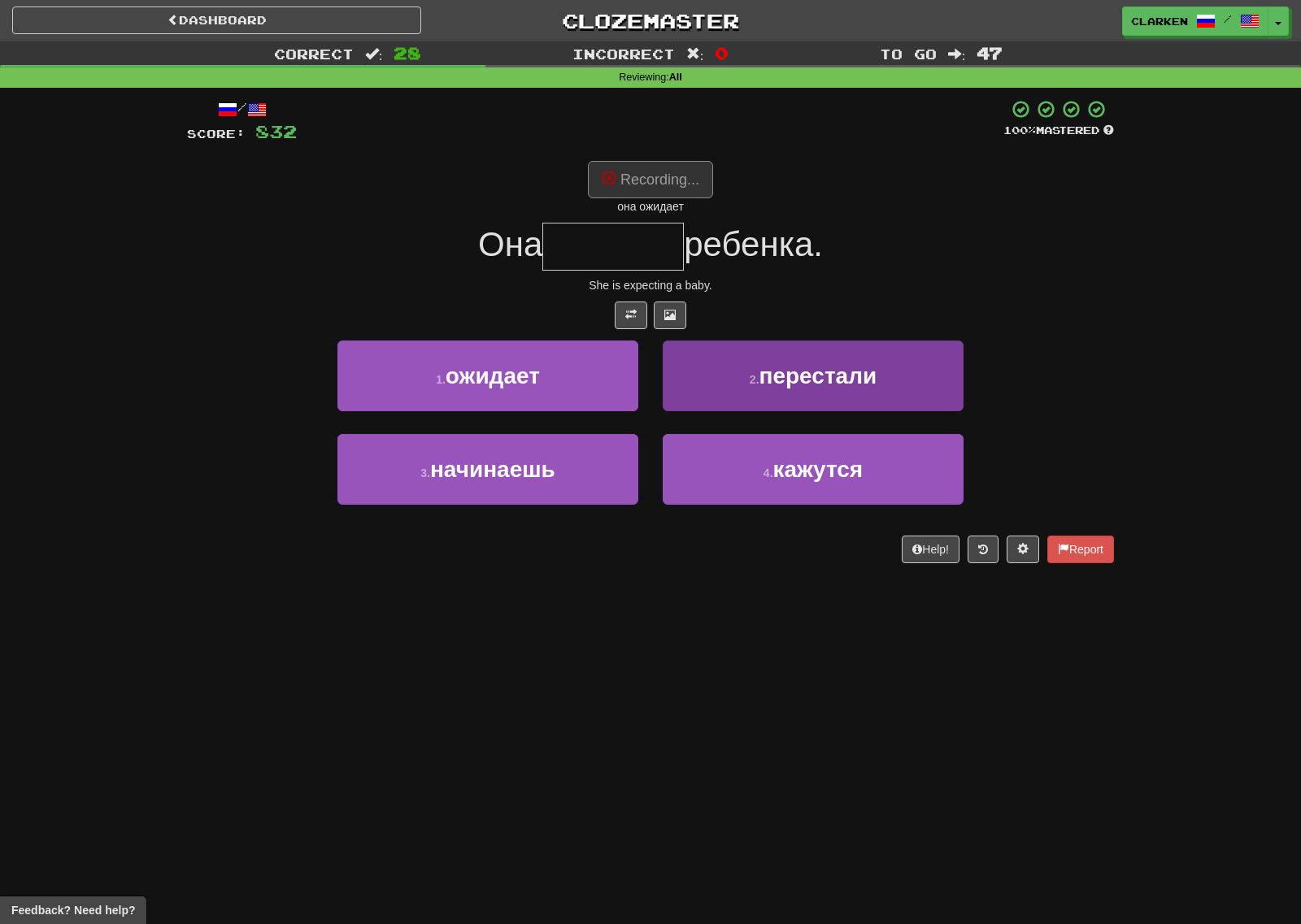
type input "*******"
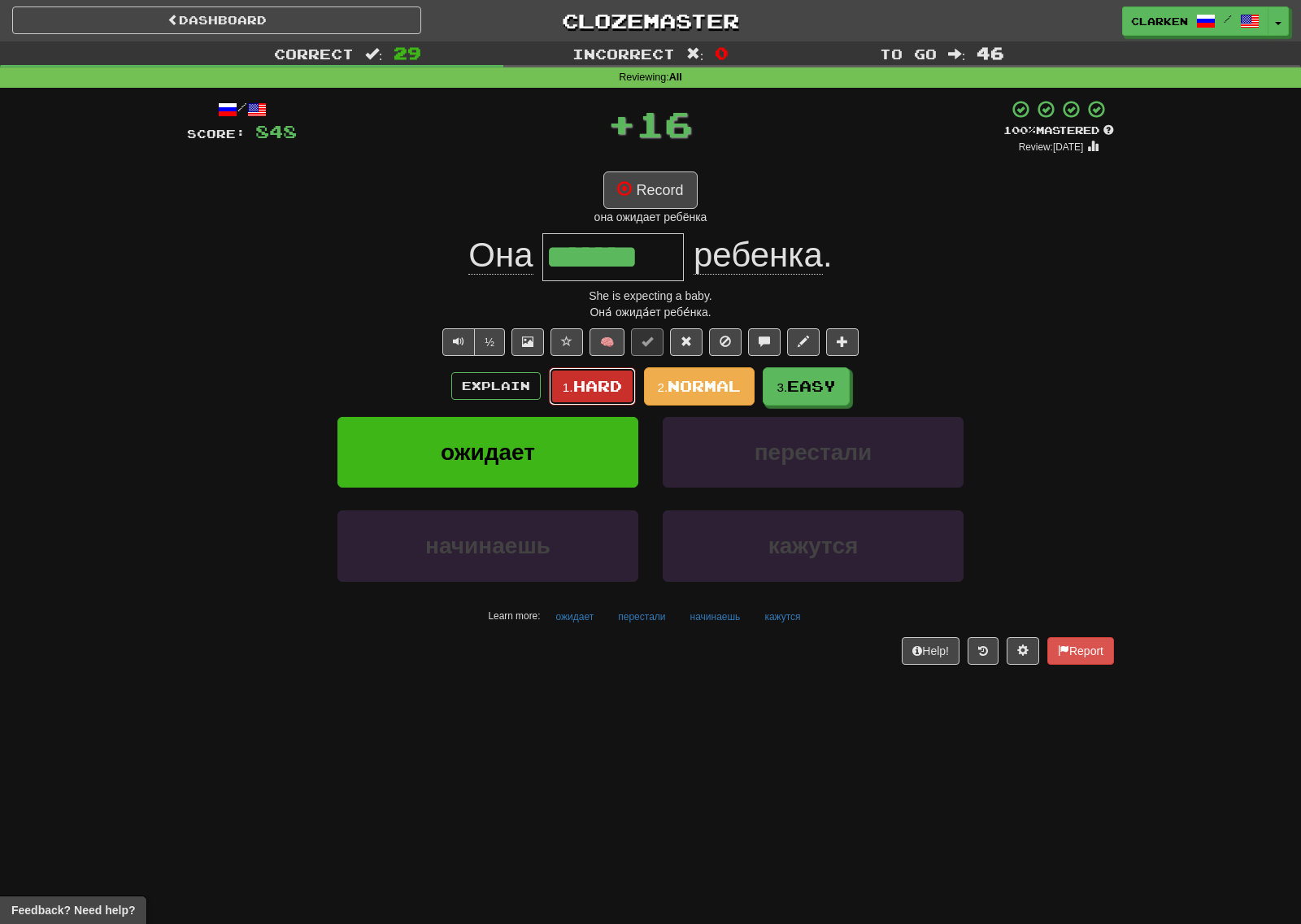
click at [580, 380] on span "Hard" at bounding box center [597, 387] width 48 height 18
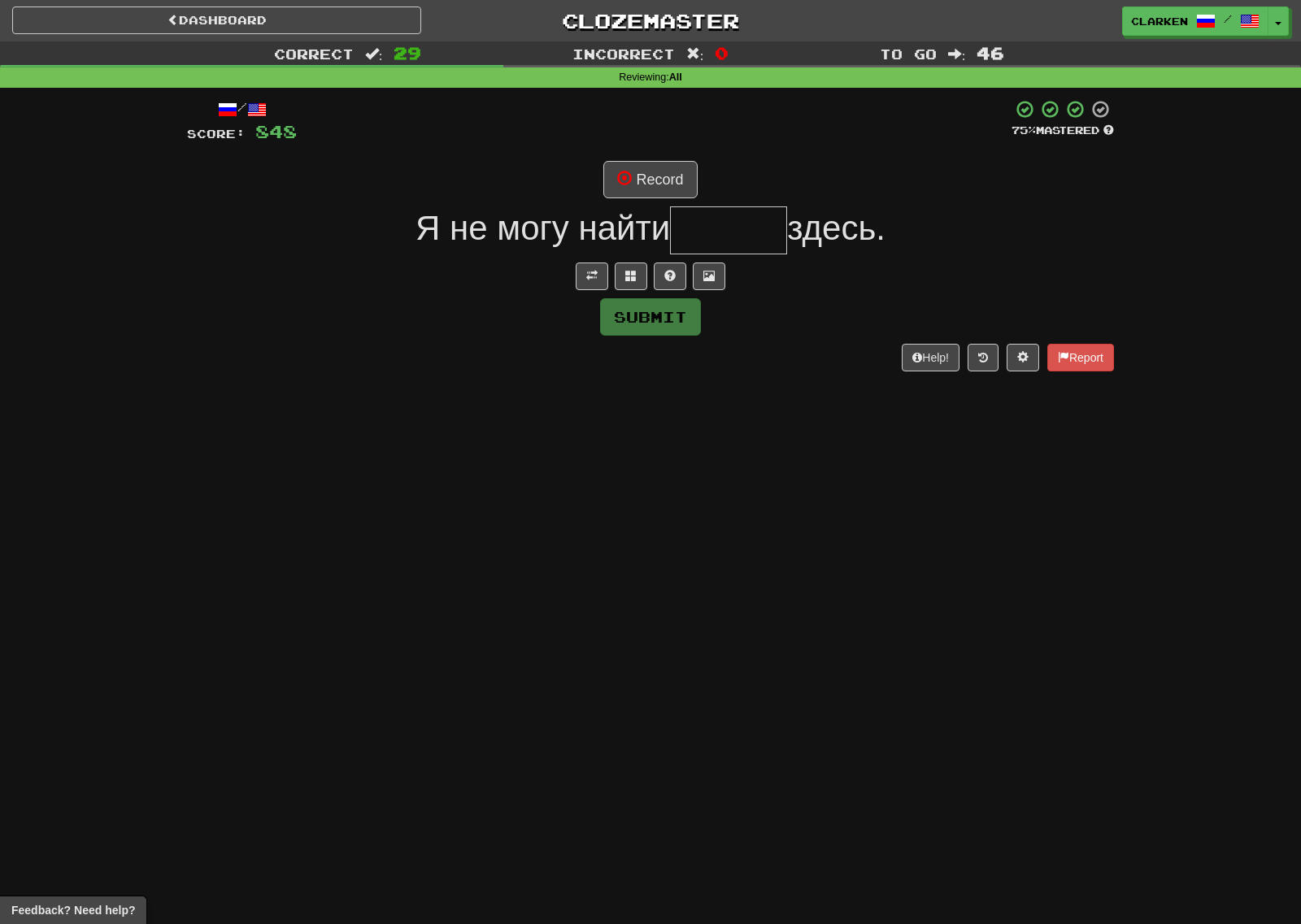
click at [602, 295] on div "/ Score: 848 75 % Mastered Record Я не могу найти здесь. Submit Help! Report" at bounding box center [651, 234] width 927 height 271
drag, startPoint x: 600, startPoint y: 287, endPoint x: 601, endPoint y: 277, distance: 10.0
click at [599, 287] on button at bounding box center [592, 276] width 33 height 27
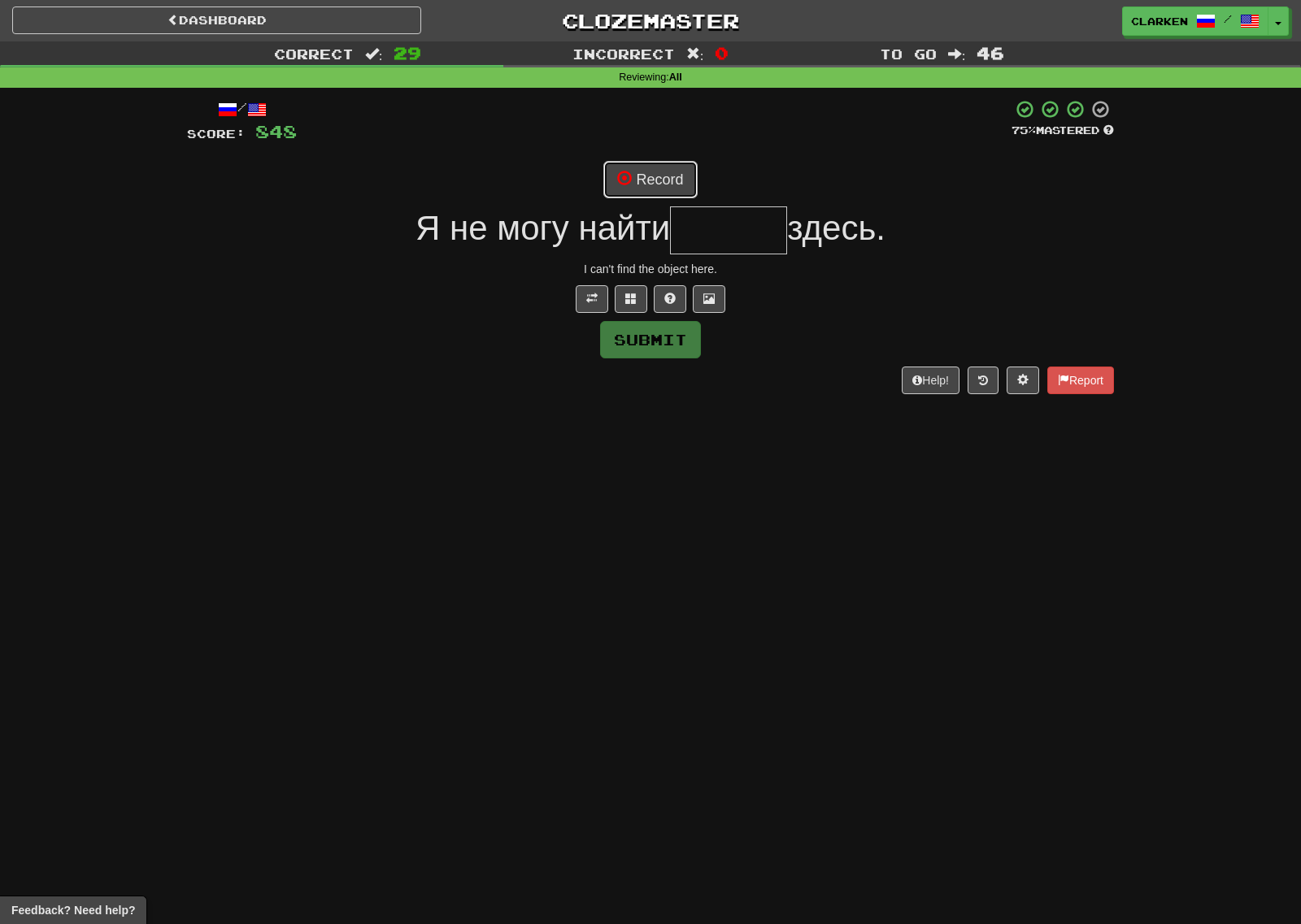
click at [635, 185] on button "Record" at bounding box center [650, 179] width 93 height 37
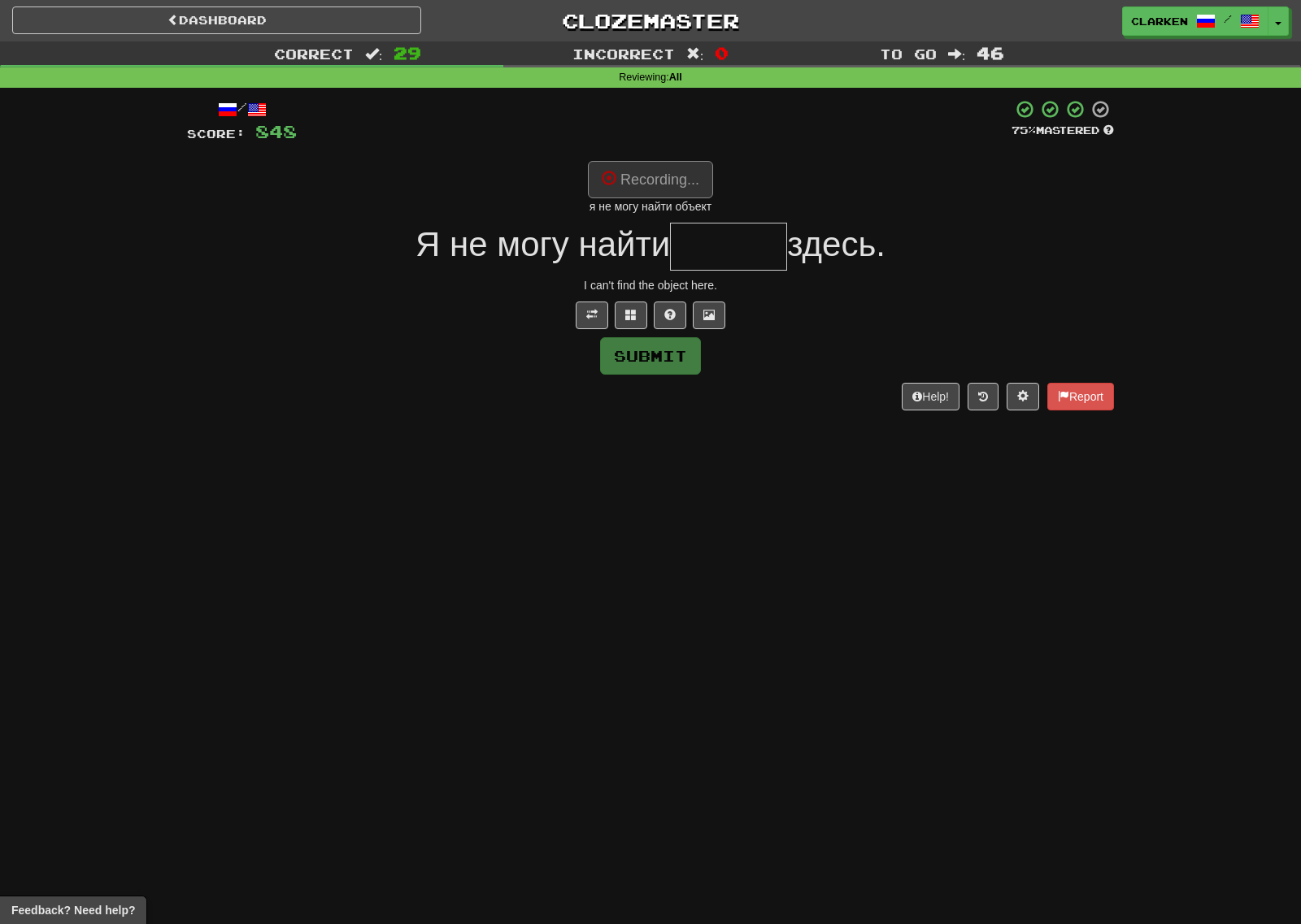
type input "******"
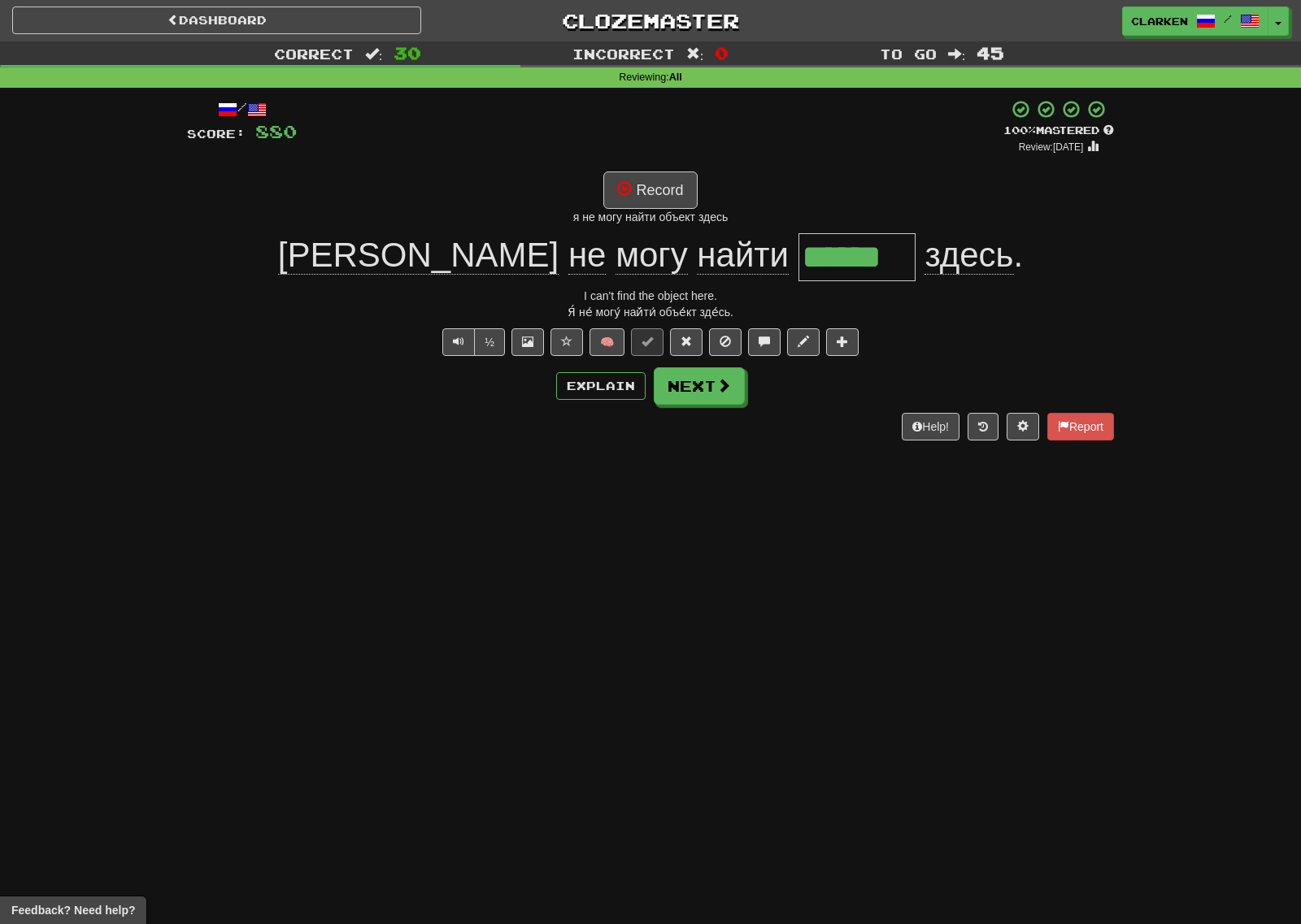
click at [710, 408] on div "/ Score: 880 + 32 100 % Mastered Review: [DATE] Record я не могу найти объект з…" at bounding box center [651, 270] width 927 height 342
click at [699, 390] on button "Next" at bounding box center [700, 387] width 91 height 37
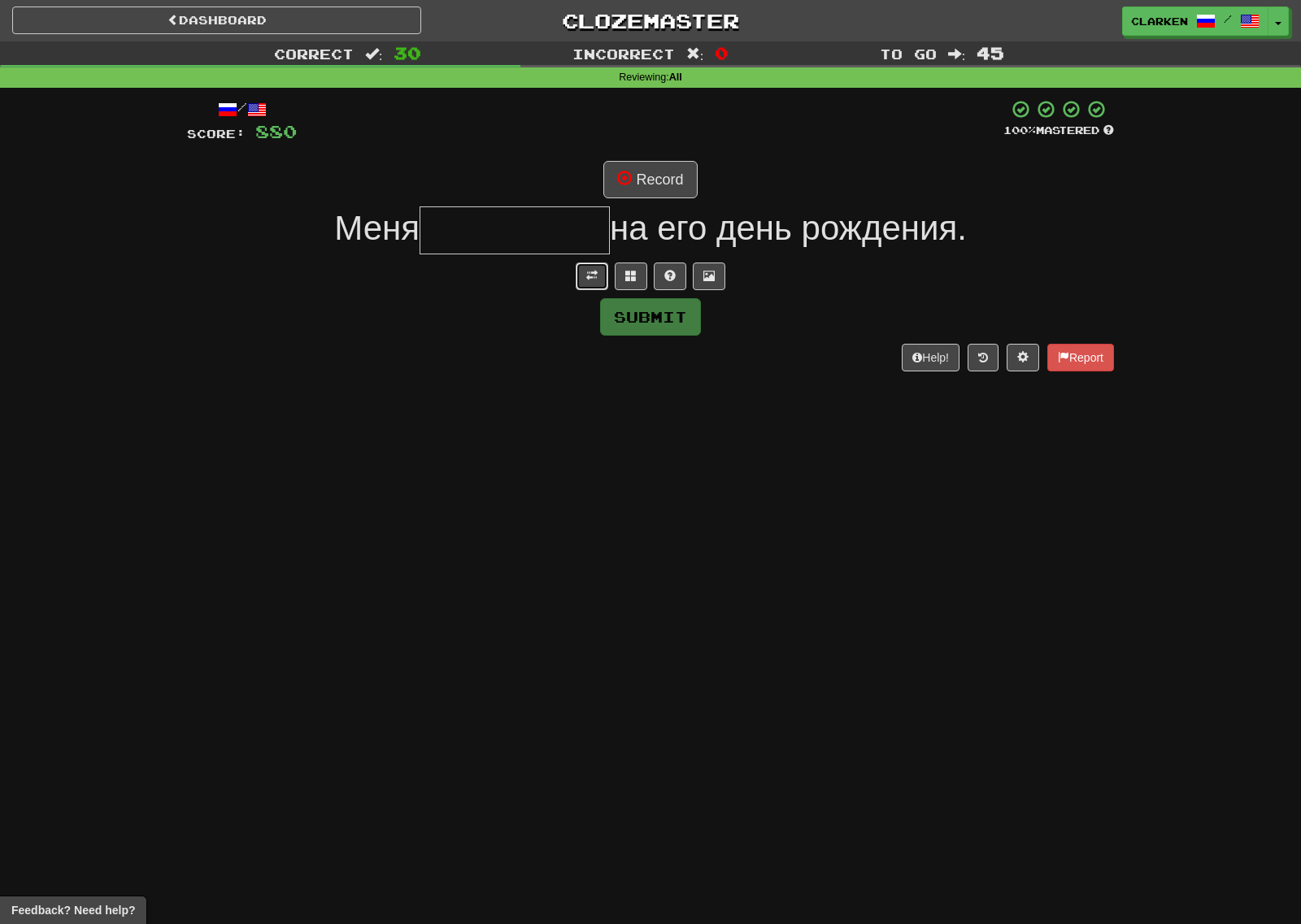
click at [582, 289] on button at bounding box center [592, 276] width 33 height 27
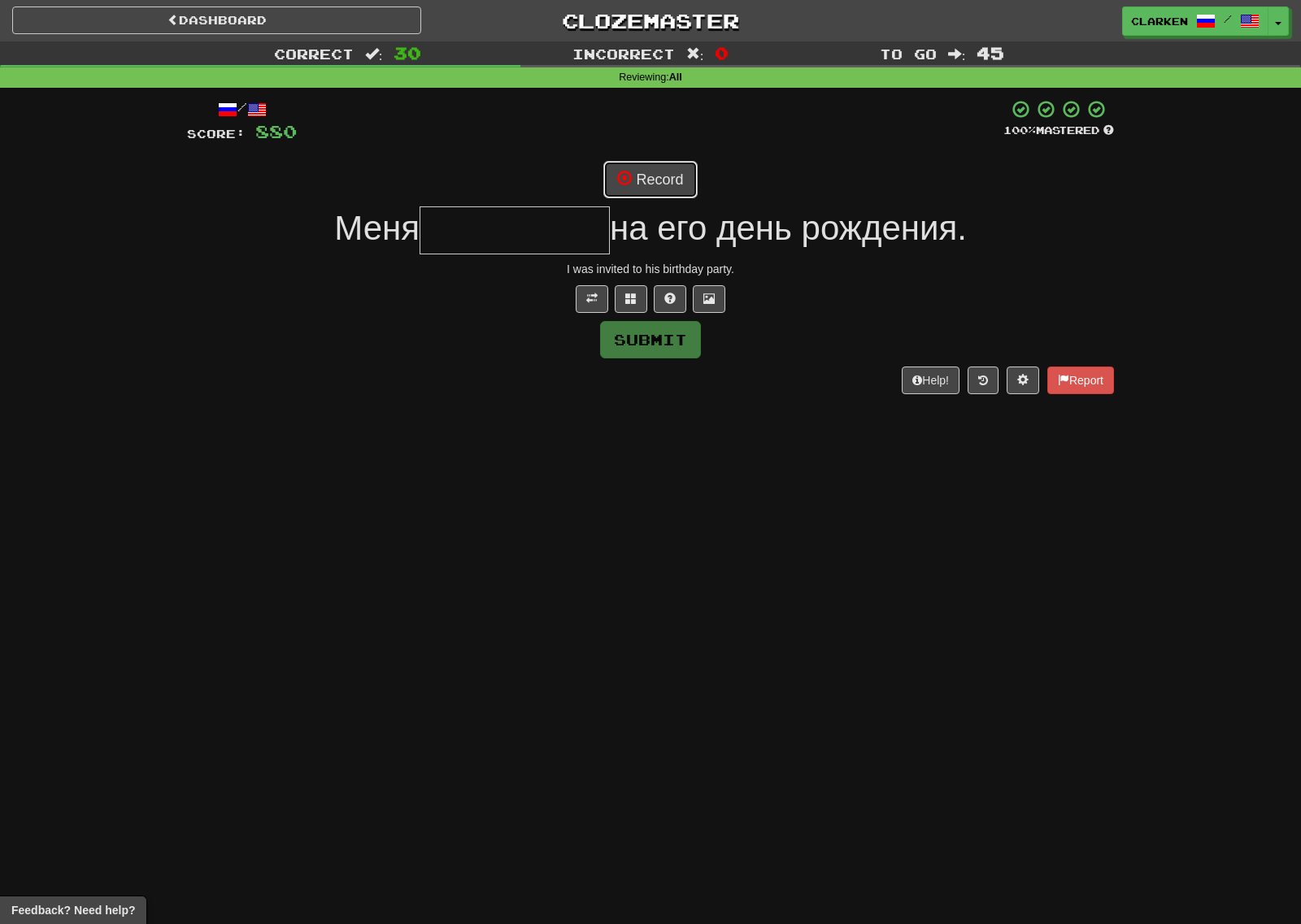
click at [645, 167] on button "Record" at bounding box center [650, 179] width 93 height 37
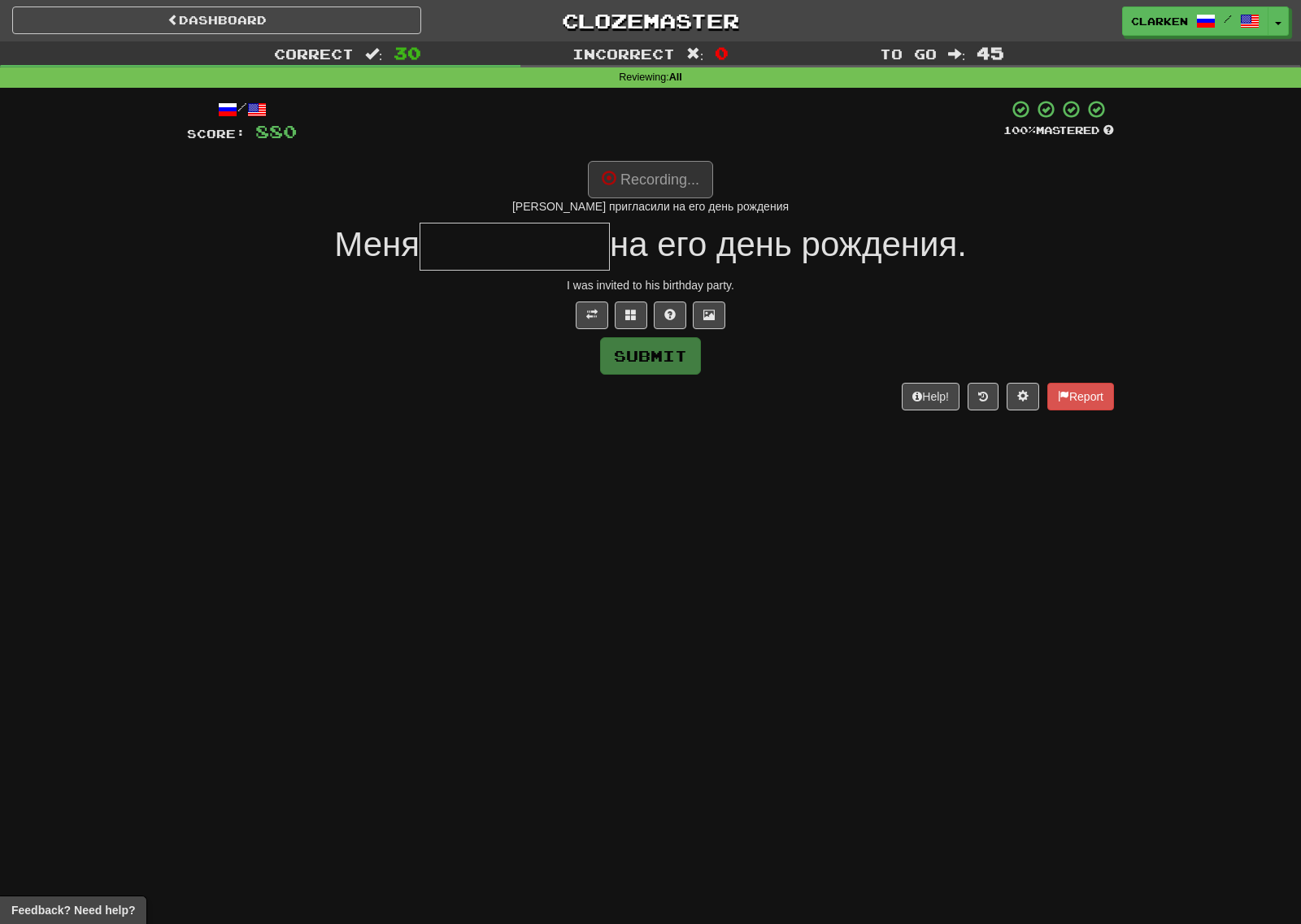
type input "**********"
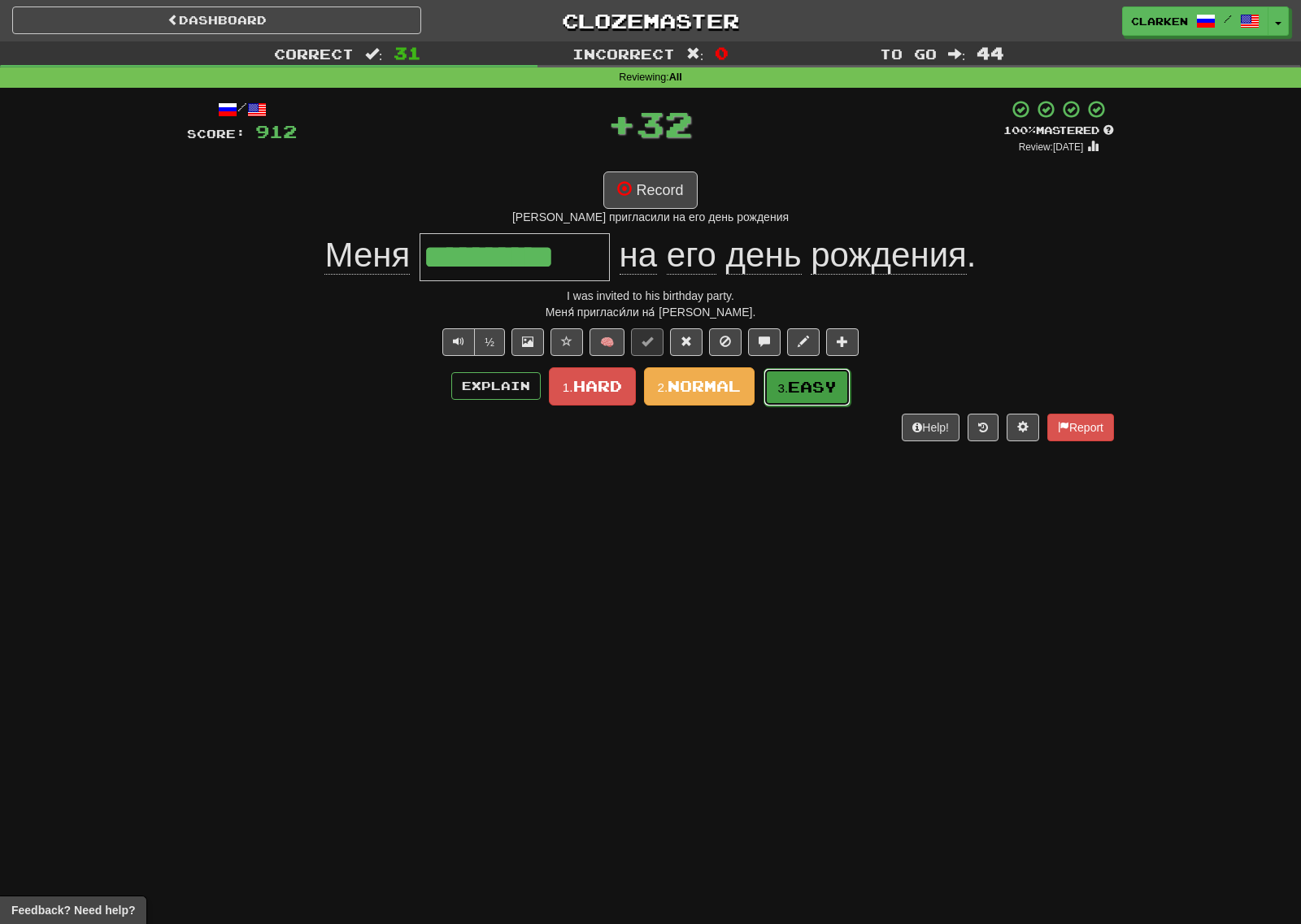
click at [829, 386] on span "Easy" at bounding box center [812, 388] width 48 height 18
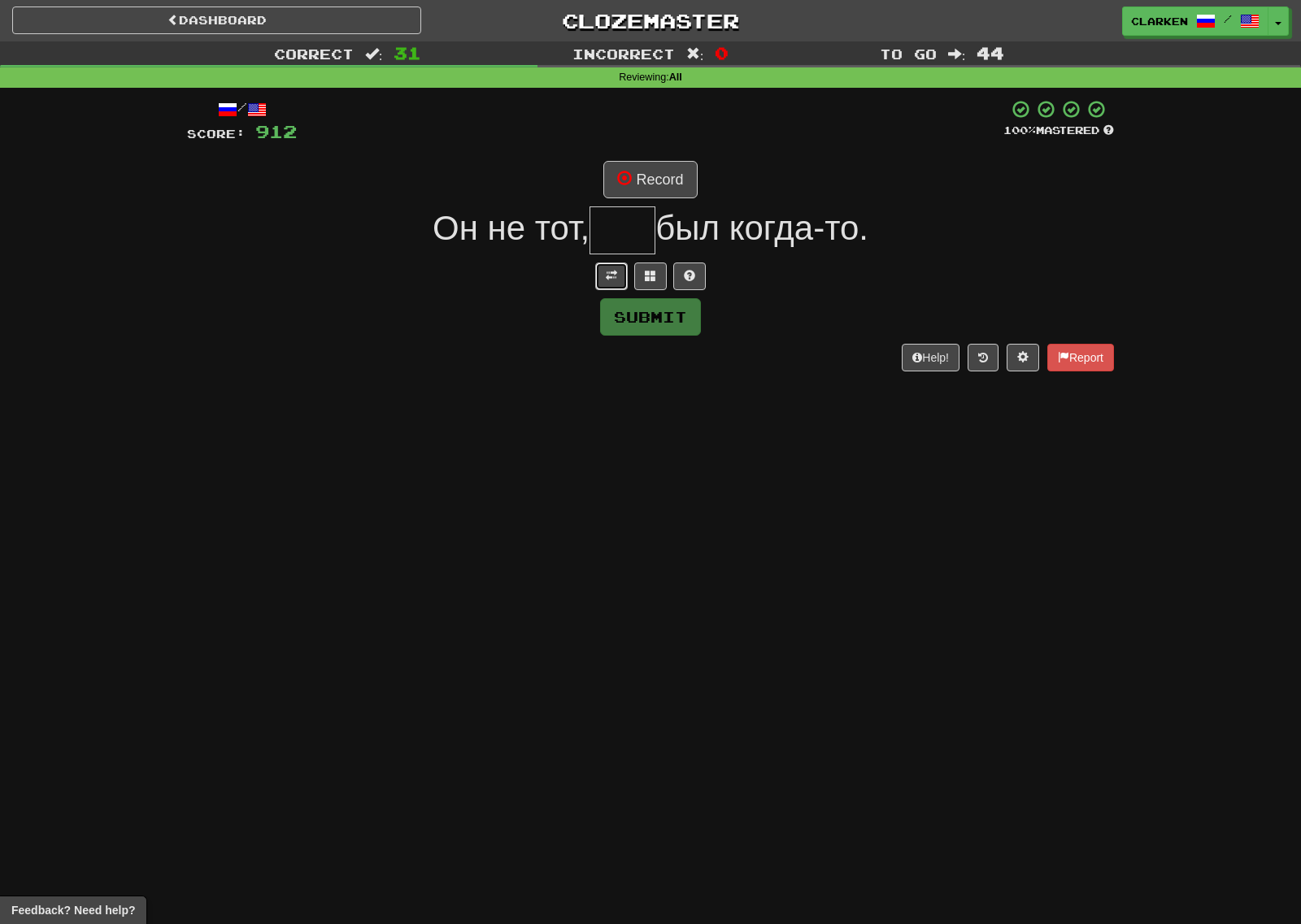
click at [611, 279] on span at bounding box center [612, 275] width 11 height 11
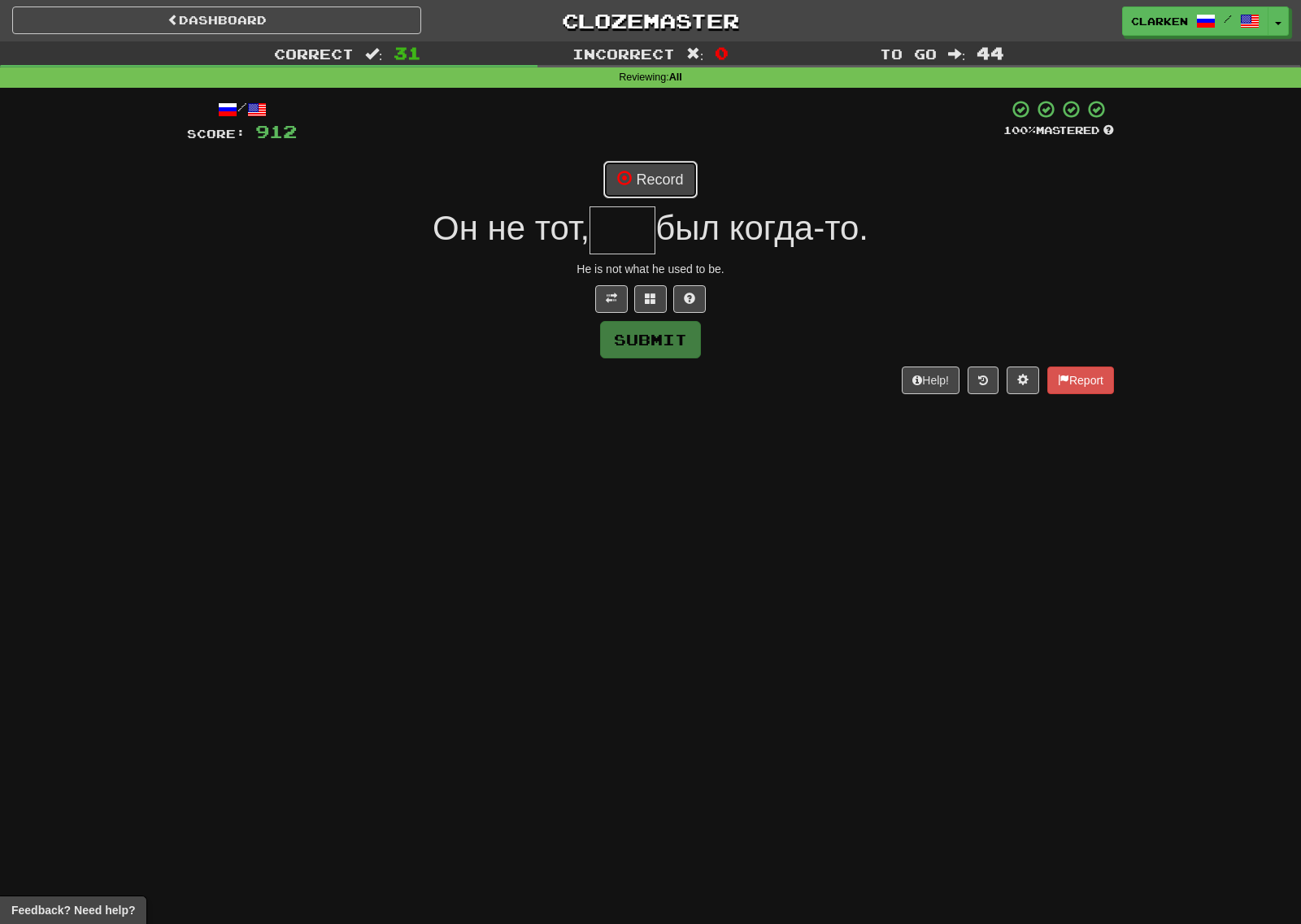
click at [658, 196] on button "Record" at bounding box center [650, 179] width 93 height 37
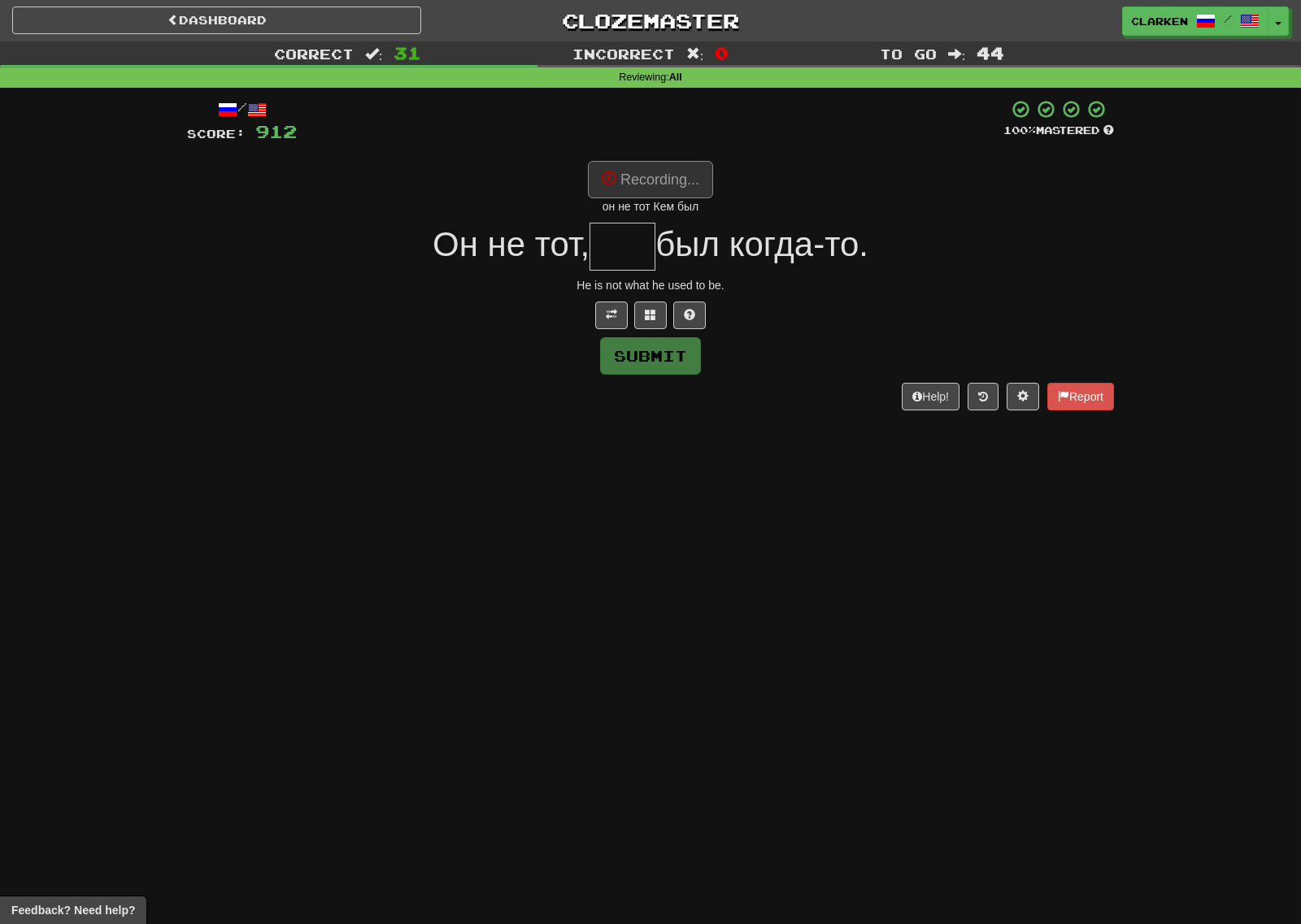
type input "***"
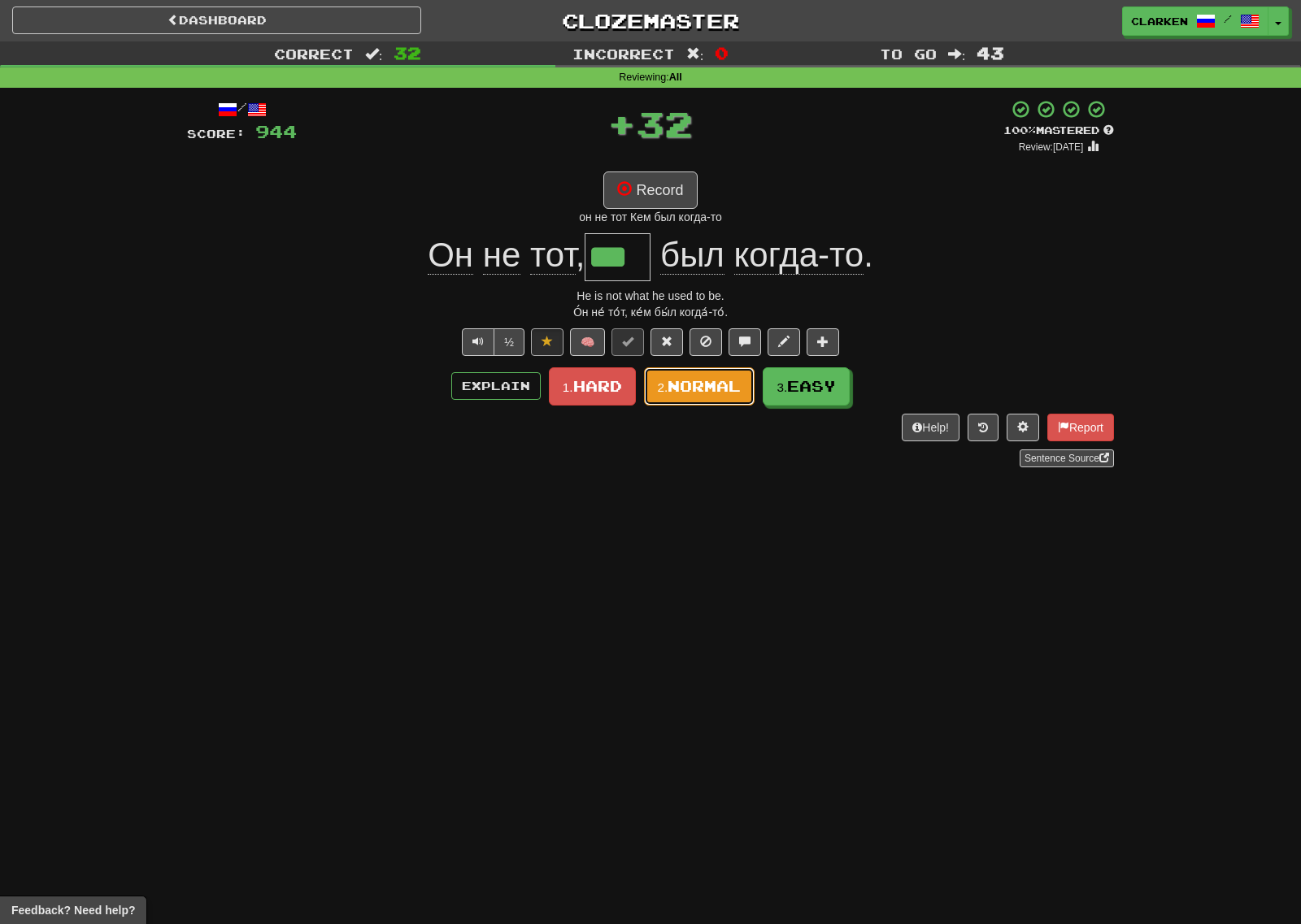
click at [728, 386] on span "Normal" at bounding box center [704, 387] width 73 height 18
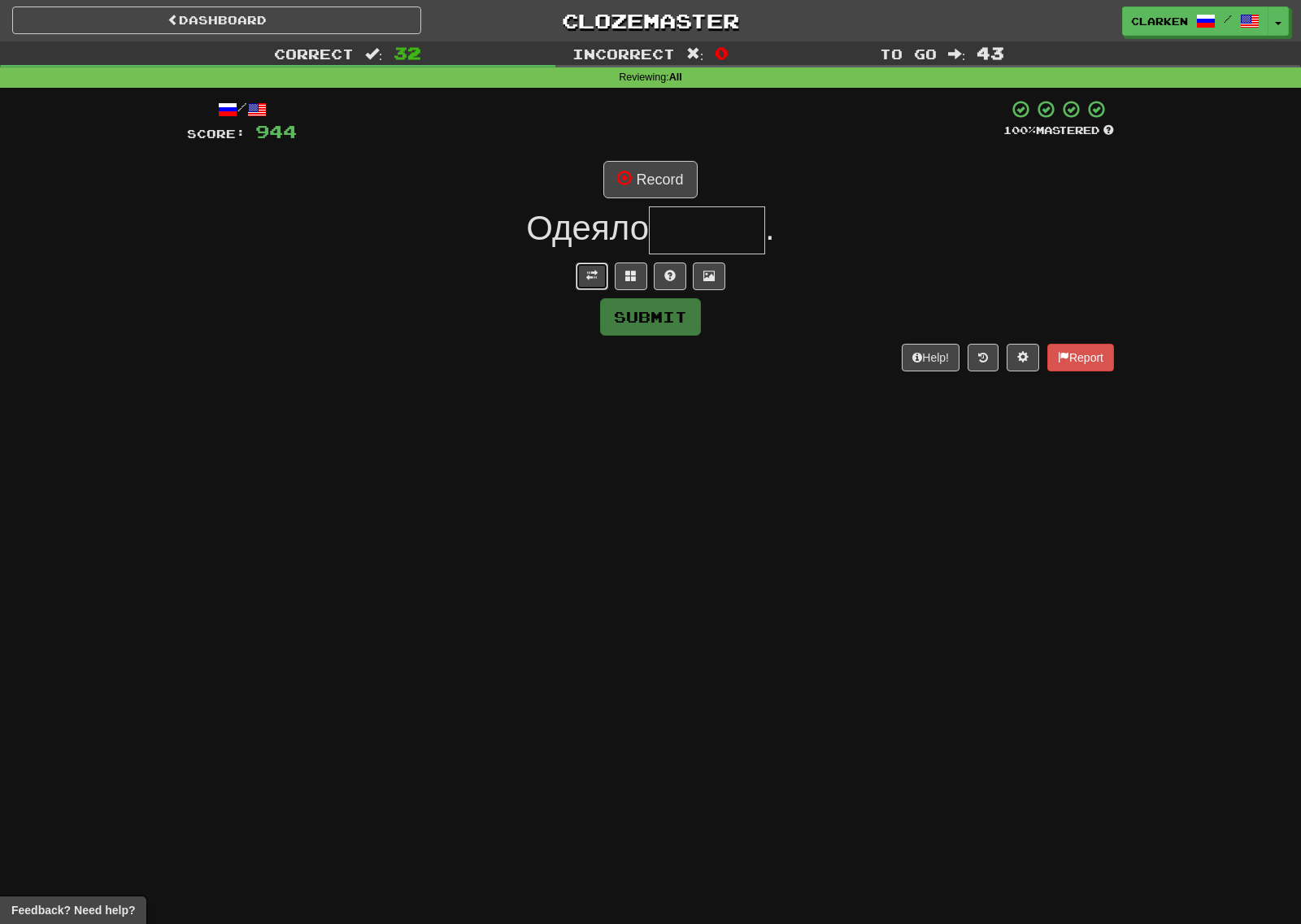
drag, startPoint x: 601, startPoint y: 271, endPoint x: 624, endPoint y: 253, distance: 29.2
click at [601, 271] on button at bounding box center [592, 276] width 33 height 27
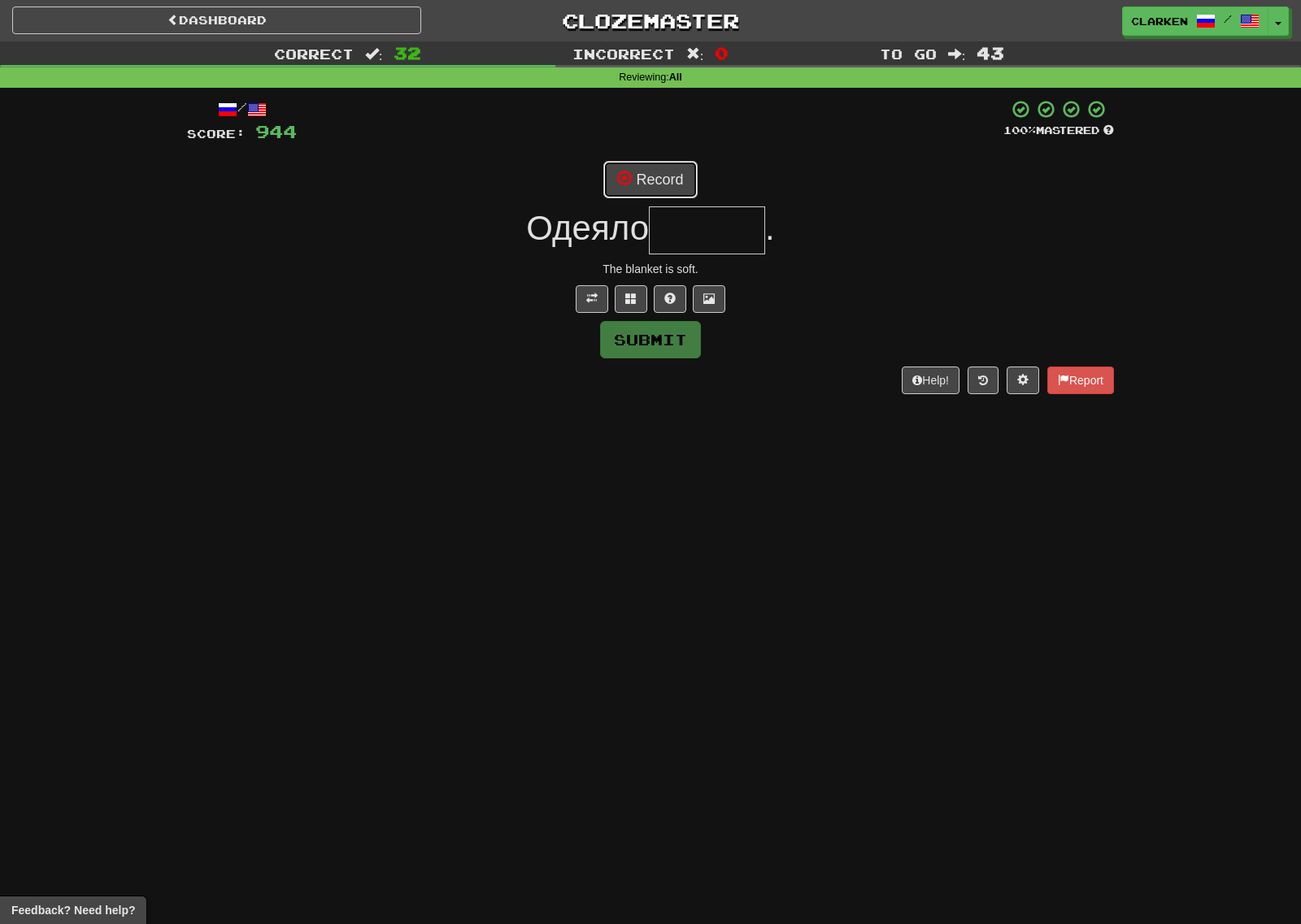
click at [673, 189] on div "/ Score: 944 100 % Mastered Record Одеяло . The blanket is soft. Submit Help! R…" at bounding box center [651, 246] width 927 height 294
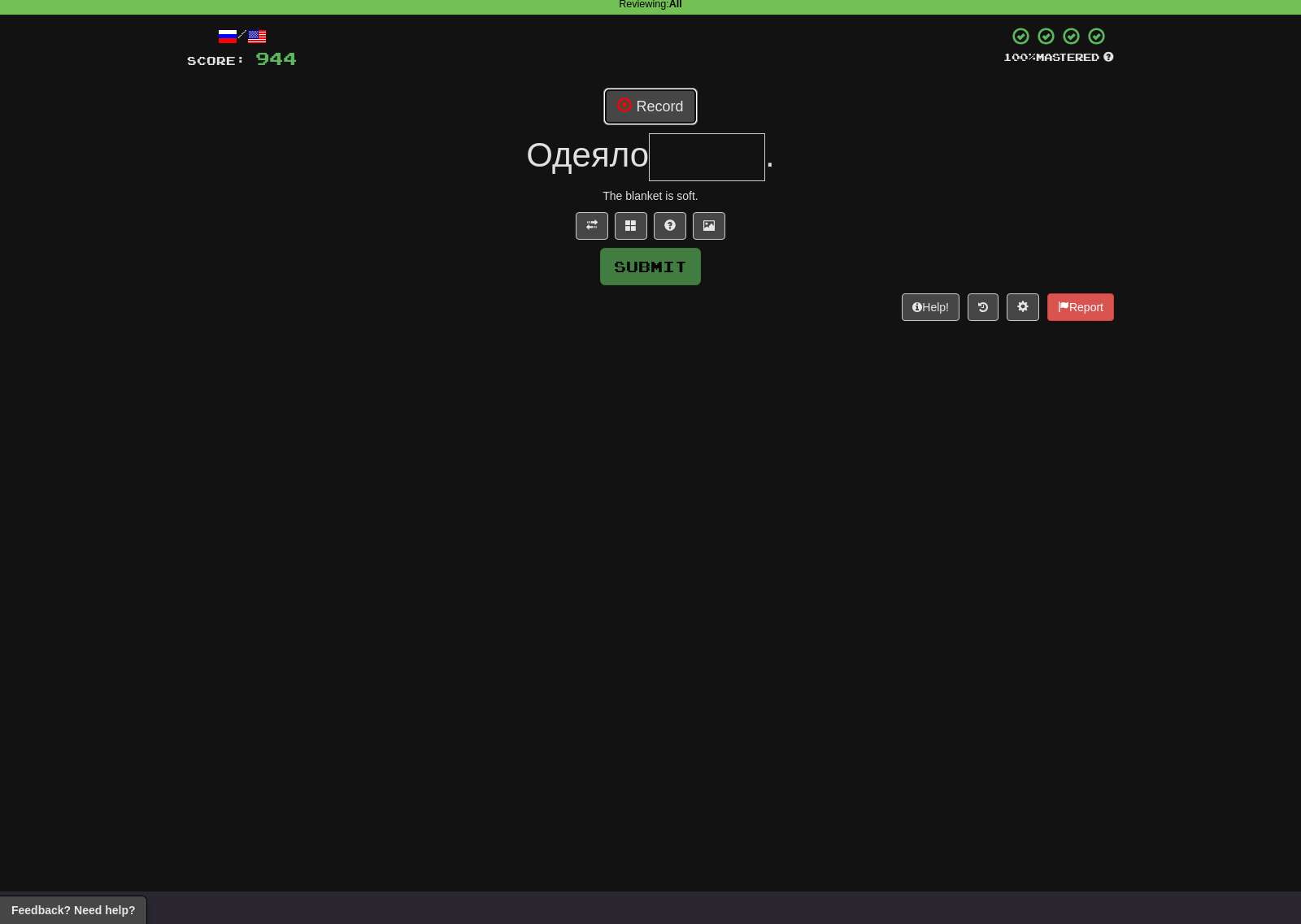
scroll to position [81, 0]
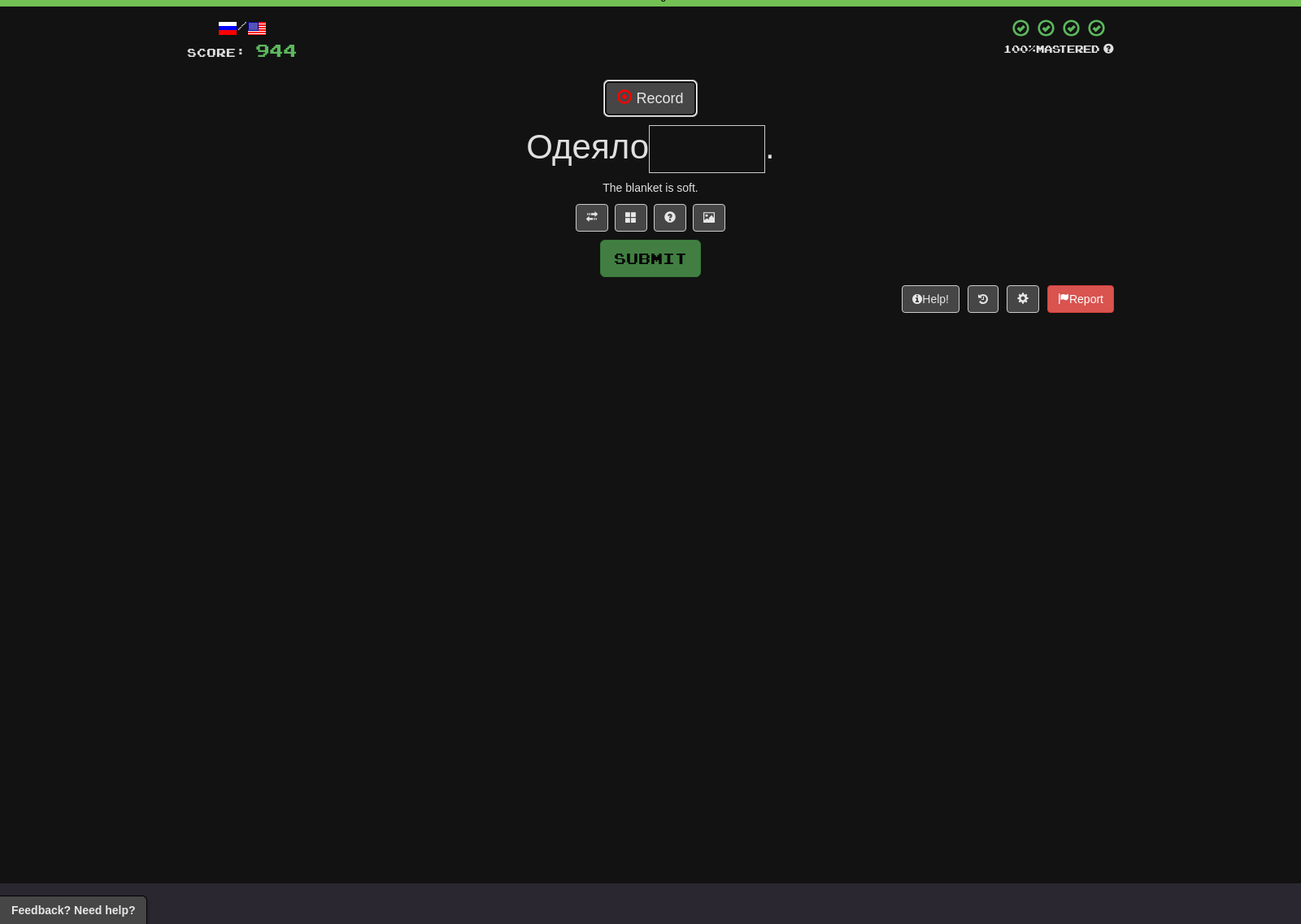
click at [655, 90] on button "Record" at bounding box center [650, 98] width 93 height 37
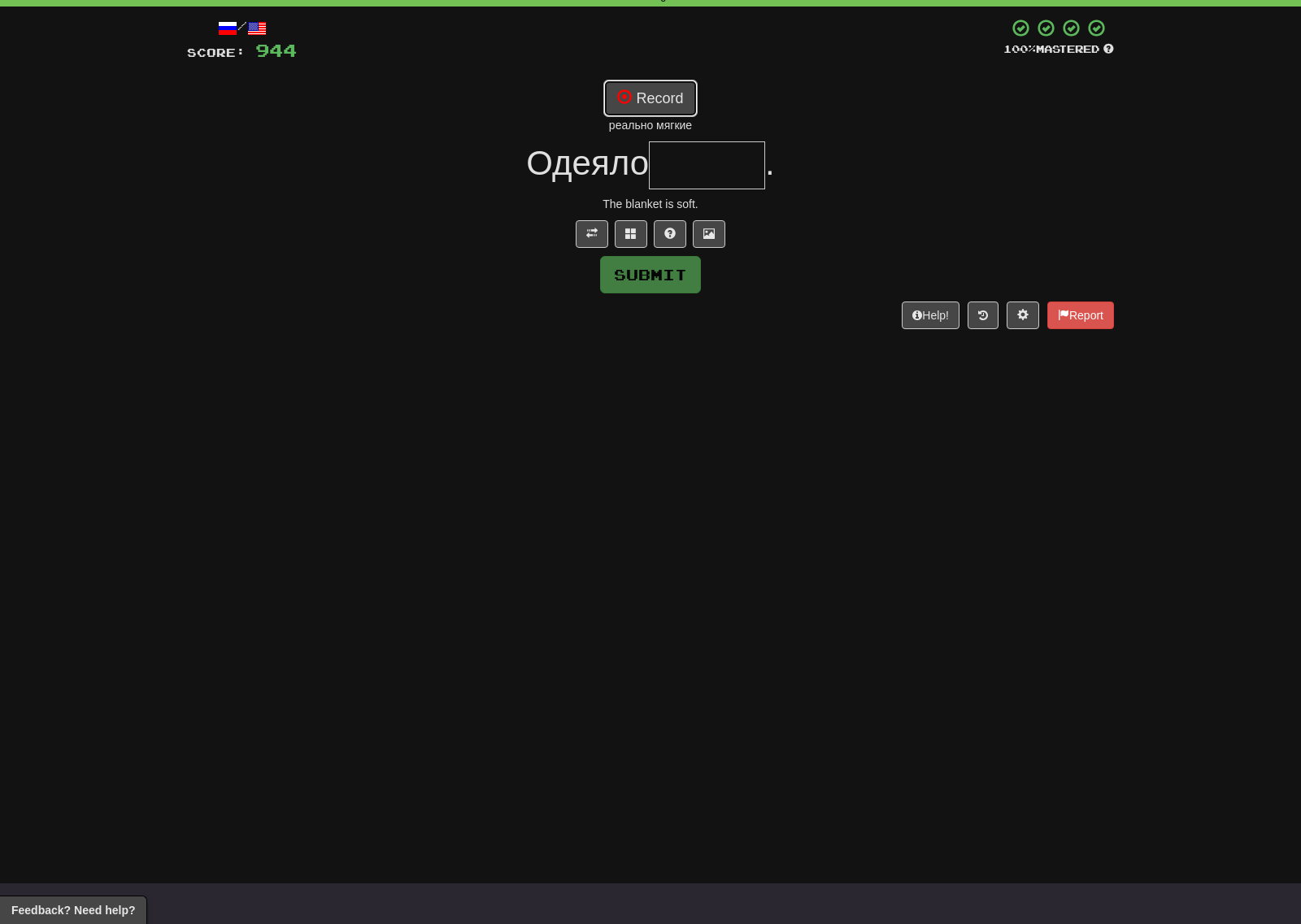
click at [655, 91] on button "Record" at bounding box center [650, 98] width 93 height 37
type input "******"
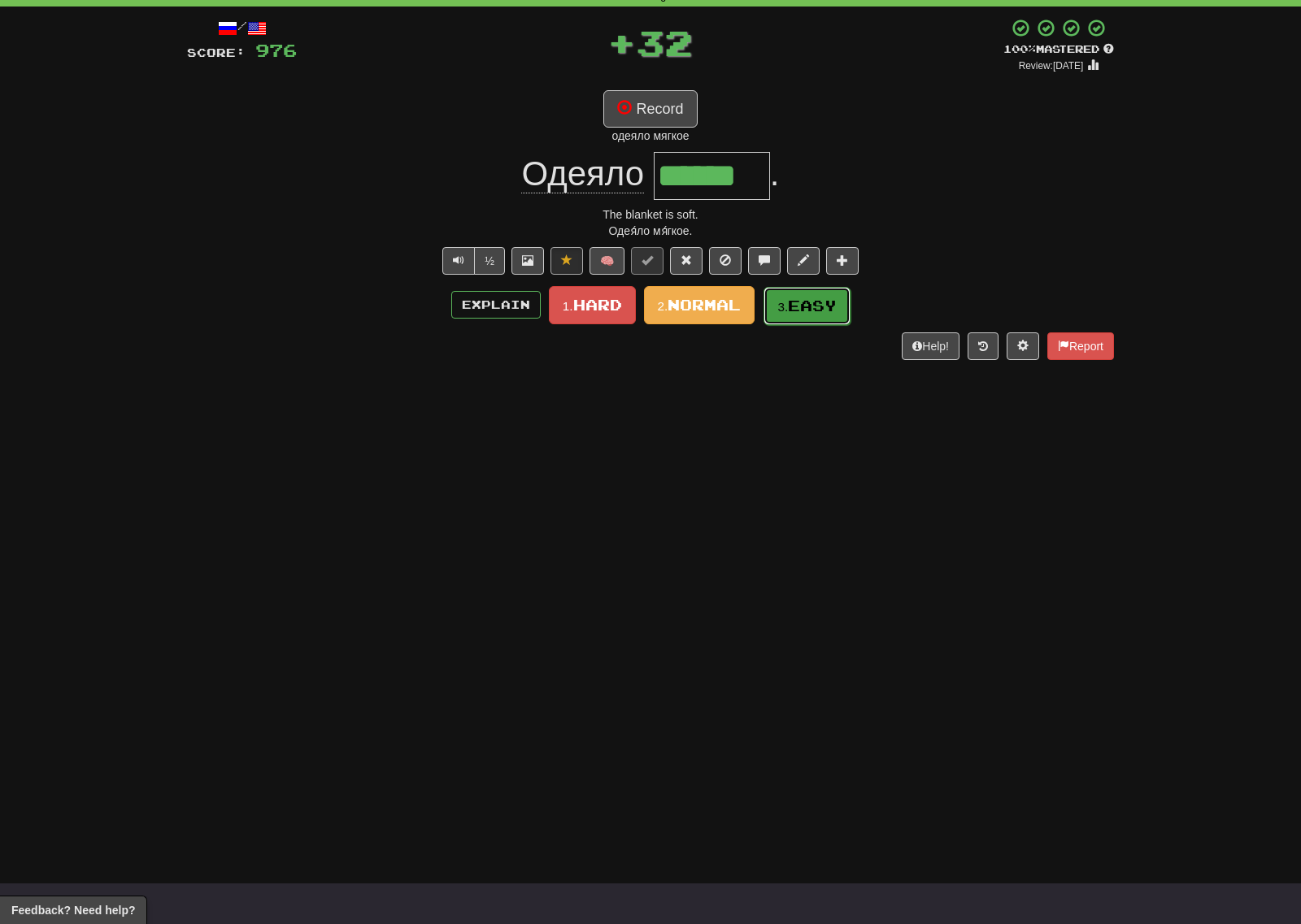
click at [835, 313] on span "Easy" at bounding box center [812, 306] width 48 height 18
